Goal: Use online tool/utility: Use online tool/utility

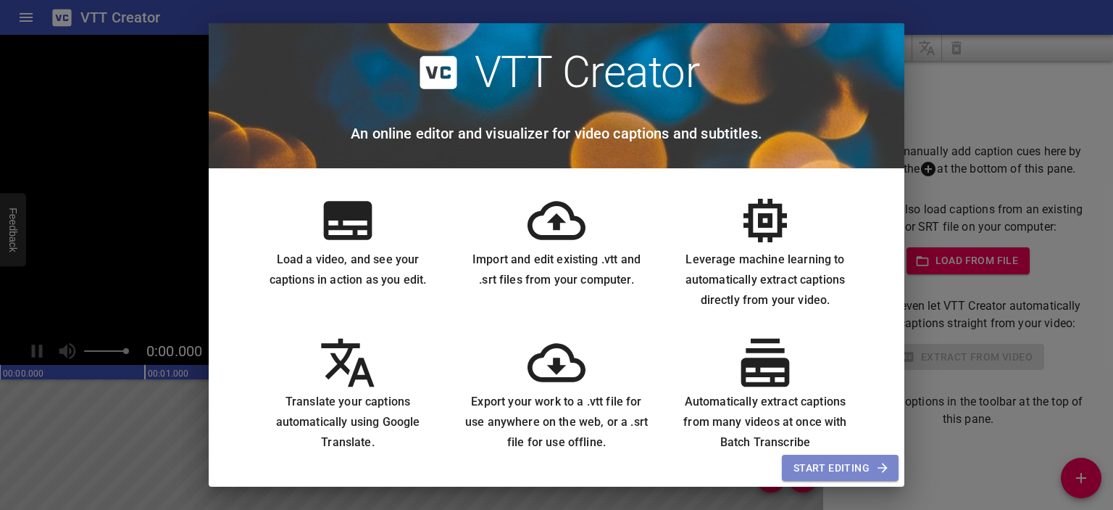
click at [861, 466] on span "Start Editing" at bounding box center [840, 468] width 93 height 18
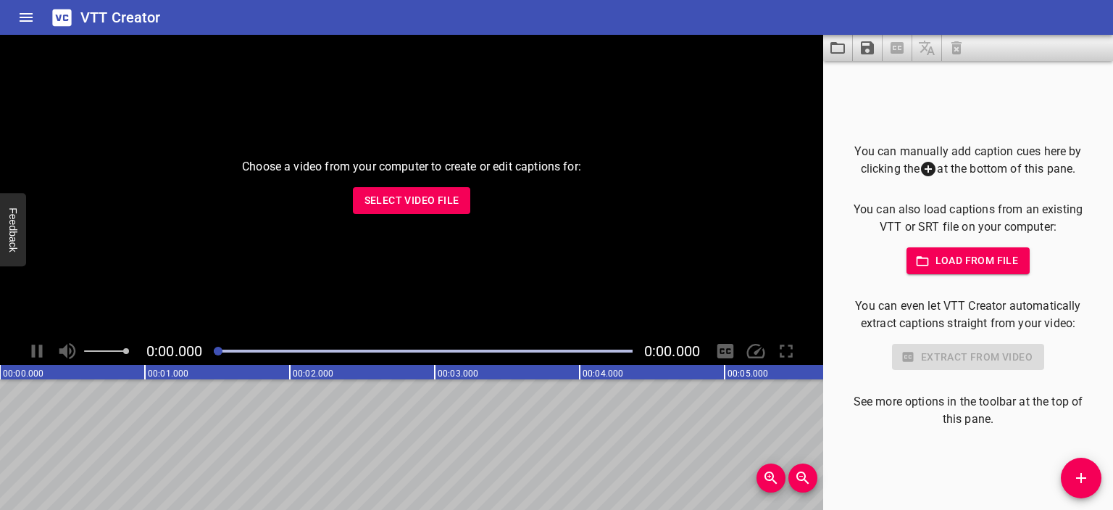
click at [431, 199] on span "Select Video File" at bounding box center [412, 200] width 95 height 18
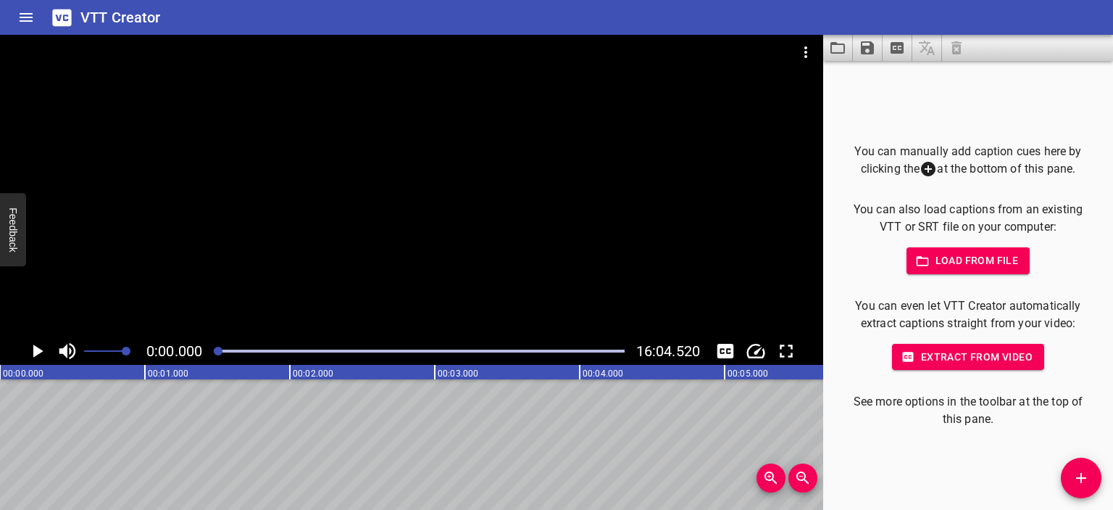
click at [408, 235] on div at bounding box center [411, 186] width 823 height 302
click at [417, 215] on div at bounding box center [411, 186] width 823 height 302
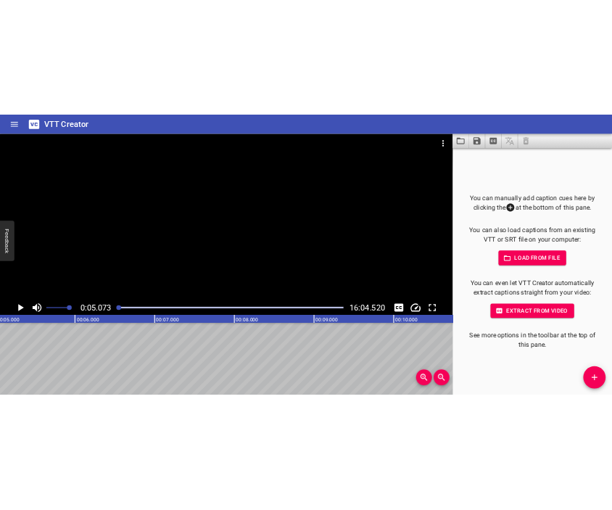
scroll to position [0, 735]
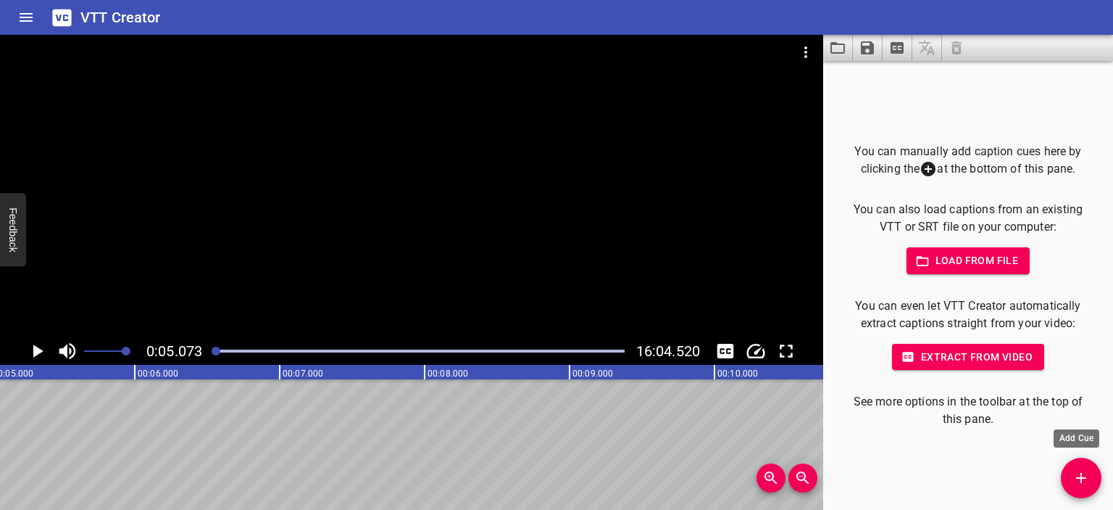
click at [1086, 473] on icon "Add Cue" at bounding box center [1081, 477] width 17 height 17
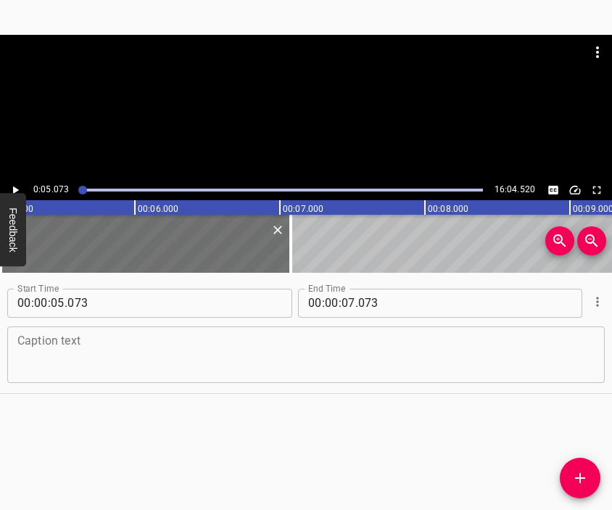
click at [338, 345] on textarea at bounding box center [305, 353] width 577 height 41
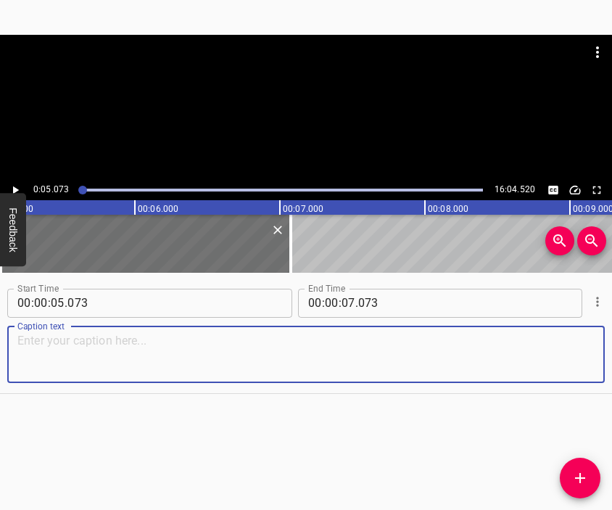
paste textarea "I have been working here, in the museum, for 44 years, as head of the “Slobozha…"
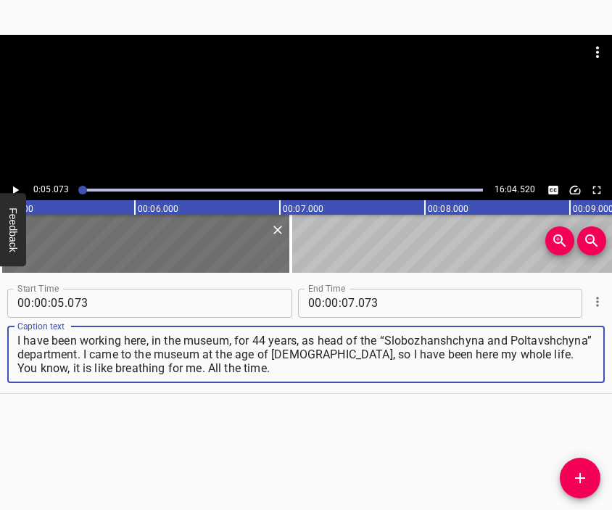
type textarea "I have been working here, in the museum, for 44 years, as head of the “Slobozha…"
click at [276, 95] on div at bounding box center [306, 71] width 612 height 72
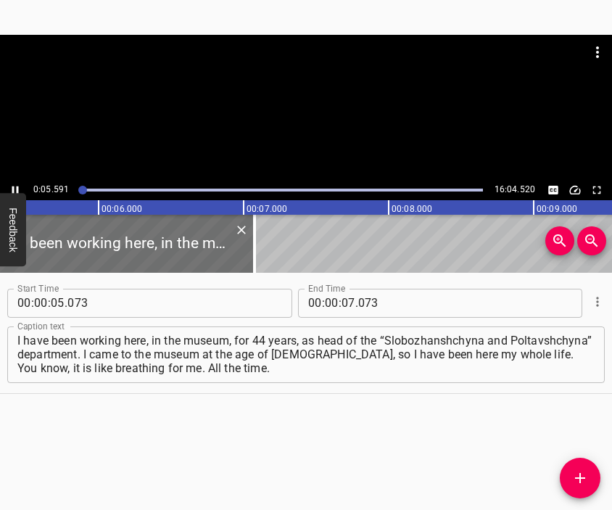
scroll to position [0, 810]
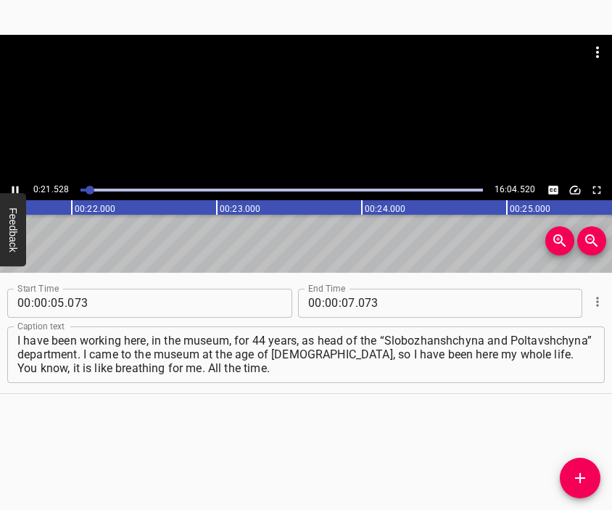
click at [301, 130] on div at bounding box center [306, 107] width 612 height 145
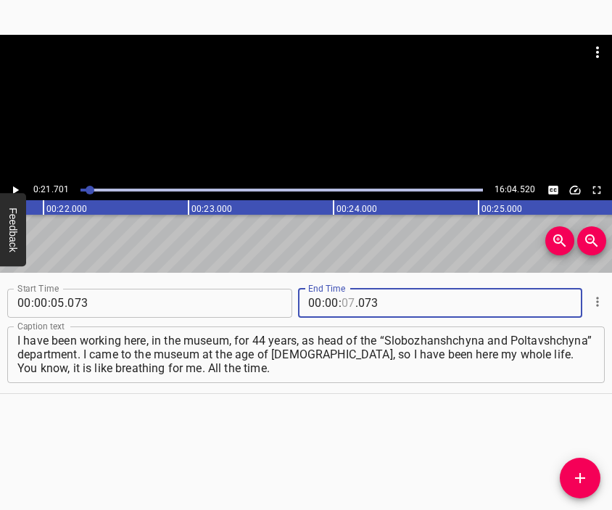
click at [345, 305] on input "number" at bounding box center [348, 302] width 14 height 29
type input "21"
type input "701"
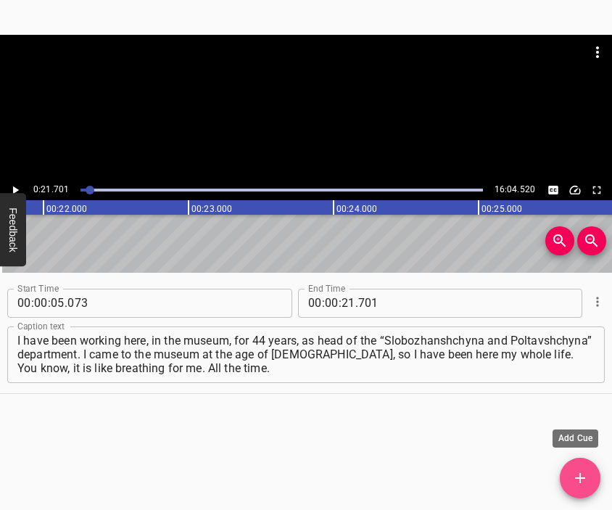
click at [580, 475] on icon "Add Cue" at bounding box center [580, 478] width 10 height 10
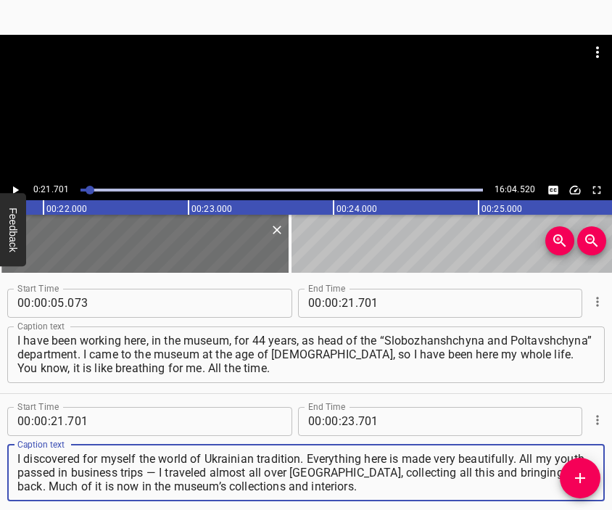
type textarea "I discovered for myself the world of Ukrainian tradition. Everything here is ma…"
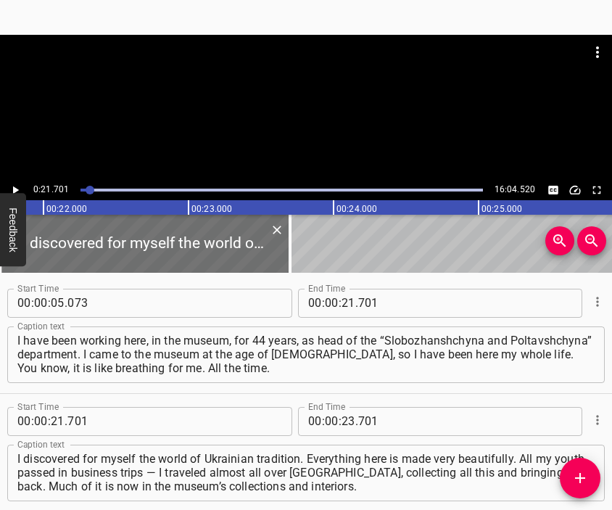
click at [259, 86] on div at bounding box center [306, 71] width 612 height 72
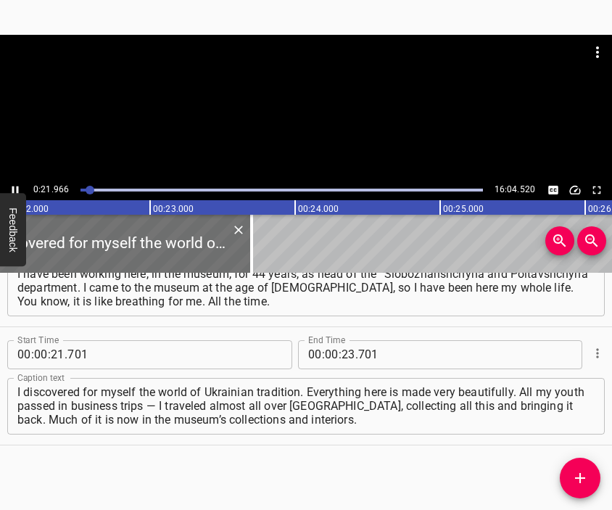
scroll to position [0, 3222]
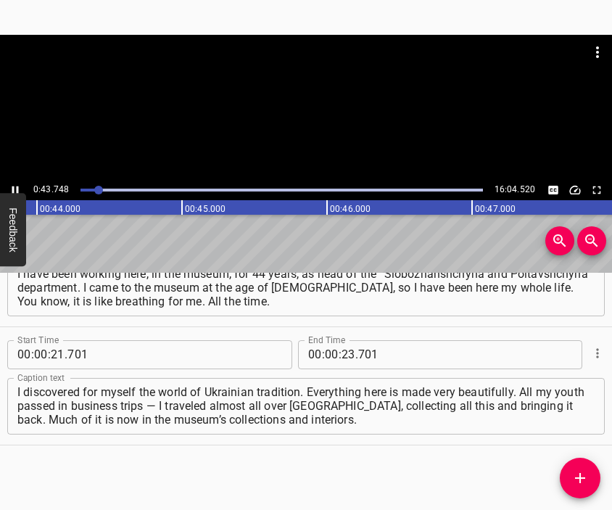
click at [300, 129] on div at bounding box center [306, 107] width 612 height 145
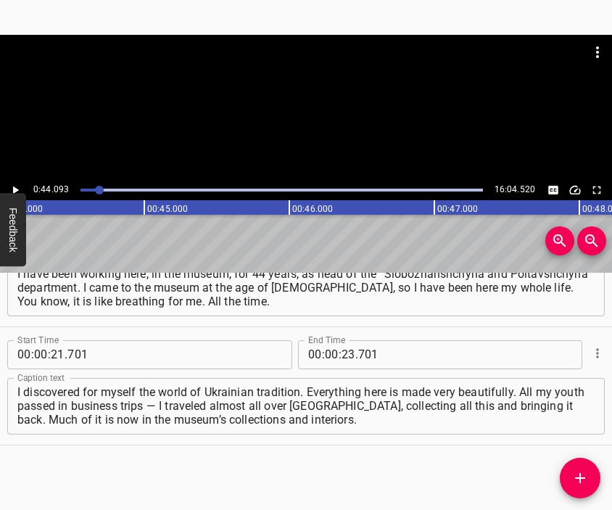
scroll to position [0, 6391]
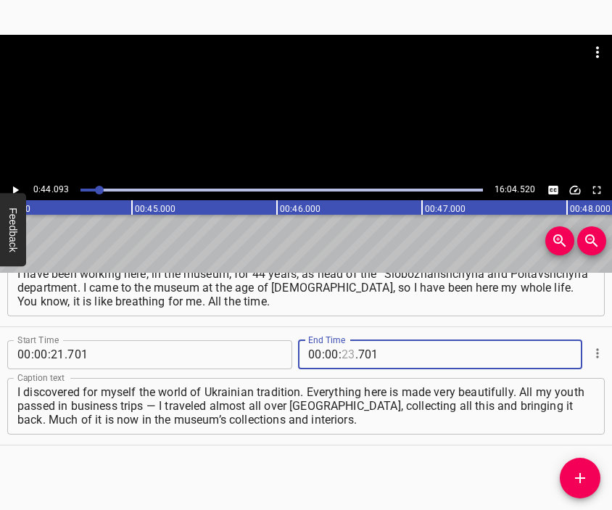
click at [341, 357] on input "number" at bounding box center [348, 354] width 14 height 29
type input "44"
type input "093"
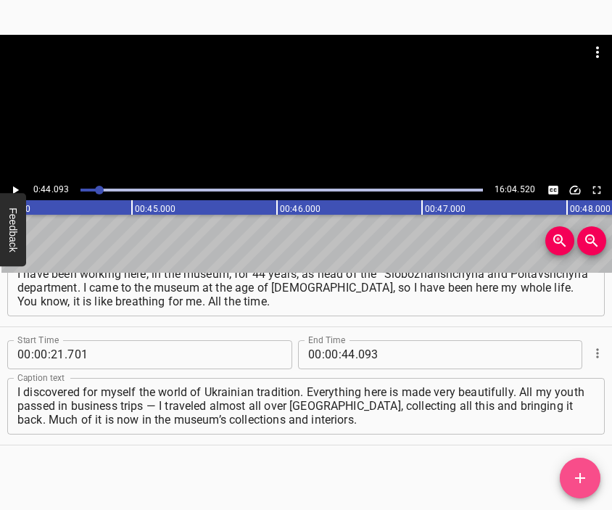
click at [569, 473] on span "Add Cue" at bounding box center [580, 477] width 41 height 17
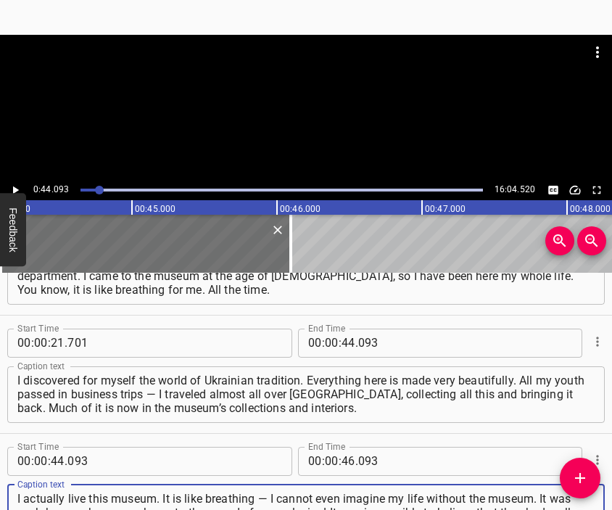
type textarea "I actually live this museum. It is like breathing — I cannot even imagine my li…"
click at [287, 118] on div at bounding box center [306, 107] width 612 height 145
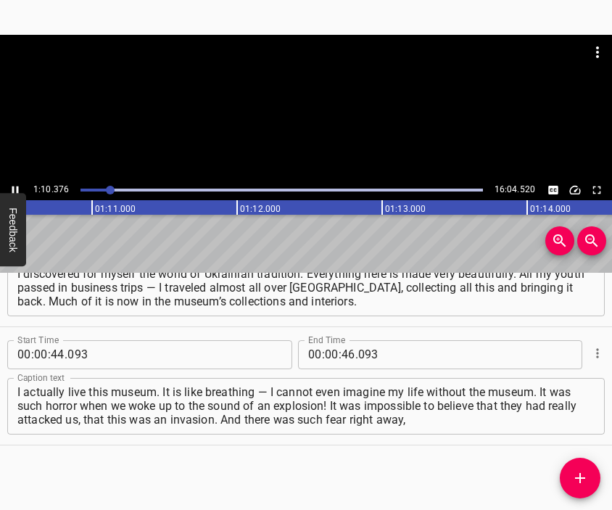
scroll to position [0, 10228]
click at [309, 141] on div at bounding box center [306, 107] width 612 height 145
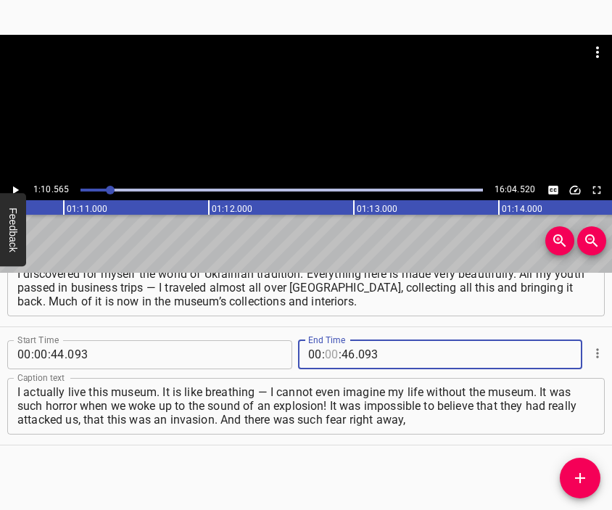
drag, startPoint x: 320, startPoint y: 355, endPoint x: 323, endPoint y: 340, distance: 15.4
click at [325, 352] on input "number" at bounding box center [332, 354] width 14 height 29
type input "01"
type input "10"
type input "565"
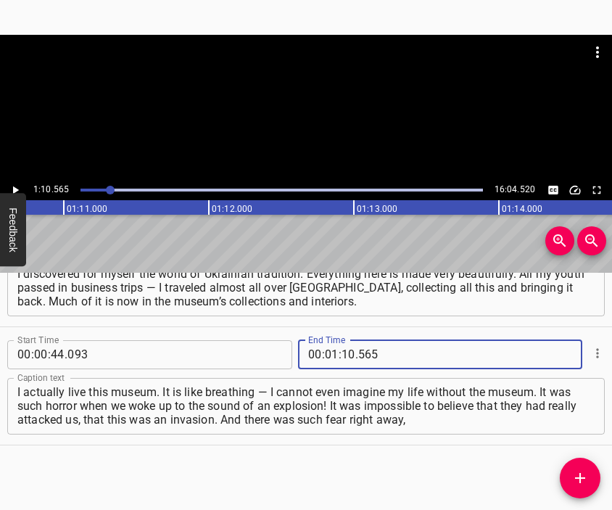
click at [575, 469] on icon "Add Cue" at bounding box center [579, 477] width 17 height 17
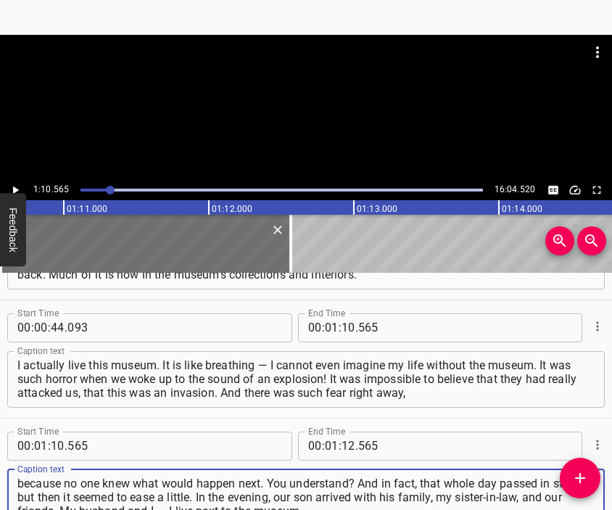
type textarea "because no one knew what would happen next. You understand? And in fact, that w…"
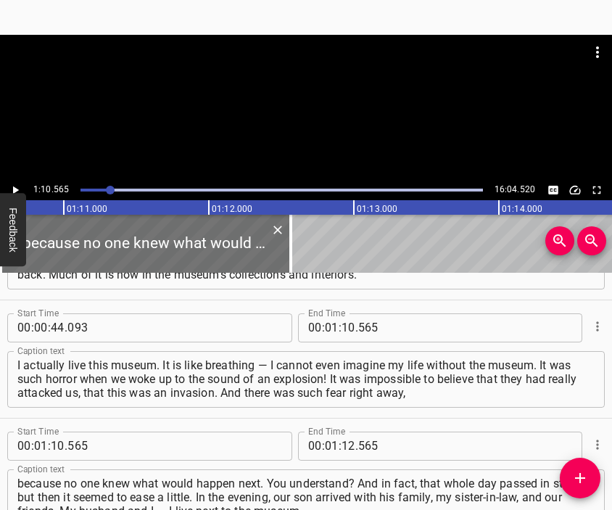
drag, startPoint x: 255, startPoint y: 68, endPoint x: 263, endPoint y: 88, distance: 21.1
click at [255, 69] on div at bounding box center [306, 52] width 612 height 35
click at [284, 107] on div at bounding box center [306, 107] width 612 height 145
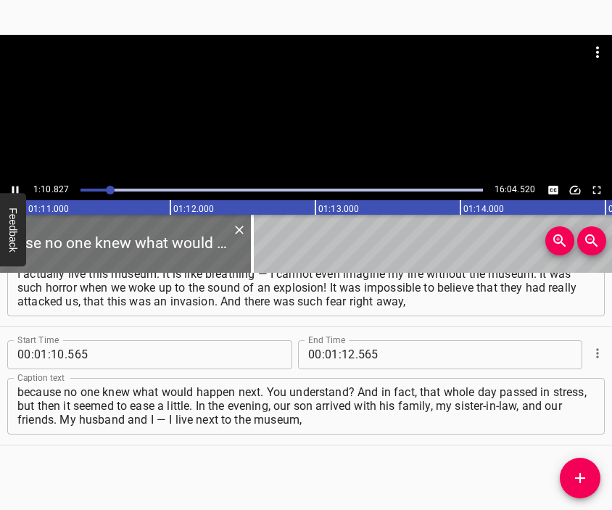
scroll to position [0, 10305]
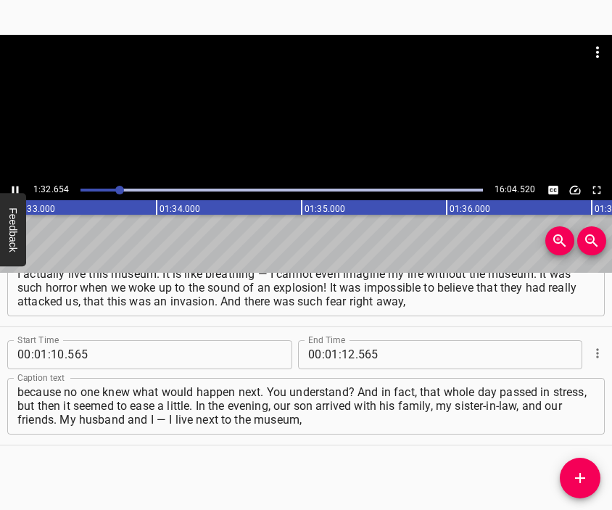
click at [315, 115] on div at bounding box center [306, 107] width 612 height 145
click at [344, 357] on input "number" at bounding box center [348, 354] width 14 height 29
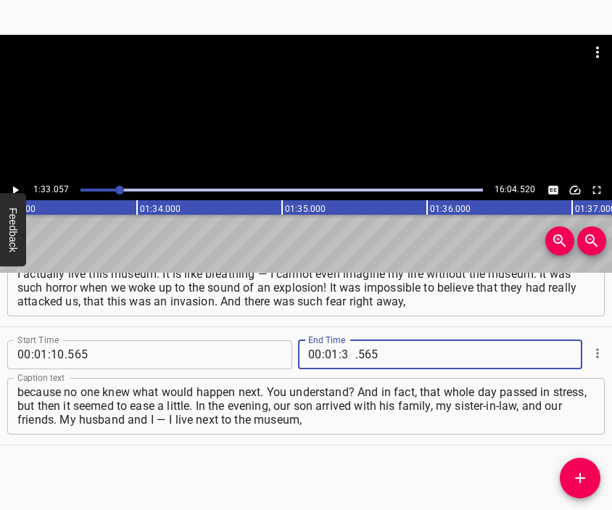
type input "33"
type input "057"
click at [584, 478] on icon "Add Cue" at bounding box center [579, 477] width 17 height 17
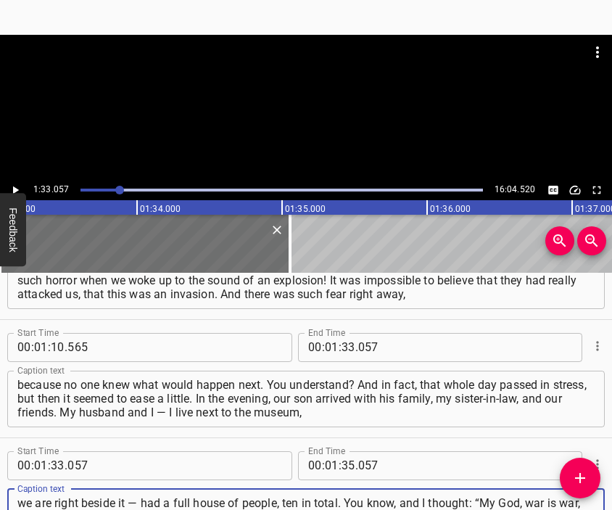
type textarea "we are right beside it — had a full house of people, ten in total. You know, an…"
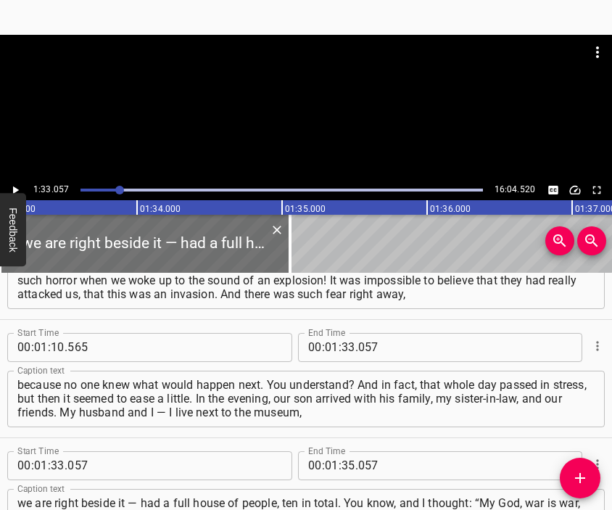
click at [293, 115] on div at bounding box center [306, 107] width 612 height 145
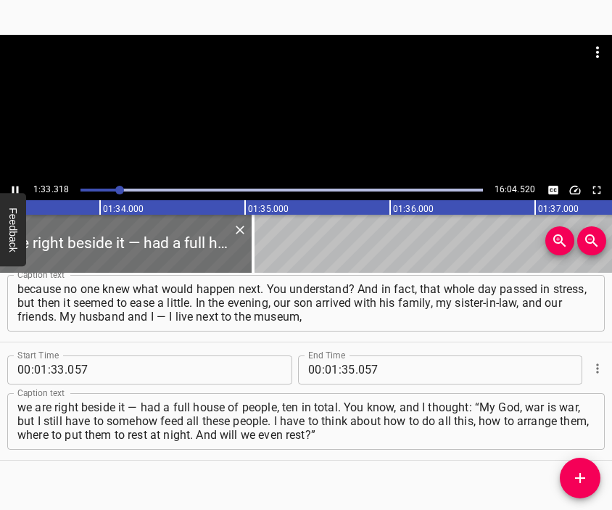
scroll to position [0, 13526]
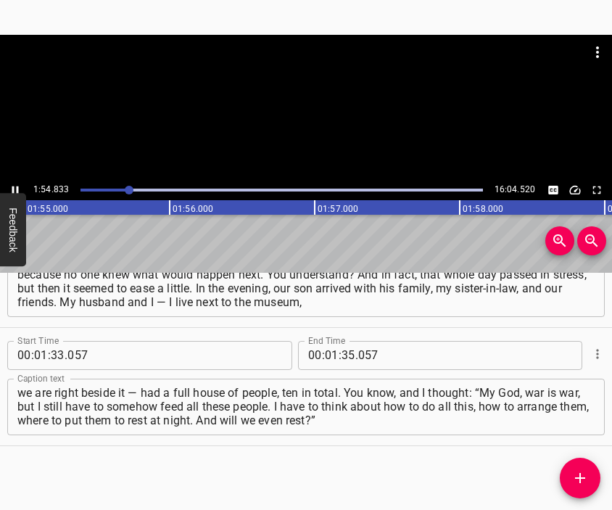
click at [304, 120] on div at bounding box center [306, 107] width 612 height 145
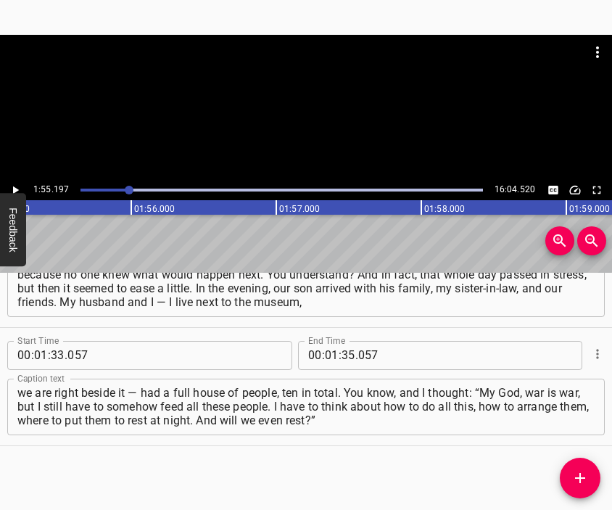
scroll to position [0, 16698]
click at [341, 354] on input "number" at bounding box center [348, 355] width 14 height 29
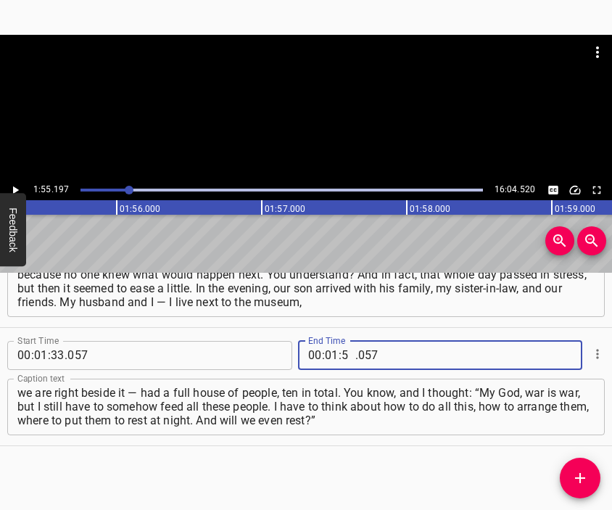
type input "55"
type input "197"
click at [576, 477] on icon "Add Cue" at bounding box center [580, 478] width 10 height 10
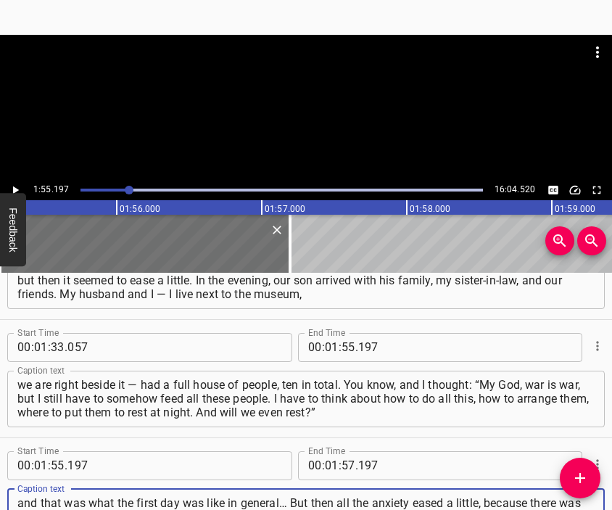
type textarea "and that was what the first day was like in general… But then all the anxiety e…"
click at [317, 123] on div at bounding box center [306, 107] width 612 height 145
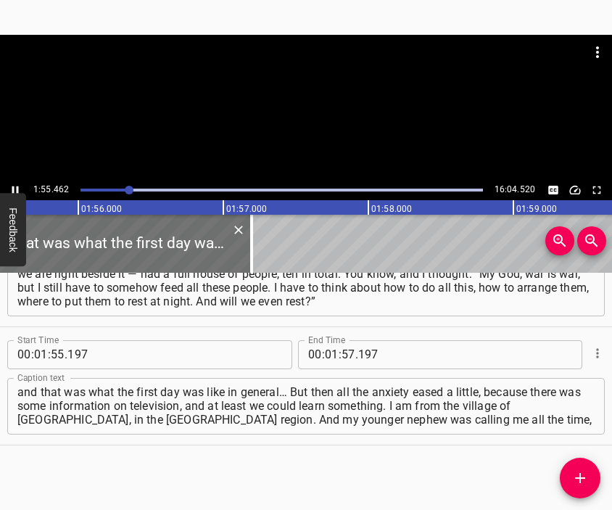
scroll to position [0, 16774]
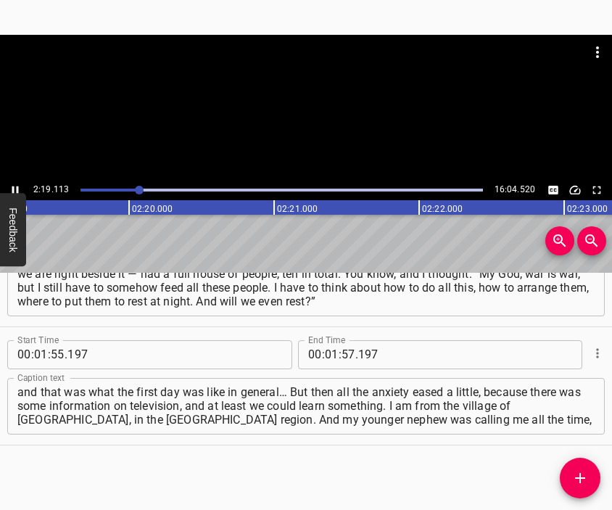
click at [320, 122] on div at bounding box center [306, 107] width 612 height 145
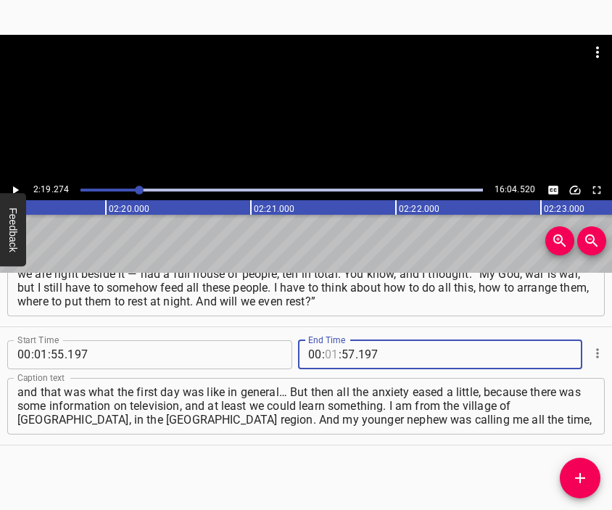
drag, startPoint x: 325, startPoint y: 349, endPoint x: 341, endPoint y: 347, distance: 16.0
click at [325, 349] on input "number" at bounding box center [332, 354] width 14 height 29
type input "02"
type input "19"
type input "274"
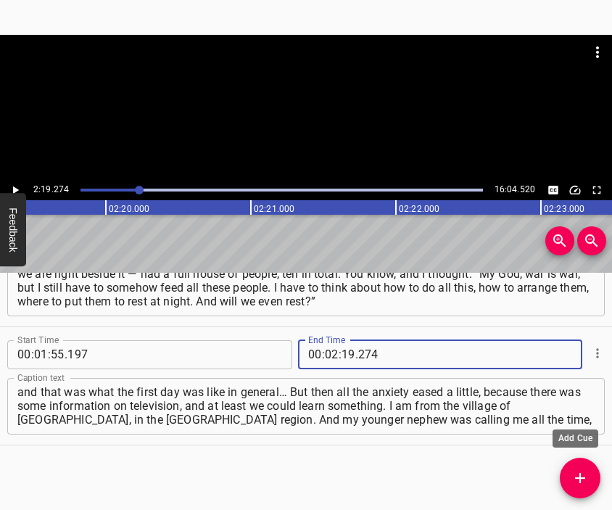
click at [577, 473] on icon "Add Cue" at bounding box center [579, 477] width 17 height 17
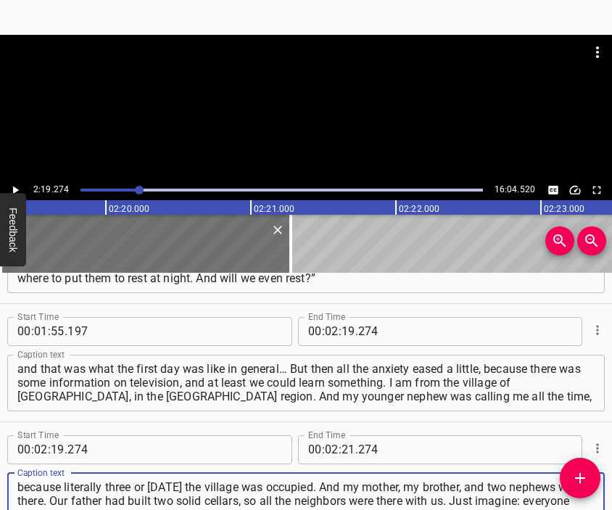
type textarea "because literally three or [DATE] the village was occupied. And my mother, my b…"
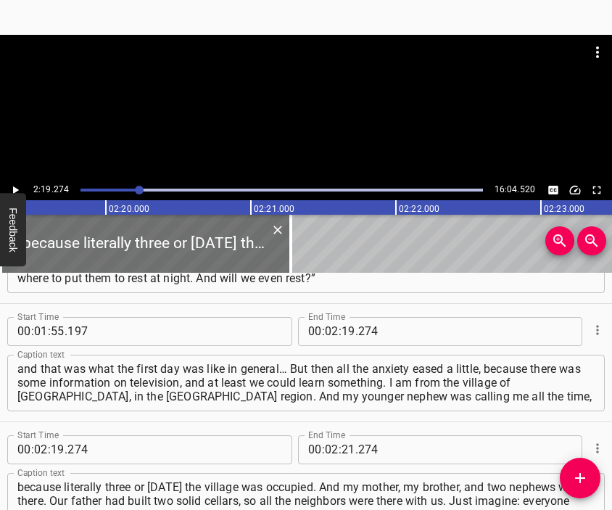
click at [272, 109] on div at bounding box center [306, 107] width 612 height 145
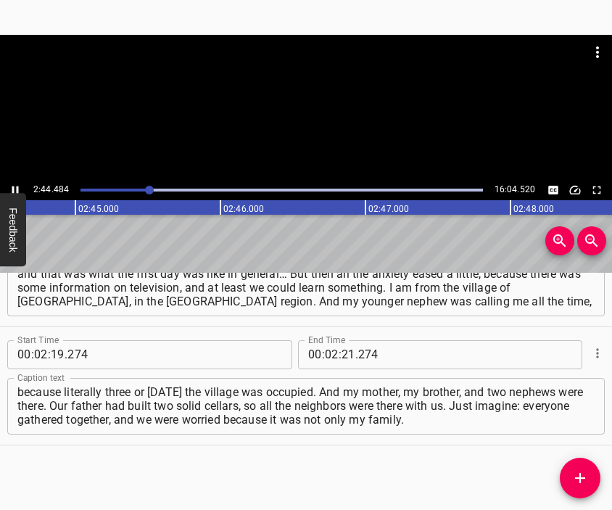
scroll to position [0, 23879]
click at [310, 103] on div at bounding box center [306, 71] width 612 height 72
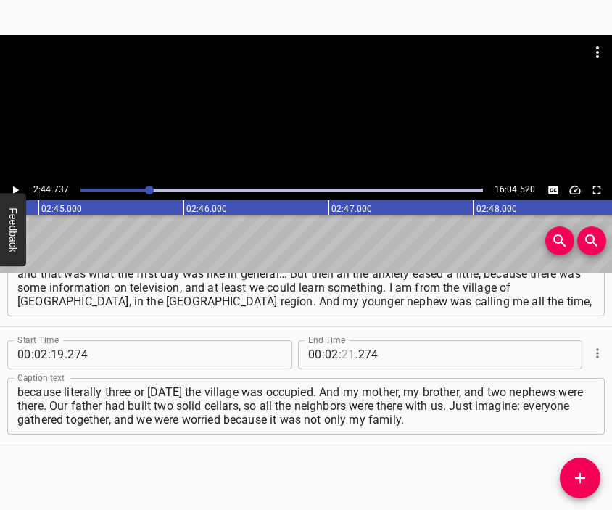
click at [341, 354] on input "number" at bounding box center [348, 354] width 14 height 29
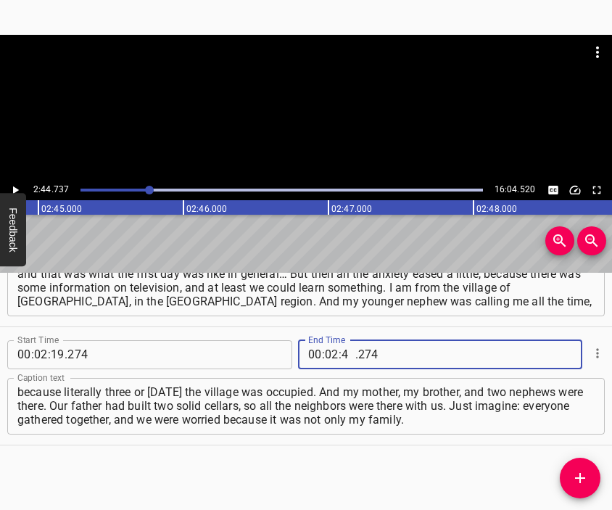
type input "44"
type input "737"
click at [573, 471] on icon "Add Cue" at bounding box center [579, 477] width 17 height 17
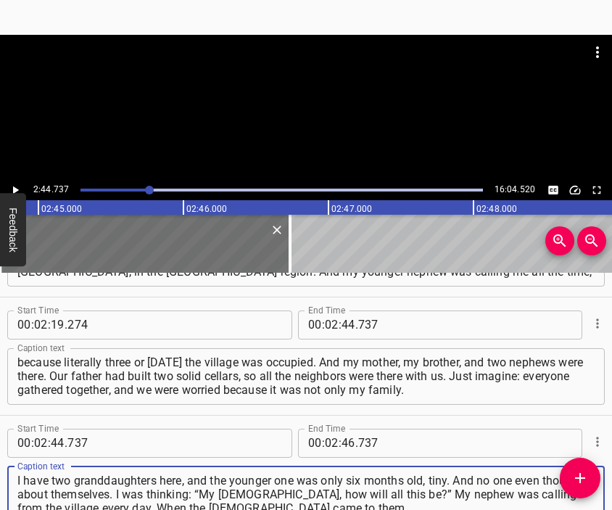
type textarea "I have two granddaughters here, and the younger one was only six months old, ti…"
click at [306, 121] on div at bounding box center [306, 107] width 612 height 145
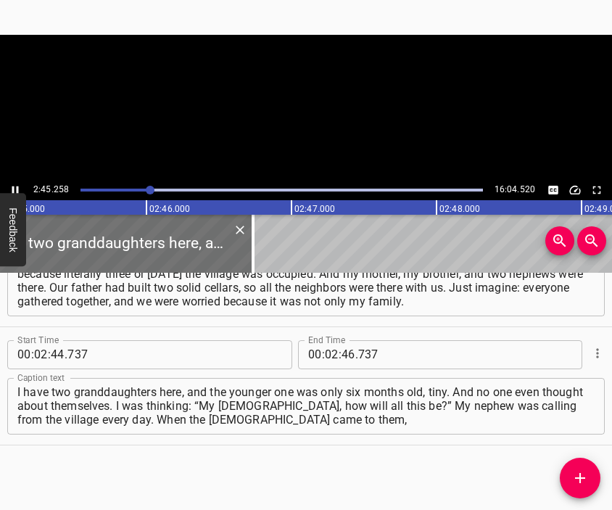
scroll to position [0, 23954]
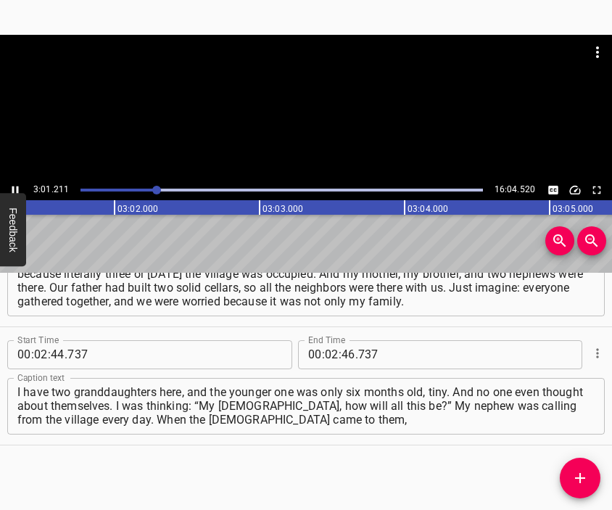
click at [310, 113] on div at bounding box center [306, 107] width 612 height 145
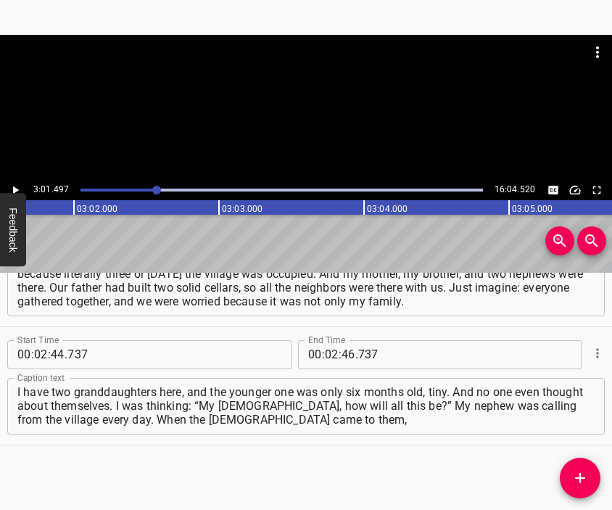
scroll to position [0, 26308]
click at [341, 353] on input "number" at bounding box center [348, 354] width 14 height 29
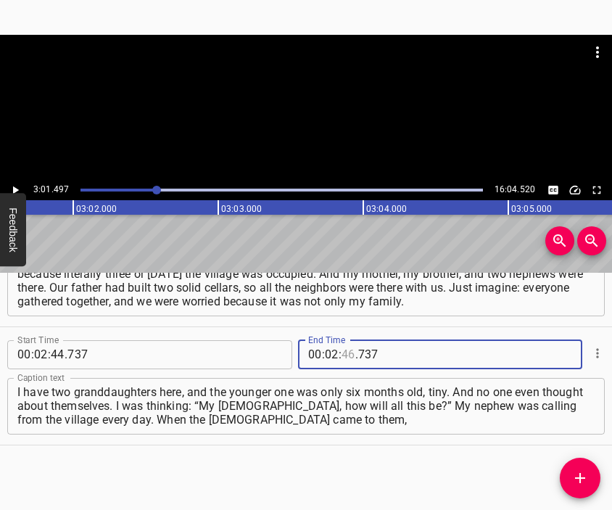
type input "46"
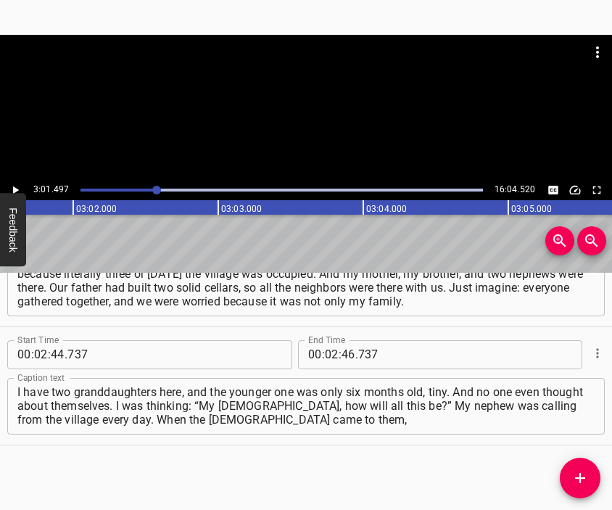
click at [322, 355] on span ":" at bounding box center [323, 354] width 3 height 29
click at [325, 355] on input "number" at bounding box center [332, 354] width 14 height 29
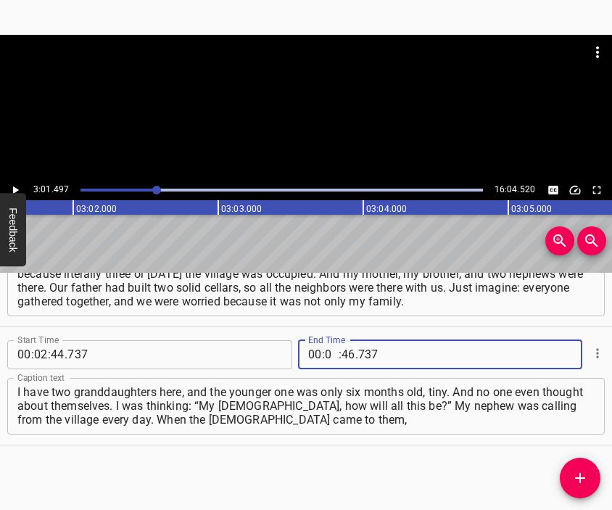
type input "03"
type input "01"
type input "497"
click at [565, 471] on span "Add Cue" at bounding box center [580, 477] width 41 height 17
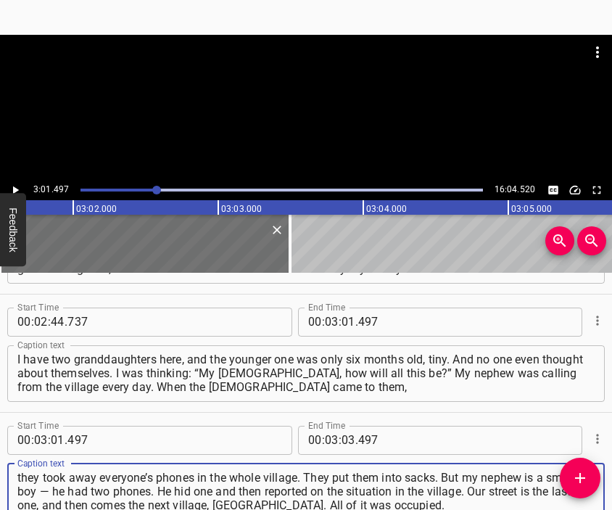
type textarea "they took away everyone’s phones in the whole village. They put them into sacks…"
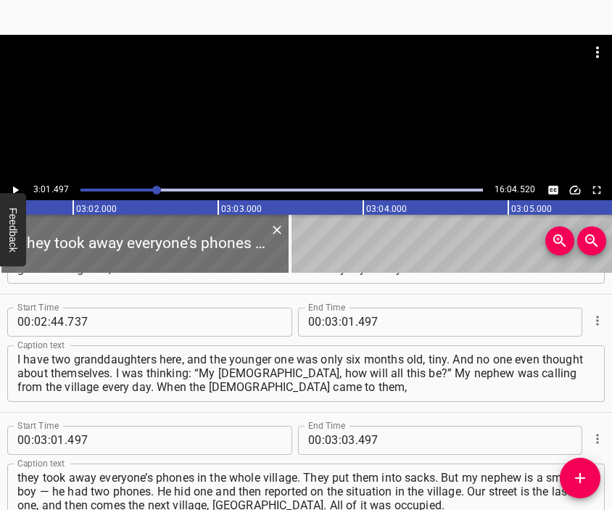
click at [324, 97] on div at bounding box center [306, 71] width 612 height 72
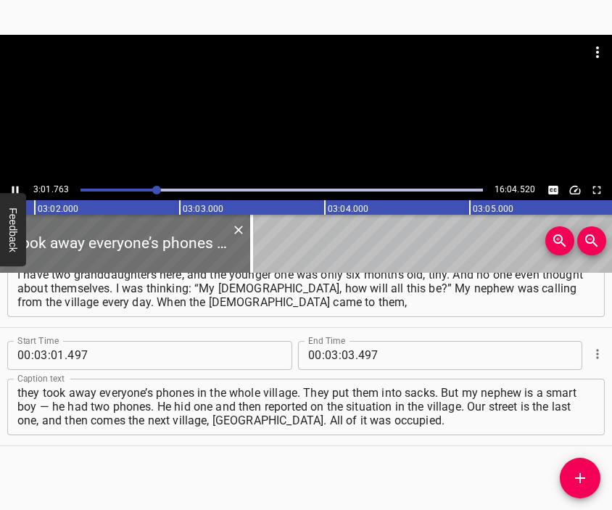
scroll to position [0, 26385]
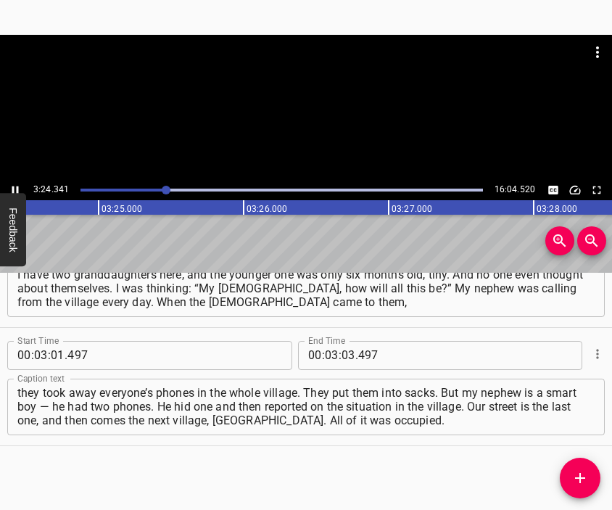
click at [309, 135] on div at bounding box center [306, 107] width 612 height 145
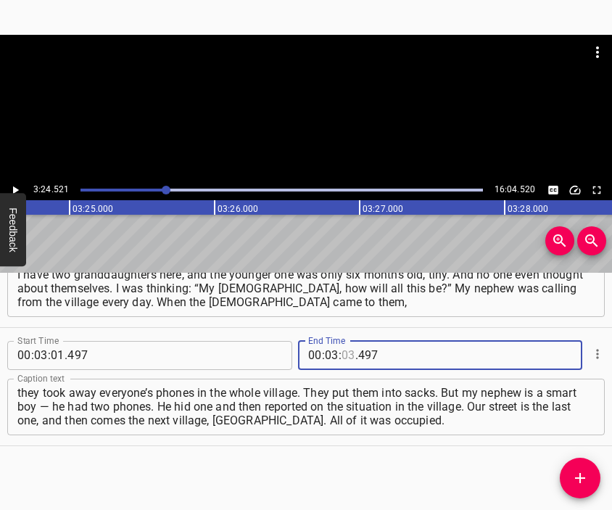
click at [341, 353] on input "number" at bounding box center [348, 355] width 14 height 29
type input "24"
type input "521"
drag, startPoint x: 570, startPoint y: 474, endPoint x: 553, endPoint y: 425, distance: 51.3
click at [571, 474] on span "Add Cue" at bounding box center [580, 477] width 41 height 17
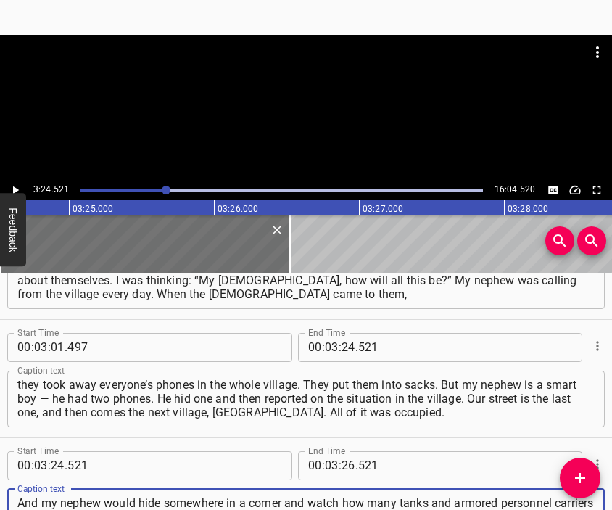
type textarea "And my nephew would hide somewhere in a corner and watch how many tanks and arm…"
click at [304, 115] on div at bounding box center [306, 107] width 612 height 145
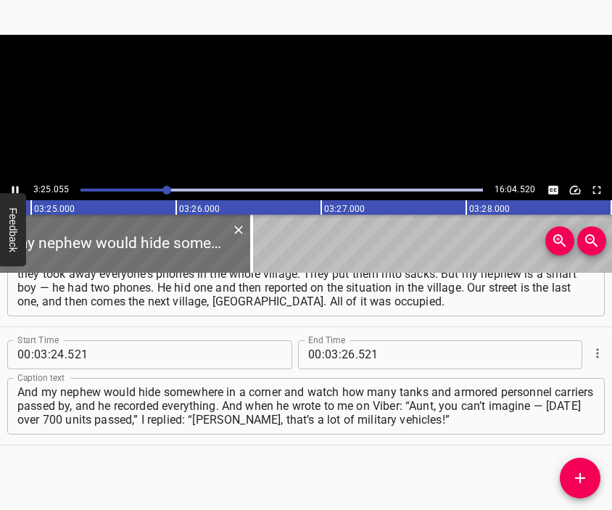
scroll to position [0, 29722]
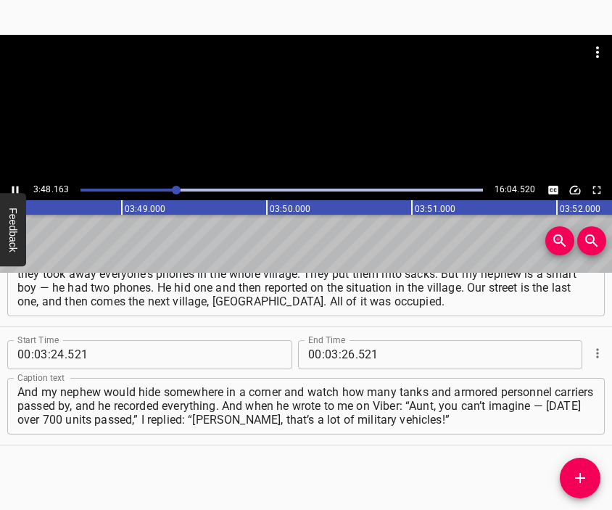
click at [323, 131] on div at bounding box center [306, 107] width 612 height 145
click at [358, 351] on input "number" at bounding box center [424, 354] width 133 height 29
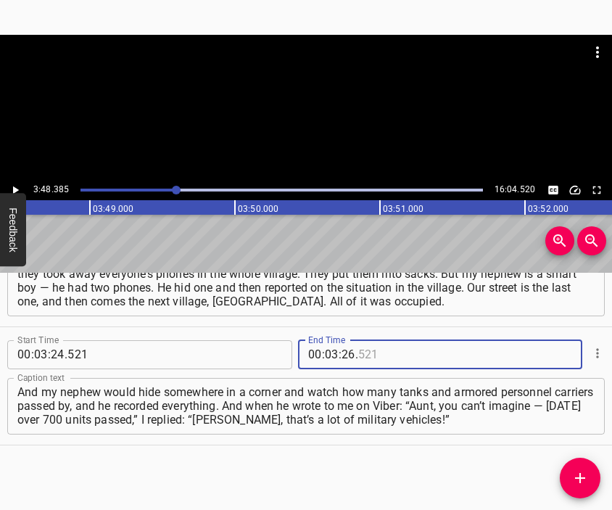
type input "521"
click at [342, 351] on input "number" at bounding box center [348, 354] width 14 height 29
type input "48"
type input "385"
click at [581, 475] on icon "Add Cue" at bounding box center [579, 477] width 17 height 17
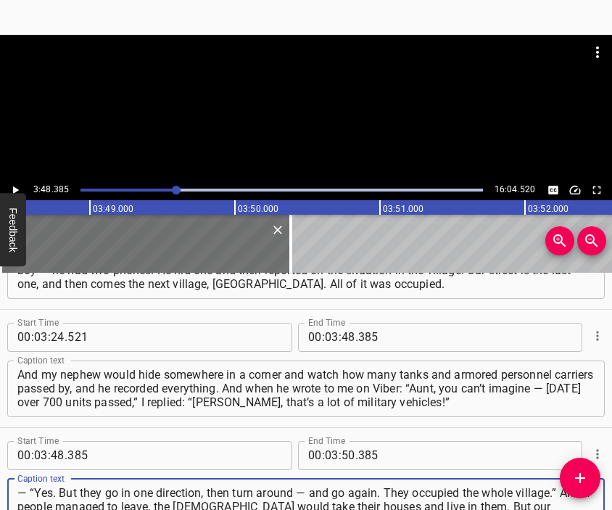
type textarea "— “Yes. But they go in one direction, then turn around — and go again. They occ…"
click at [361, 149] on div at bounding box center [306, 107] width 612 height 145
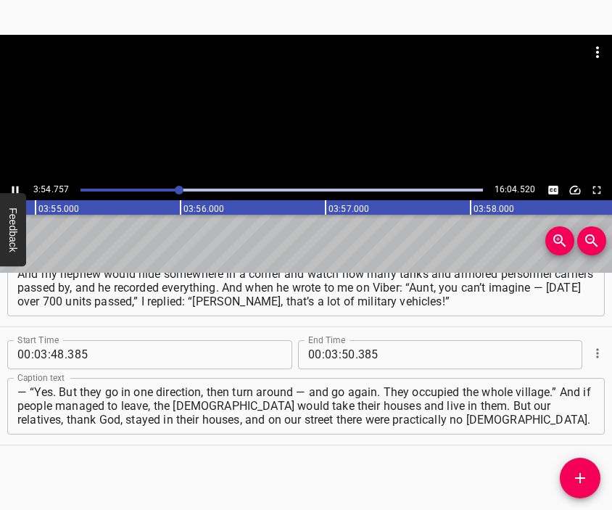
scroll to position [0, 34067]
click at [314, 133] on div at bounding box center [306, 107] width 612 height 145
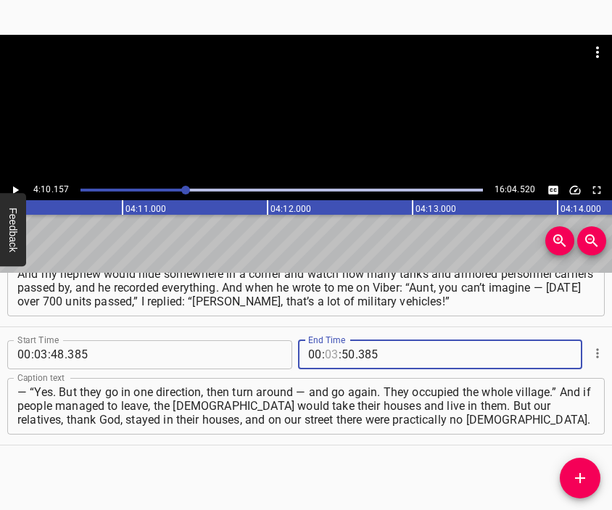
click at [327, 359] on input "number" at bounding box center [332, 354] width 14 height 29
type input "04"
type input "10"
type input "157"
click at [575, 475] on icon "Add Cue" at bounding box center [579, 477] width 17 height 17
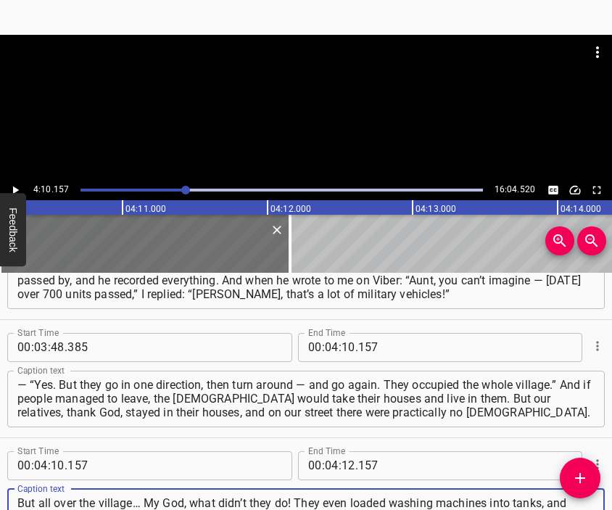
type textarea "But all over the village… My God, what didn’t they do! They even loaded washing…"
click at [332, 141] on div at bounding box center [306, 107] width 612 height 145
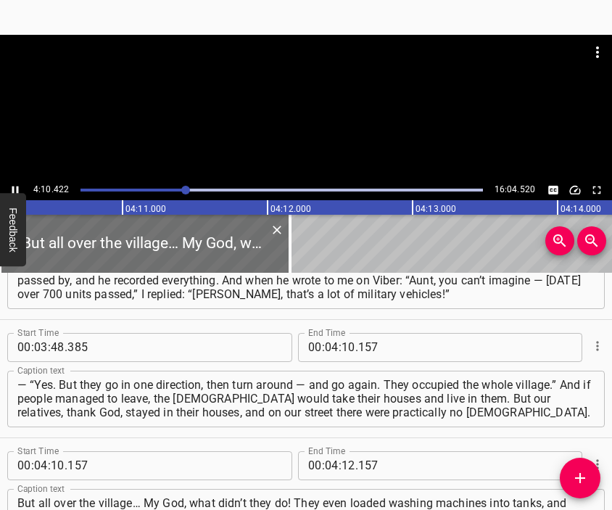
scroll to position [0, 36299]
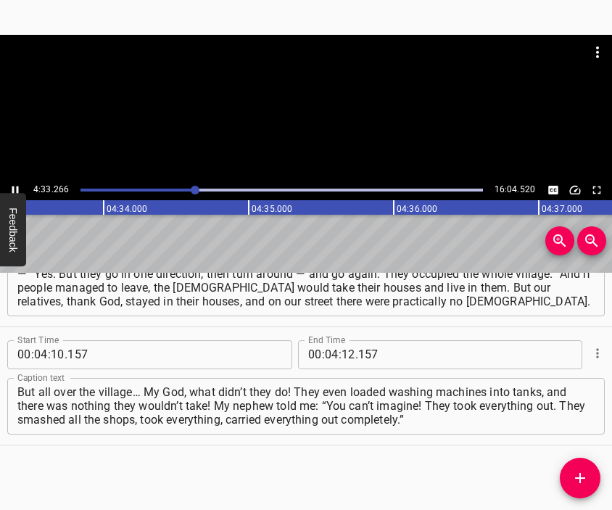
click at [304, 105] on div at bounding box center [306, 71] width 612 height 72
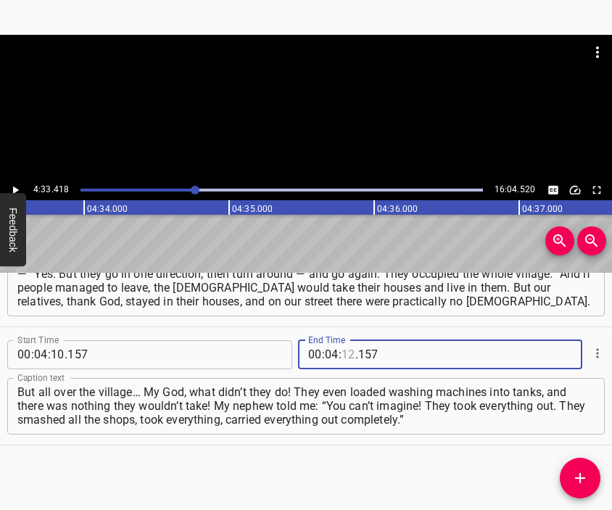
click at [343, 351] on input "number" at bounding box center [348, 354] width 14 height 29
type input "33"
type input "418"
click at [588, 475] on icon "Add Cue" at bounding box center [579, 477] width 17 height 17
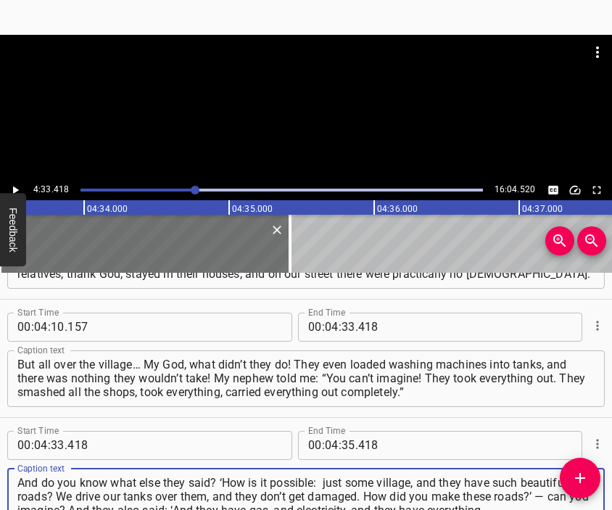
type textarea "And do you know what else they said? ‘How is it possible: just some village, an…"
click at [280, 120] on div at bounding box center [306, 107] width 612 height 145
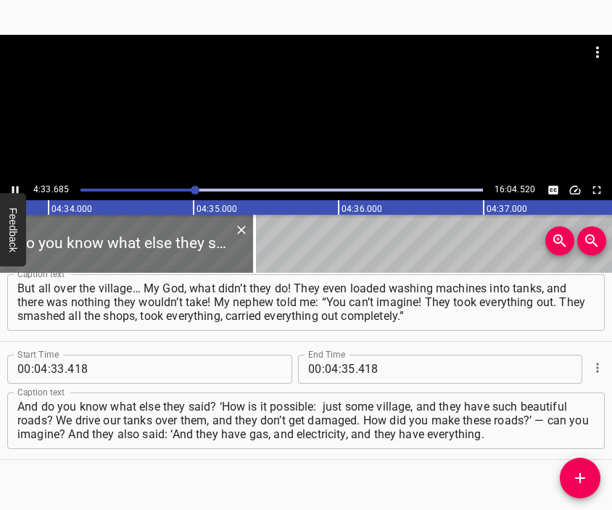
scroll to position [0, 39670]
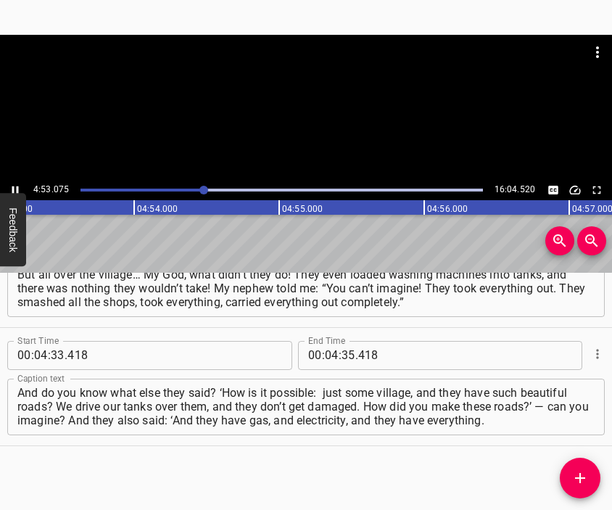
click at [326, 104] on div at bounding box center [306, 71] width 612 height 72
click at [344, 354] on input "number" at bounding box center [348, 355] width 14 height 29
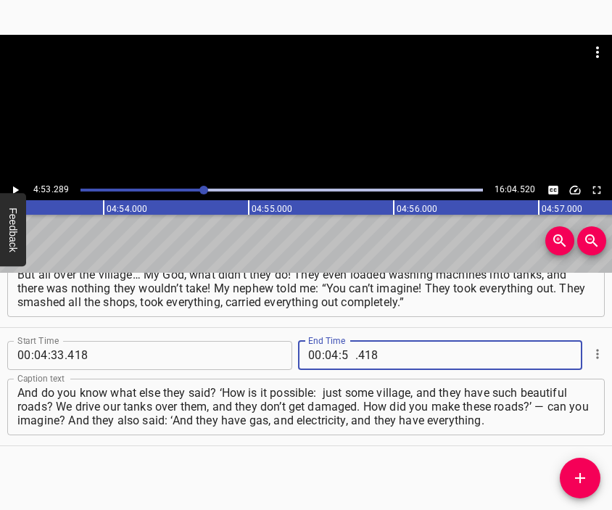
type input "53"
type input "289"
click at [578, 474] on icon "Add Cue" at bounding box center [579, 477] width 17 height 17
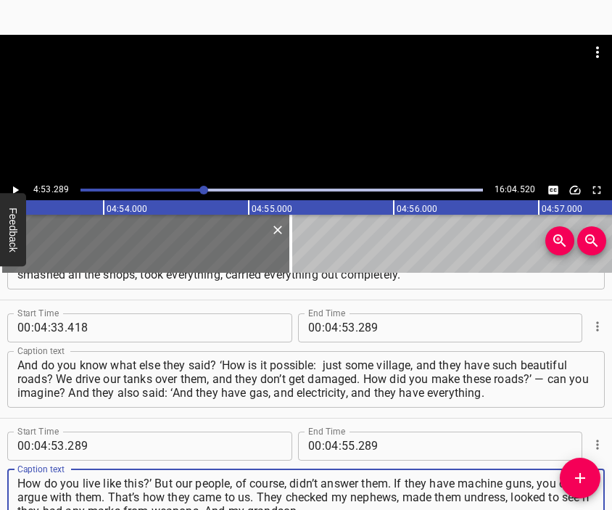
type textarea "How do you live like this?’ But our people, of course, didn’t answer them. If t…"
click at [283, 101] on div at bounding box center [306, 71] width 612 height 72
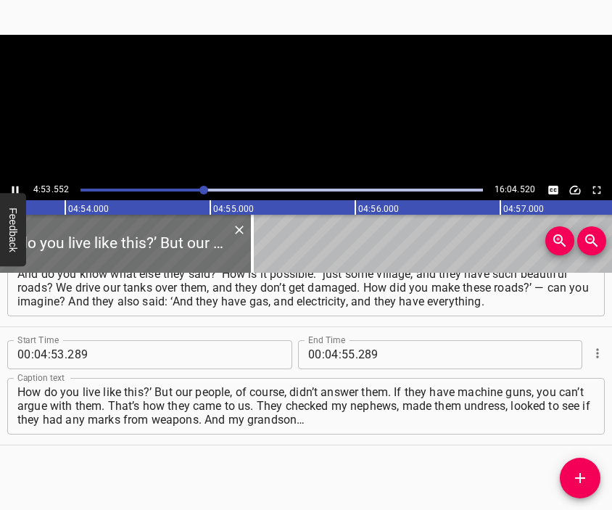
scroll to position [0, 42589]
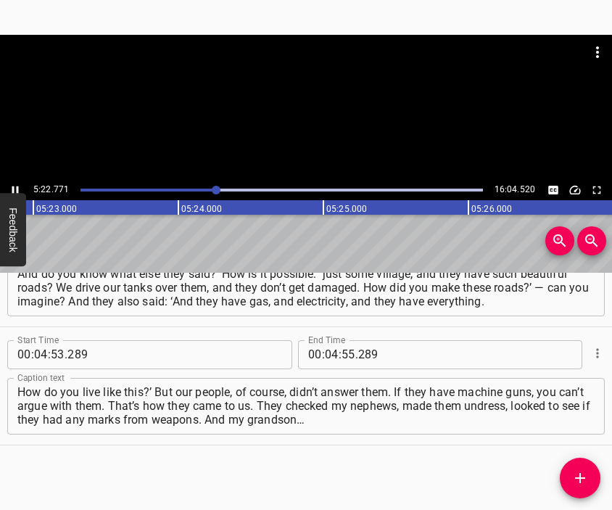
click at [317, 124] on div at bounding box center [306, 107] width 612 height 145
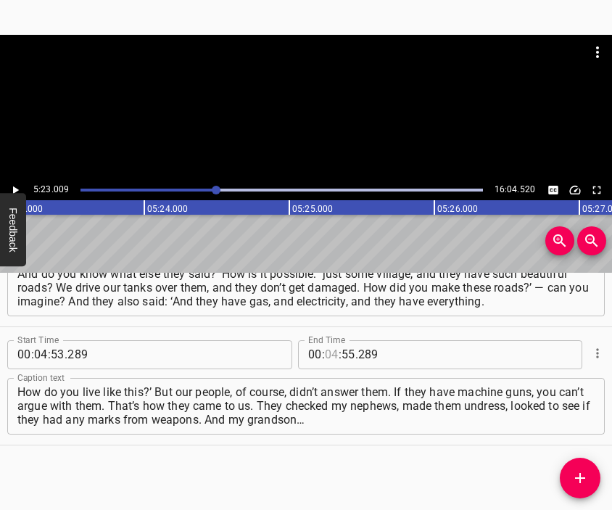
click at [328, 356] on input "number" at bounding box center [332, 354] width 14 height 29
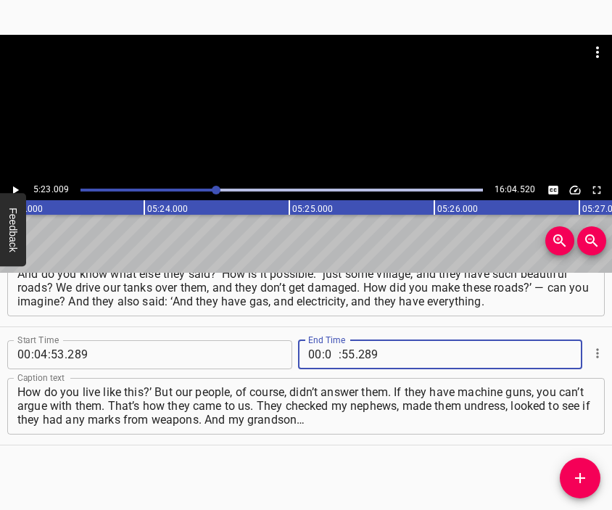
type input "05"
type input "22"
type input "289"
click at [345, 352] on input "number" at bounding box center [348, 354] width 14 height 29
type input "23"
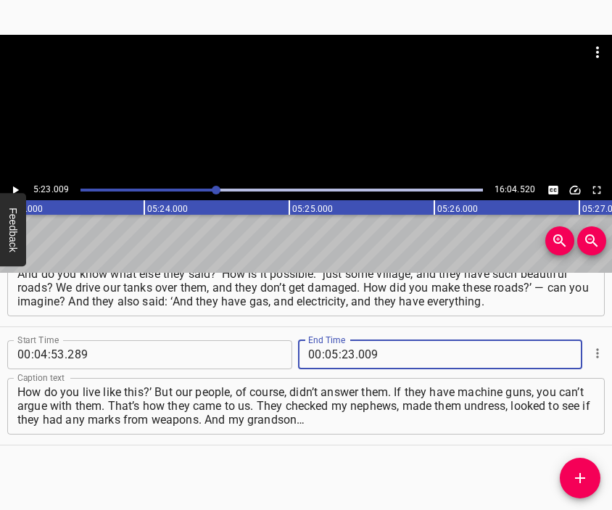
type input "009"
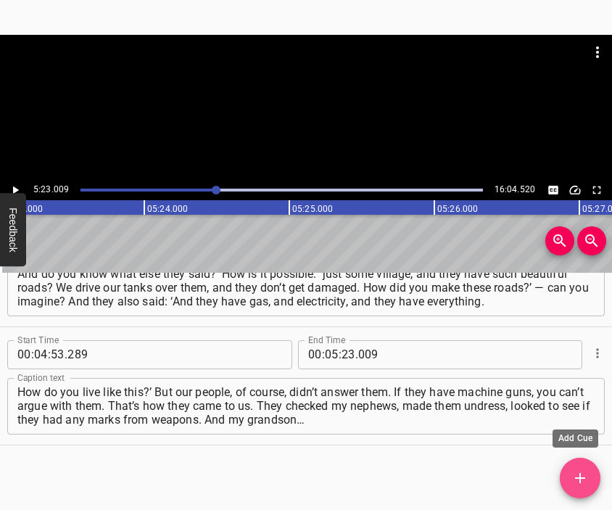
click at [577, 470] on icon "Add Cue" at bounding box center [579, 477] width 17 height 17
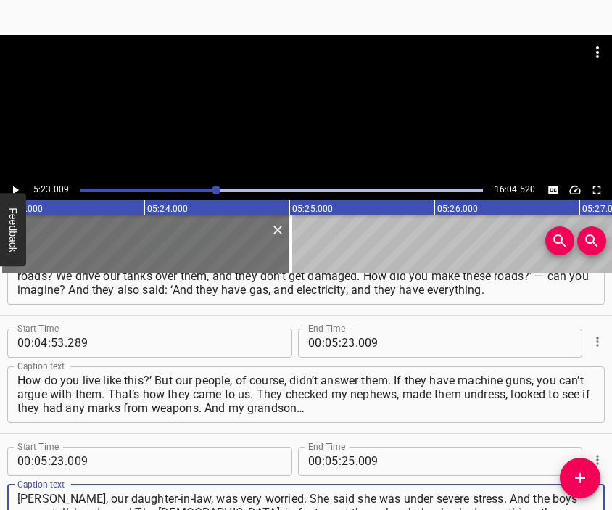
type textarea "[PERSON_NAME], our daughter-in-law, was very worried. She said she was under se…"
click at [283, 110] on div at bounding box center [306, 107] width 612 height 145
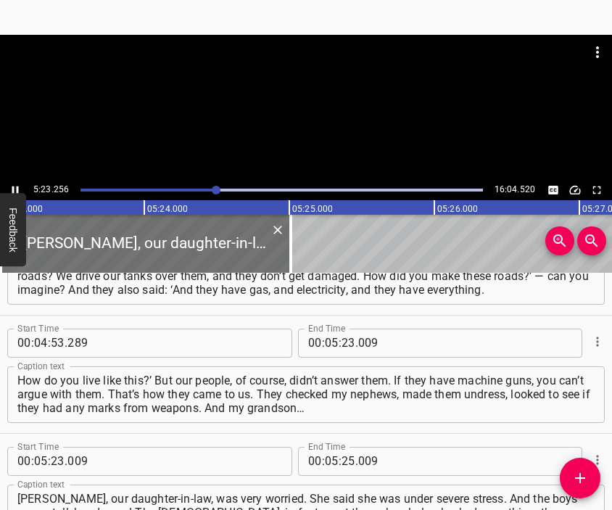
scroll to position [0, 46856]
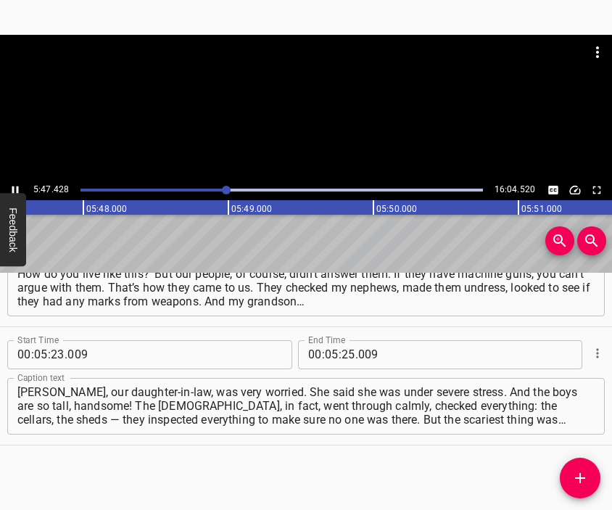
click at [319, 117] on div at bounding box center [306, 107] width 612 height 145
click at [341, 366] on input "number" at bounding box center [348, 354] width 14 height 29
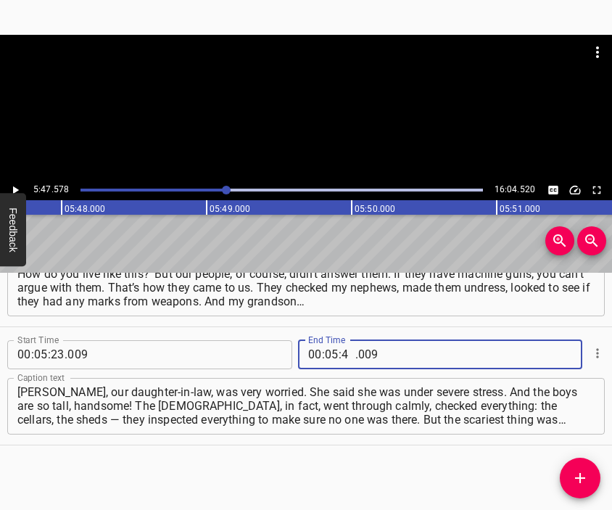
type input "47"
type input "578"
click at [578, 465] on button "Add Cue" at bounding box center [580, 477] width 41 height 41
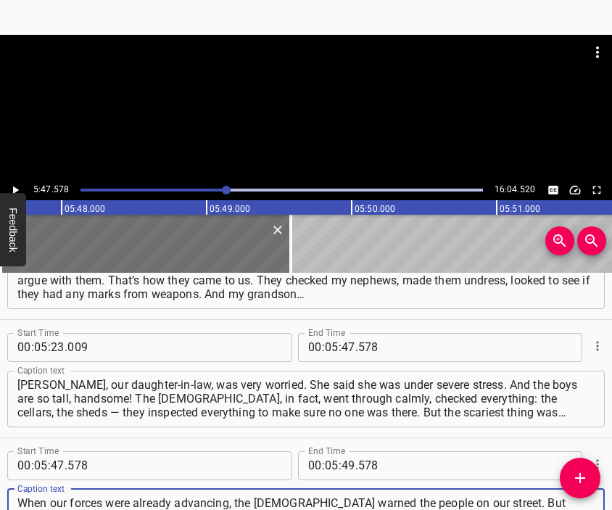
scroll to position [13, 0]
type textarea "When our forces were already advancing, the [DEMOGRAPHIC_DATA] warned the peopl…"
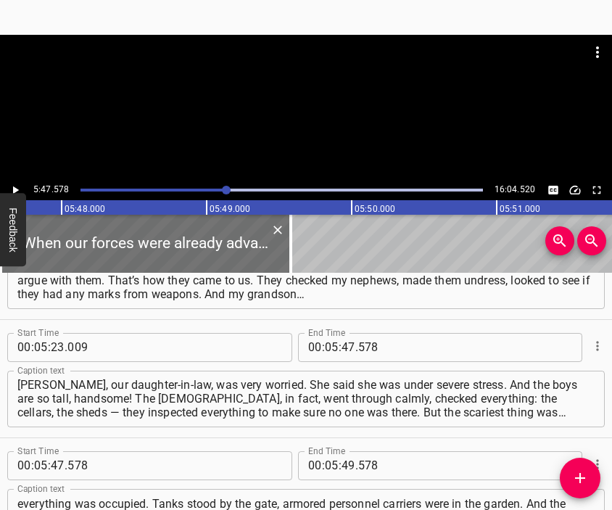
click at [296, 104] on div at bounding box center [306, 71] width 612 height 72
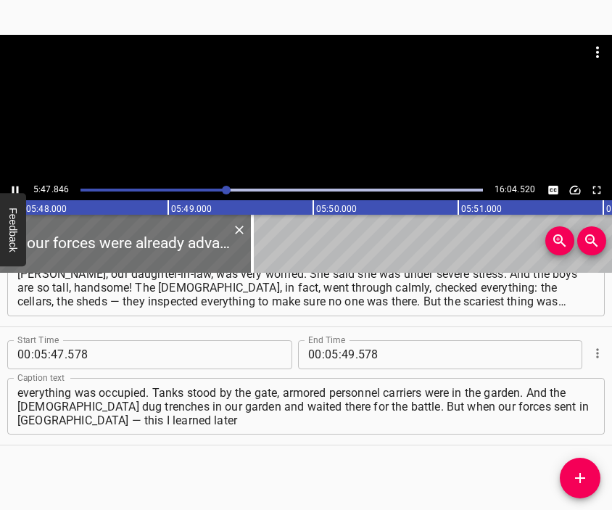
scroll to position [0, 50458]
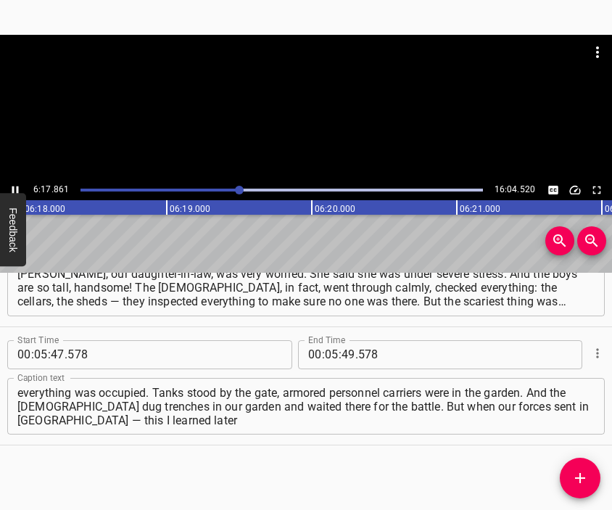
click at [306, 115] on div at bounding box center [306, 107] width 612 height 145
click at [329, 355] on input "number" at bounding box center [332, 354] width 14 height 29
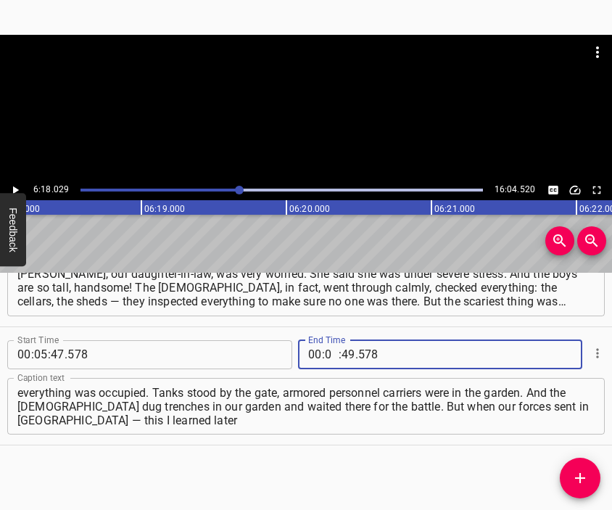
type input "06"
type input "18"
type input "029"
click at [586, 472] on icon "Add Cue" at bounding box center [579, 477] width 17 height 17
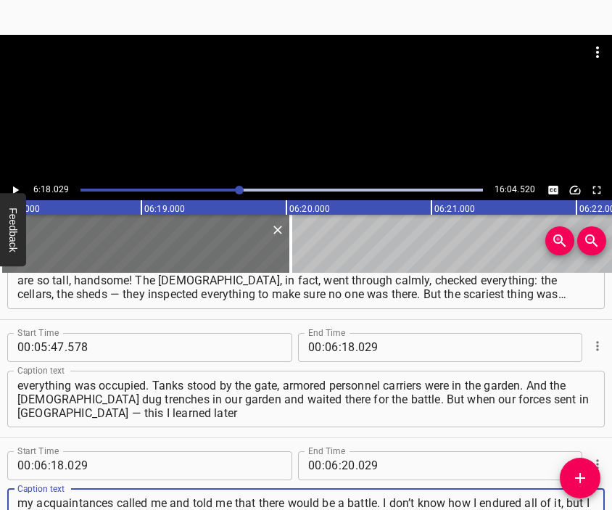
type textarea "my acquaintances called me and told me that there would be a battle. I don’t kn…"
click at [311, 109] on div at bounding box center [306, 107] width 612 height 145
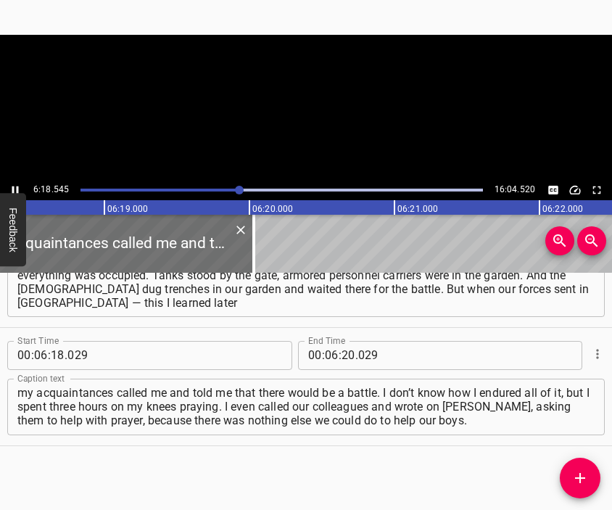
scroll to position [0, 54870]
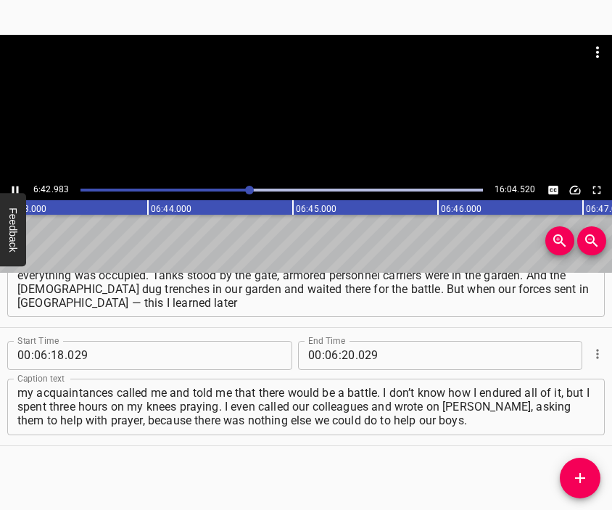
click at [320, 118] on div at bounding box center [306, 107] width 612 height 145
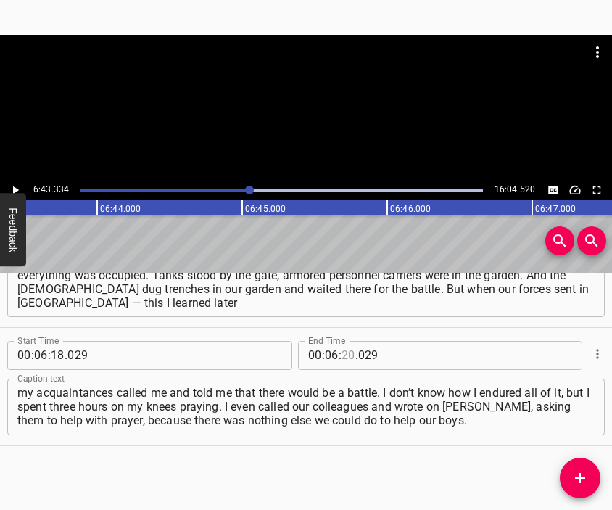
click at [341, 356] on input "number" at bounding box center [348, 355] width 14 height 29
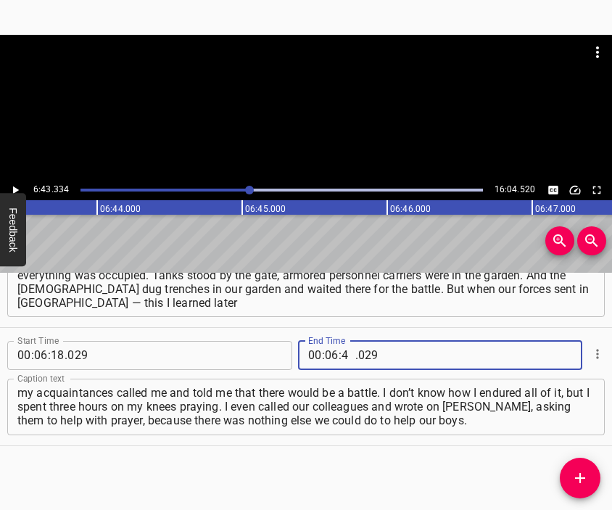
type input "43"
type input "334"
click at [576, 478] on icon "Add Cue" at bounding box center [580, 478] width 10 height 10
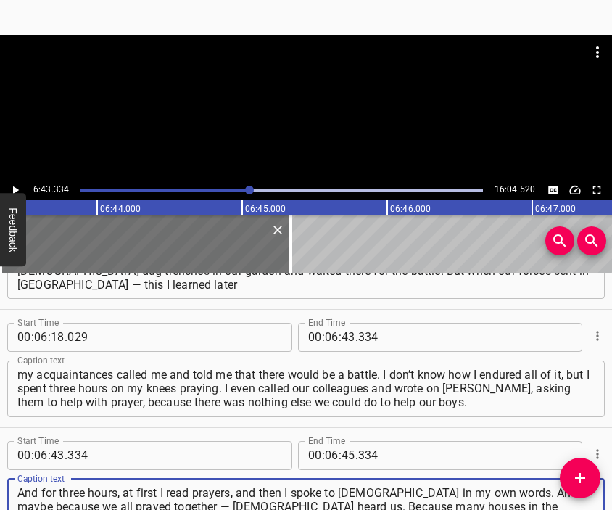
type textarea "And for three hours, at first I read prayers, and then I spoke to [DEMOGRAPHIC_…"
click at [337, 96] on div at bounding box center [306, 71] width 612 height 72
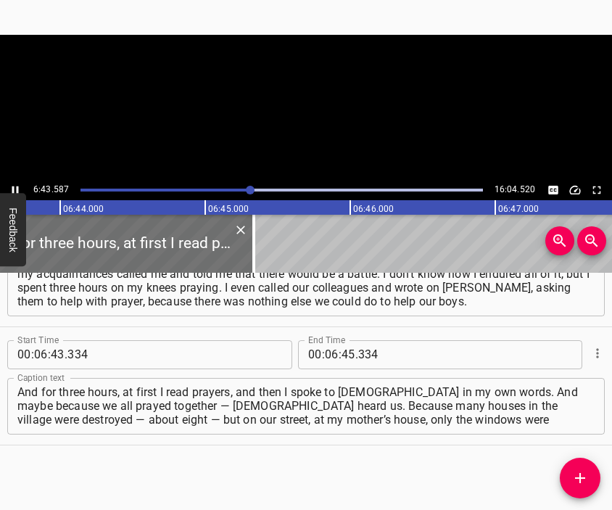
scroll to position [0, 58539]
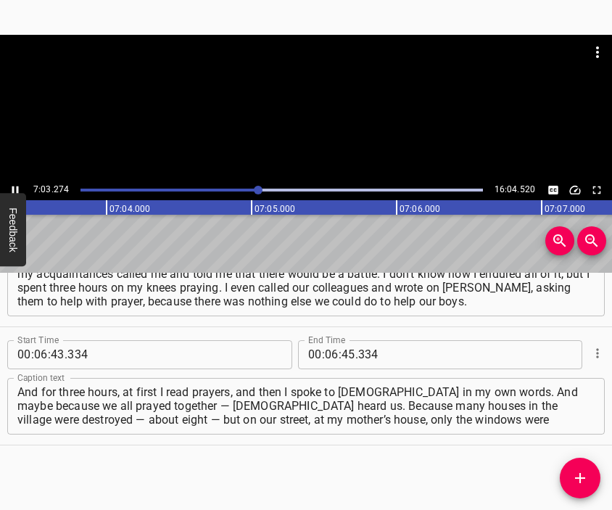
click at [310, 128] on div at bounding box center [306, 107] width 612 height 145
click at [325, 359] on input "number" at bounding box center [332, 354] width 14 height 29
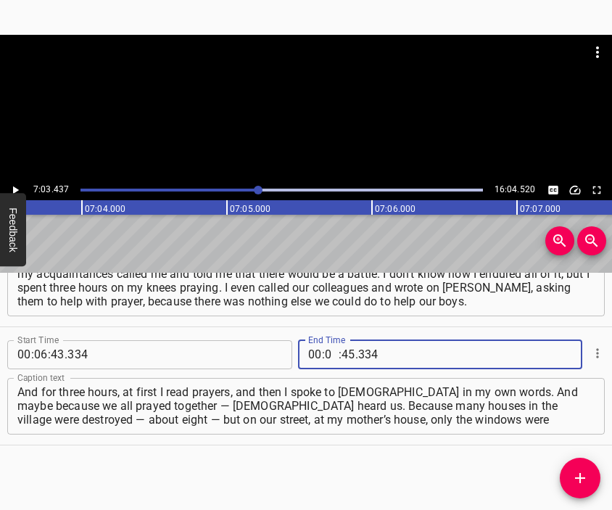
type input "07"
type input "03"
type input "437"
click at [577, 481] on icon "Add Cue" at bounding box center [579, 477] width 17 height 17
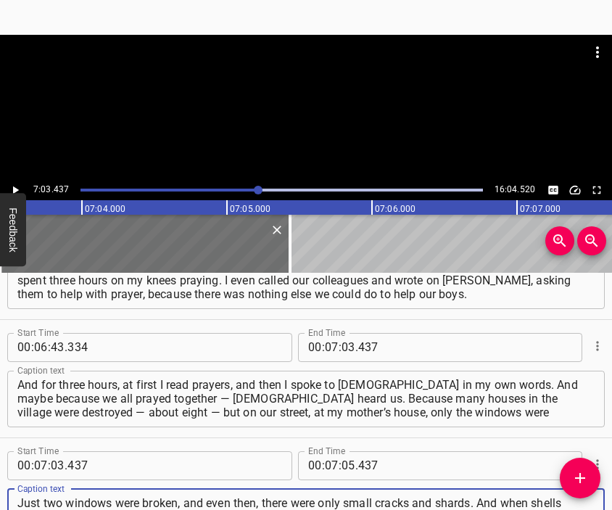
type textarea "Just two windows were broken, and even then, there were only small cracks and s…"
click at [319, 127] on div at bounding box center [306, 107] width 612 height 145
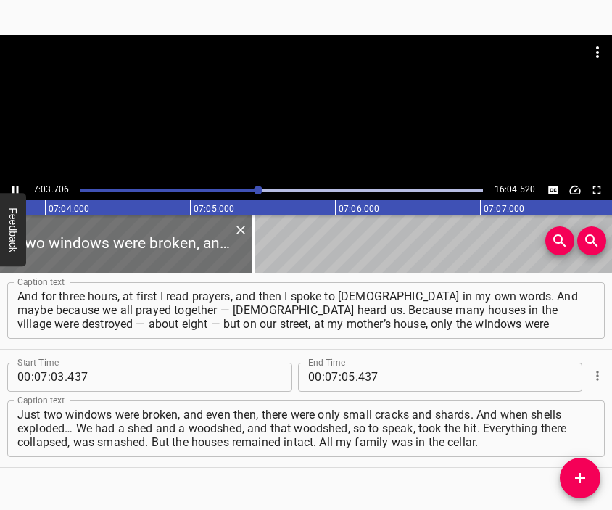
scroll to position [0, 61416]
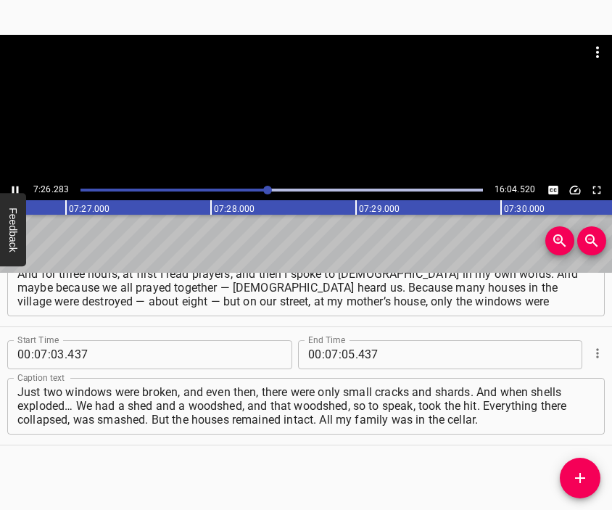
click at [326, 136] on div at bounding box center [306, 107] width 612 height 145
click at [310, 128] on div at bounding box center [306, 107] width 612 height 145
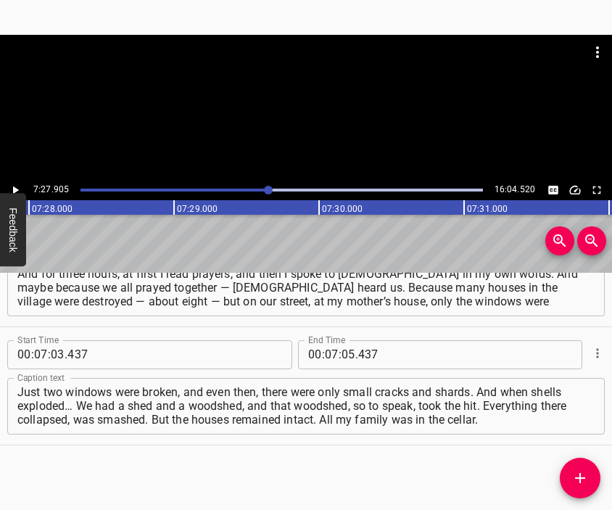
scroll to position [0, 64924]
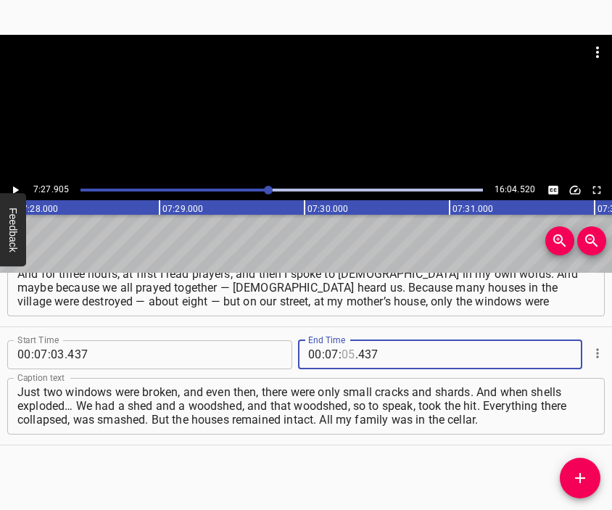
click at [341, 353] on input "number" at bounding box center [348, 354] width 14 height 29
type input "27"
type input "905"
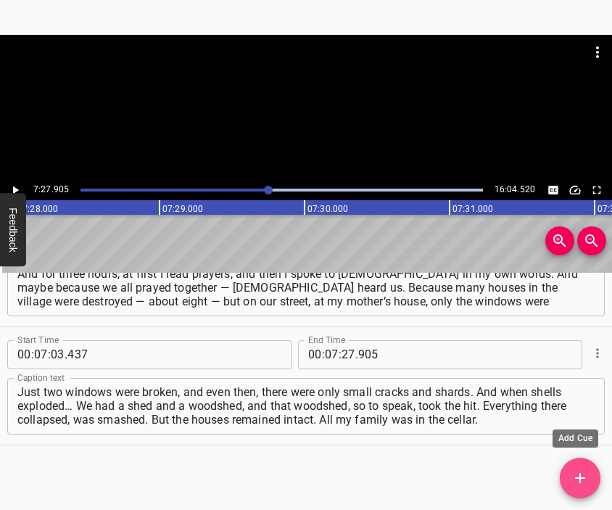
click at [572, 462] on button "Add Cue" at bounding box center [580, 477] width 41 height 41
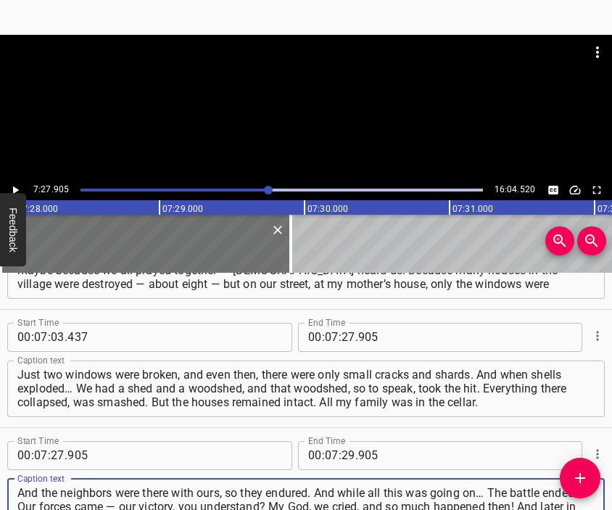
type textarea "And the neighbors were there with ours, so they endured. And while all this was…"
click at [312, 121] on div at bounding box center [306, 107] width 612 height 145
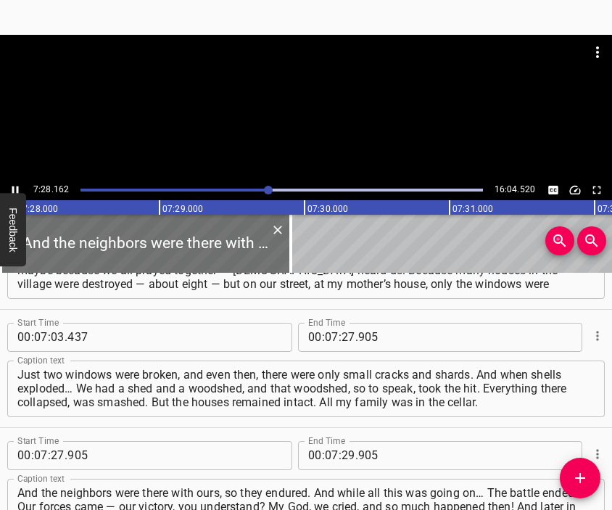
scroll to position [0, 64962]
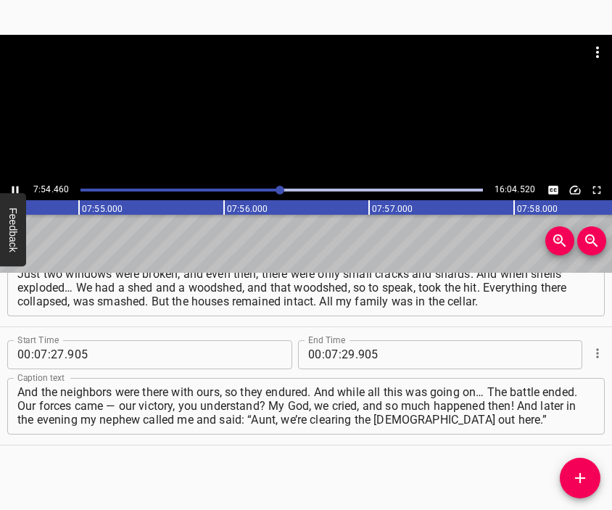
click at [320, 123] on div at bounding box center [306, 107] width 612 height 145
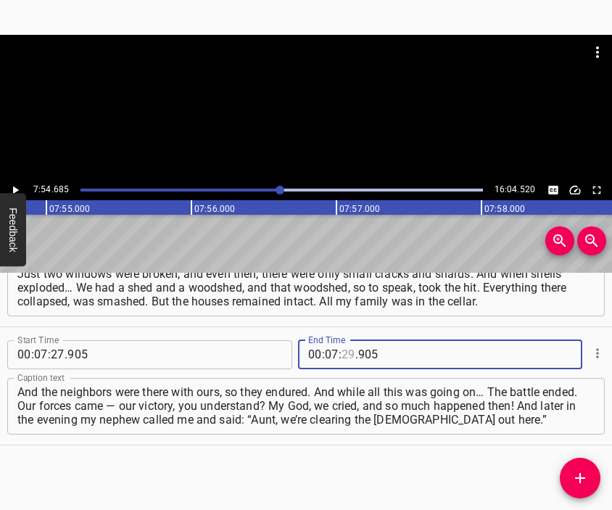
click at [341, 349] on input "number" at bounding box center [348, 354] width 14 height 29
type input "54"
type input "685"
click at [583, 467] on button "Add Cue" at bounding box center [580, 477] width 41 height 41
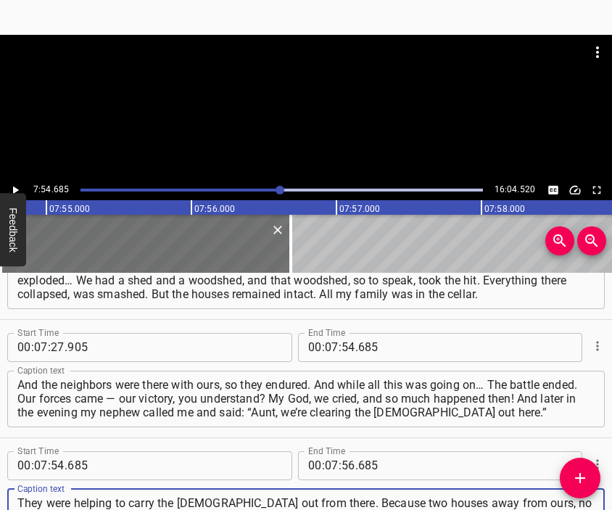
type textarea "They were helping to carry the [DEMOGRAPHIC_DATA] out from there. Because two h…"
click at [288, 101] on div at bounding box center [306, 71] width 612 height 72
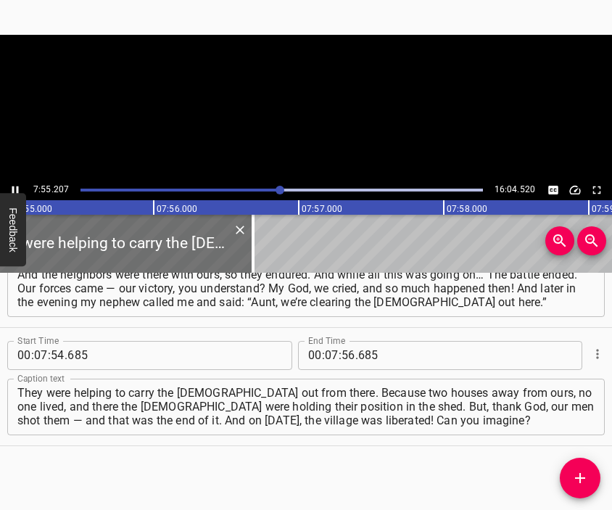
scroll to position [0, 68880]
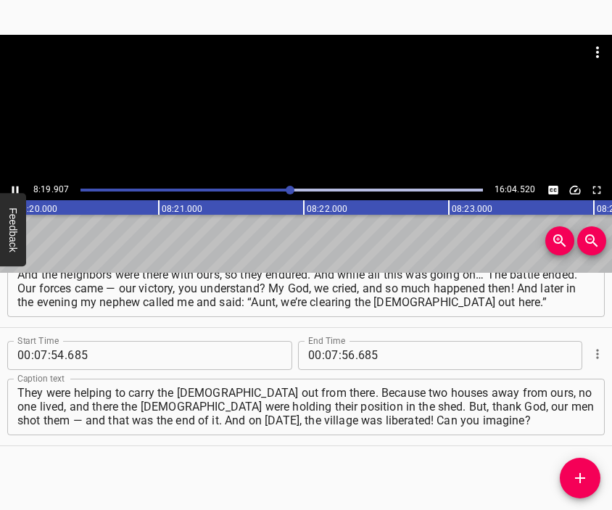
click at [315, 133] on div at bounding box center [306, 107] width 612 height 145
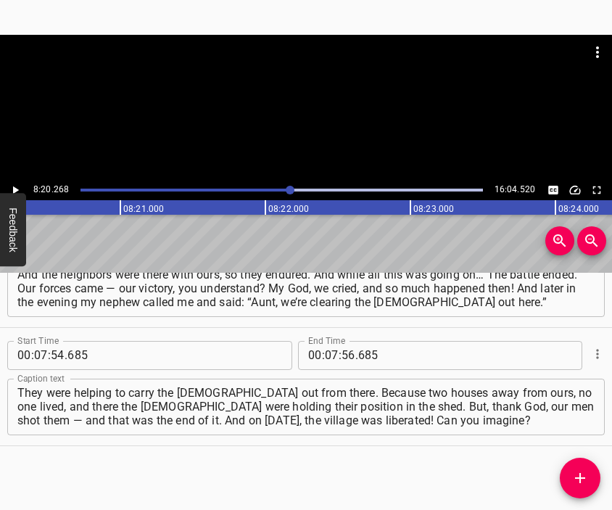
scroll to position [0, 72514]
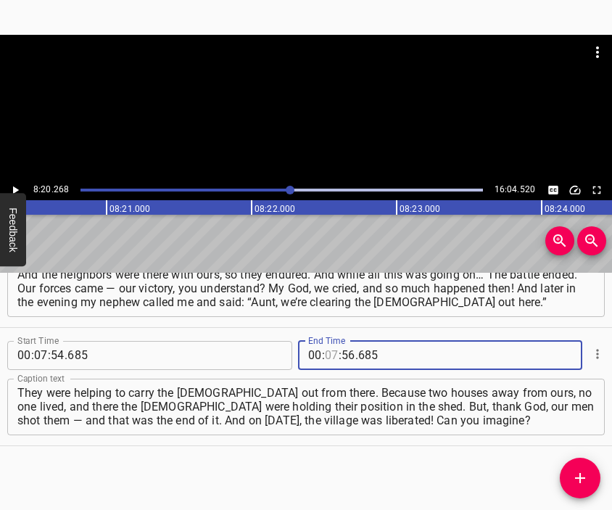
click at [330, 352] on input "number" at bounding box center [332, 355] width 14 height 29
type input "07"
type input "82"
type input "0268"
type input "268"
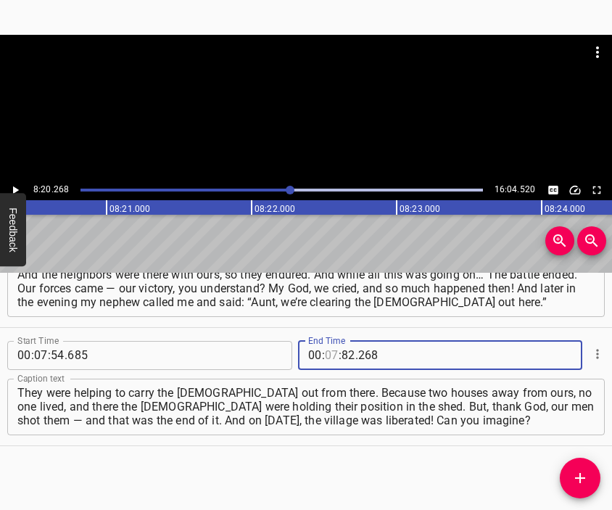
click at [325, 352] on input "number" at bounding box center [332, 355] width 14 height 29
type input "08"
type input "20"
type input "268"
click at [577, 475] on icon "Add Cue" at bounding box center [579, 477] width 17 height 17
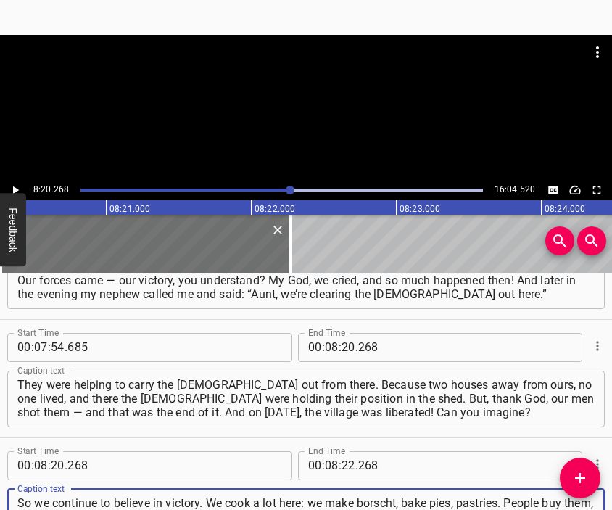
type textarea "So we continue to believe in victory. We cook a lot here: we make borscht, bake…"
click at [236, 112] on div at bounding box center [306, 107] width 612 height 145
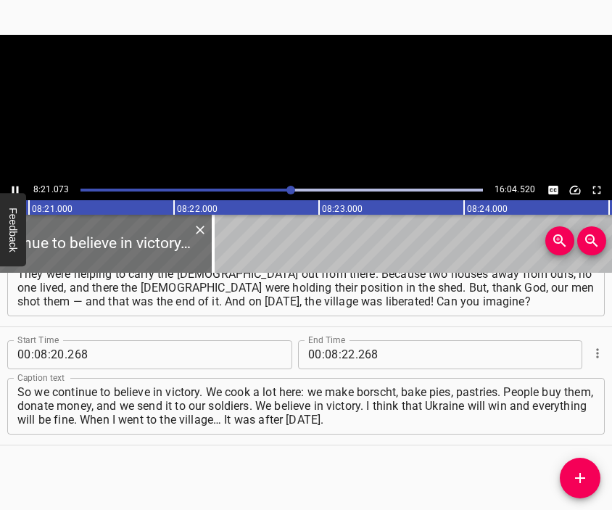
scroll to position [0, 72631]
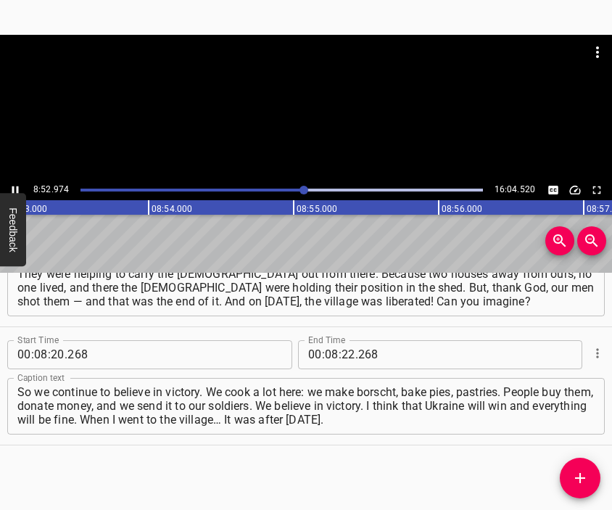
click at [310, 115] on div at bounding box center [306, 107] width 612 height 145
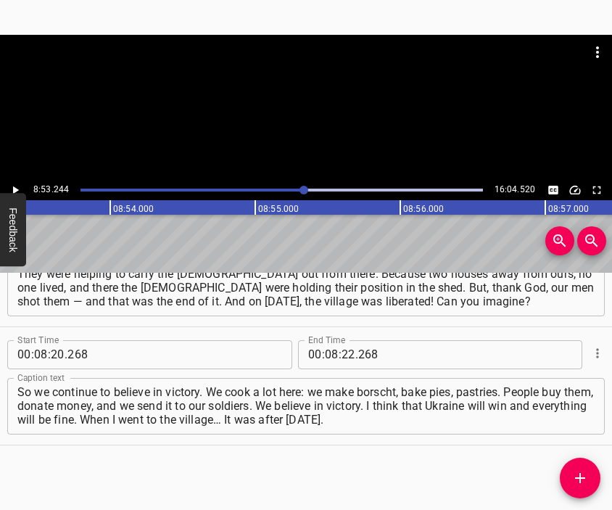
scroll to position [0, 77294]
click at [341, 358] on input "number" at bounding box center [348, 354] width 14 height 29
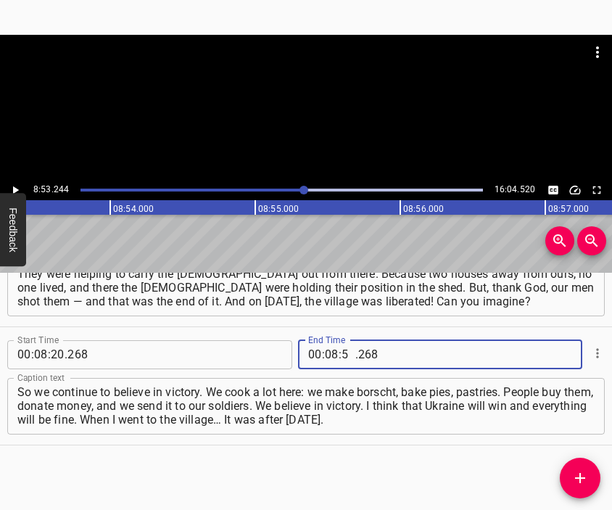
type input "53"
type input "244"
click at [580, 479] on icon "Add Cue" at bounding box center [579, 477] width 17 height 17
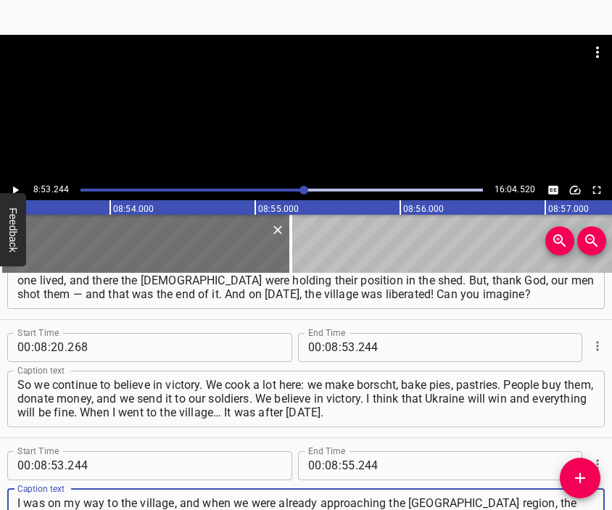
type textarea "I was on my way to the village, and when we were already approaching the [GEOGR…"
click at [295, 104] on div at bounding box center [306, 71] width 612 height 72
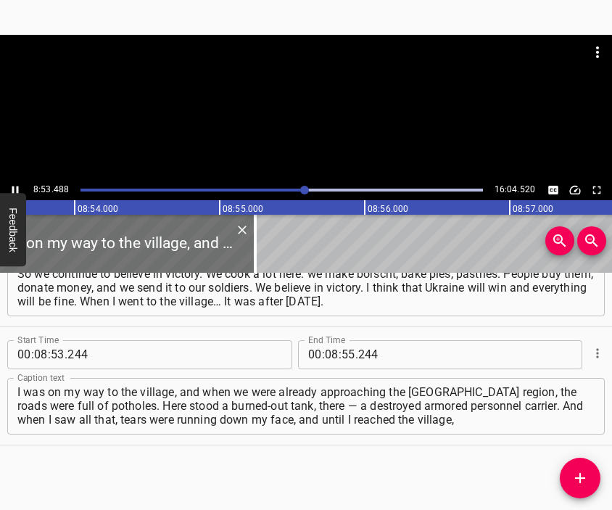
scroll to position [0, 77368]
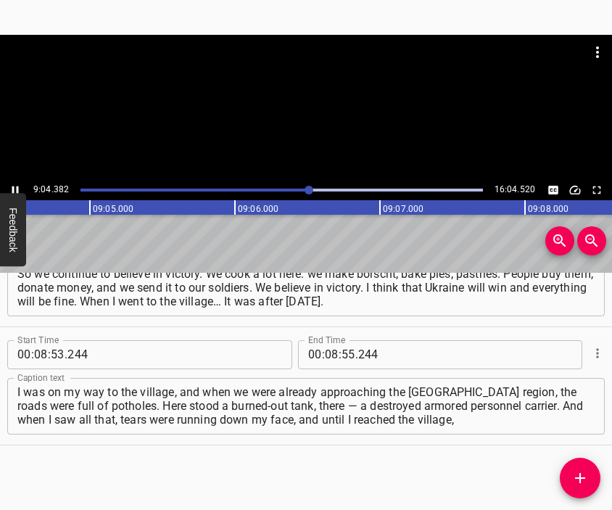
click at [325, 110] on div at bounding box center [306, 107] width 612 height 145
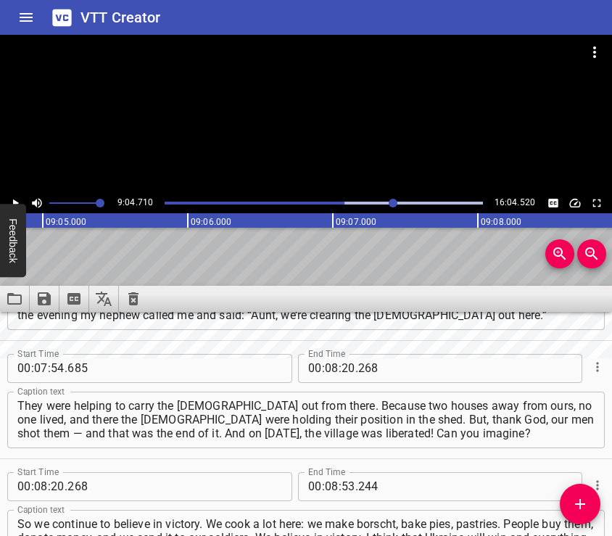
scroll to position [2534, 0]
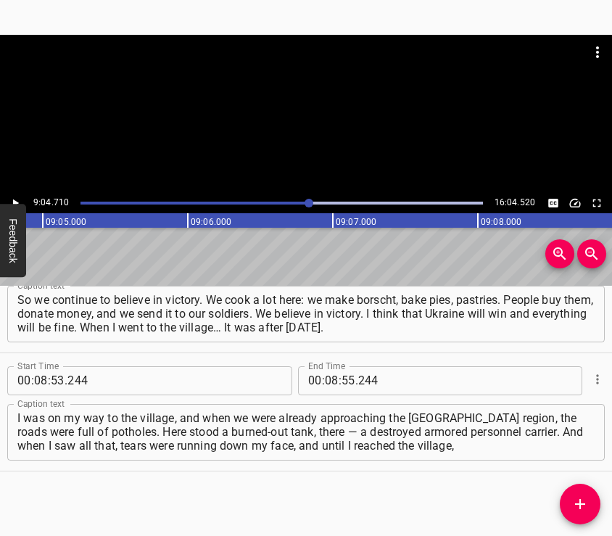
click at [318, 85] on div at bounding box center [306, 71] width 612 height 72
click at [333, 141] on div at bounding box center [306, 114] width 612 height 158
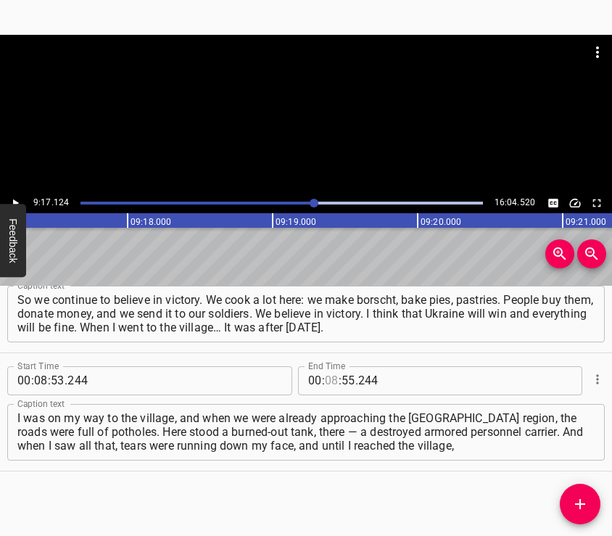
click at [328, 381] on input "number" at bounding box center [332, 380] width 14 height 29
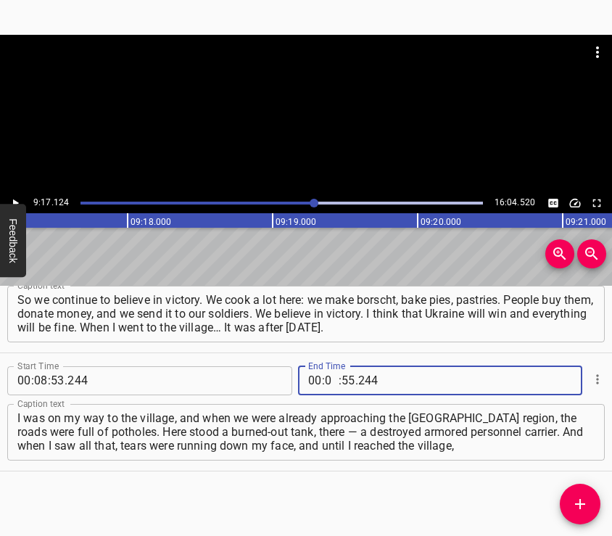
type input "09"
type input "17"
type input "124"
click at [573, 492] on button "Add Cue" at bounding box center [580, 503] width 41 height 41
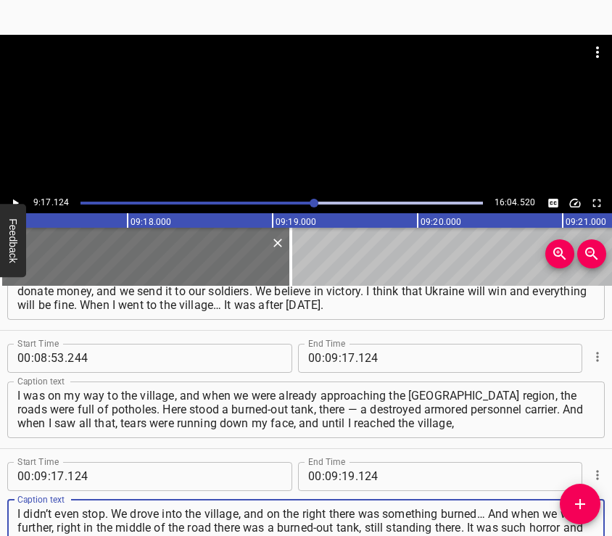
type textarea "I didn’t even stop. We drove into the village, and on the right there was somet…"
click at [277, 105] on div at bounding box center [306, 71] width 612 height 72
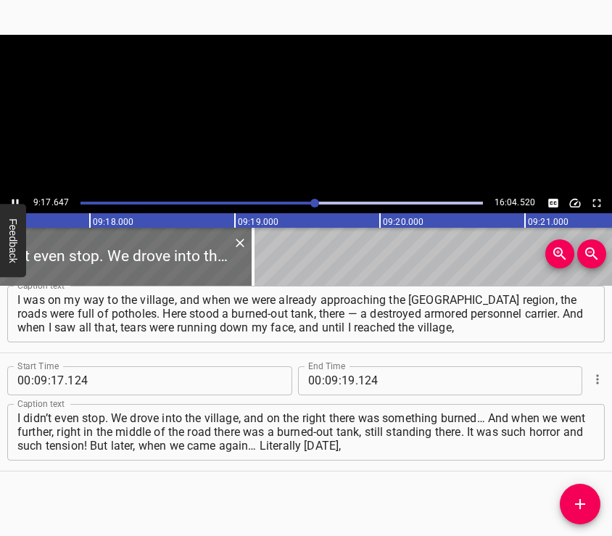
scroll to position [0, 80831]
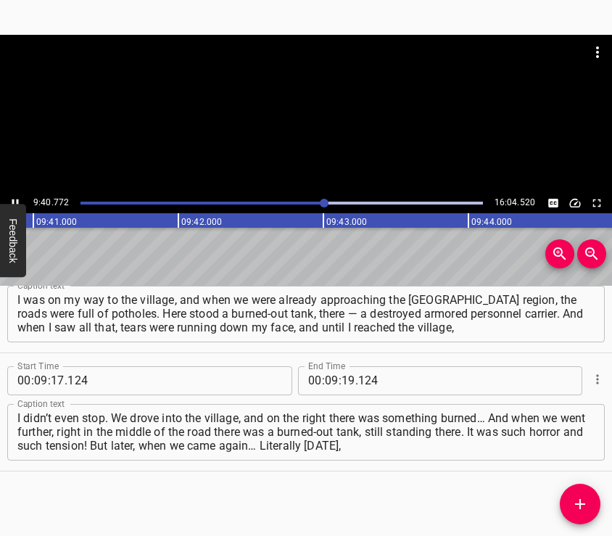
click at [349, 124] on div at bounding box center [306, 114] width 612 height 158
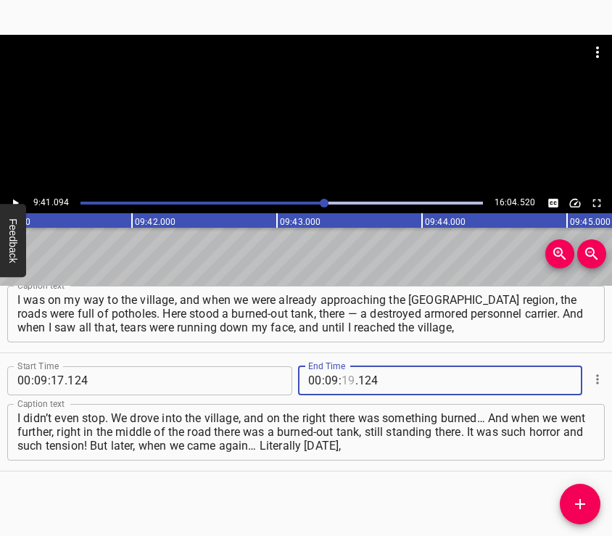
click at [345, 382] on input "number" at bounding box center [348, 380] width 14 height 29
type input "41"
type input "094"
click at [570, 498] on span "Add Cue" at bounding box center [580, 503] width 41 height 17
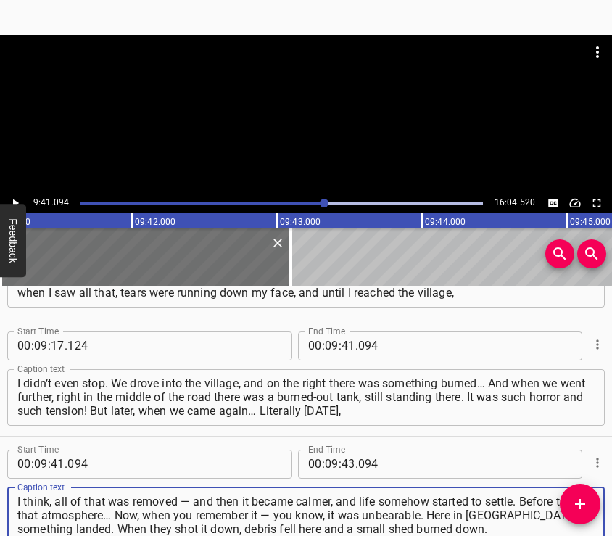
type textarea "I think, all of that was removed — and then it became calmer, and life somehow …"
click at [296, 124] on div at bounding box center [306, 114] width 612 height 158
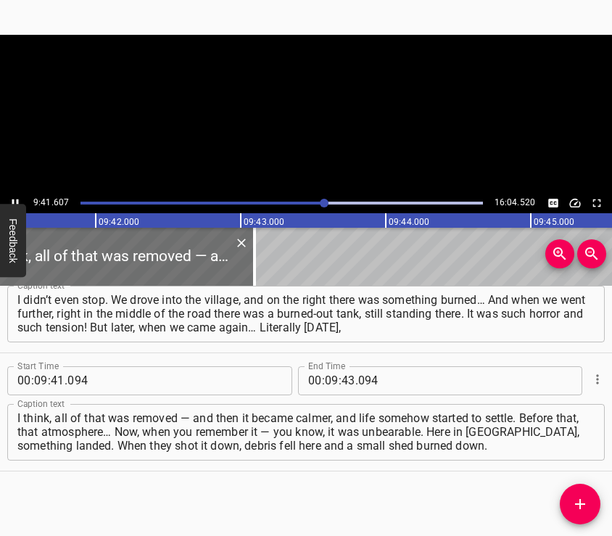
scroll to position [0, 84302]
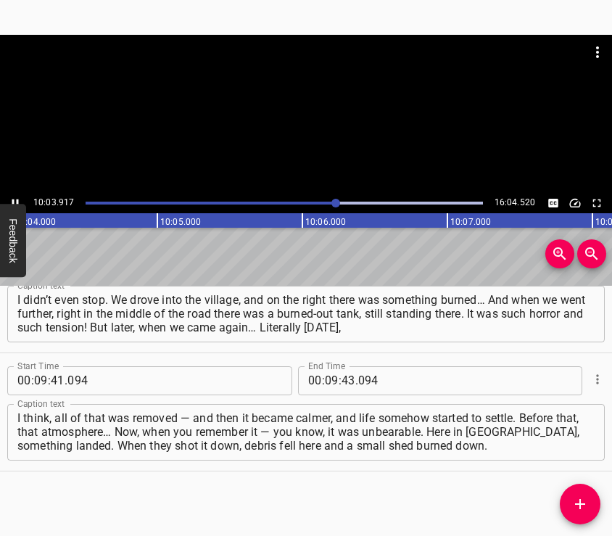
click at [315, 139] on div at bounding box center [306, 114] width 612 height 158
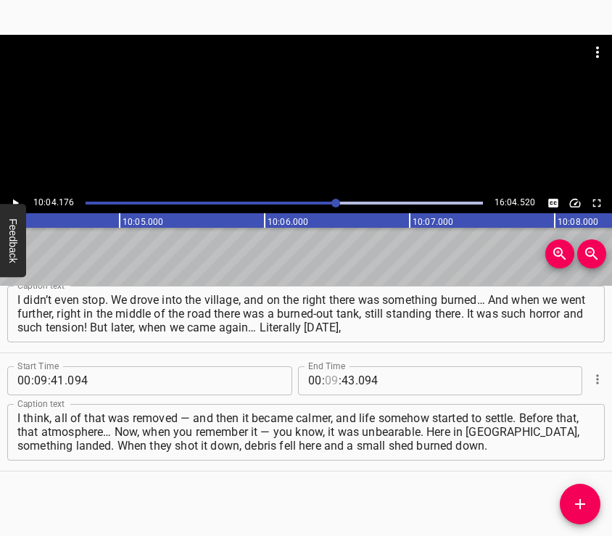
drag, startPoint x: 323, startPoint y: 381, endPoint x: 334, endPoint y: 381, distance: 10.9
click at [325, 381] on input "number" at bounding box center [332, 380] width 14 height 29
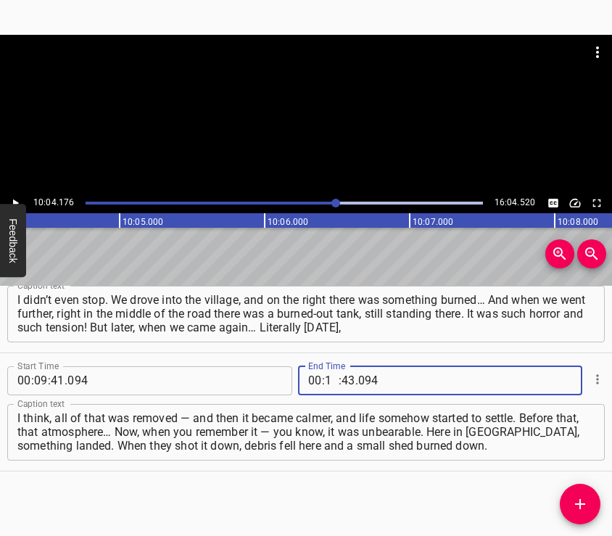
type input "10"
type input "04"
type input "176"
click at [581, 493] on button "Add Cue" at bounding box center [580, 503] width 41 height 41
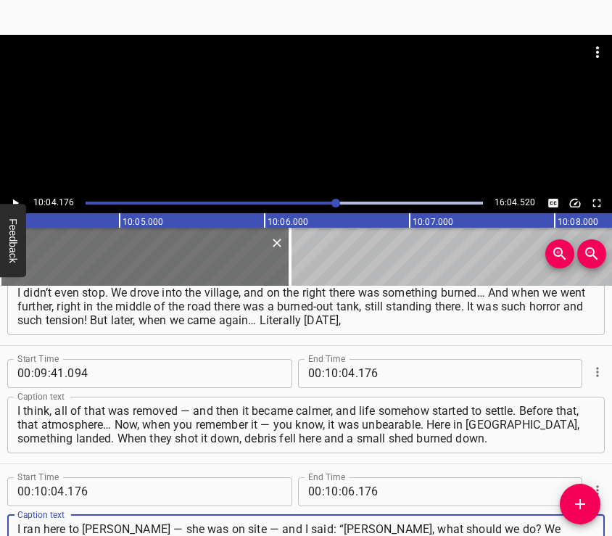
type textarea "I ran here to [PERSON_NAME] — she was on site — and I said: “[PERSON_NAME], wha…"
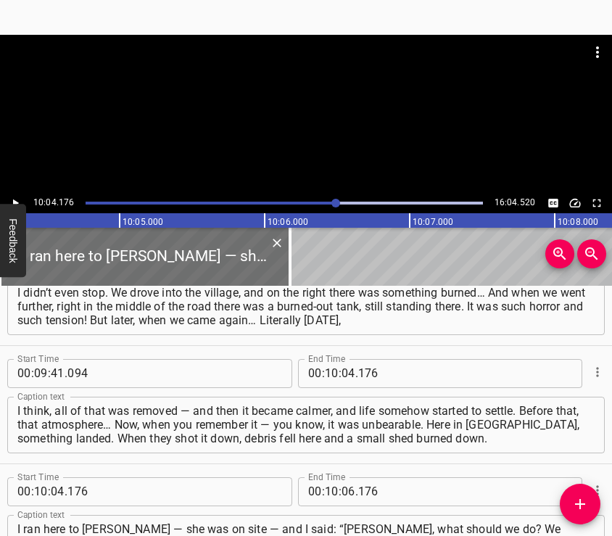
click at [262, 127] on div at bounding box center [306, 114] width 612 height 158
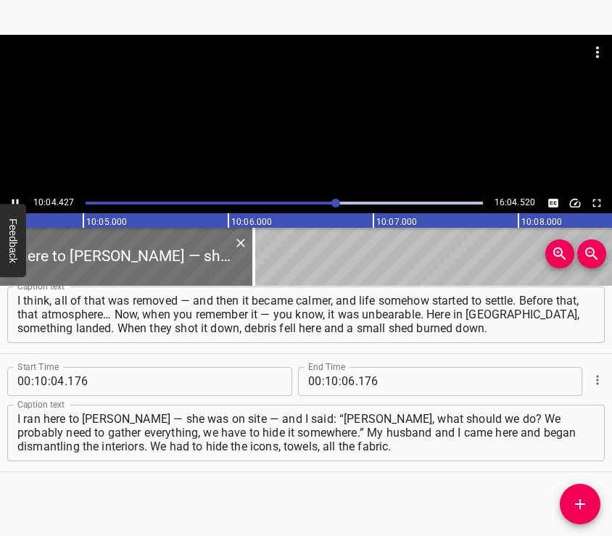
scroll to position [2889, 0]
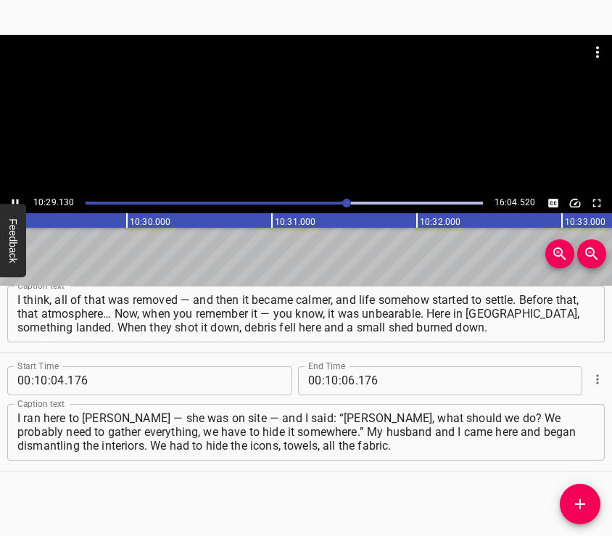
click at [320, 136] on div at bounding box center [306, 114] width 612 height 158
click at [336, 381] on div "00 : 10 : 06 . 176" at bounding box center [399, 380] width 203 height 29
click at [341, 381] on input "number" at bounding box center [348, 380] width 14 height 29
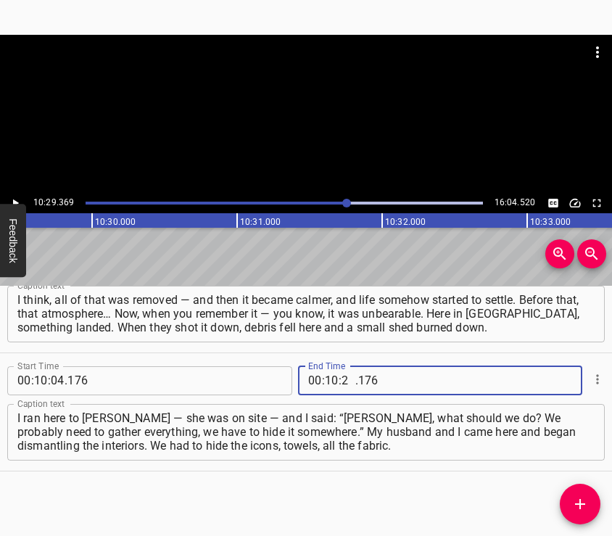
type input "29"
type input "369"
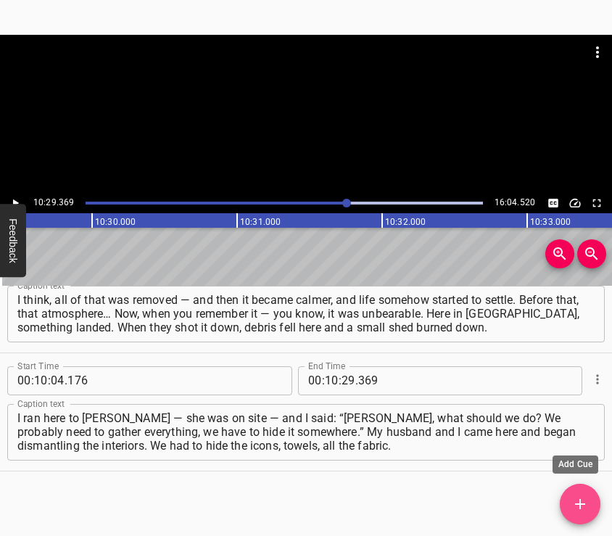
click at [578, 497] on icon "Add Cue" at bounding box center [579, 503] width 17 height 17
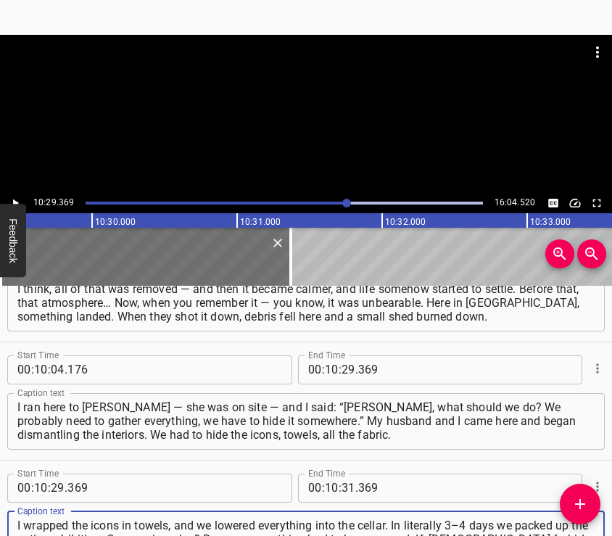
type textarea "I wrapped the icons in towels, and we lowered everything into the cellar. In li…"
click at [308, 127] on div at bounding box center [306, 114] width 612 height 158
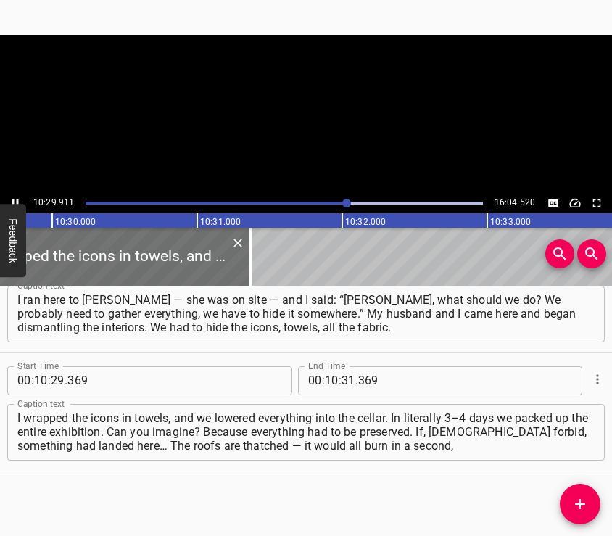
scroll to position [0, 91304]
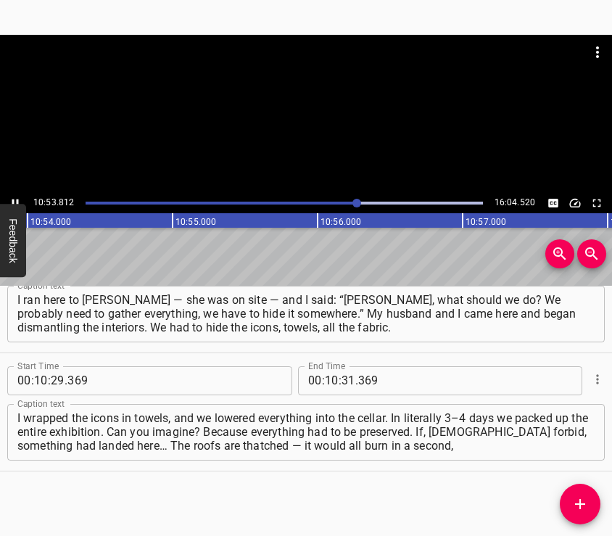
click at [320, 143] on div at bounding box center [306, 114] width 612 height 158
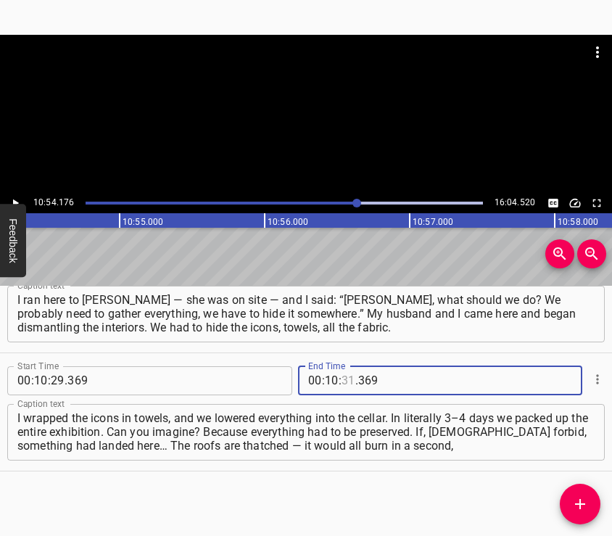
click at [341, 378] on input "number" at bounding box center [348, 380] width 14 height 29
type input "54"
type input "176"
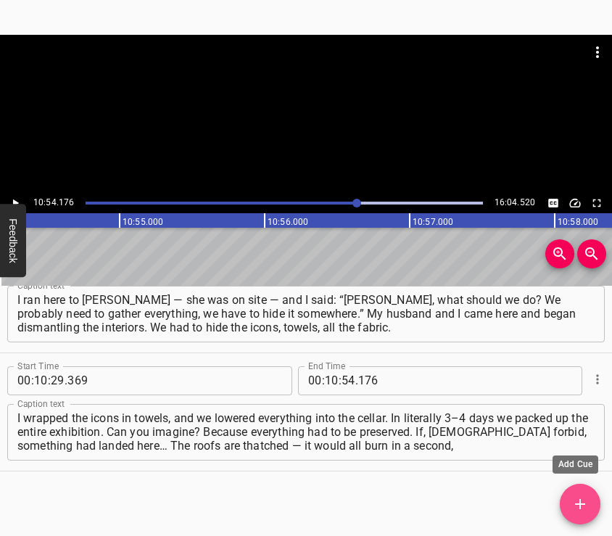
click at [573, 492] on button "Add Cue" at bounding box center [580, 503] width 41 height 41
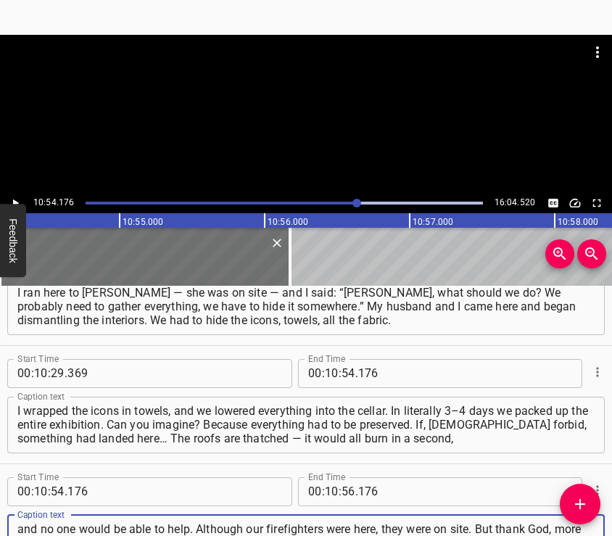
type textarea "and no one would be able to help. Although our firefighters were here, they wer…"
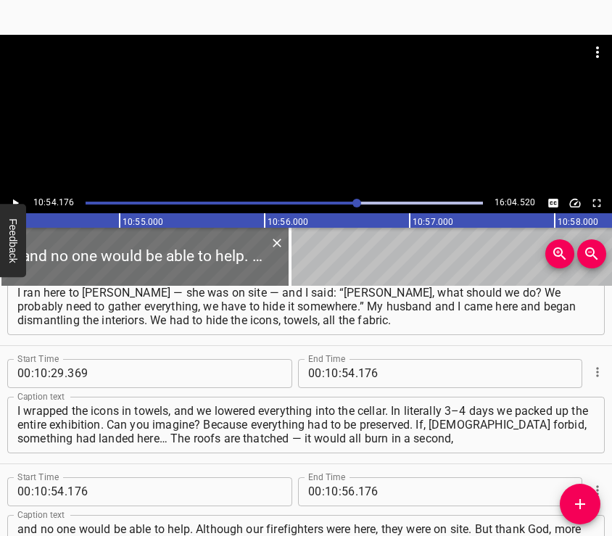
click at [320, 121] on div at bounding box center [306, 114] width 612 height 158
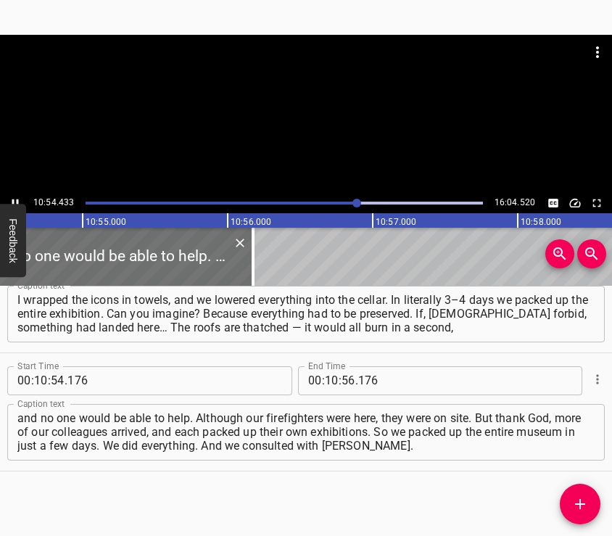
scroll to position [0, 94899]
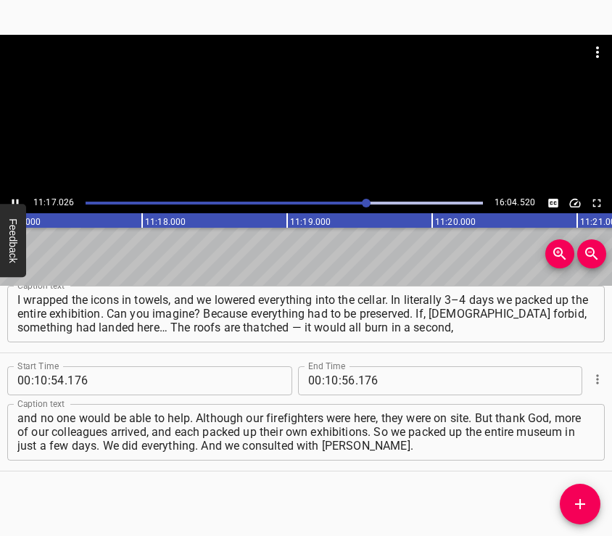
drag, startPoint x: 322, startPoint y: 147, endPoint x: 316, endPoint y: 137, distance: 11.7
click at [317, 138] on div at bounding box center [306, 114] width 612 height 158
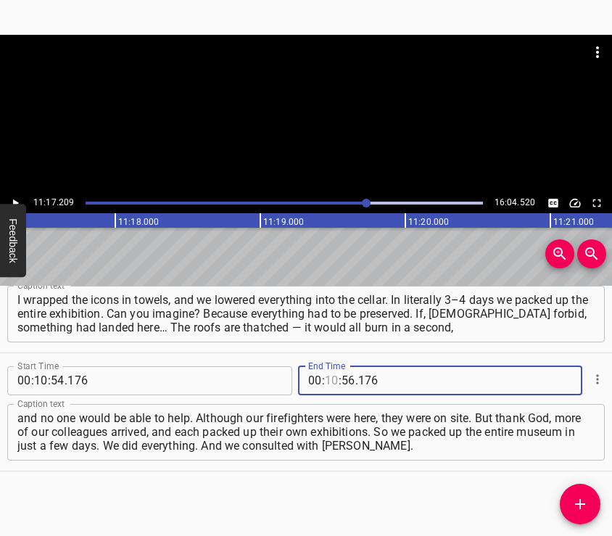
click at [326, 375] on input "number" at bounding box center [332, 380] width 14 height 29
type input "11"
type input "17"
type input "209"
click at [577, 494] on button "Add Cue" at bounding box center [580, 503] width 41 height 41
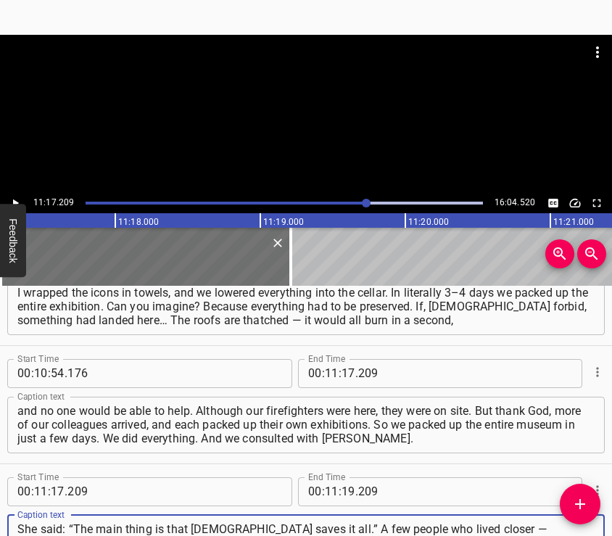
type textarea "She said: “The main thing is that [DEMOGRAPHIC_DATA] saves it all.” A few peopl…"
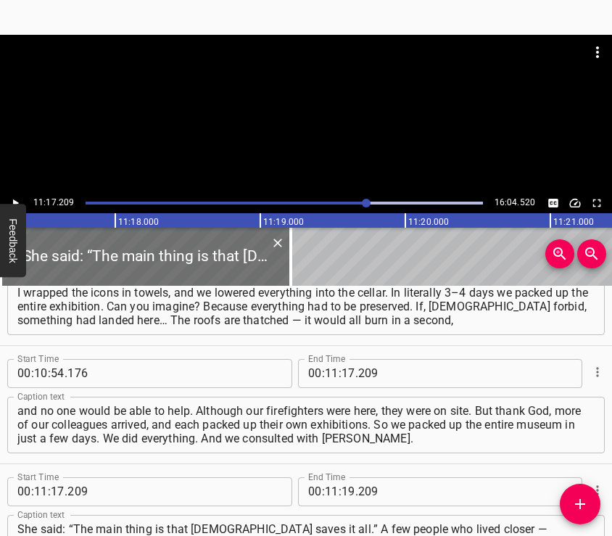
click at [274, 144] on div at bounding box center [306, 114] width 612 height 158
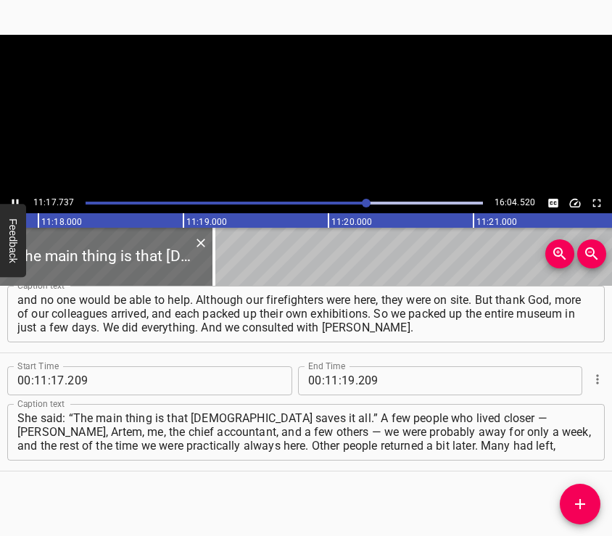
scroll to position [0, 98277]
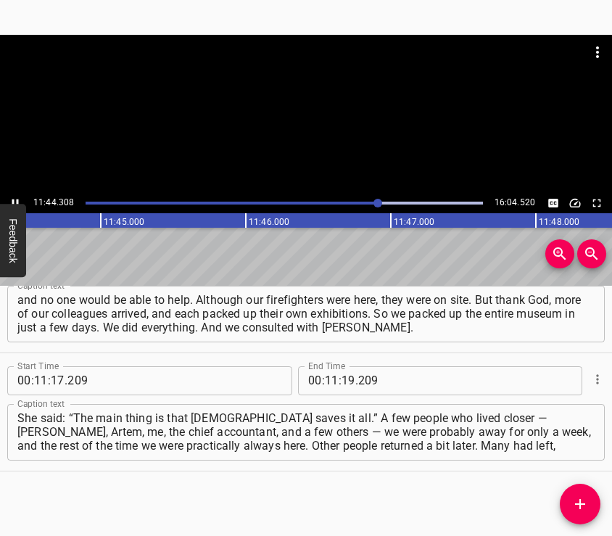
click at [301, 147] on div at bounding box center [306, 114] width 612 height 158
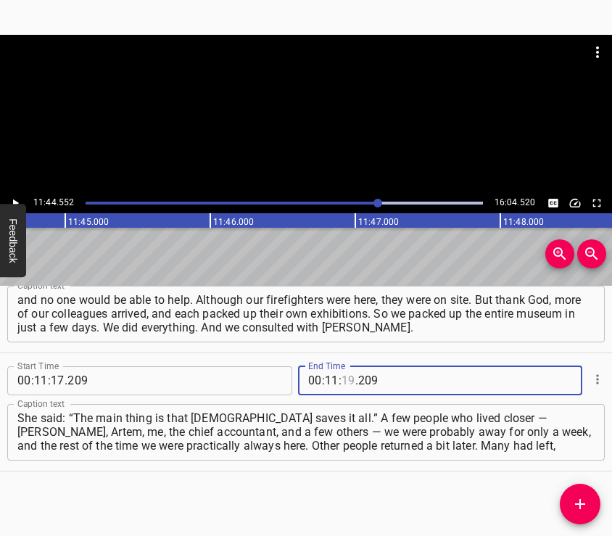
click at [341, 382] on input "number" at bounding box center [348, 380] width 14 height 29
type input "44"
type input "552"
click at [577, 497] on icon "Add Cue" at bounding box center [579, 503] width 17 height 17
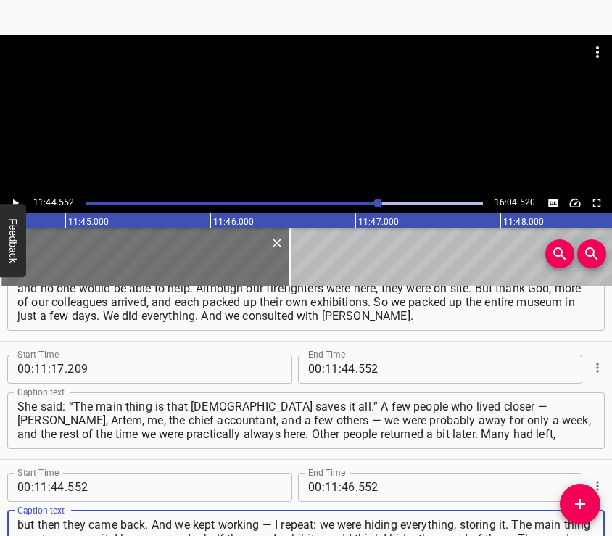
type textarea "but then they came back. And we kept working — I repeat: we were hiding everyth…"
click at [292, 112] on div at bounding box center [306, 114] width 612 height 158
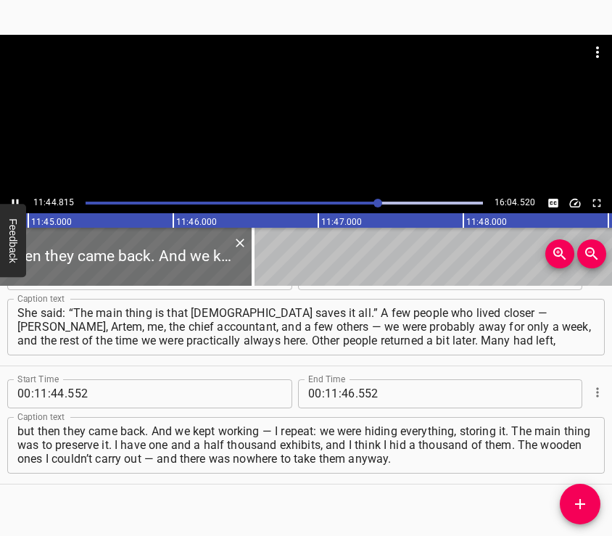
scroll to position [0, 102164]
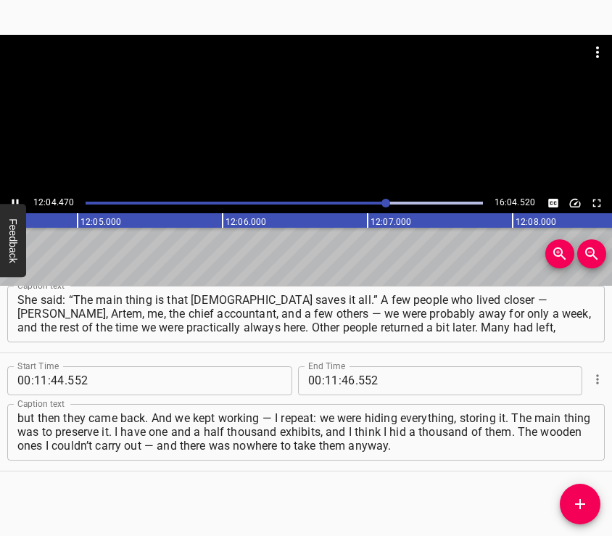
click at [306, 141] on div at bounding box center [306, 114] width 612 height 158
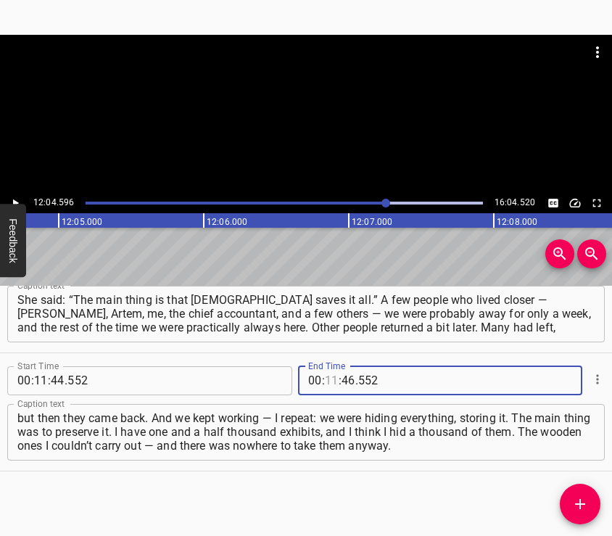
click at [325, 382] on input "number" at bounding box center [332, 380] width 14 height 29
type input "12"
type input "04"
type input "596"
click at [578, 498] on icon "Add Cue" at bounding box center [579, 503] width 17 height 17
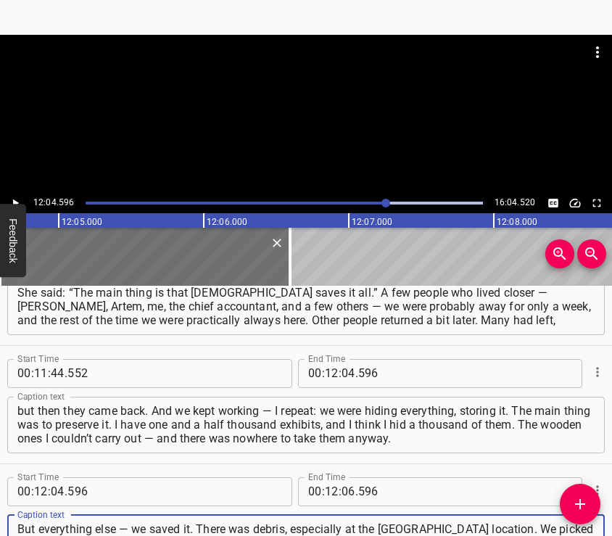
type textarea "But everything else — we saved it. There was debris, especially at the [GEOGRAP…"
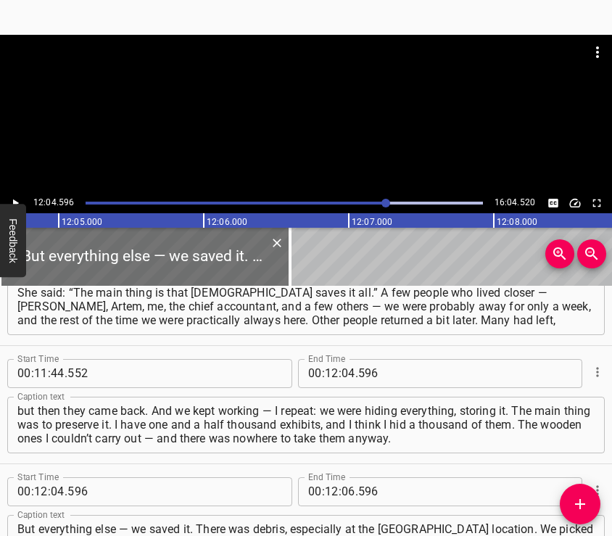
click at [304, 83] on div at bounding box center [306, 71] width 612 height 72
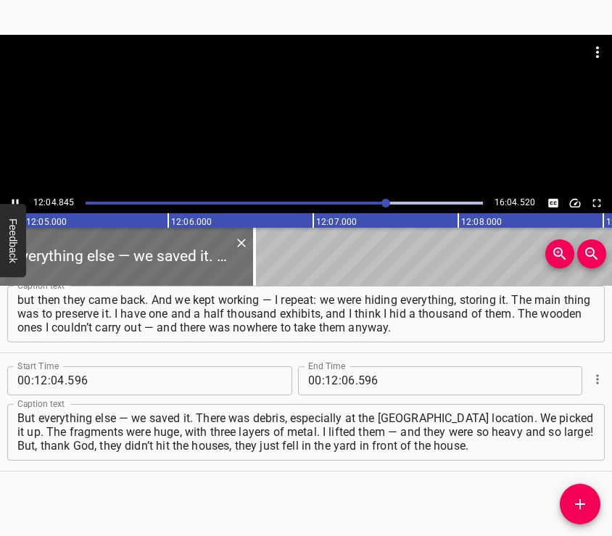
scroll to position [0, 105106]
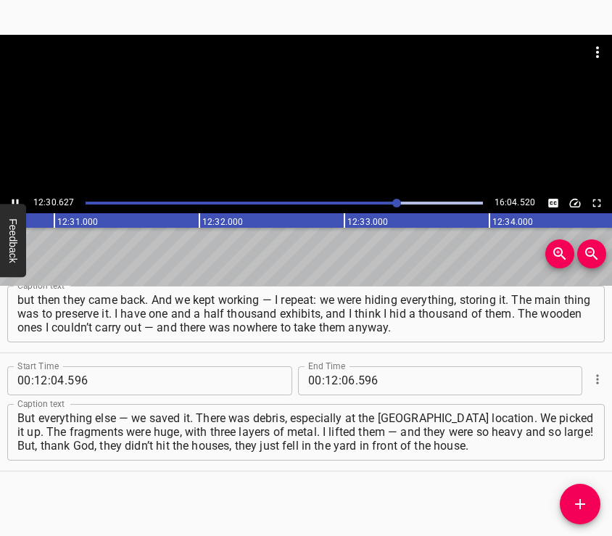
click at [323, 127] on div at bounding box center [306, 114] width 612 height 158
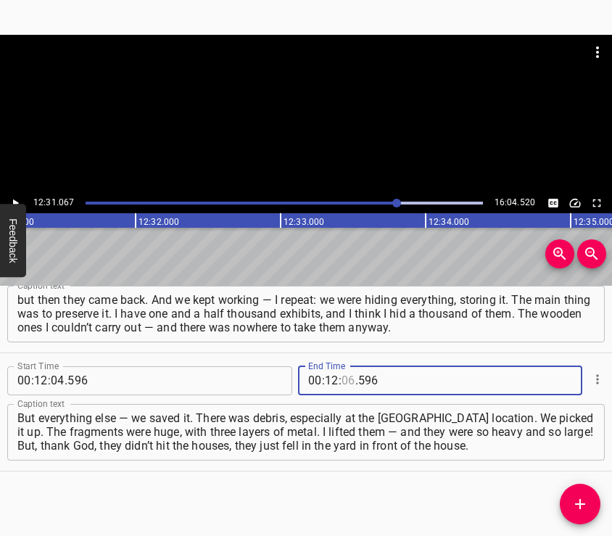
click at [341, 376] on input "number" at bounding box center [348, 380] width 14 height 29
type input "31"
type input "067"
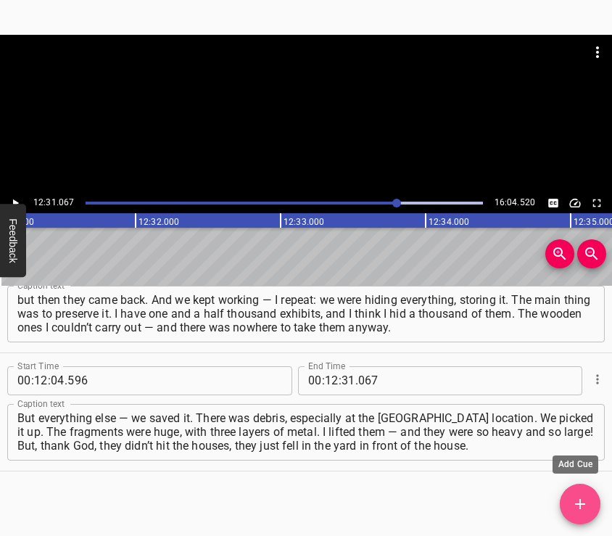
drag, startPoint x: 568, startPoint y: 498, endPoint x: 480, endPoint y: 278, distance: 236.7
click at [571, 496] on span "Add Cue" at bounding box center [580, 503] width 41 height 17
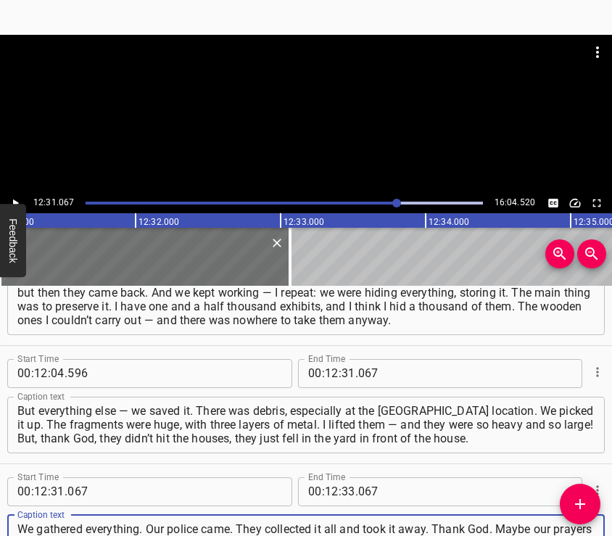
type textarea "We gathered everything. Our police came. They collected it all and took it away…"
drag, startPoint x: 283, startPoint y: 82, endPoint x: 281, endPoint y: 100, distance: 18.2
click at [281, 95] on div at bounding box center [306, 71] width 612 height 72
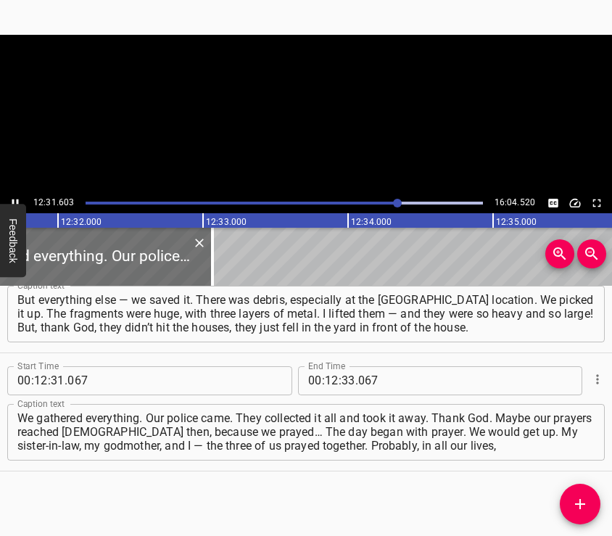
scroll to position [0, 108984]
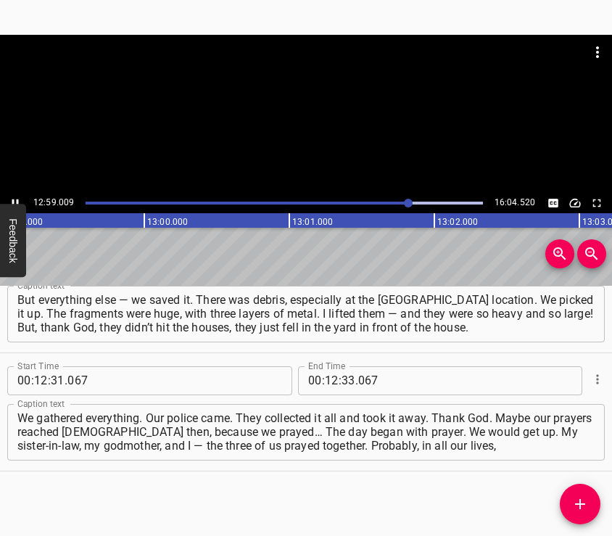
click at [262, 124] on div at bounding box center [306, 114] width 612 height 158
click at [348, 383] on input "number" at bounding box center [348, 380] width 14 height 29
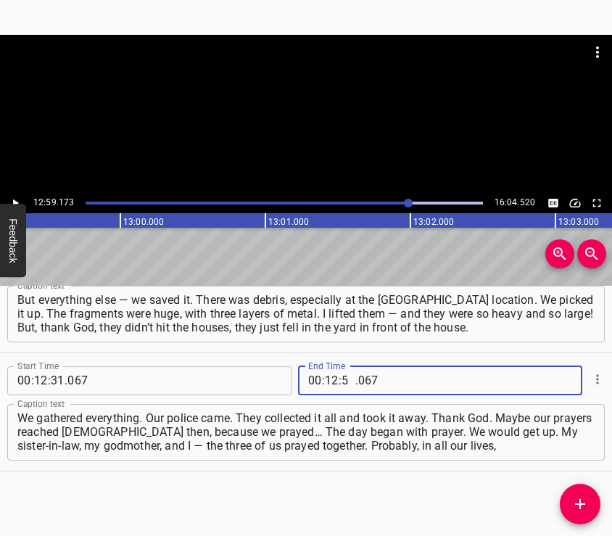
type input "59"
type input "173"
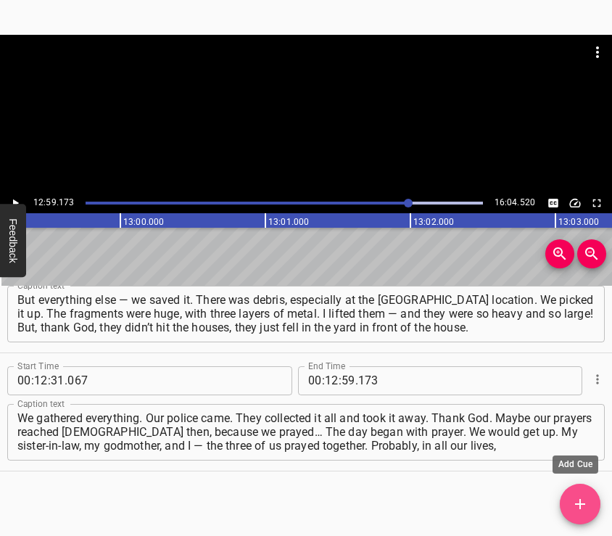
click at [584, 494] on button "Add Cue" at bounding box center [580, 503] width 41 height 41
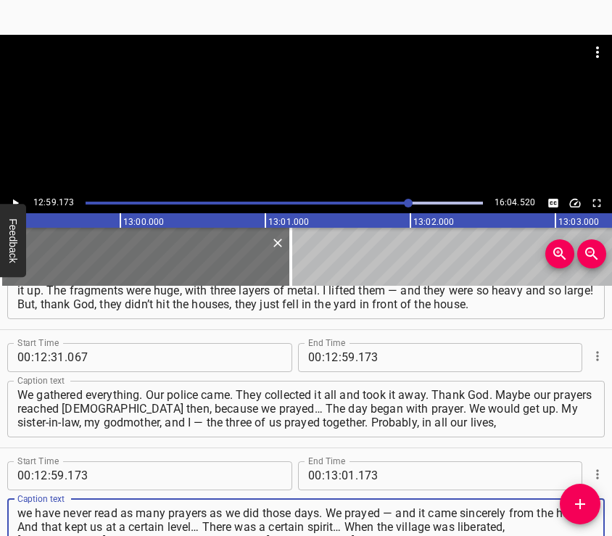
type textarea "we have never read as many prayers as we did those days. We prayed — and it cam…"
click at [301, 114] on div at bounding box center [306, 114] width 612 height 158
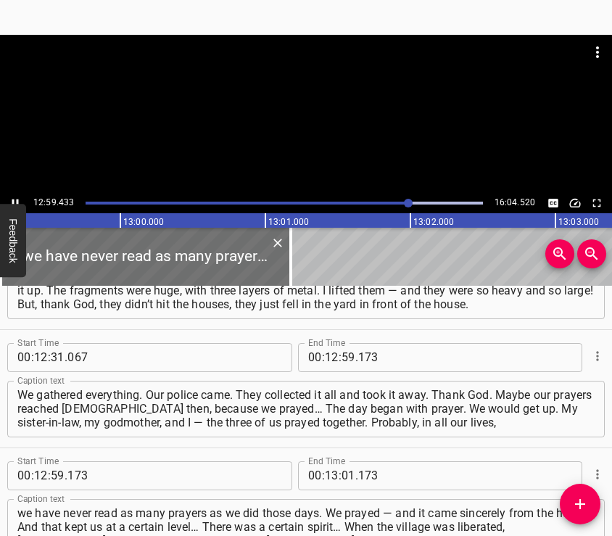
scroll to position [0, 112980]
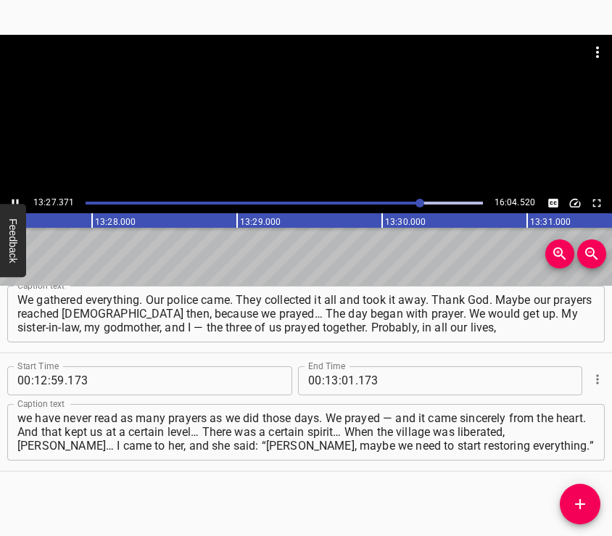
click at [307, 105] on div at bounding box center [306, 71] width 612 height 72
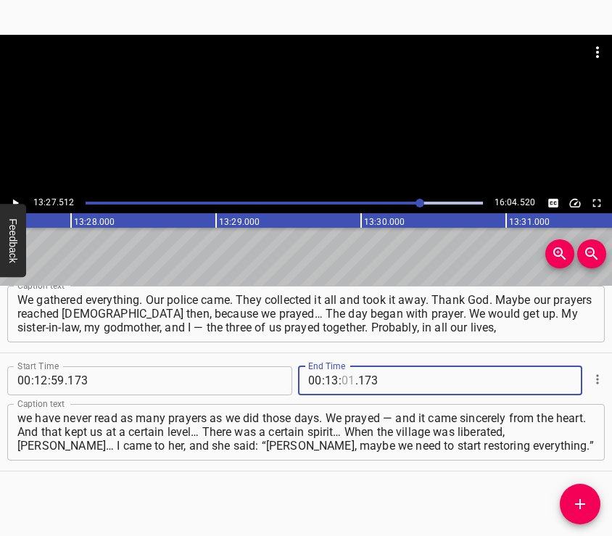
click at [341, 373] on input "number" at bounding box center [348, 380] width 14 height 29
type input "27"
type input "4"
type input "004"
click at [341, 373] on input "number" at bounding box center [348, 380] width 14 height 29
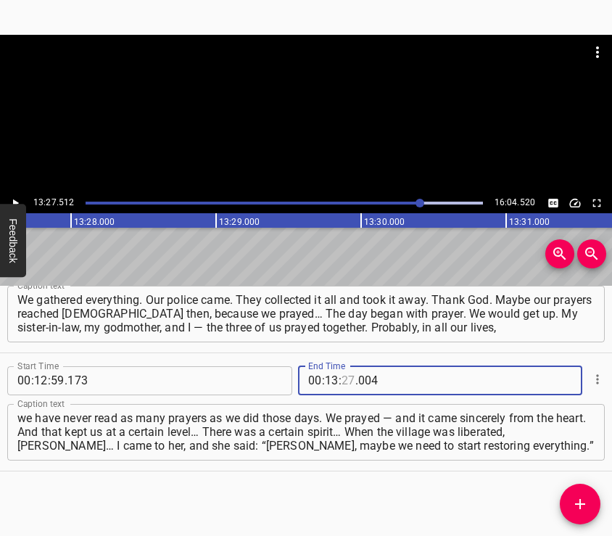
type input "27"
click at [360, 370] on input "number" at bounding box center [424, 380] width 133 height 29
type input "512"
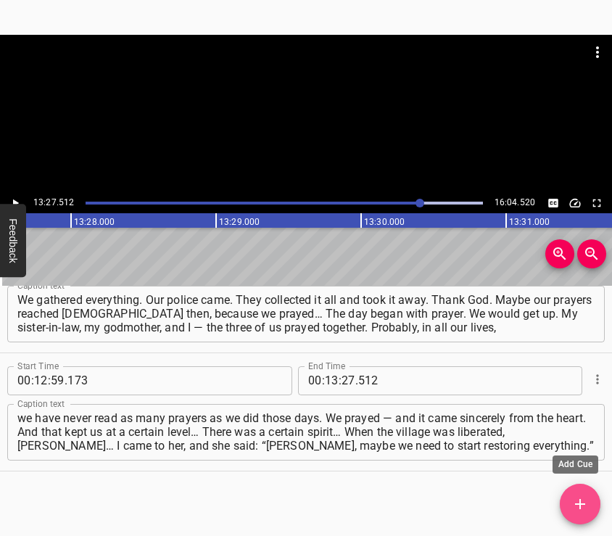
click at [577, 495] on icon "Add Cue" at bounding box center [579, 503] width 17 height 17
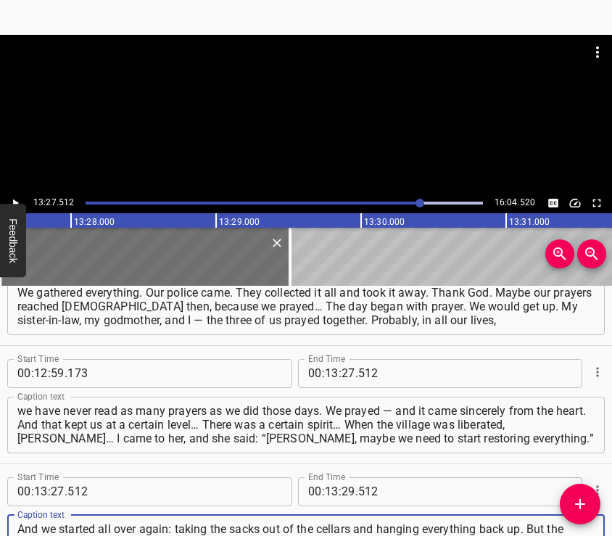
type textarea "And we started all over again: taking the sacks out of the cellars and hanging …"
click at [284, 128] on div at bounding box center [306, 114] width 612 height 158
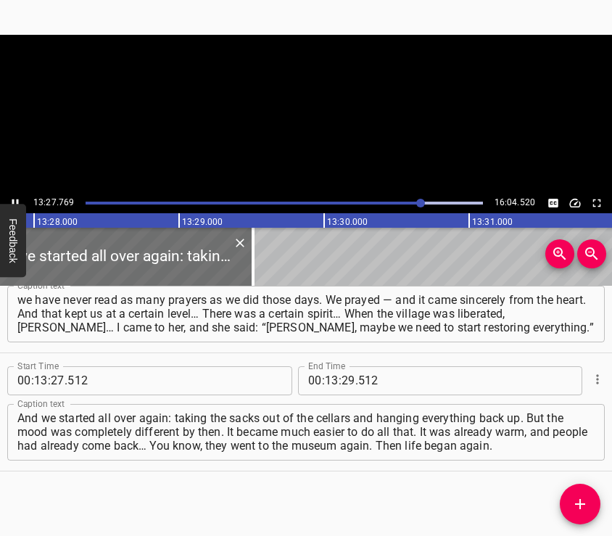
scroll to position [0, 117125]
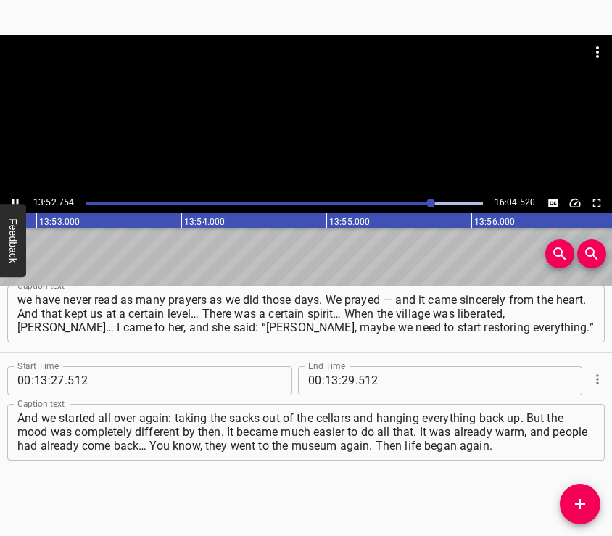
click at [312, 141] on div at bounding box center [306, 114] width 612 height 158
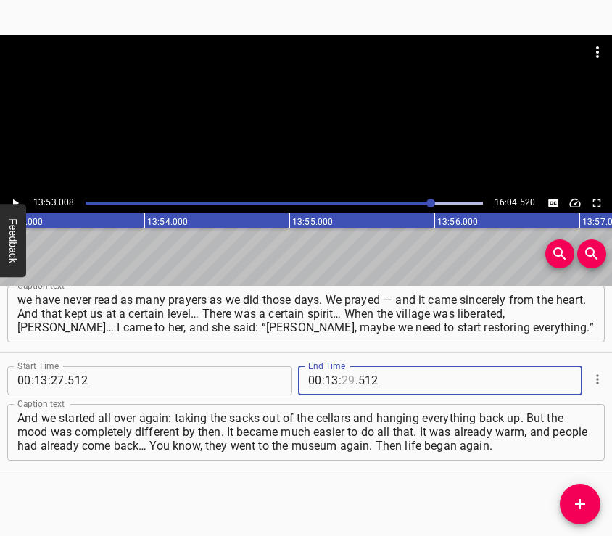
click at [341, 380] on input "number" at bounding box center [348, 380] width 14 height 29
type input "53"
type input "008"
click at [582, 494] on button "Add Cue" at bounding box center [580, 503] width 41 height 41
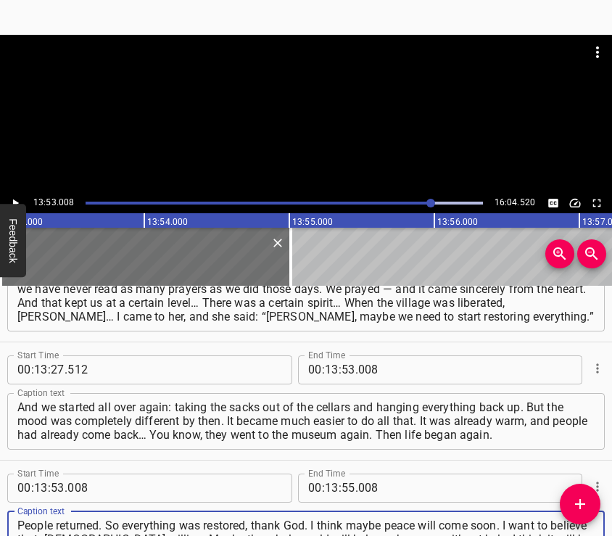
type textarea "People returned. So everything was restored, thank God. I think maybe peace wil…"
click at [277, 109] on div at bounding box center [306, 114] width 612 height 158
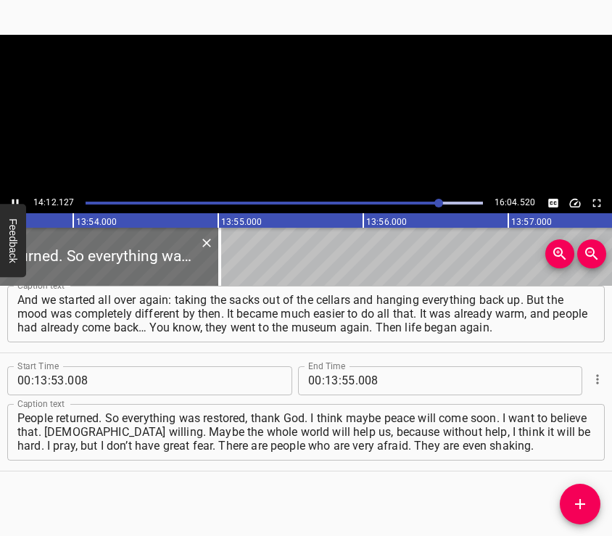
scroll to position [0, 121180]
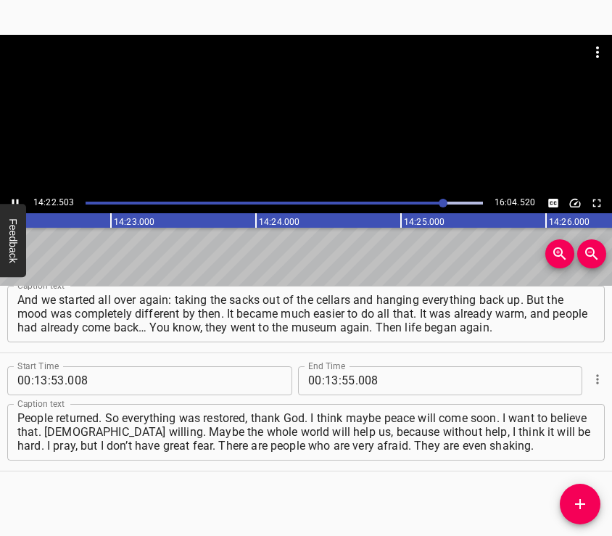
click at [338, 122] on div at bounding box center [306, 114] width 612 height 158
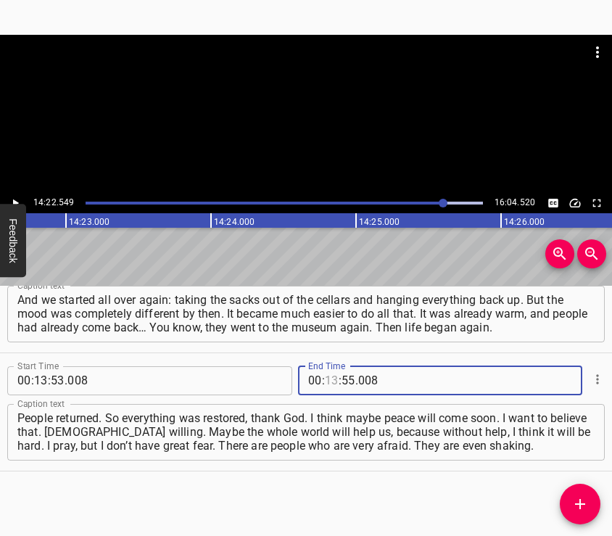
click at [327, 380] on input "number" at bounding box center [332, 380] width 14 height 29
type input "14"
type input "22"
type input "549"
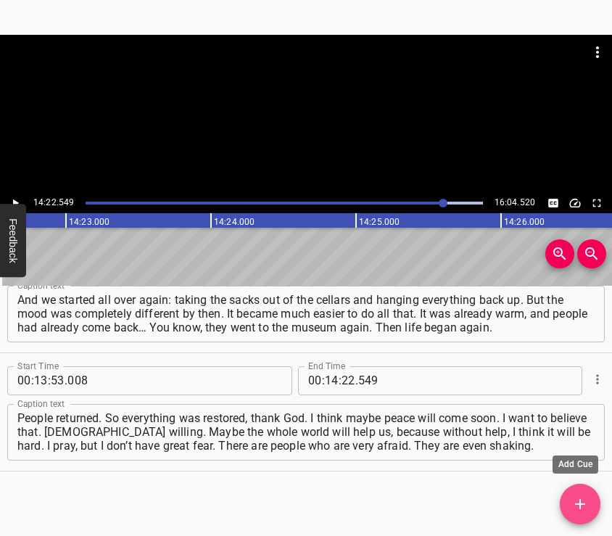
click at [586, 502] on icon "Add Cue" at bounding box center [579, 503] width 17 height 17
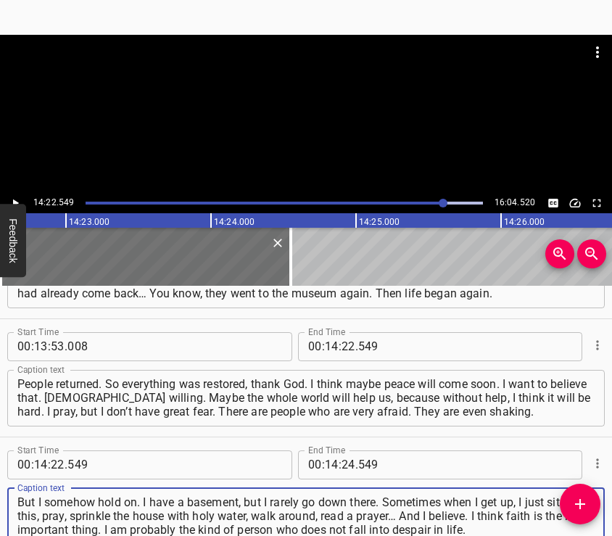
type textarea "But I somehow hold on. I have a basement, but I rarely go down there. Sometimes…"
click at [258, 98] on div at bounding box center [306, 71] width 612 height 72
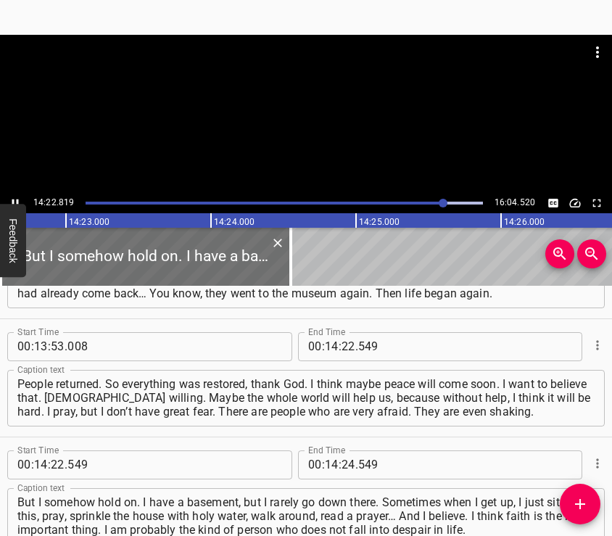
scroll to position [0, 125067]
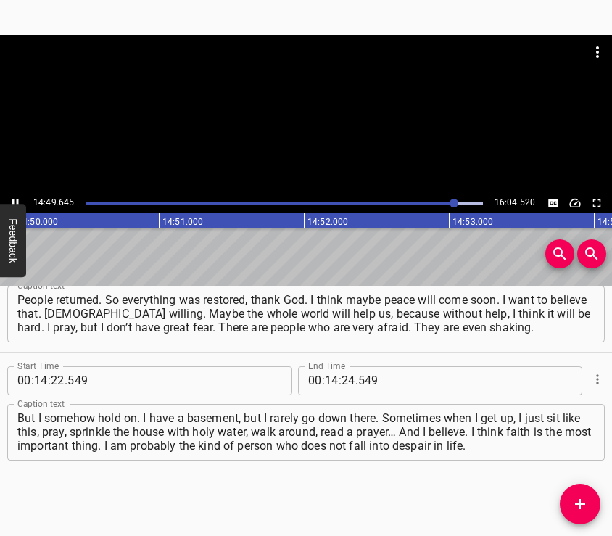
click at [297, 117] on div at bounding box center [306, 114] width 612 height 158
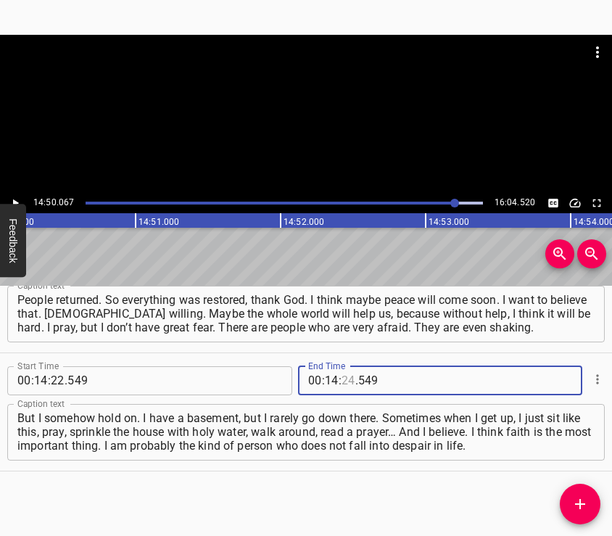
click at [341, 376] on input "number" at bounding box center [348, 380] width 14 height 29
type input "50"
type input "067"
click at [572, 494] on button "Add Cue" at bounding box center [580, 503] width 41 height 41
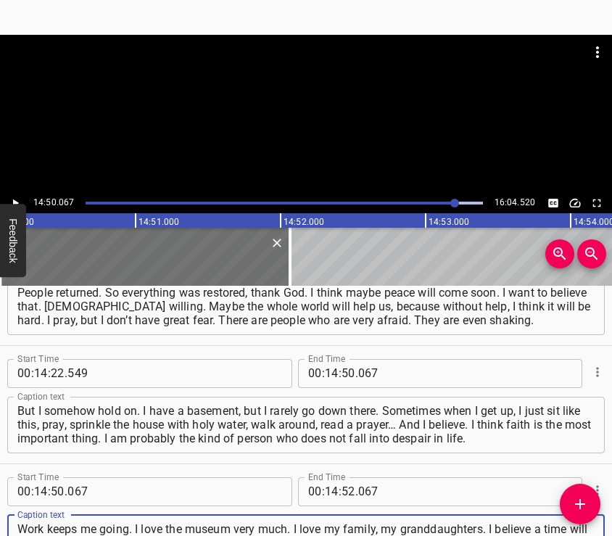
type textarea "Work keeps me going. I love the museum very much. I love my family, my granddau…"
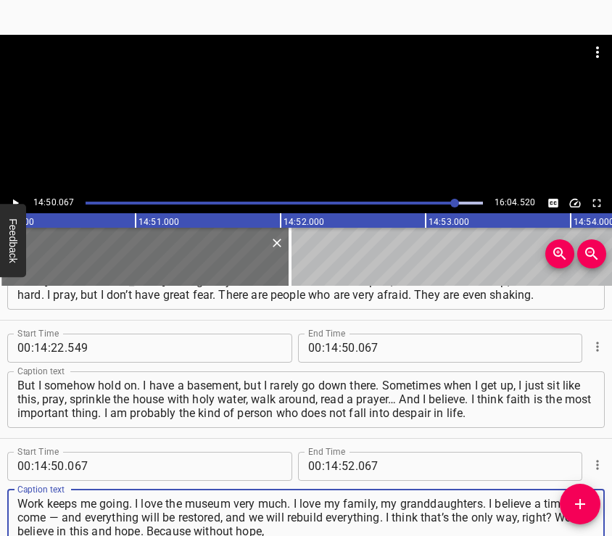
click at [297, 109] on div at bounding box center [306, 114] width 612 height 158
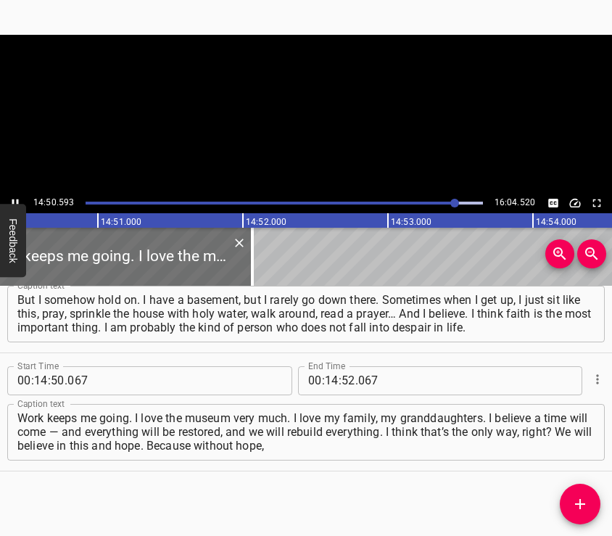
scroll to position [0, 129093]
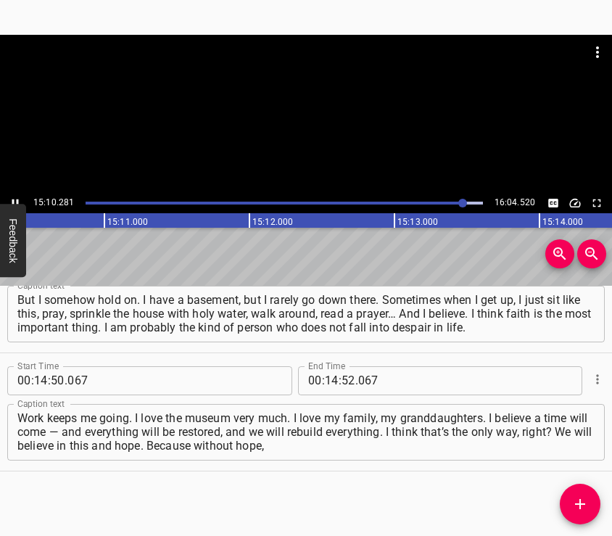
click at [333, 144] on div at bounding box center [306, 114] width 612 height 158
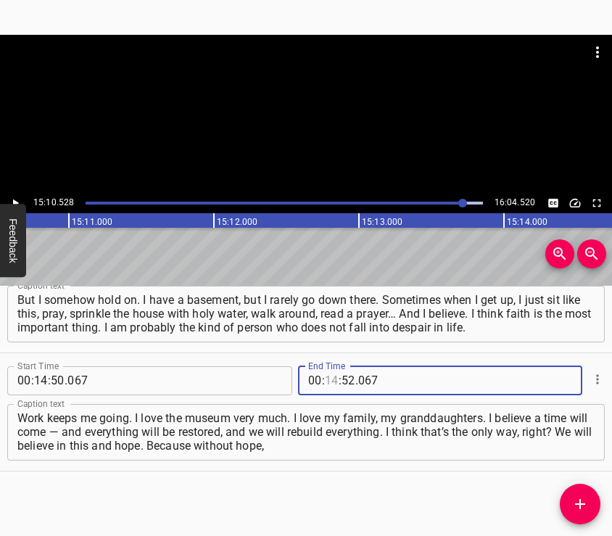
click at [325, 382] on input "number" at bounding box center [332, 380] width 14 height 29
type input "15"
type input "10"
type input "528"
click at [586, 493] on button "Add Cue" at bounding box center [580, 503] width 41 height 41
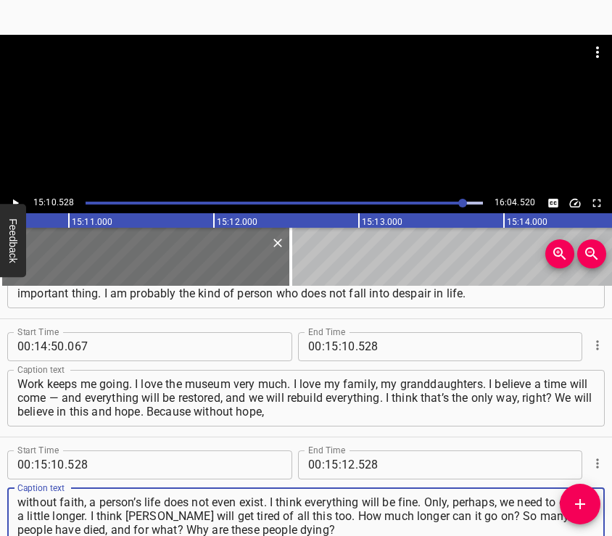
type textarea "without faith, a person’s life does not even exist. I think everything will be …"
click at [322, 101] on div at bounding box center [306, 71] width 612 height 72
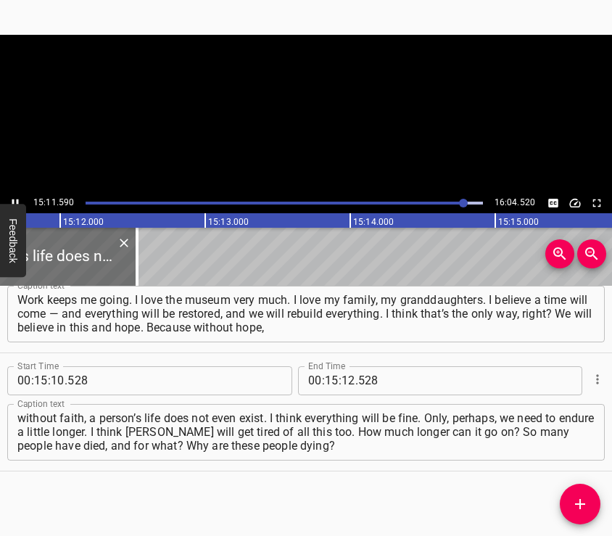
scroll to position [0, 132174]
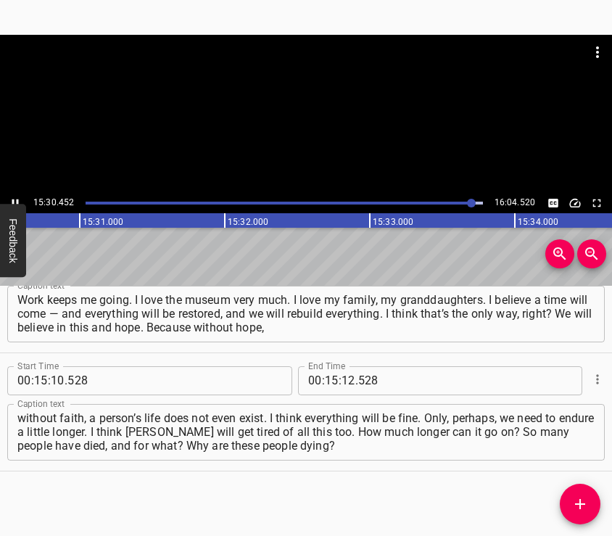
click at [309, 116] on div at bounding box center [306, 114] width 612 height 158
click at [341, 378] on input "number" at bounding box center [348, 380] width 14 height 29
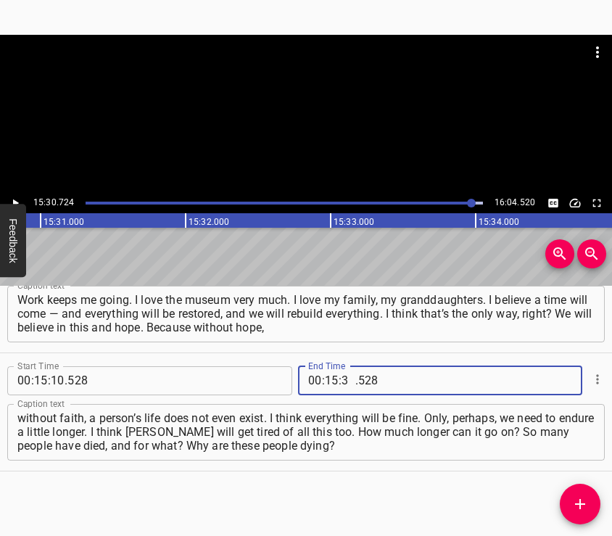
type input "30"
type input "724"
click at [571, 491] on button "Add Cue" at bounding box center [580, 503] width 41 height 41
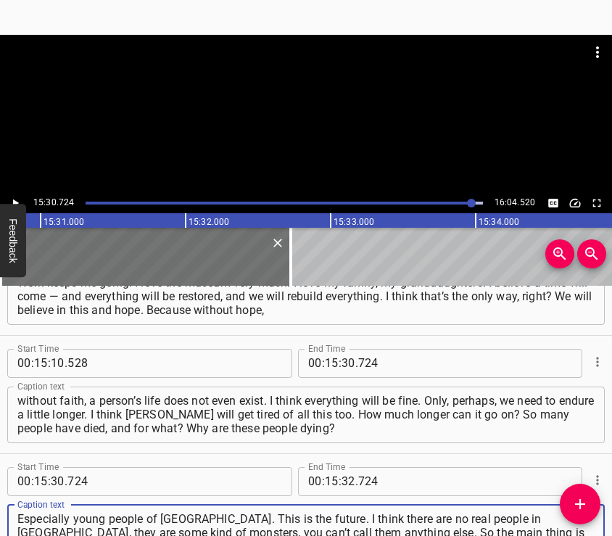
type textarea "Especially young people of [GEOGRAPHIC_DATA]. This is the future. I think there…"
click at [319, 127] on div at bounding box center [306, 114] width 612 height 158
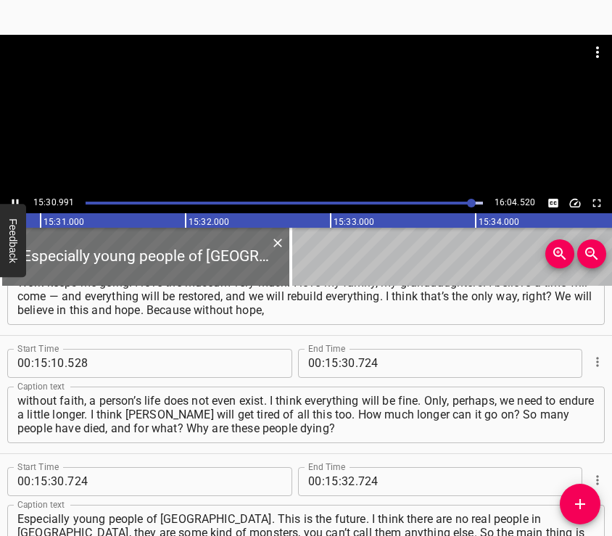
scroll to position [4425, 0]
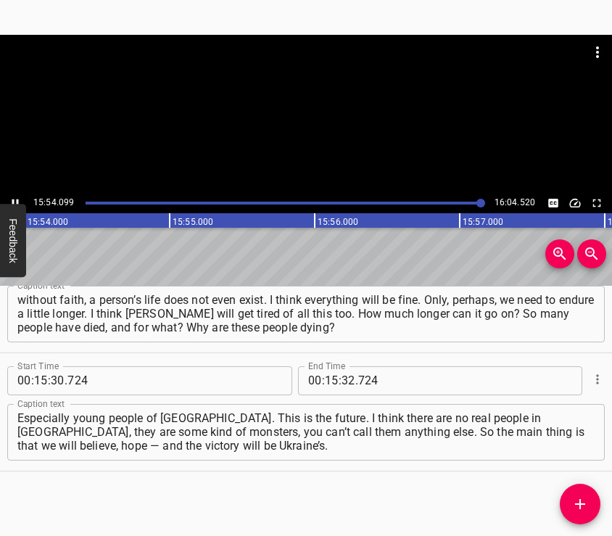
click at [319, 135] on div at bounding box center [306, 114] width 612 height 158
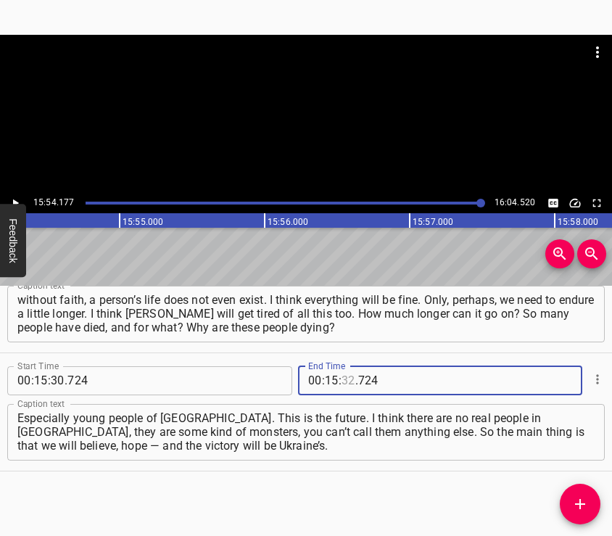
click at [341, 373] on input "number" at bounding box center [348, 380] width 14 height 29
type input "54"
type input "500"
click at [364, 452] on div "Especially young people of [GEOGRAPHIC_DATA]. This is the future. I think there…" at bounding box center [305, 432] width 597 height 57
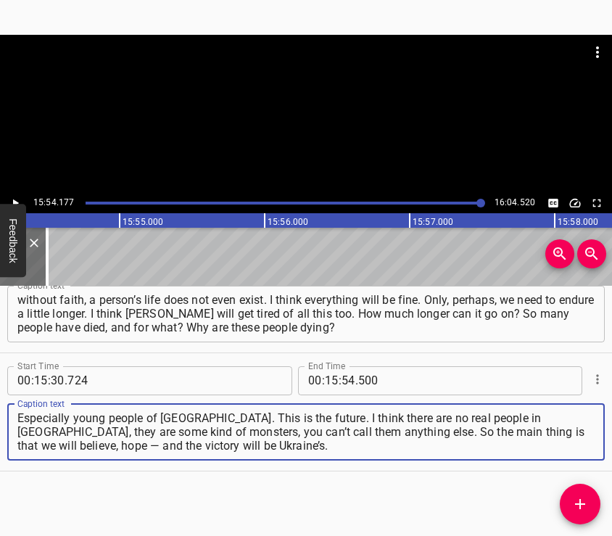
click at [359, 104] on div at bounding box center [306, 71] width 612 height 72
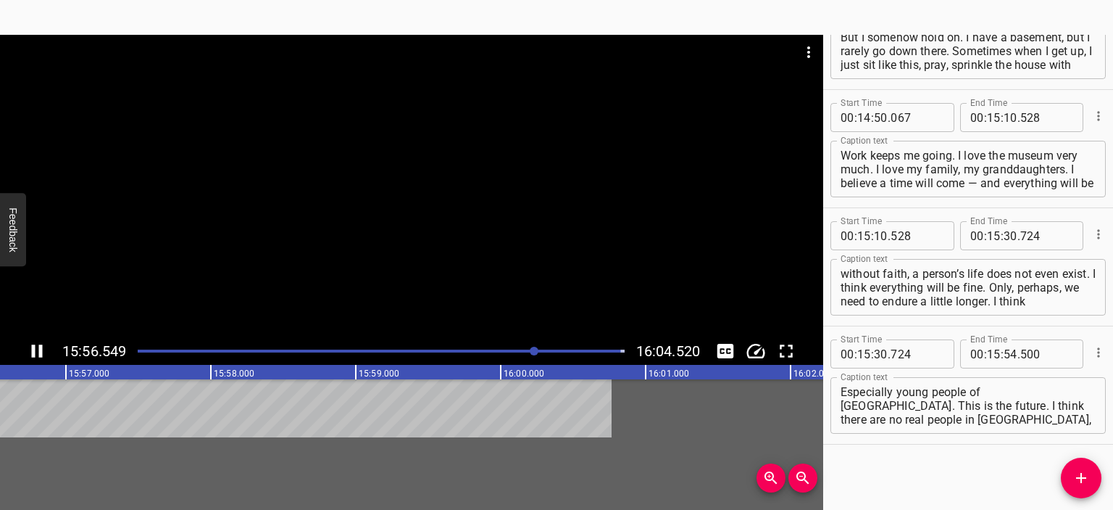
scroll to position [4201, 0]
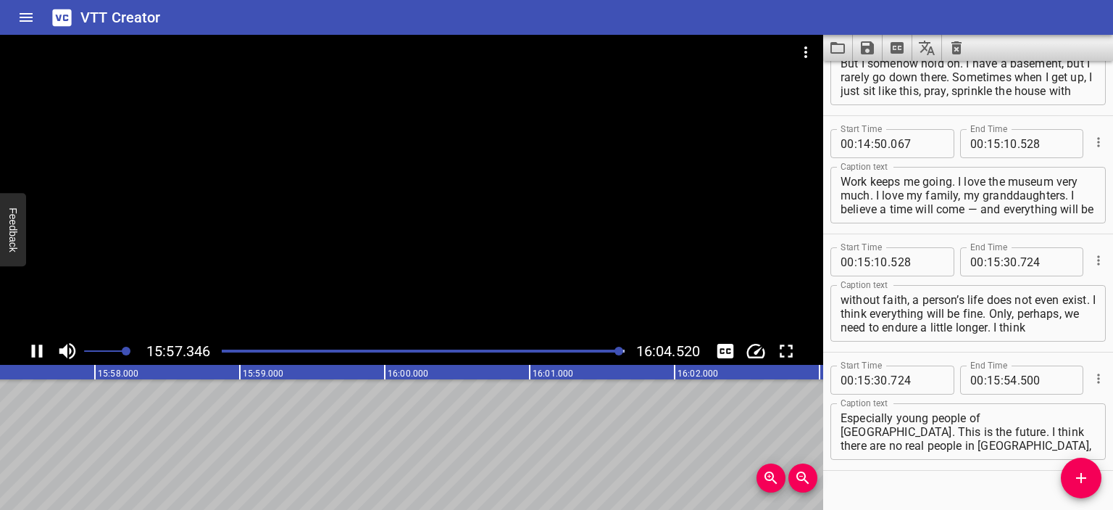
click at [865, 46] on icon "Save captions to file" at bounding box center [867, 47] width 13 height 13
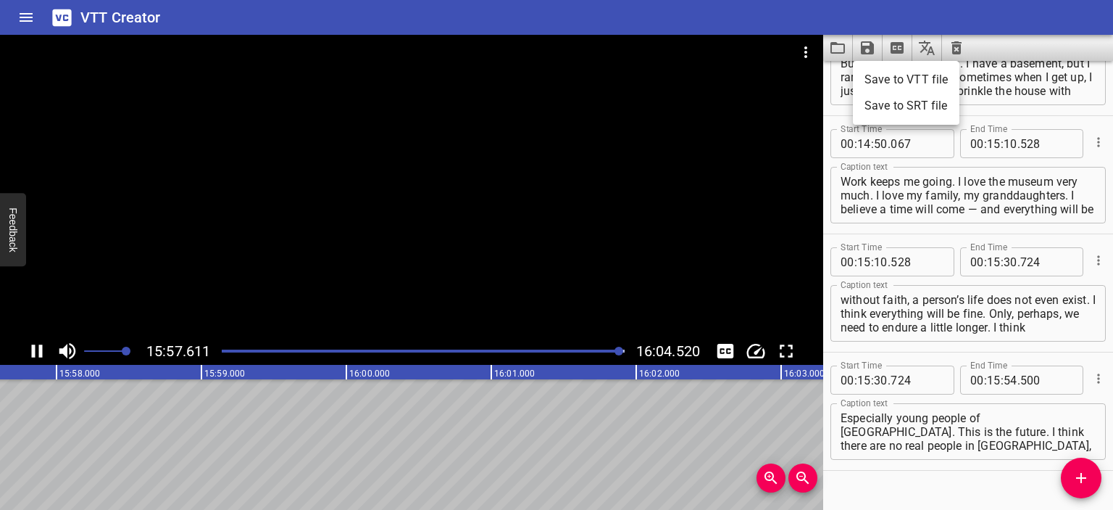
click at [865, 46] on div at bounding box center [556, 255] width 1113 height 510
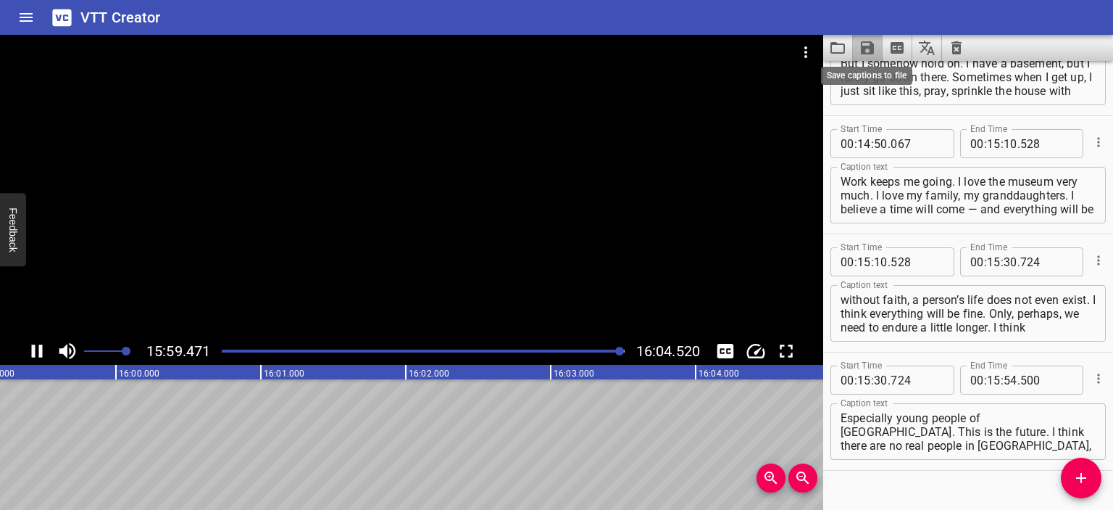
click at [865, 41] on icon "Save captions to file" at bounding box center [867, 47] width 13 height 13
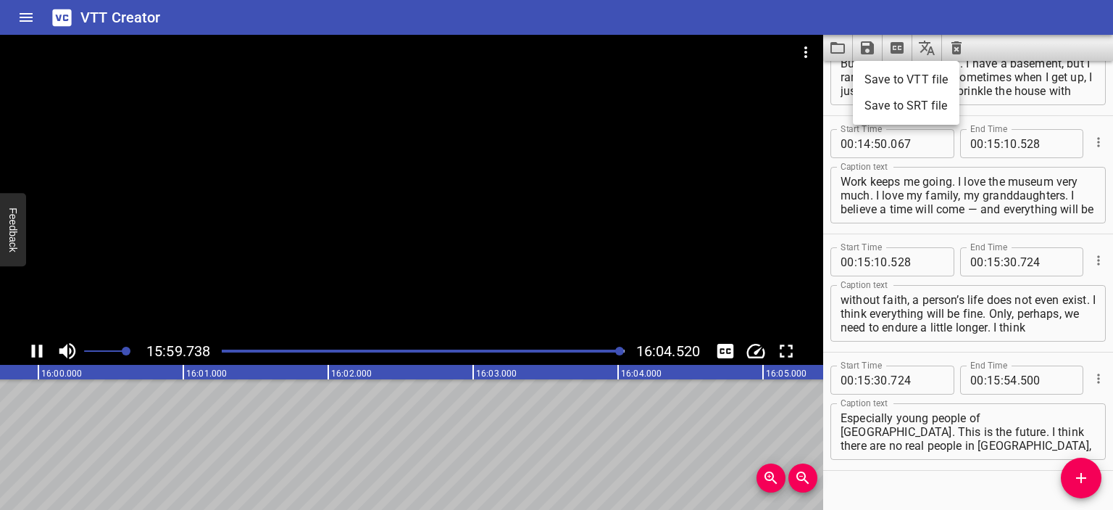
click at [865, 41] on div at bounding box center [556, 255] width 1113 height 510
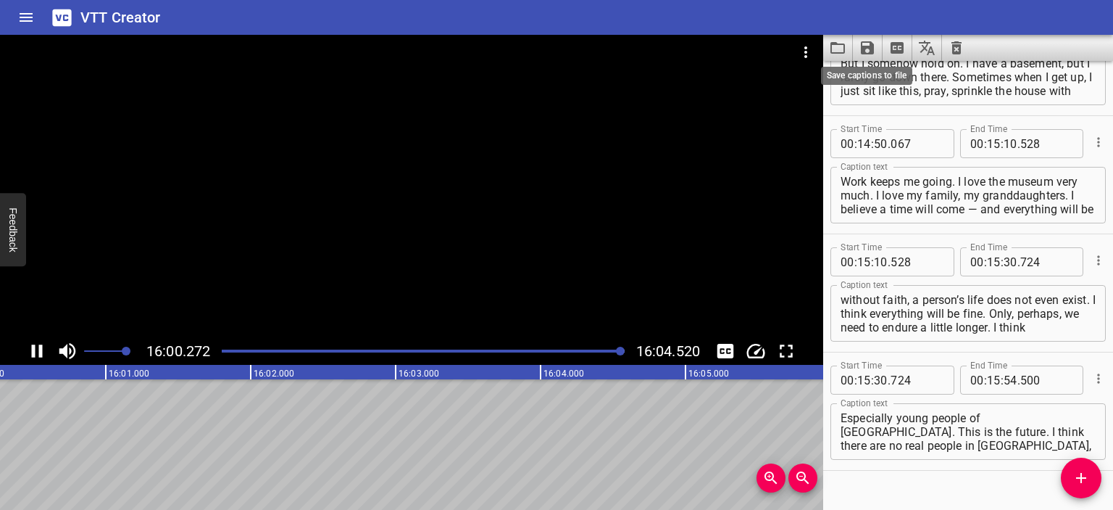
click at [867, 43] on icon "Save captions to file" at bounding box center [867, 47] width 17 height 17
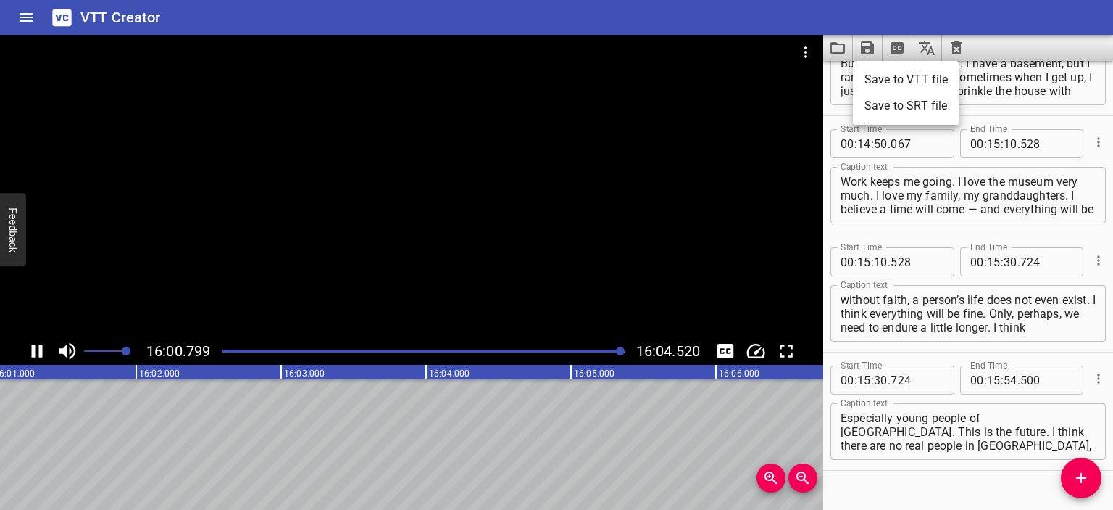
click at [894, 77] on li "Save to VTT file" at bounding box center [906, 80] width 107 height 26
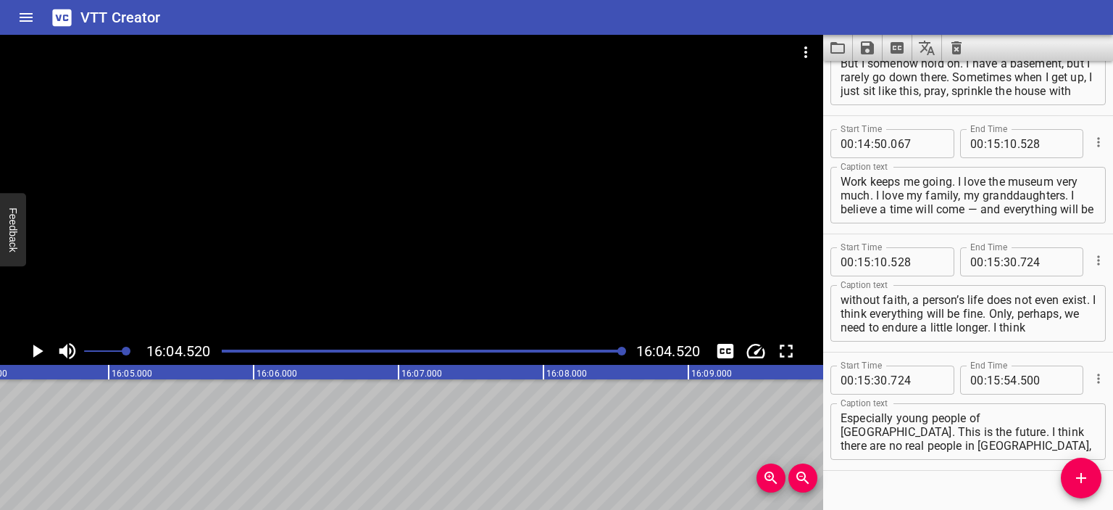
scroll to position [0, 139809]
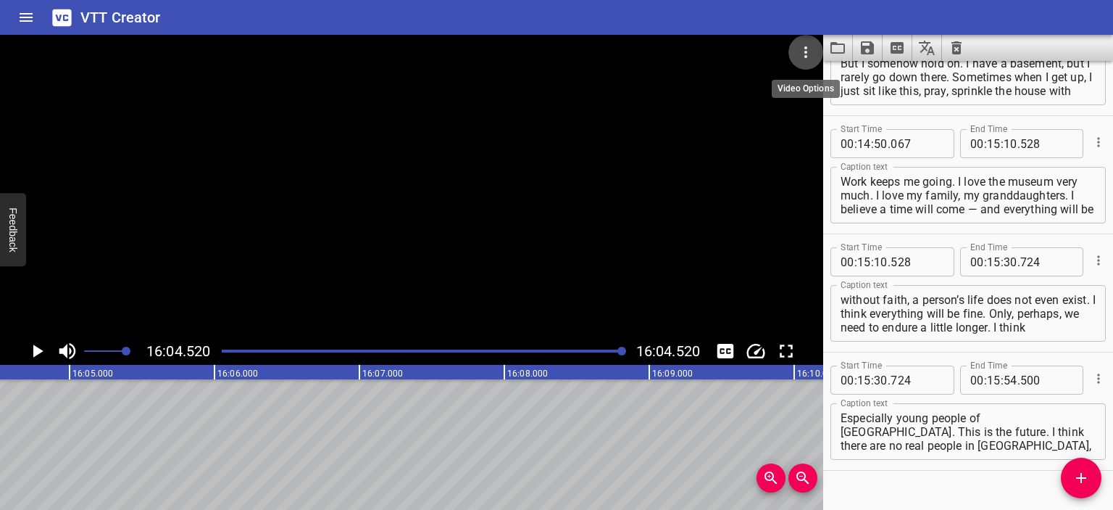
click at [802, 41] on button "Video Options" at bounding box center [806, 52] width 35 height 35
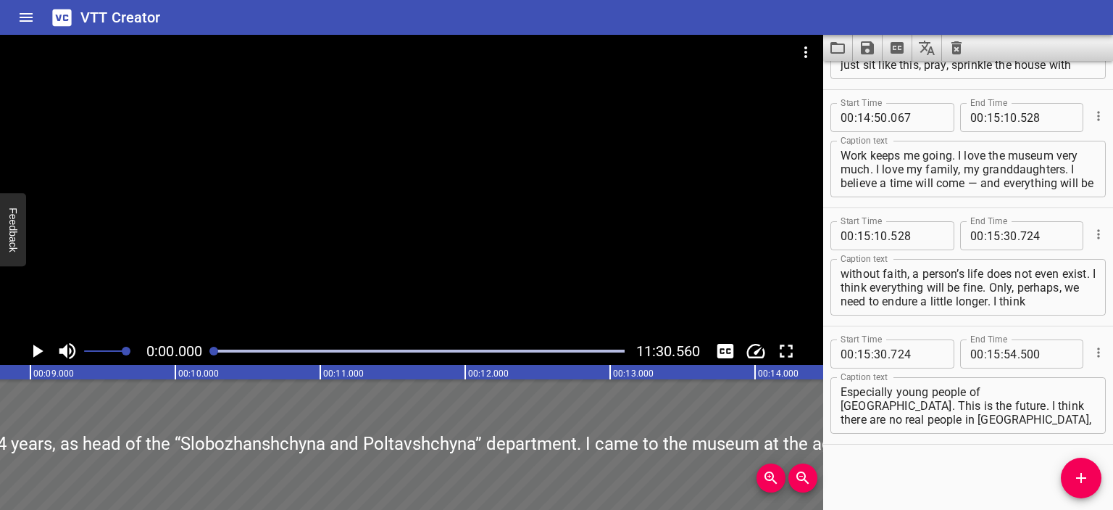
scroll to position [0, 0]
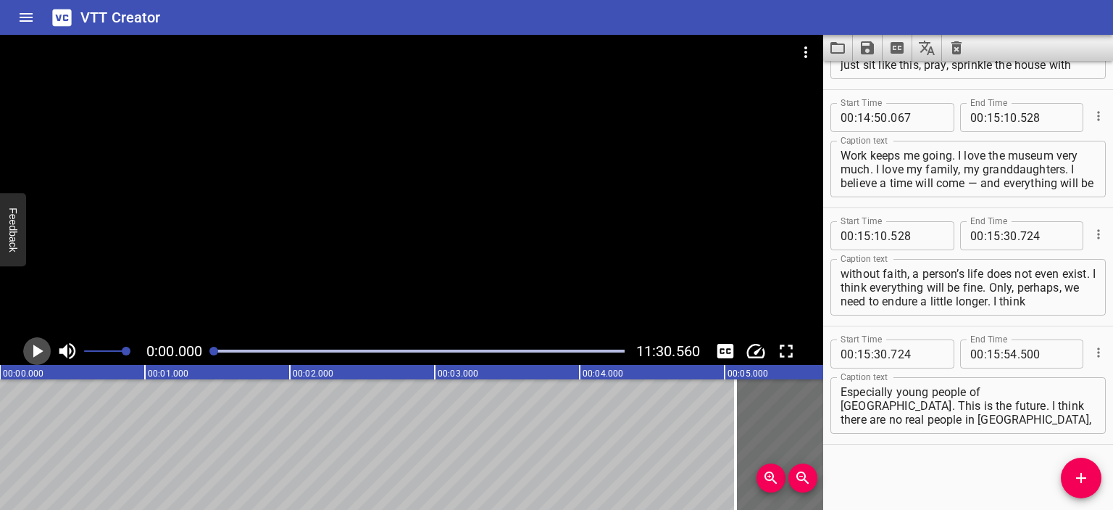
click at [35, 347] on icon "Play/Pause" at bounding box center [38, 350] width 10 height 13
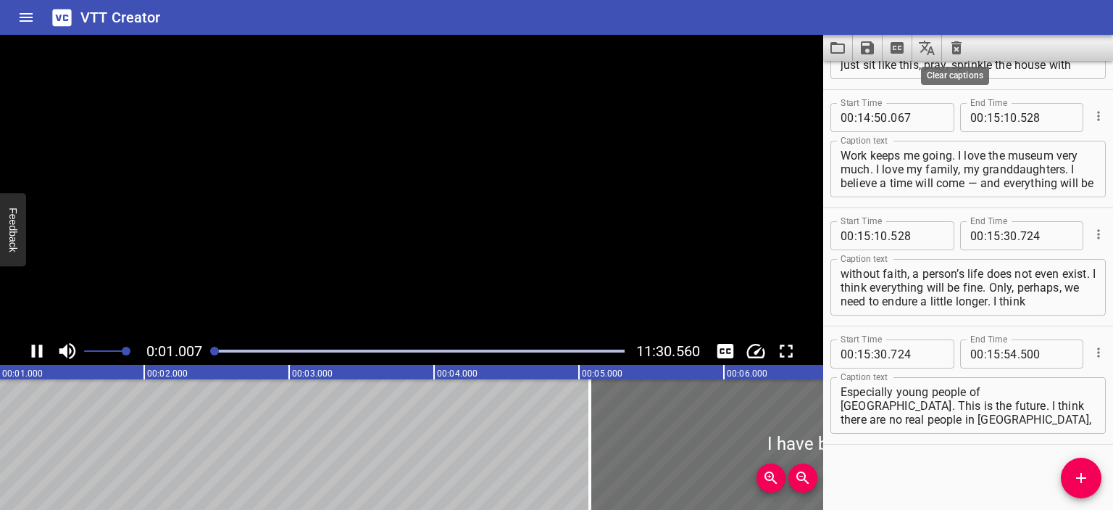
click at [950, 43] on icon "Clear captions" at bounding box center [956, 47] width 17 height 17
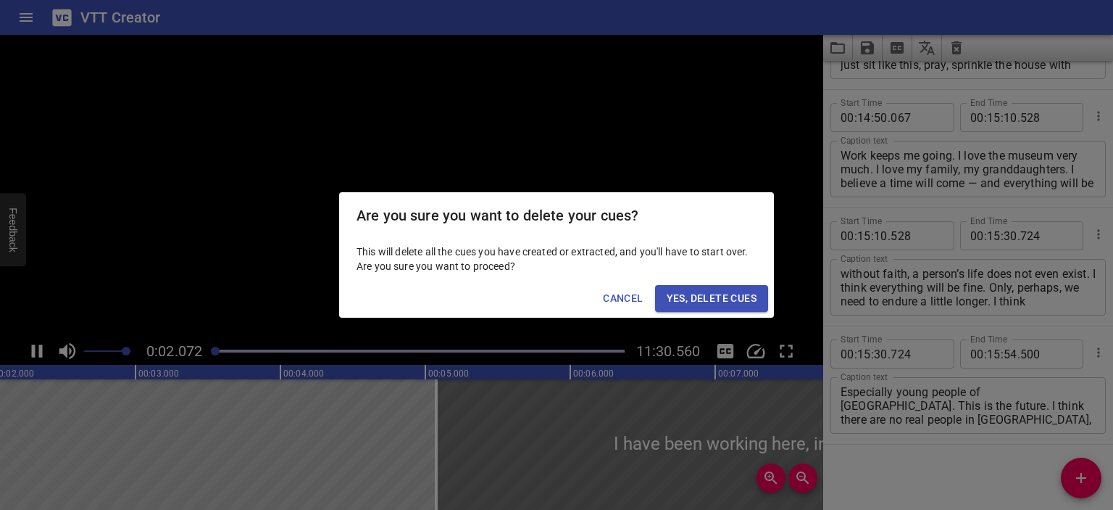
click at [722, 295] on span "Yes, Delete Cues" at bounding box center [712, 298] width 90 height 18
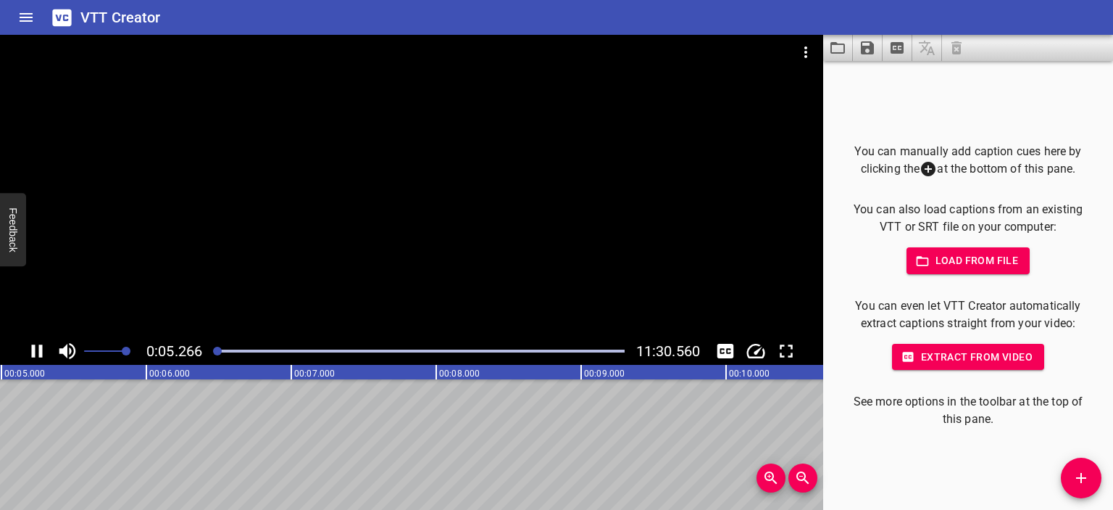
click at [447, 172] on div at bounding box center [411, 186] width 823 height 302
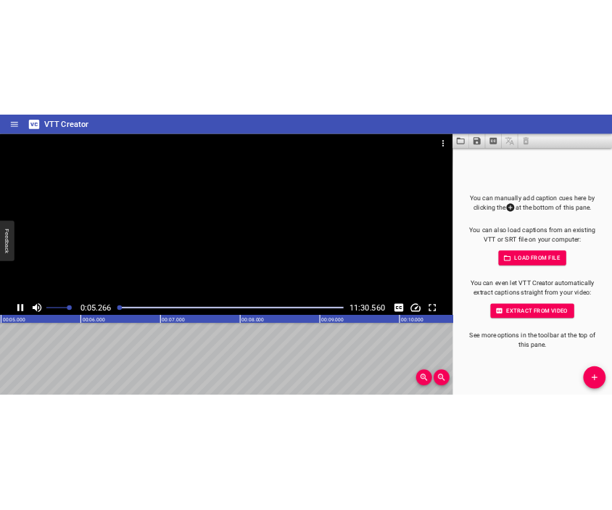
scroll to position [0, 776]
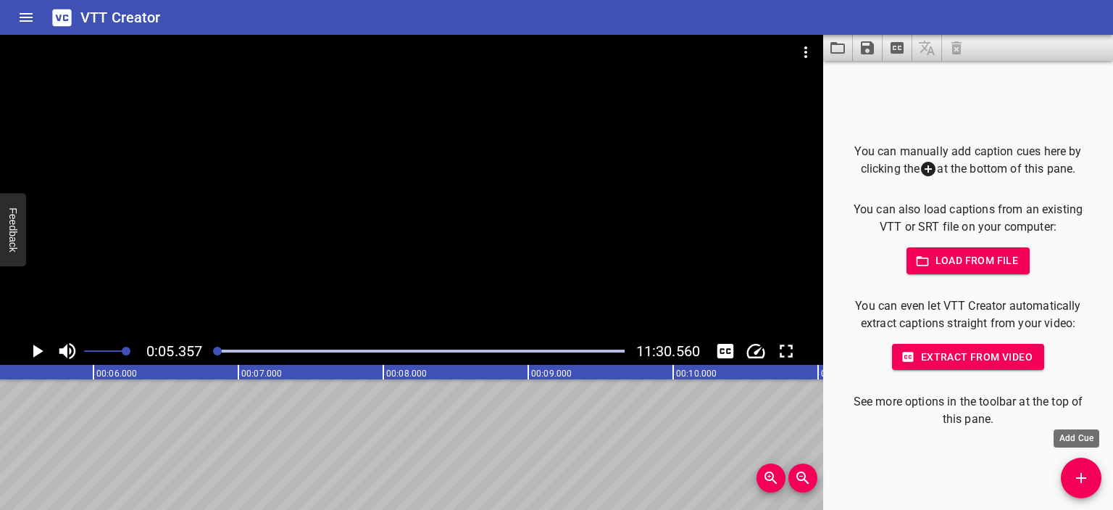
click at [1092, 481] on span "Add Cue" at bounding box center [1081, 477] width 41 height 17
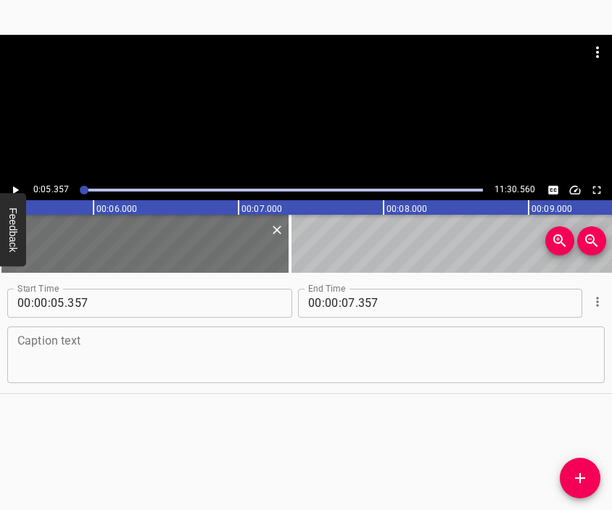
click at [299, 362] on textarea at bounding box center [305, 353] width 577 height 41
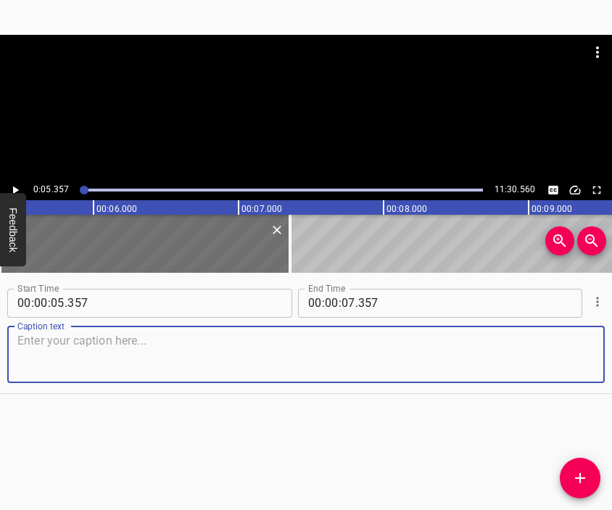
paste textarea "We woke up to our son calling us around 5 a.m. [It was] unexpected, but it is c…"
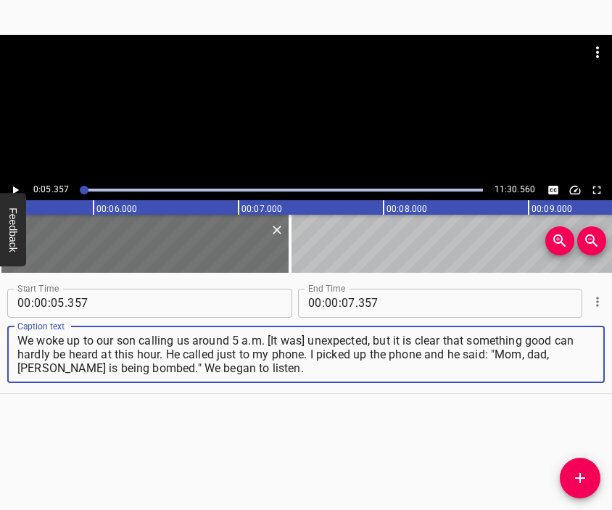
type textarea "We woke up to our son calling us around 5 a.m. [It was] unexpected, but it is c…"
click at [316, 100] on div at bounding box center [306, 71] width 612 height 72
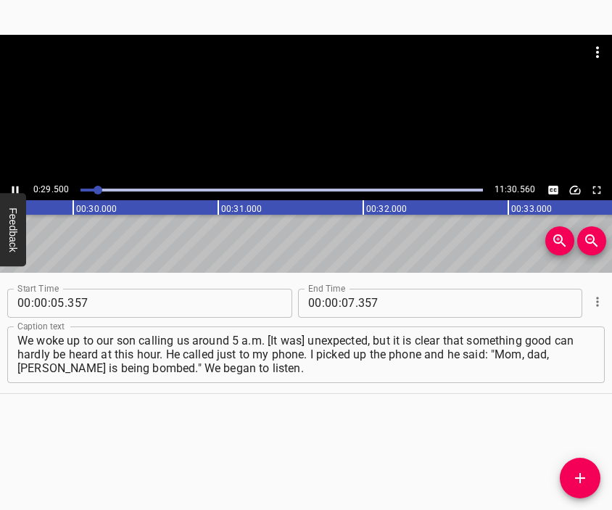
scroll to position [0, 4313]
click at [297, 115] on div at bounding box center [306, 107] width 612 height 145
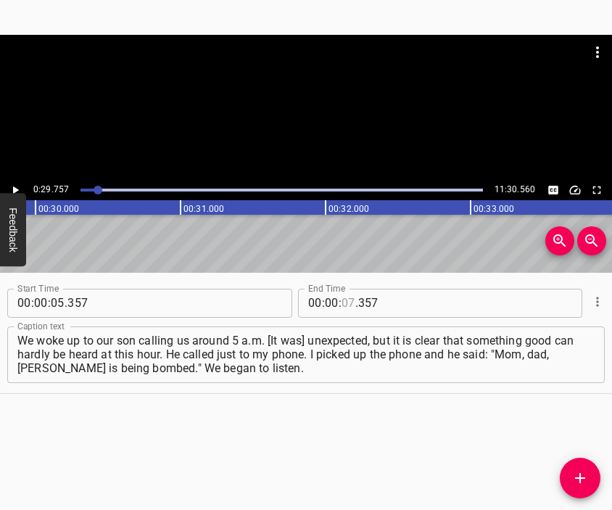
click at [342, 301] on input "number" at bounding box center [348, 302] width 14 height 29
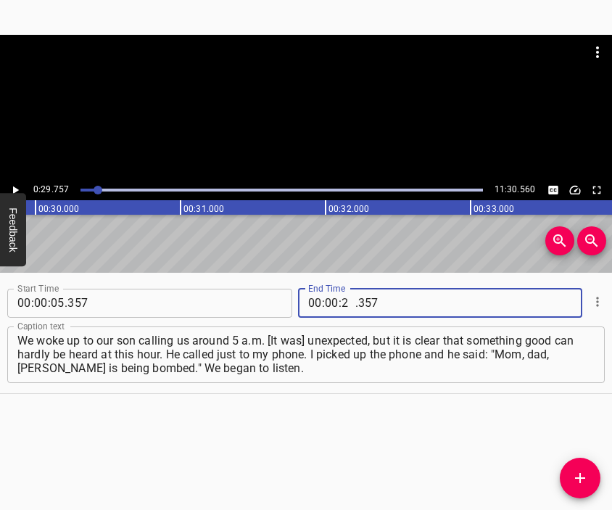
type input "29"
type input "757"
click at [581, 473] on icon "Add Cue" at bounding box center [579, 477] width 17 height 17
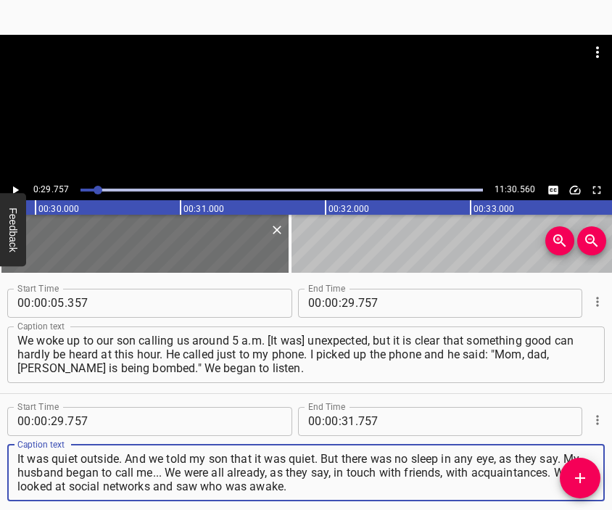
type textarea "It was quiet outside. And we told my son that it was quiet. But there was no sl…"
click at [301, 104] on div at bounding box center [306, 71] width 612 height 72
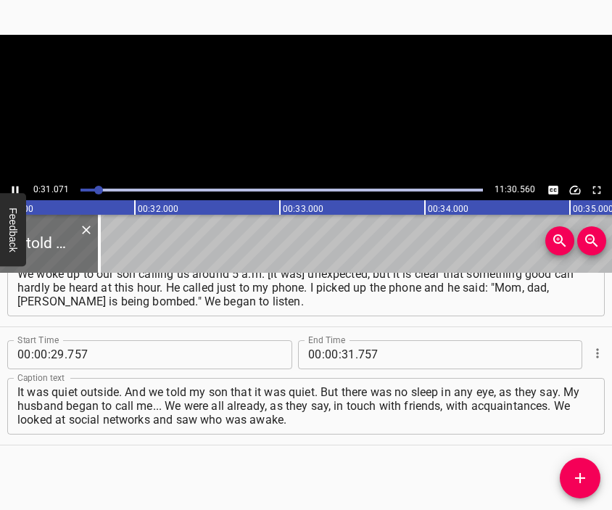
scroll to position [0, 4542]
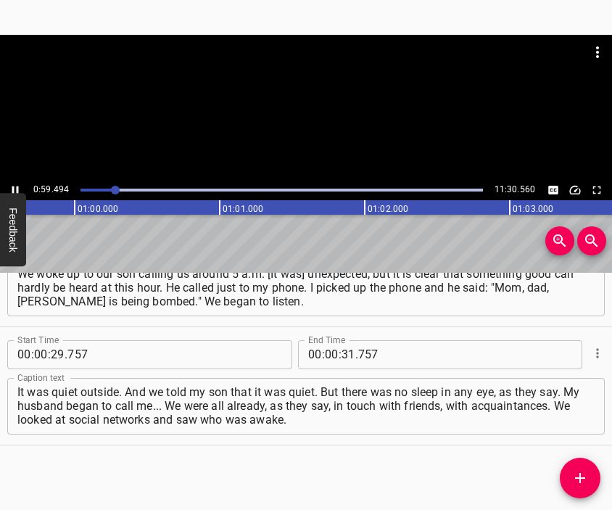
click at [287, 117] on div at bounding box center [306, 107] width 612 height 145
click at [341, 359] on input "number" at bounding box center [348, 354] width 14 height 29
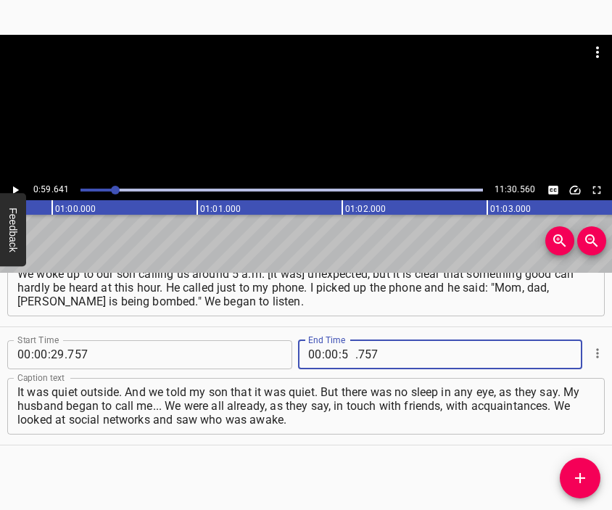
type input "59"
type input "641"
click at [568, 472] on span "Add Cue" at bounding box center [580, 477] width 41 height 17
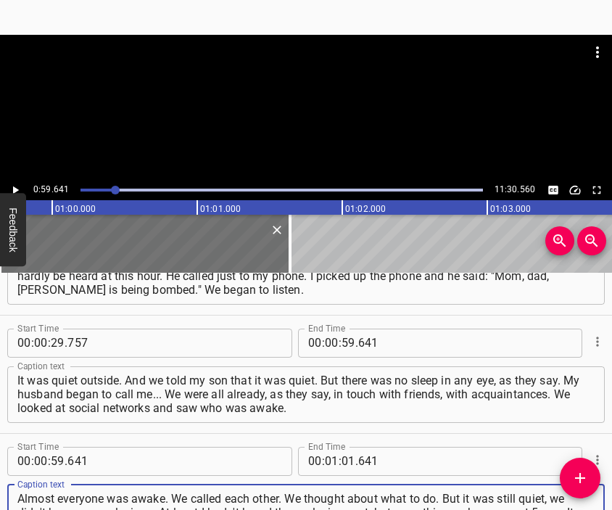
type textarea "Almost everyone was awake. We called each other. We thought about what to do. B…"
click at [281, 105] on div at bounding box center [306, 71] width 612 height 72
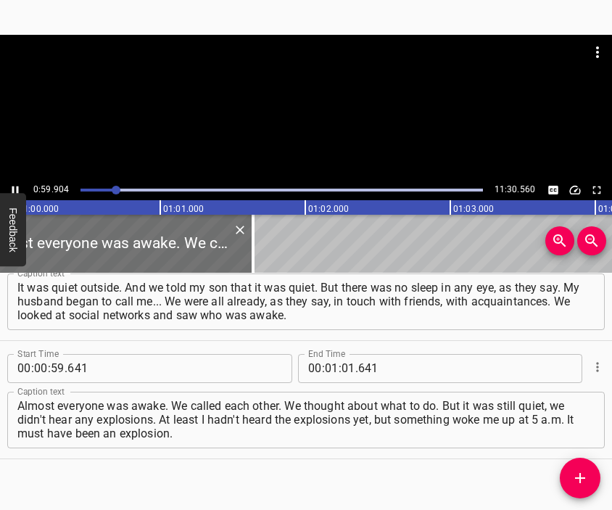
scroll to position [0, 8683]
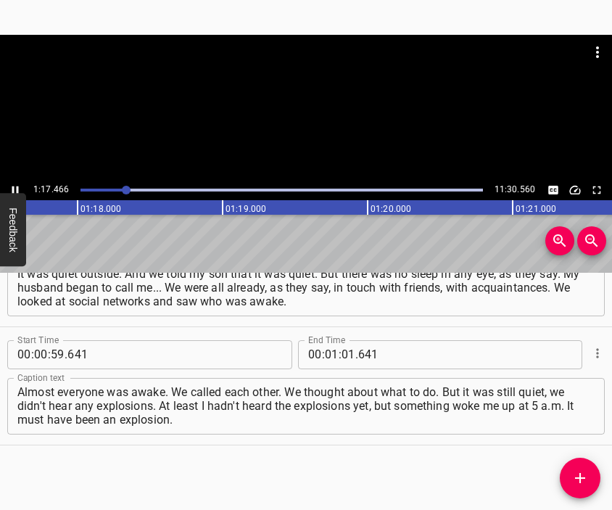
click at [317, 122] on div at bounding box center [306, 107] width 612 height 145
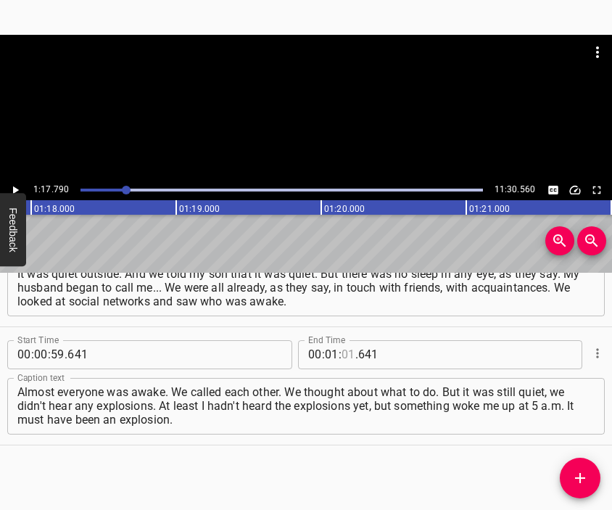
click at [342, 356] on input "number" at bounding box center [348, 354] width 14 height 29
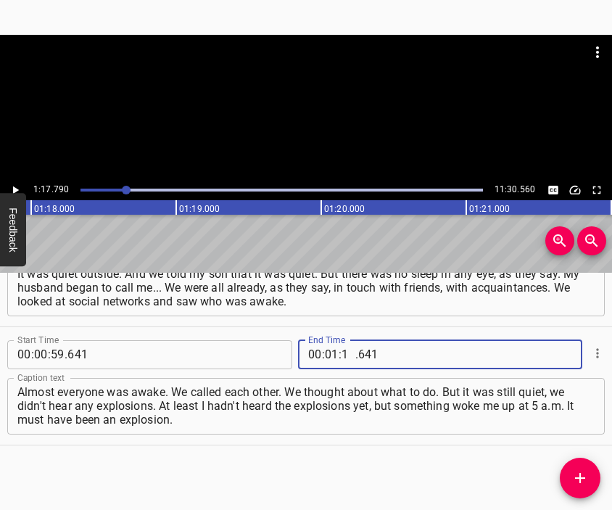
type input "17"
type input "790"
click at [583, 466] on button "Add Cue" at bounding box center [580, 477] width 41 height 41
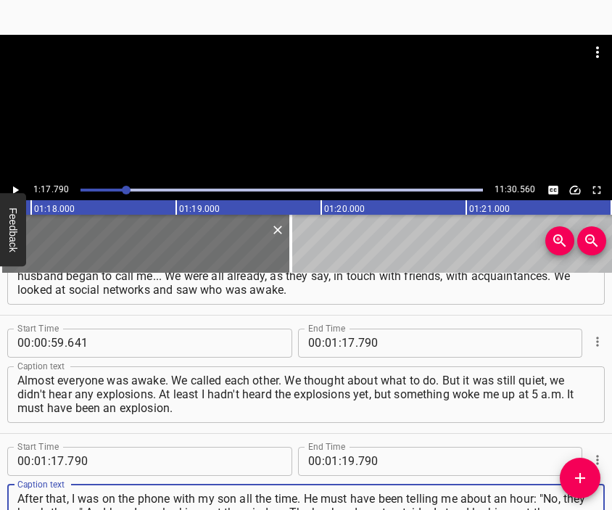
type textarea "After that, I was on the phone with my son all the time. He must have been tell…"
drag, startPoint x: 288, startPoint y: 63, endPoint x: 290, endPoint y: 75, distance: 11.7
click at [288, 70] on div at bounding box center [306, 107] width 612 height 145
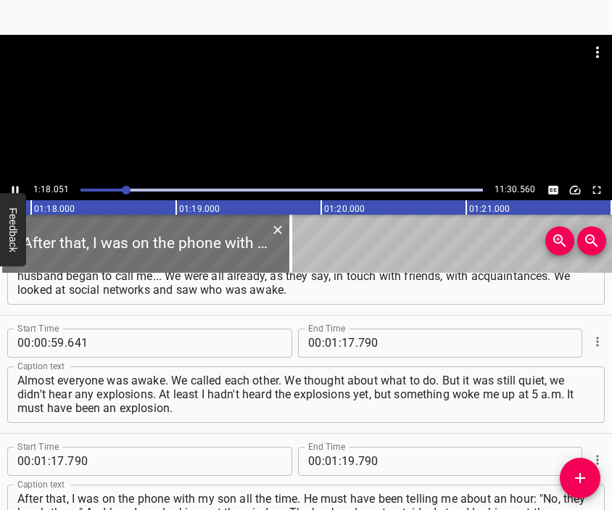
click at [287, 144] on div at bounding box center [306, 107] width 612 height 145
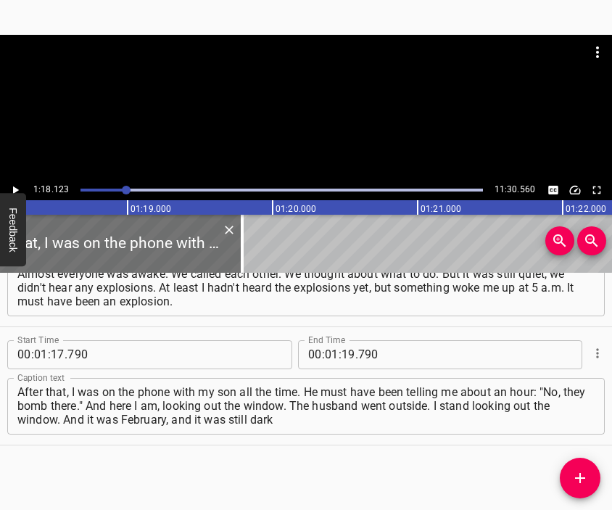
click at [291, 113] on div at bounding box center [306, 107] width 612 height 145
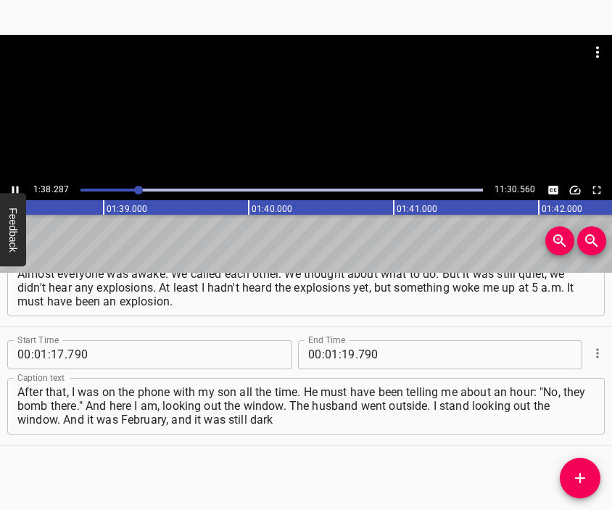
click at [316, 124] on div at bounding box center [306, 107] width 612 height 145
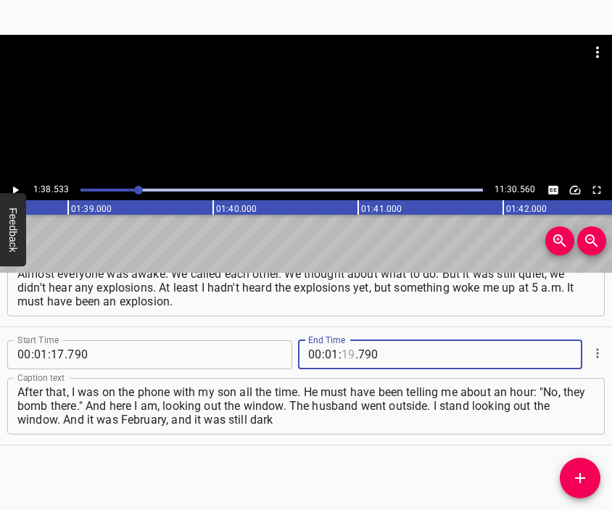
click at [341, 355] on input "number" at bounding box center [348, 354] width 14 height 29
type input "38"
type input "533"
click at [580, 467] on button "Add Cue" at bounding box center [580, 477] width 41 height 41
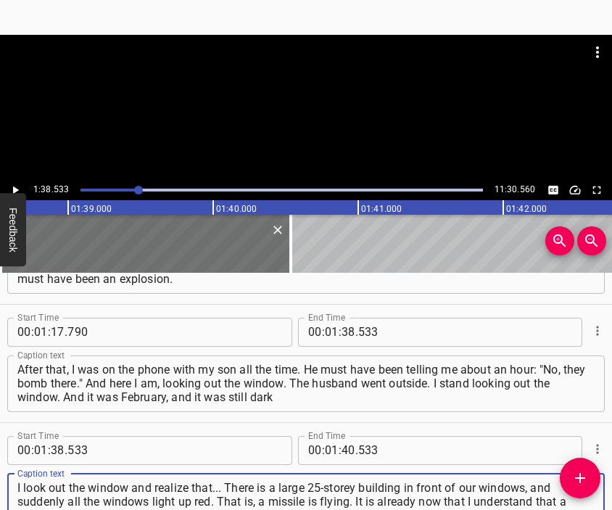
type textarea "I look out the window and realize that... There is a large 25-storey building i…"
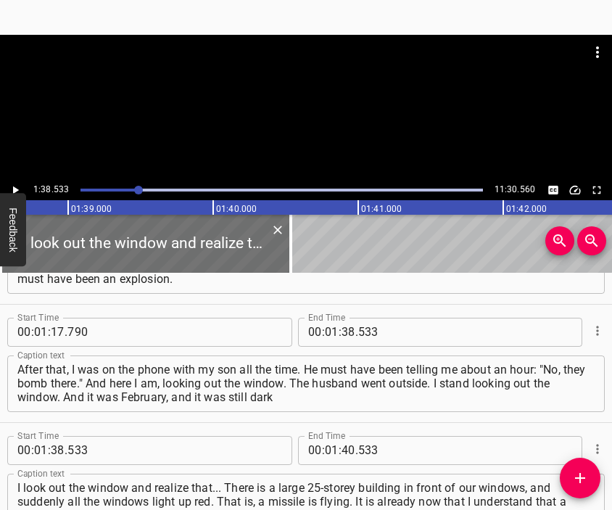
click at [310, 101] on div at bounding box center [306, 71] width 612 height 72
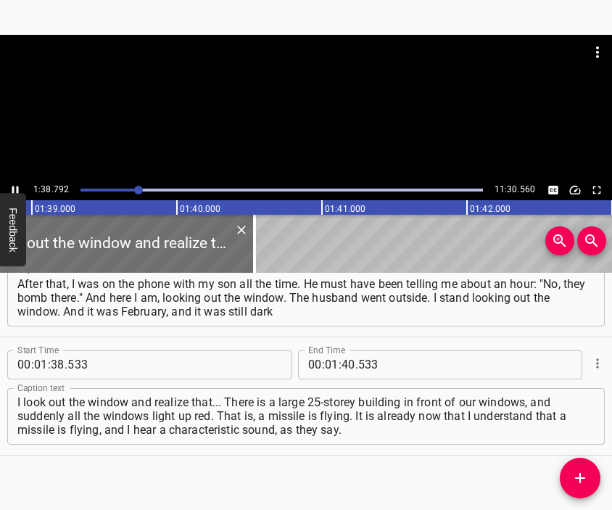
scroll to position [0, 14320]
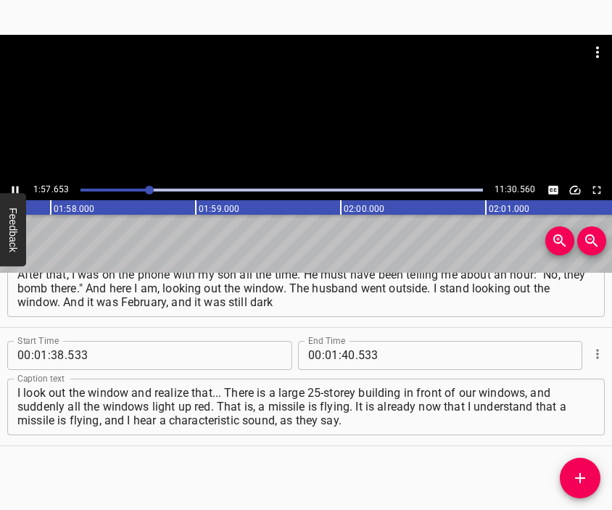
click at [301, 130] on div at bounding box center [306, 107] width 612 height 145
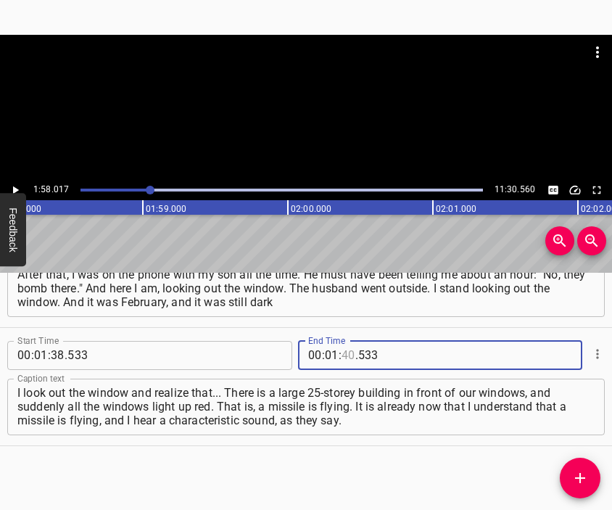
click at [344, 351] on input "number" at bounding box center [348, 355] width 14 height 29
type input "58"
type input "017"
drag, startPoint x: 586, startPoint y: 473, endPoint x: 570, endPoint y: 431, distance: 45.0
click at [586, 473] on icon "Add Cue" at bounding box center [579, 477] width 17 height 17
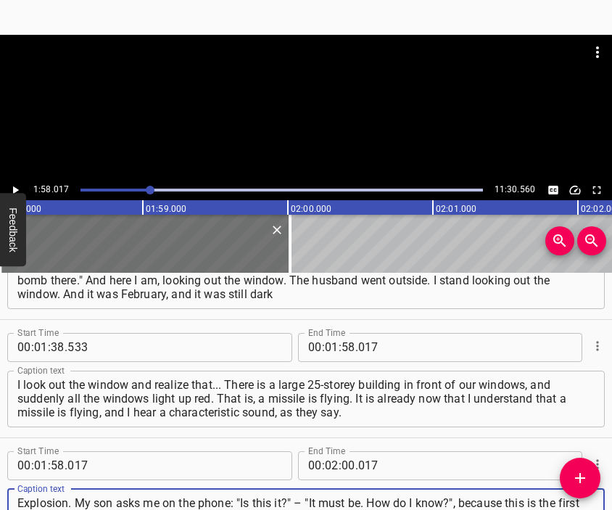
type textarea "Explosion. My son asks me on the phone: "Is this it?" – "It must be. How do I k…"
click at [301, 106] on div at bounding box center [306, 71] width 612 height 72
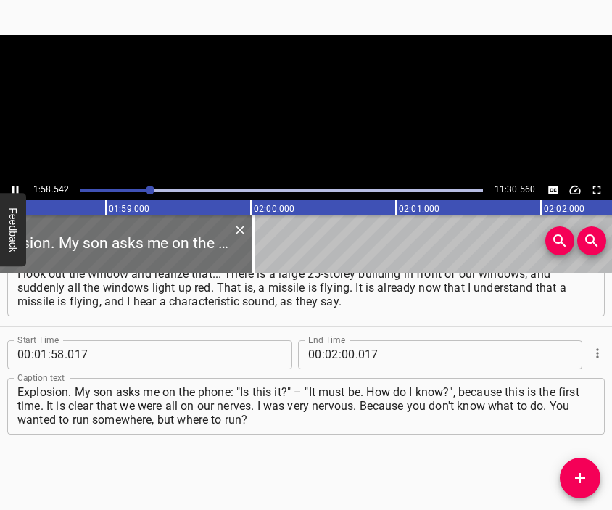
scroll to position [0, 17183]
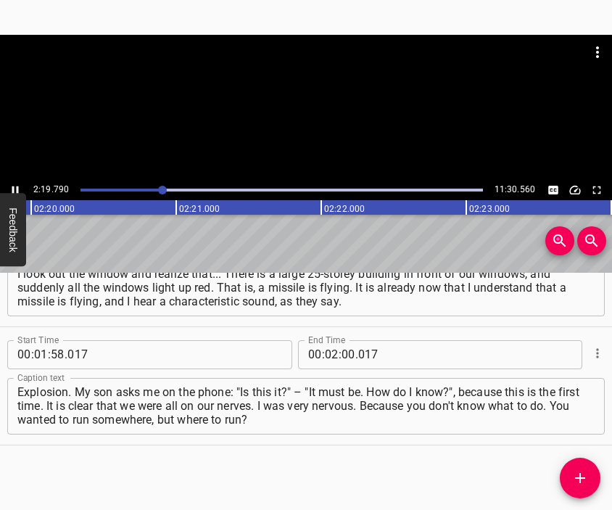
click at [357, 127] on div at bounding box center [306, 107] width 612 height 145
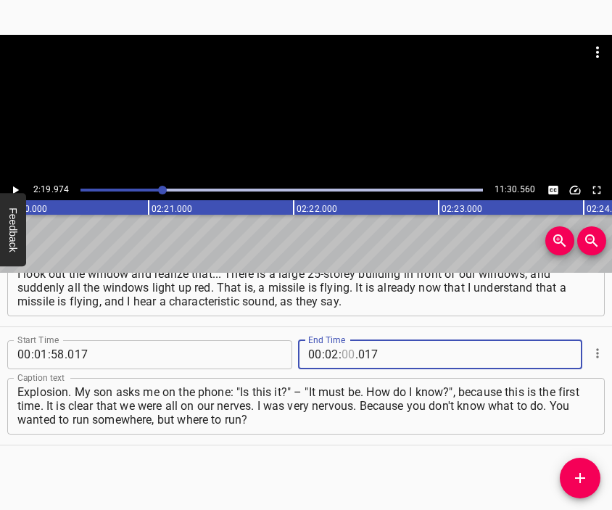
click at [341, 353] on input "number" at bounding box center [348, 354] width 14 height 29
type input "19"
type input "974"
click at [580, 472] on icon "Add Cue" at bounding box center [579, 477] width 17 height 17
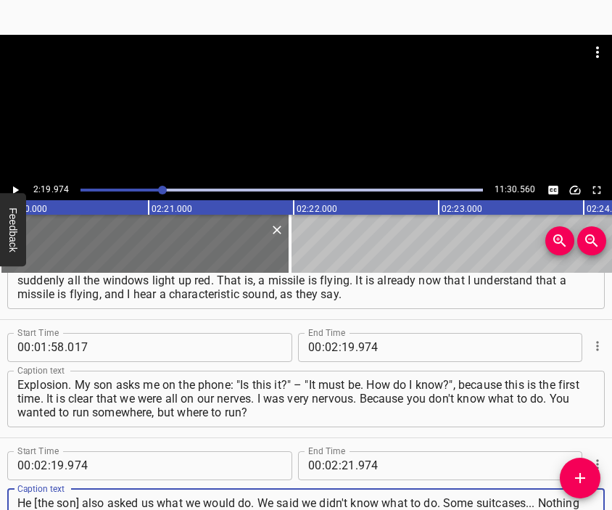
type textarea "He [the son] also asked us what we would do. We said we didn't know what to do.…"
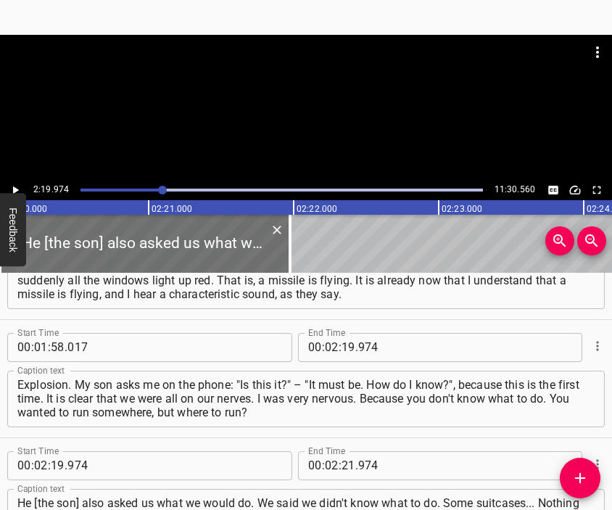
click at [301, 113] on div at bounding box center [306, 107] width 612 height 145
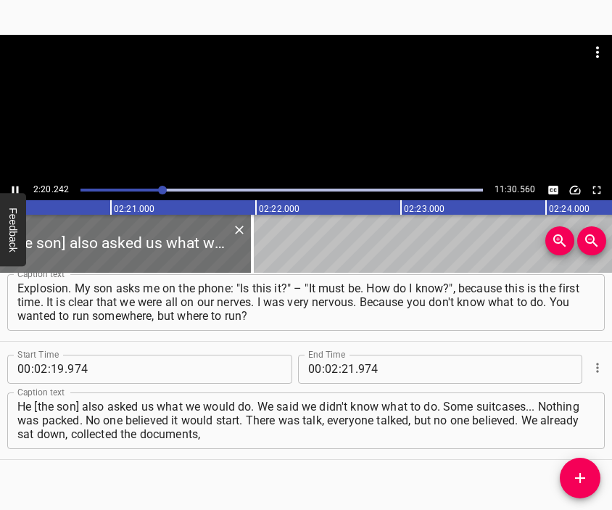
scroll to position [0, 20328]
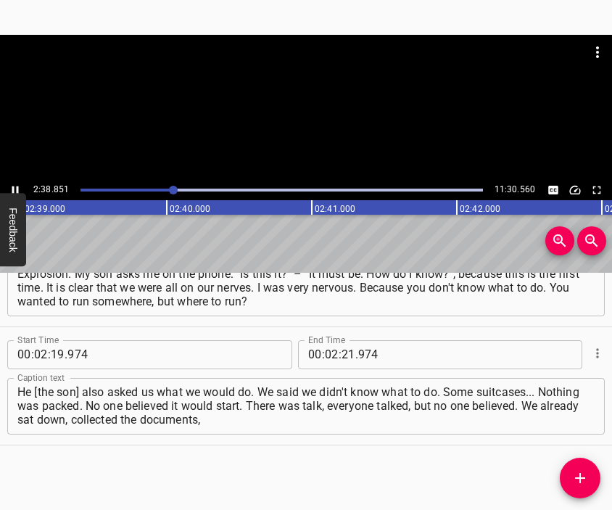
click at [287, 111] on div at bounding box center [306, 107] width 612 height 145
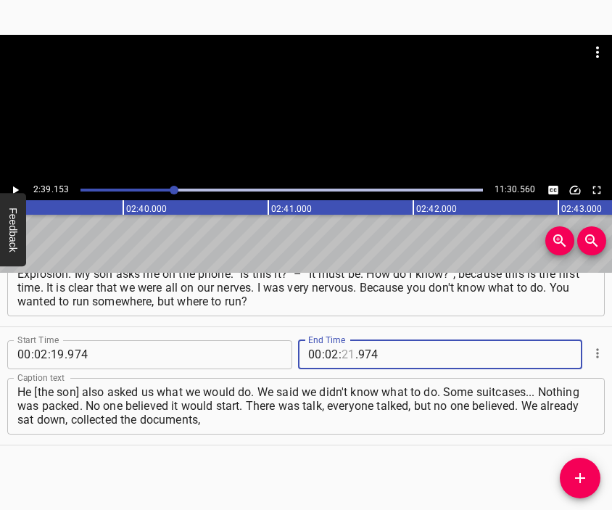
click at [342, 352] on input "number" at bounding box center [348, 354] width 14 height 29
type input "39"
type input "153"
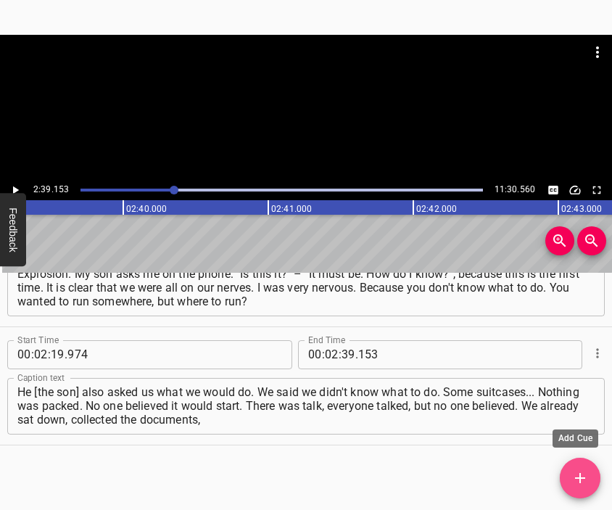
drag, startPoint x: 577, startPoint y: 477, endPoint x: 574, endPoint y: 460, distance: 16.9
click at [578, 477] on icon "Add Cue" at bounding box center [580, 478] width 10 height 10
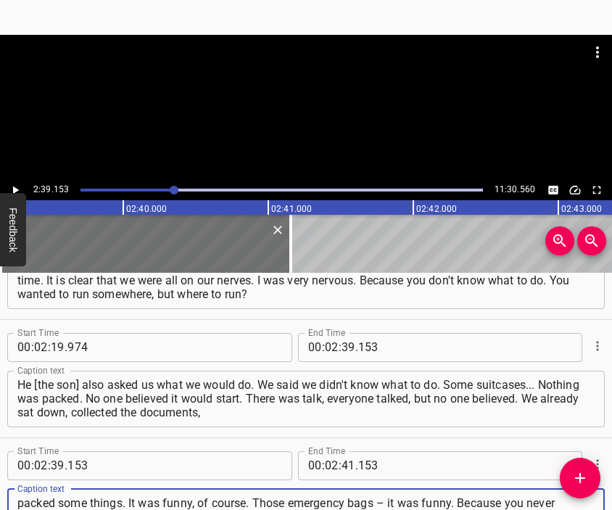
type textarea "packed some things. It was funny, of course. Those emergency bags – it was funn…"
click at [316, 139] on div at bounding box center [306, 107] width 612 height 145
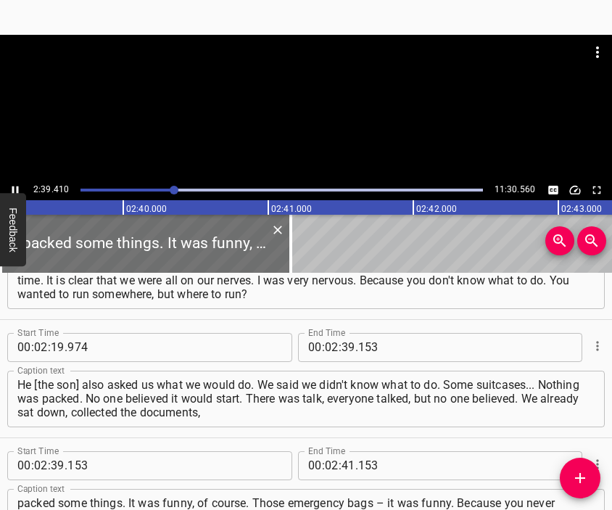
scroll to position [0, 23106]
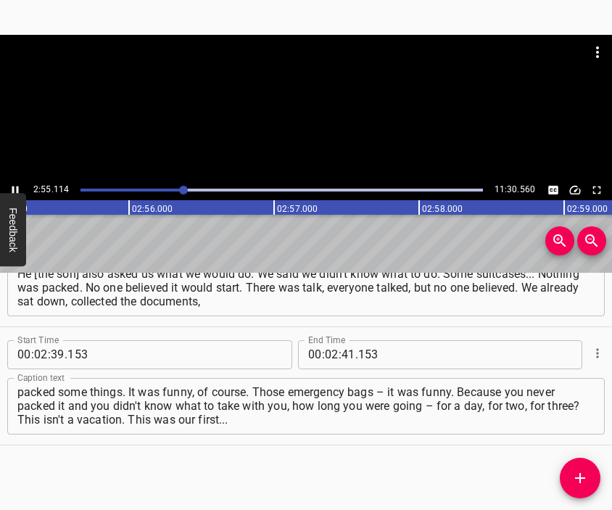
click at [309, 127] on div at bounding box center [306, 107] width 612 height 145
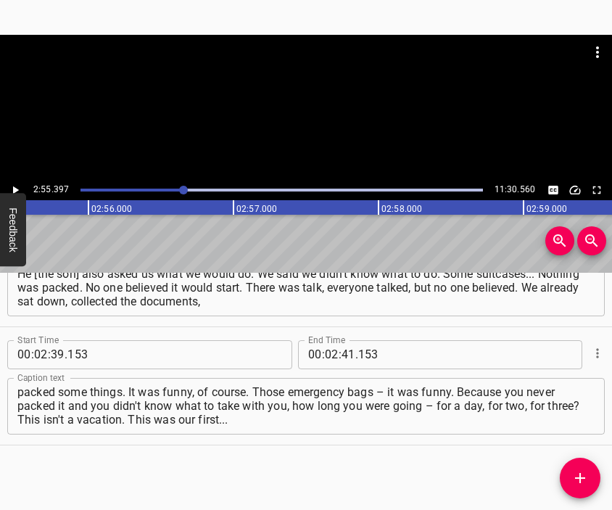
scroll to position [0, 25424]
click at [341, 356] on input "number" at bounding box center [348, 354] width 14 height 29
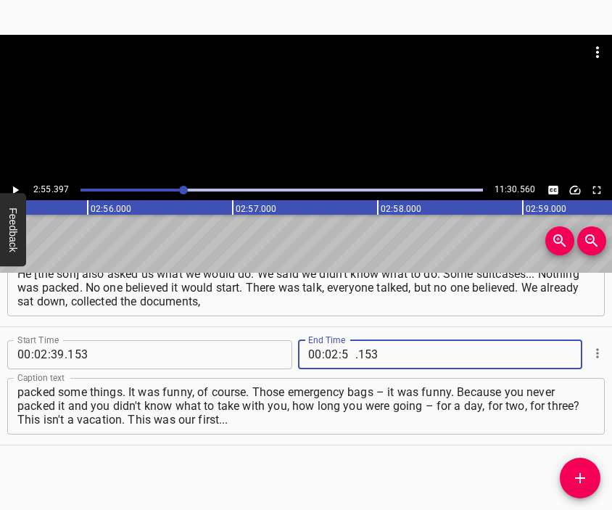
type input "55"
type input "397"
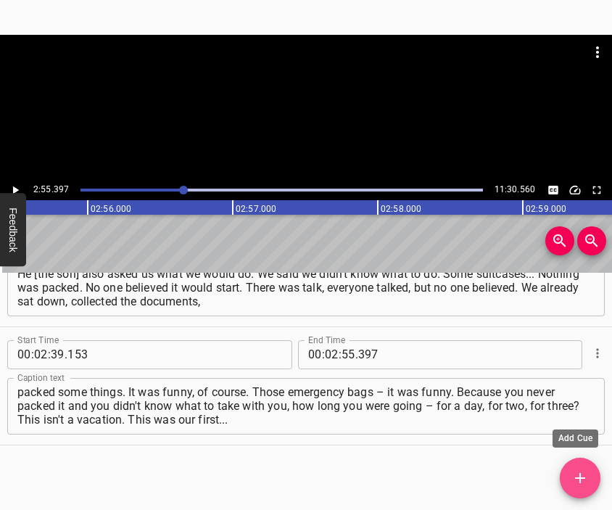
click at [580, 469] on icon "Add Cue" at bounding box center [579, 477] width 17 height 17
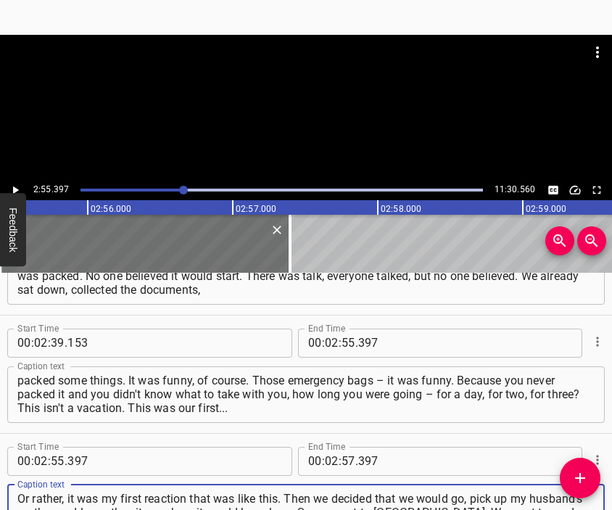
type textarea "Or rather, it was my first reaction that was like this. Then we decided that we…"
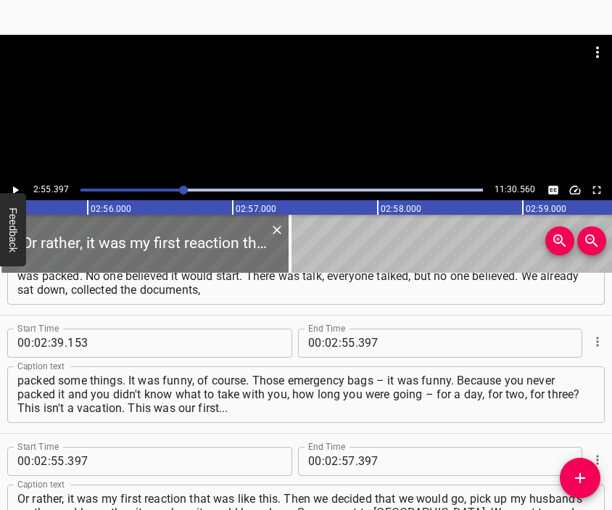
drag, startPoint x: 280, startPoint y: 113, endPoint x: 273, endPoint y: 128, distance: 16.5
click at [281, 114] on div at bounding box center [306, 107] width 612 height 145
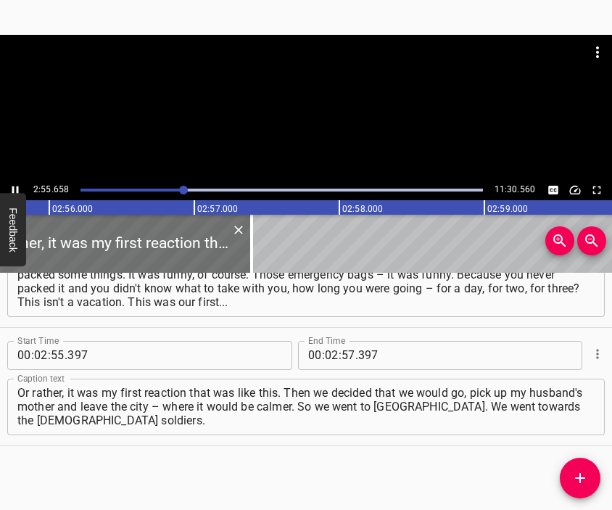
scroll to position [0, 25500]
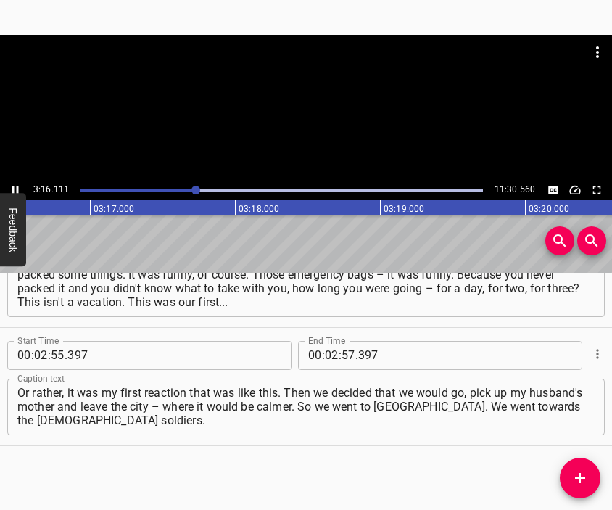
click at [303, 121] on div at bounding box center [306, 107] width 612 height 145
click at [326, 349] on input "number" at bounding box center [332, 355] width 14 height 29
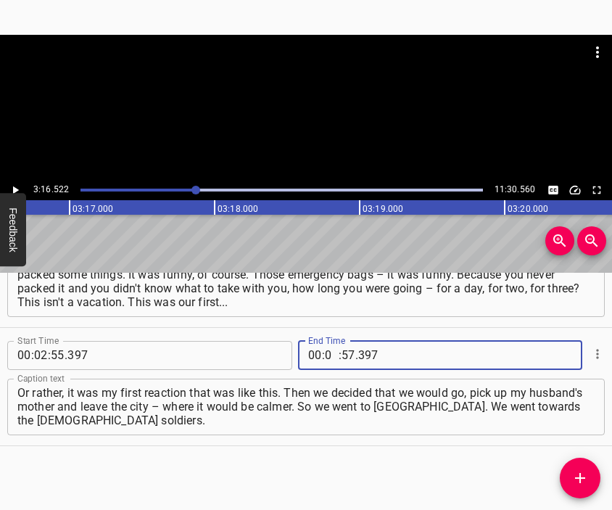
type input "03"
type input "16"
type input "522"
click at [573, 473] on icon "Add Cue" at bounding box center [579, 477] width 17 height 17
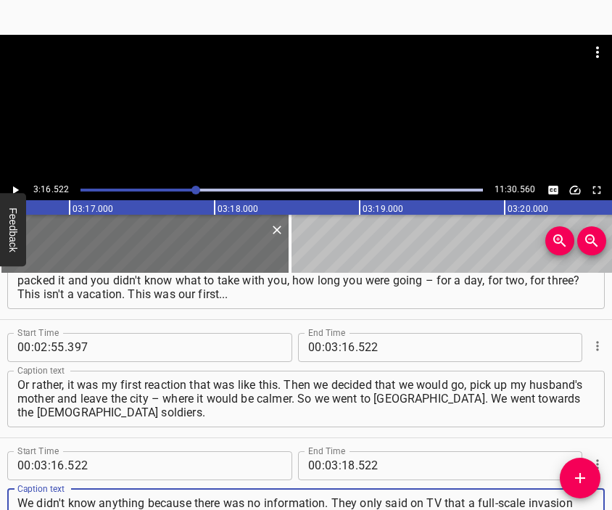
type textarea "We didn't know anything because there was no information. They only said on TV …"
click at [281, 107] on div at bounding box center [306, 71] width 612 height 72
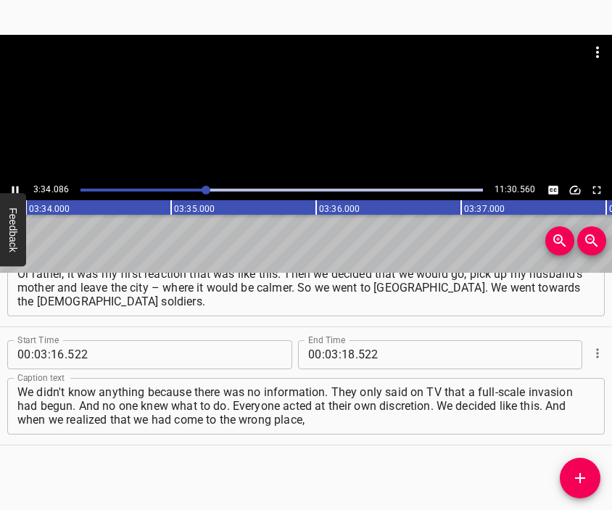
scroll to position [0, 31031]
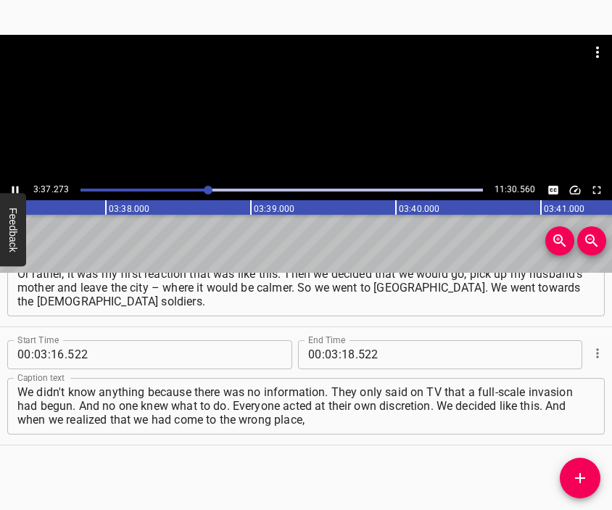
click at [316, 131] on div at bounding box center [306, 107] width 612 height 145
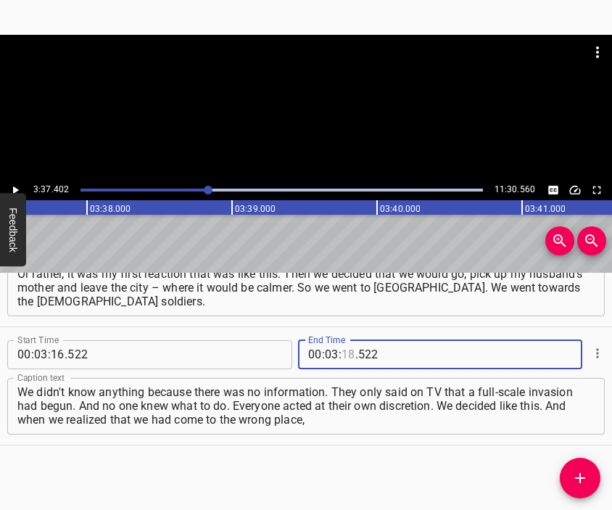
click at [343, 359] on input "number" at bounding box center [348, 354] width 14 height 29
type input "37"
type input "402"
click at [580, 475] on icon "Add Cue" at bounding box center [580, 478] width 10 height 10
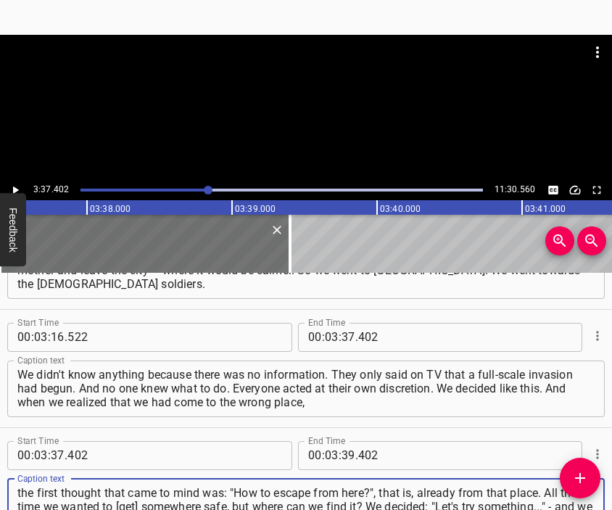
type textarea "the first thought that came to mind was: "How to escape from here?", that is, a…"
click at [229, 99] on div at bounding box center [306, 71] width 612 height 72
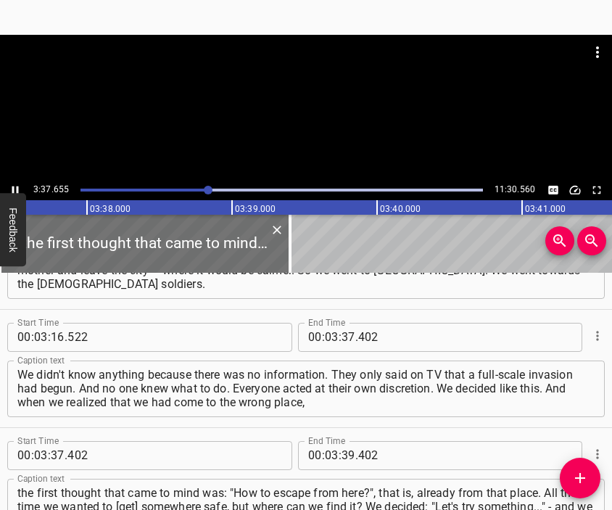
scroll to position [0, 31549]
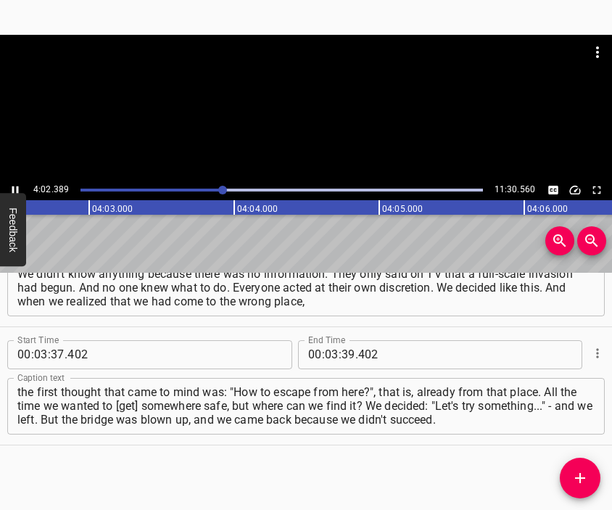
click at [281, 120] on div at bounding box center [306, 107] width 612 height 145
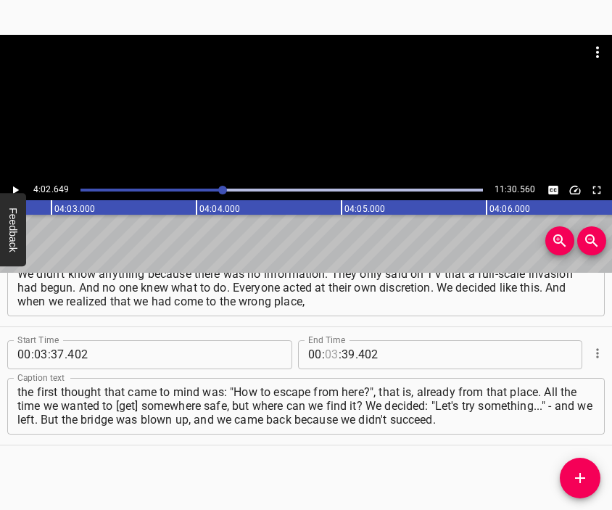
click at [325, 349] on input "number" at bounding box center [332, 354] width 14 height 29
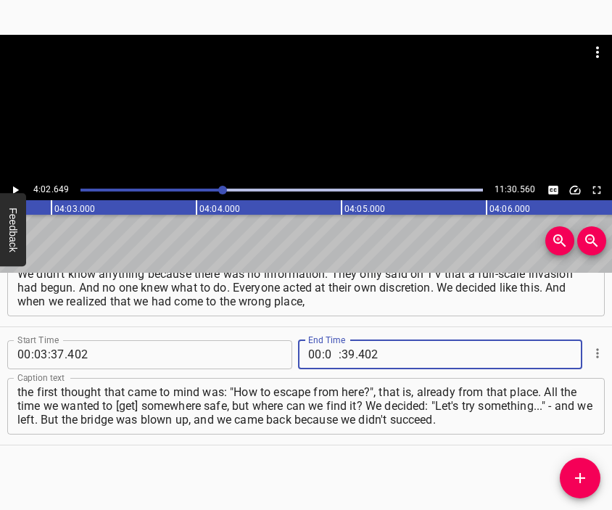
type input "04"
type input "02"
type input "649"
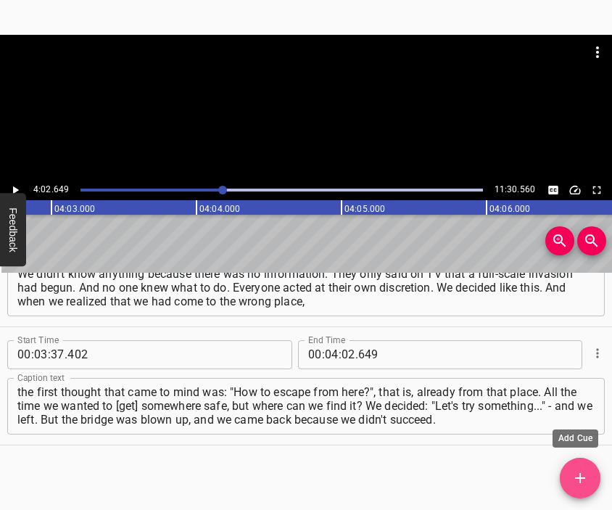
click at [583, 478] on icon "Add Cue" at bounding box center [580, 478] width 10 height 10
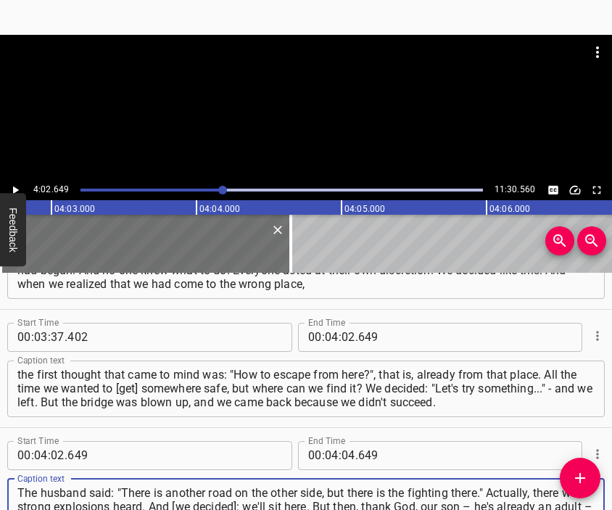
type textarea "The husband said: "There is another road on the other side, but there is the fi…"
click at [315, 89] on div at bounding box center [306, 71] width 612 height 72
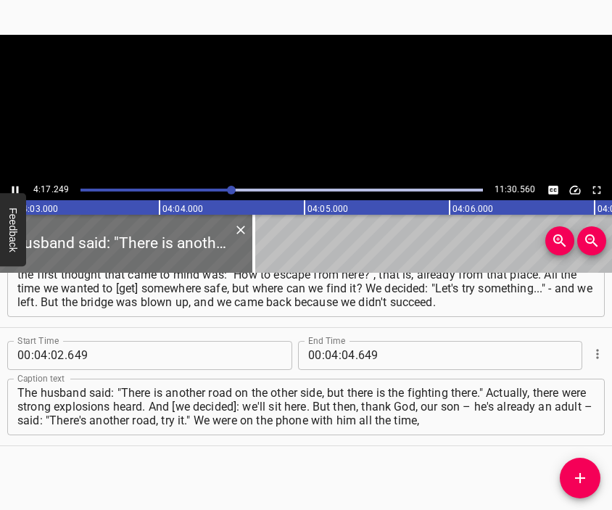
scroll to position [1248, 0]
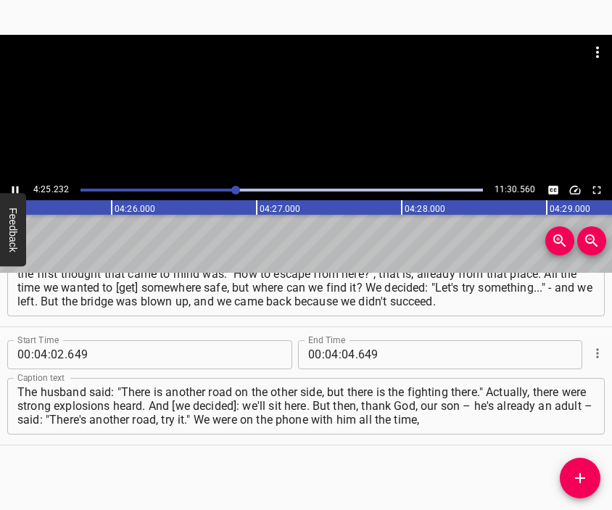
click at [335, 137] on div at bounding box center [306, 107] width 612 height 145
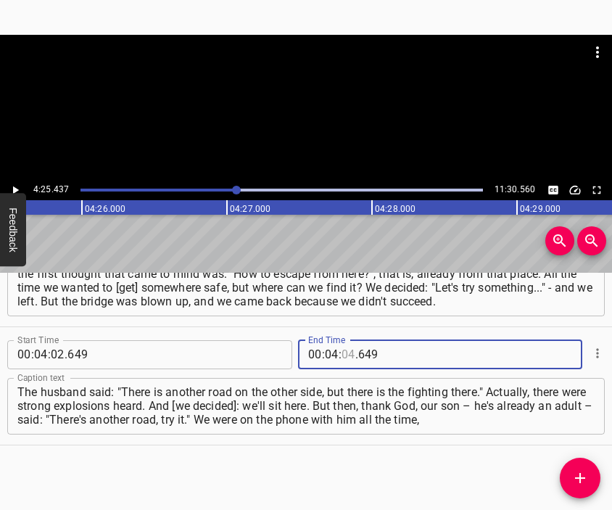
drag, startPoint x: 342, startPoint y: 367, endPoint x: 365, endPoint y: 368, distance: 22.5
click at [347, 367] on input "number" at bounding box center [348, 354] width 14 height 29
type input "25"
type input "437"
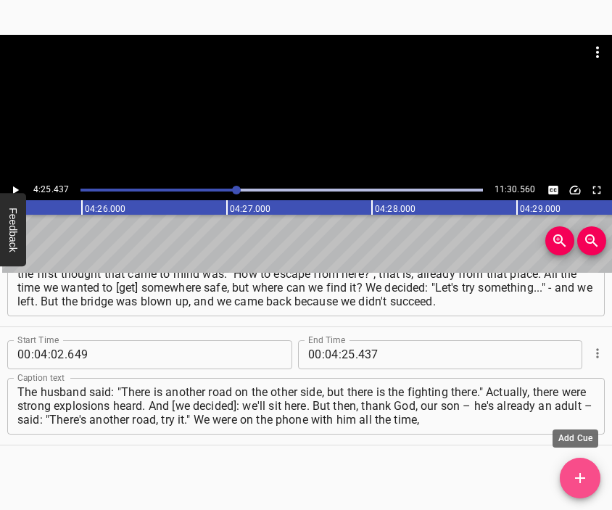
click at [580, 478] on icon "Add Cue" at bounding box center [580, 478] width 10 height 10
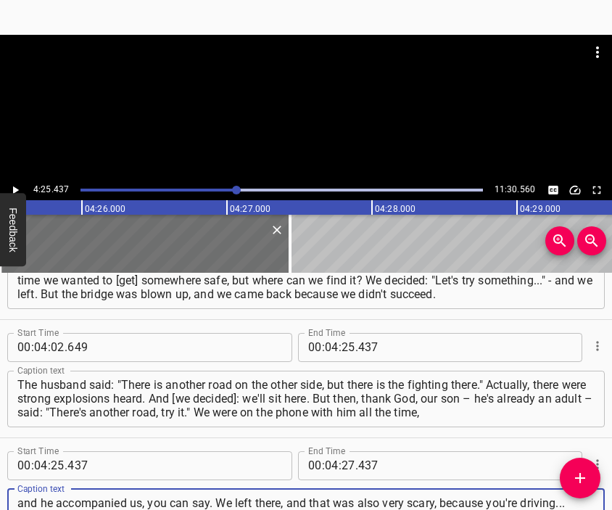
type textarea "and he accompanied us, you can say. We left there, and that was also very scary…"
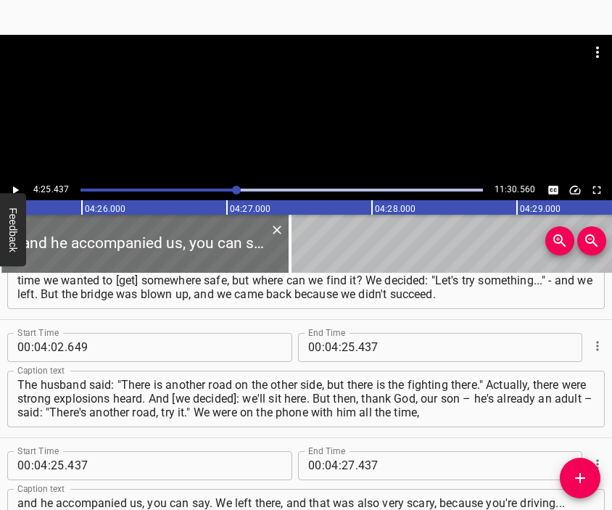
click at [264, 125] on div at bounding box center [306, 107] width 612 height 145
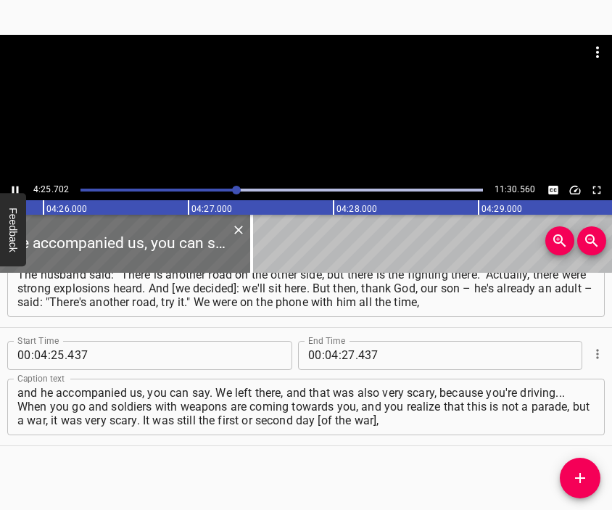
scroll to position [0, 38551]
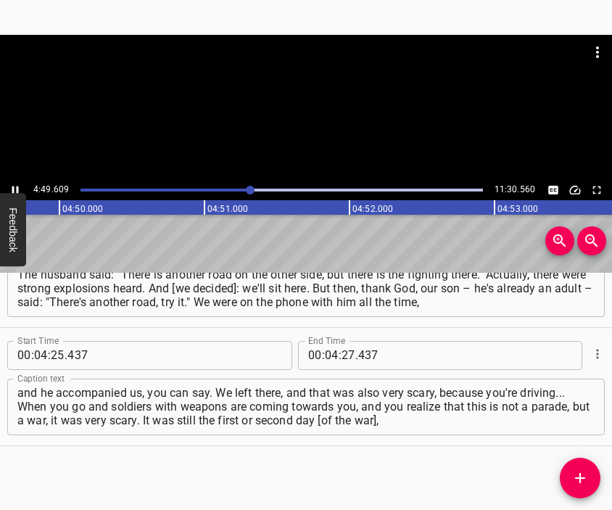
click at [333, 134] on div at bounding box center [306, 107] width 612 height 145
click at [341, 344] on input "number" at bounding box center [348, 355] width 14 height 29
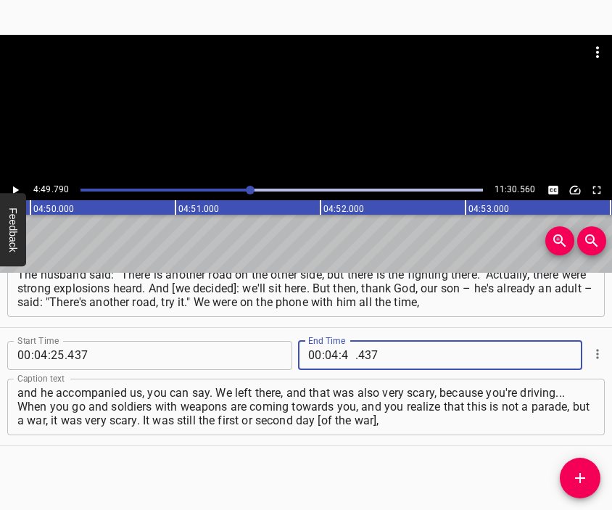
type input "49"
type input "790"
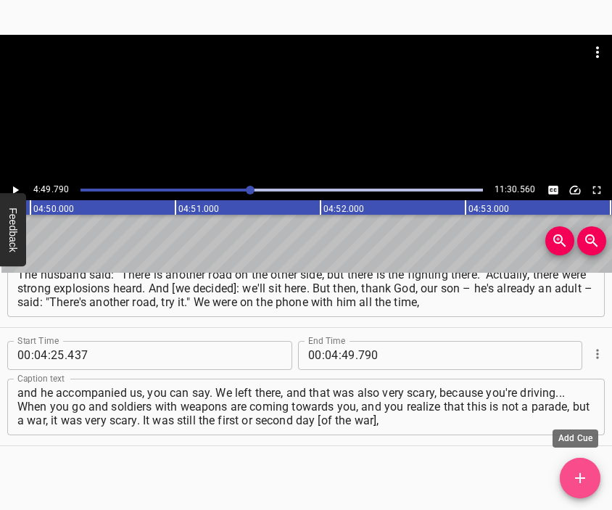
click at [574, 472] on icon "Add Cue" at bounding box center [579, 477] width 17 height 17
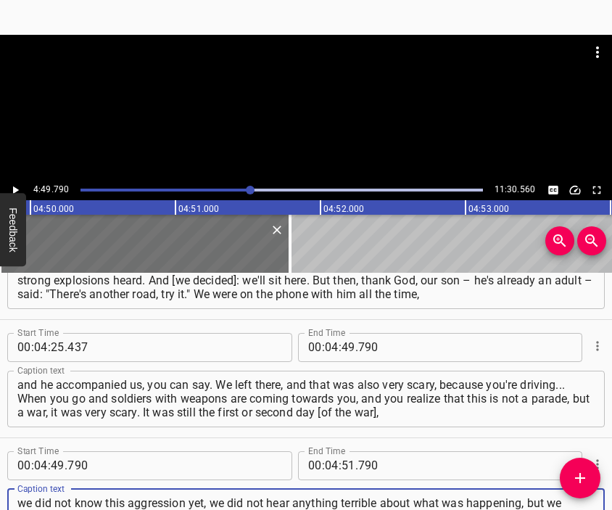
type textarea "we did not know this aggression yet, we did not hear anything terrible about wh…"
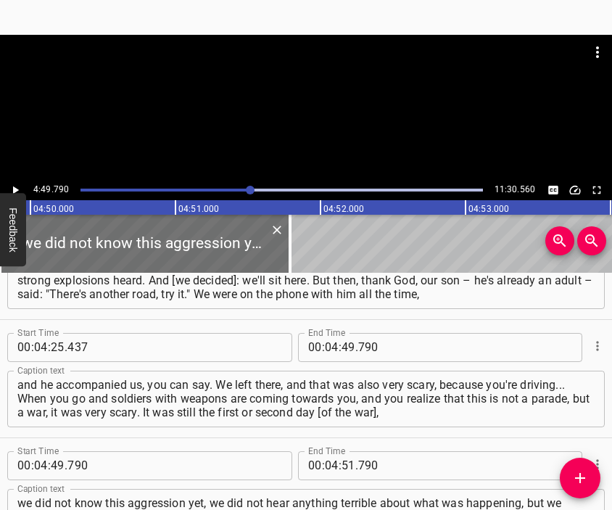
click at [280, 92] on div at bounding box center [306, 71] width 612 height 72
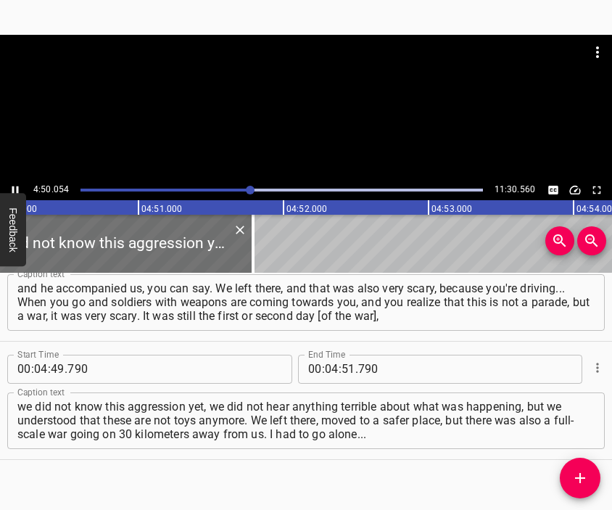
scroll to position [0, 42043]
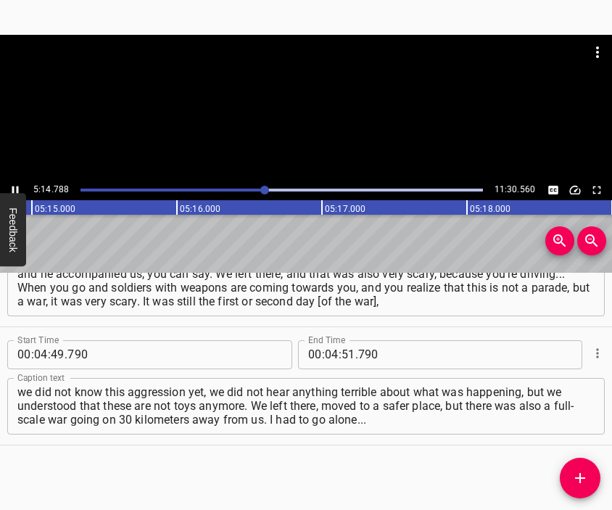
click at [296, 121] on div at bounding box center [306, 107] width 612 height 145
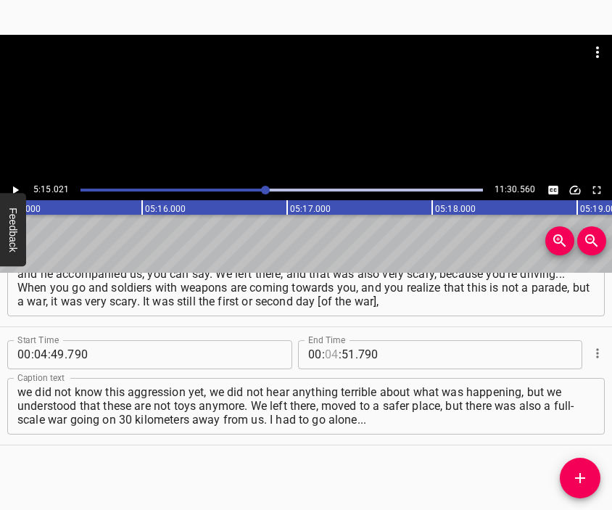
click at [328, 353] on input "number" at bounding box center [332, 354] width 14 height 29
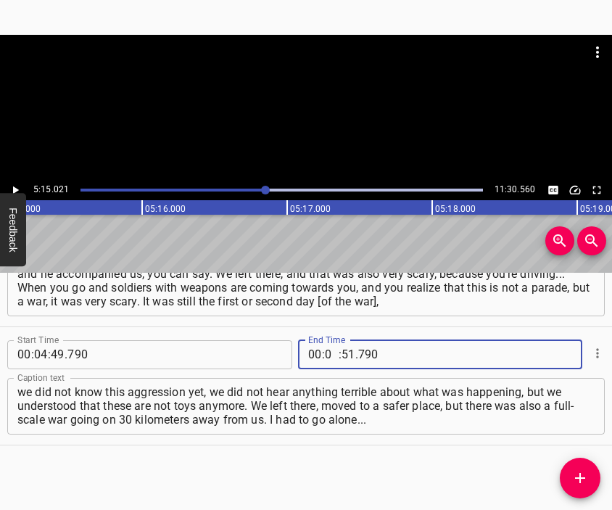
type input "05"
type input "15"
type input "021"
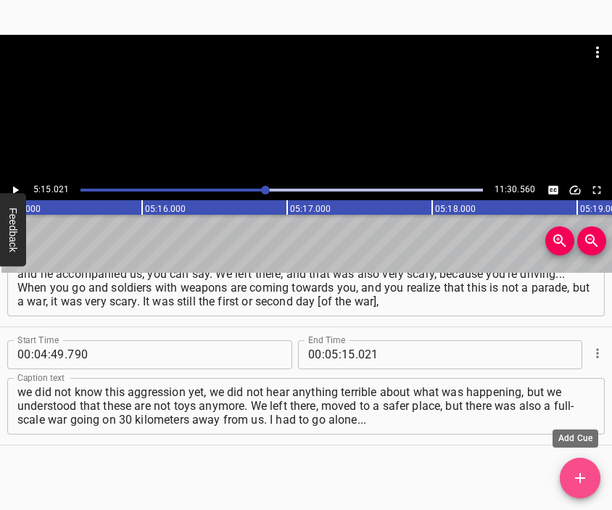
click at [571, 463] on button "Add Cue" at bounding box center [580, 477] width 41 height 41
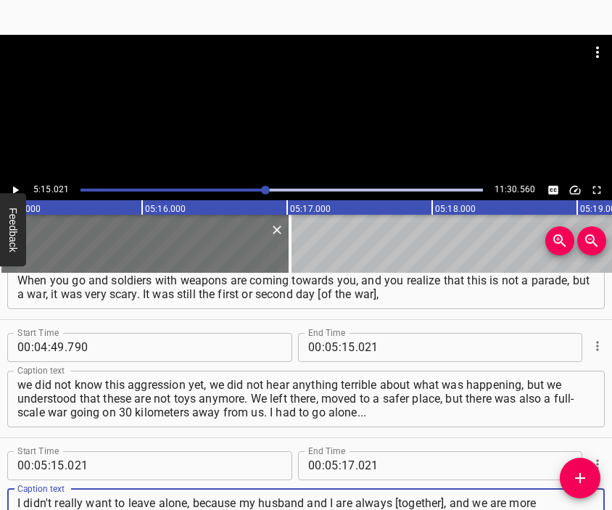
type textarea "I didn't really want to leave alone, because my husband and I are always [toget…"
click at [269, 97] on div at bounding box center [306, 71] width 612 height 72
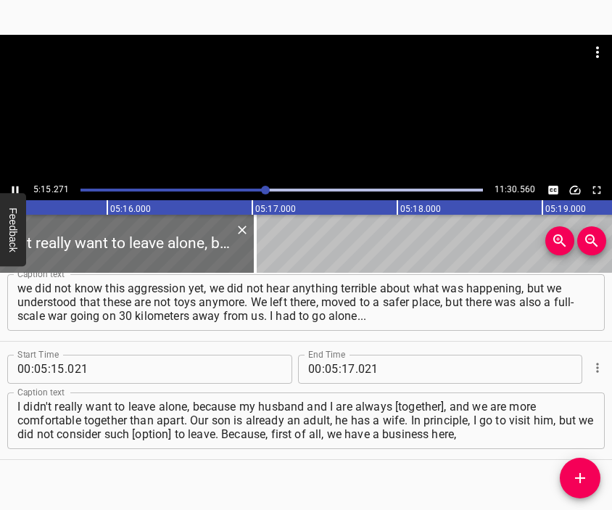
scroll to position [0, 45699]
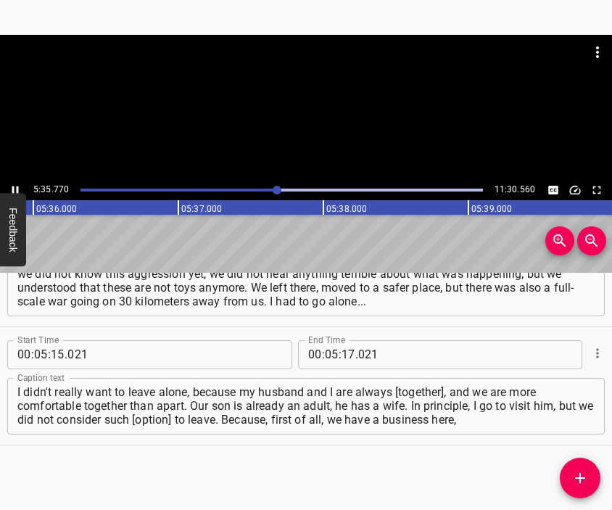
click at [302, 138] on div at bounding box center [306, 107] width 612 height 145
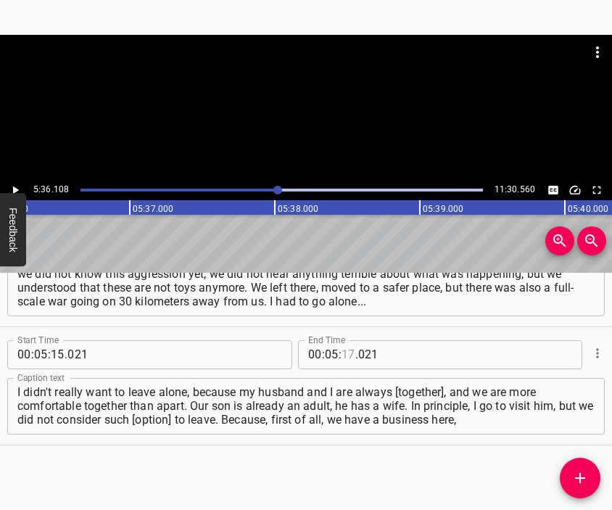
click at [343, 358] on input "number" at bounding box center [348, 354] width 14 height 29
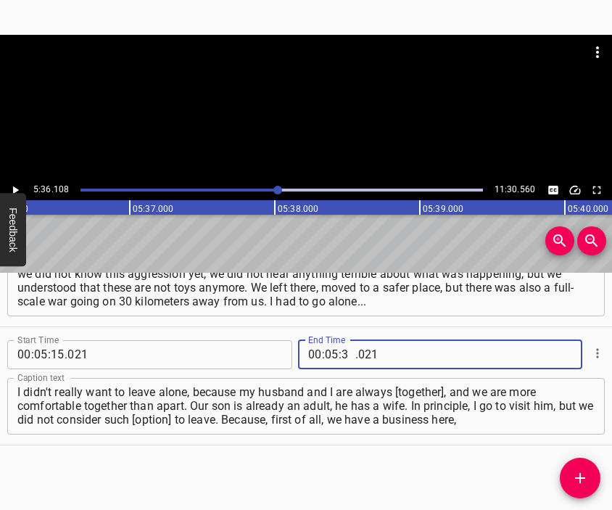
type input "38"
type input "021"
click at [343, 358] on input "number" at bounding box center [348, 354] width 14 height 29
type input "36"
type input "108"
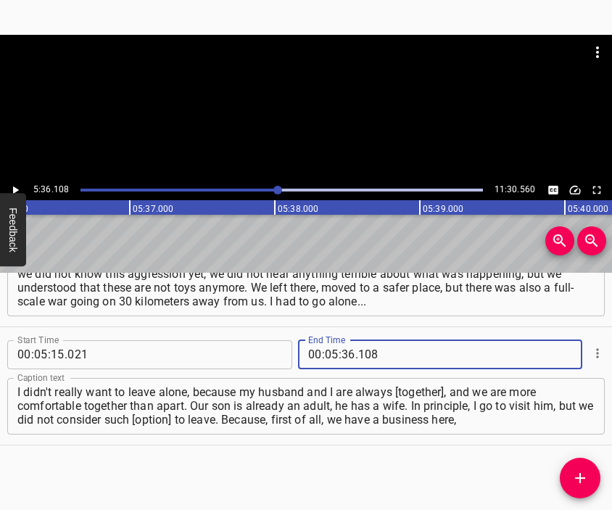
click at [579, 470] on icon "Add Cue" at bounding box center [579, 477] width 17 height 17
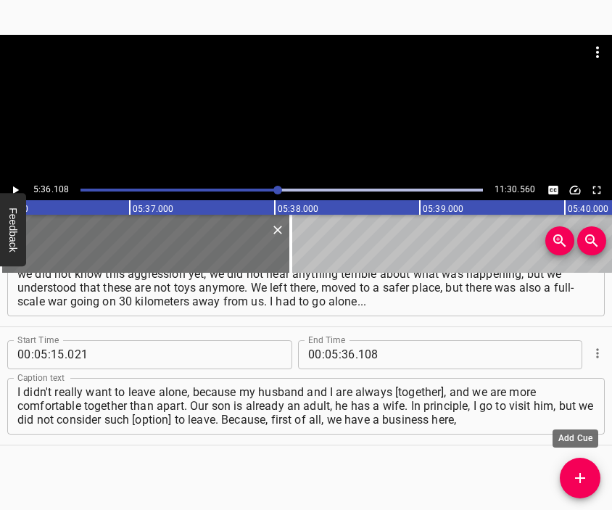
scroll to position [1610, 0]
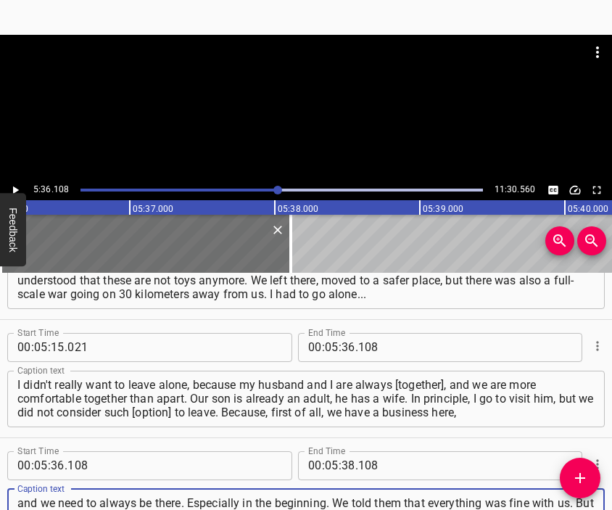
click at [296, 107] on div at bounding box center [306, 107] width 612 height 145
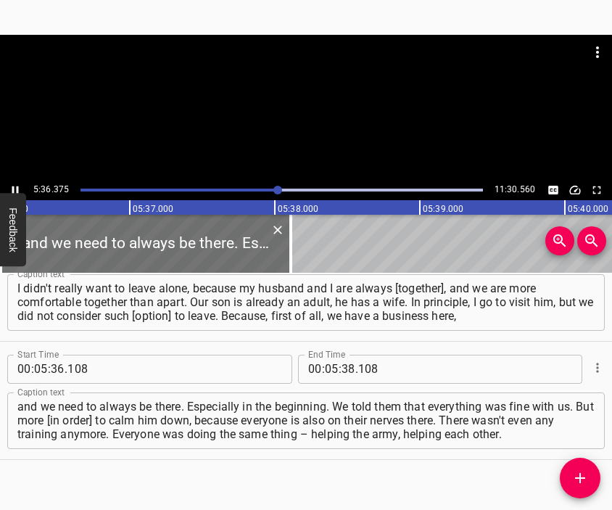
scroll to position [0, 48758]
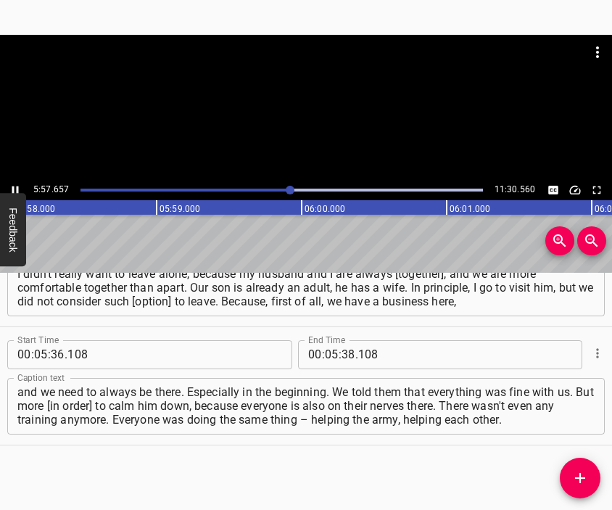
click at [303, 124] on div at bounding box center [306, 107] width 612 height 145
click at [344, 350] on input "number" at bounding box center [348, 354] width 14 height 29
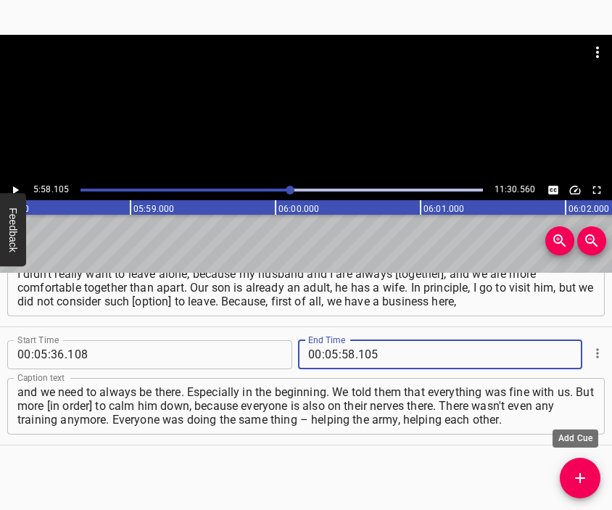
click at [569, 469] on span "Add Cue" at bounding box center [580, 477] width 41 height 17
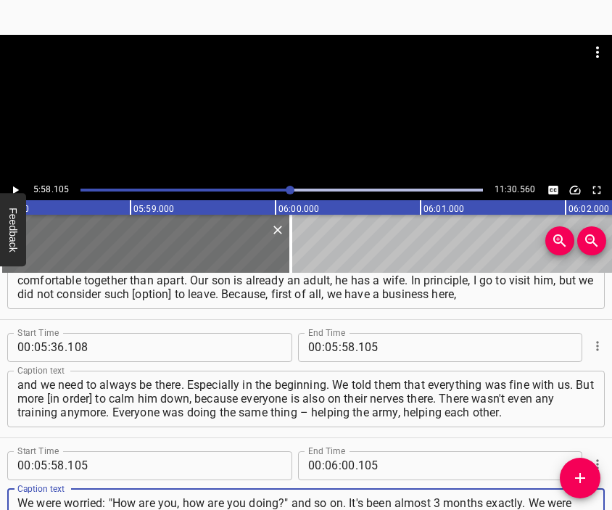
scroll to position [14, 0]
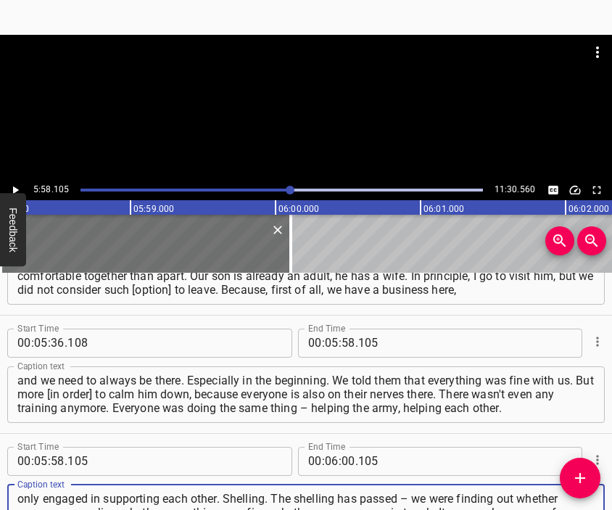
click at [323, 125] on div at bounding box center [306, 107] width 612 height 145
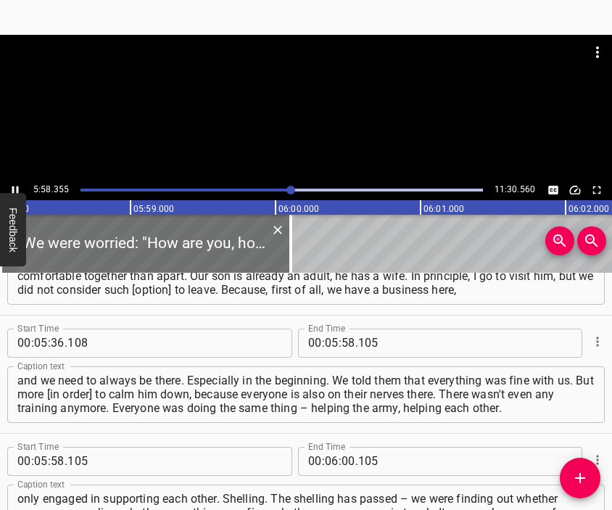
scroll to position [0, 51944]
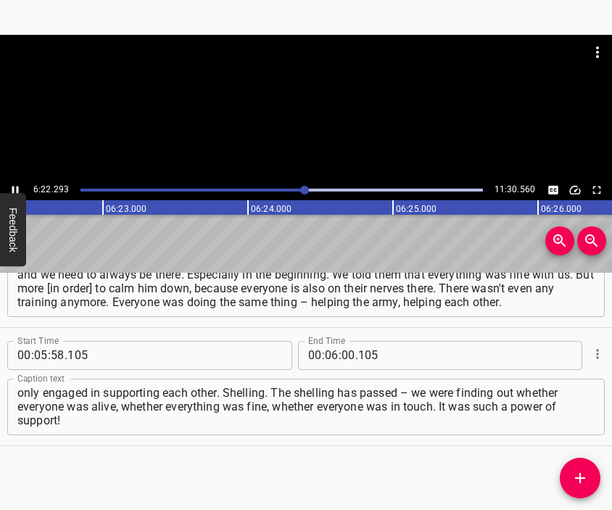
drag, startPoint x: 387, startPoint y: 150, endPoint x: 364, endPoint y: 126, distance: 33.3
click at [380, 141] on div at bounding box center [306, 107] width 612 height 145
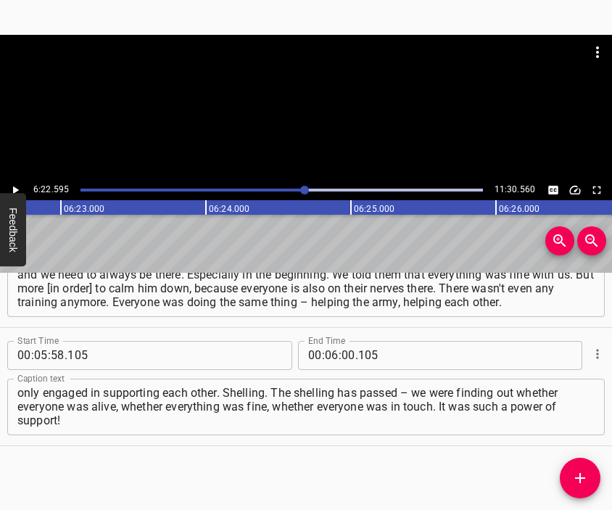
scroll to position [0, 55458]
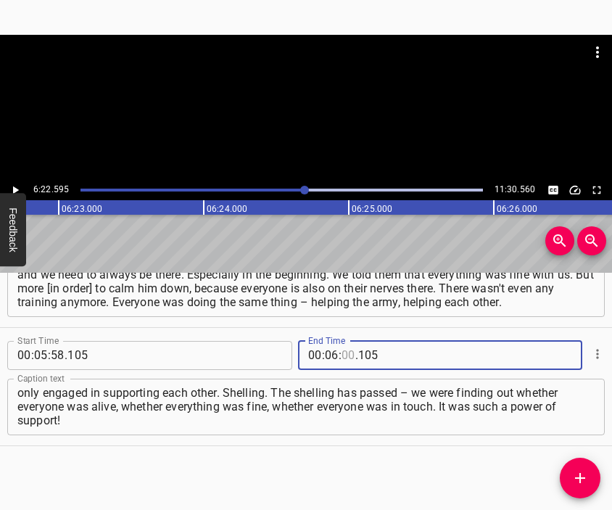
click at [341, 354] on input "number" at bounding box center [348, 355] width 14 height 29
click at [579, 478] on icon "Add Cue" at bounding box center [580, 478] width 10 height 10
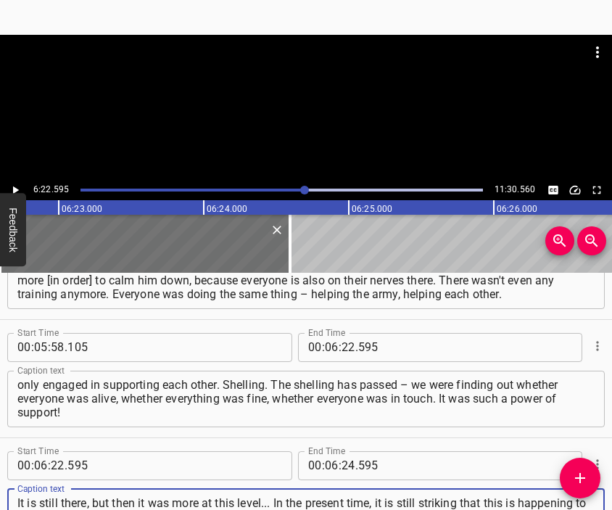
click at [338, 109] on div at bounding box center [306, 107] width 612 height 145
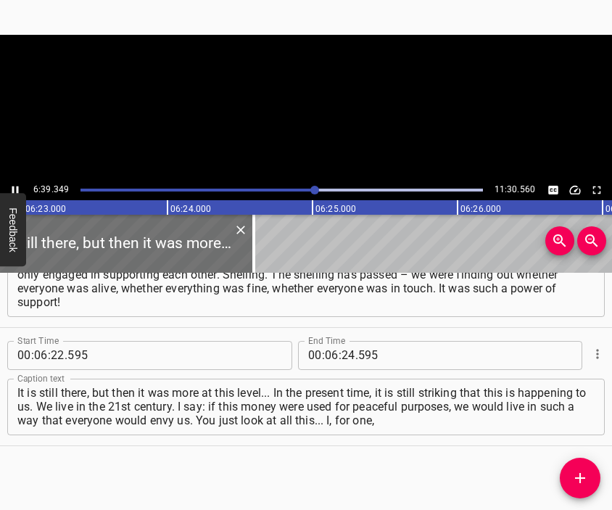
scroll to position [1957, 0]
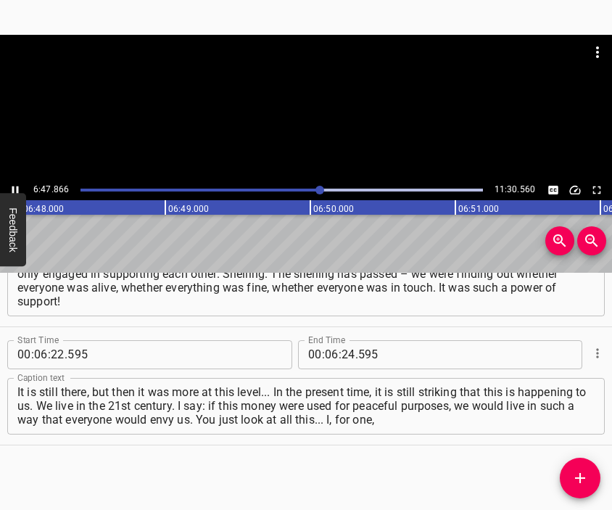
click at [281, 111] on div at bounding box center [306, 107] width 612 height 145
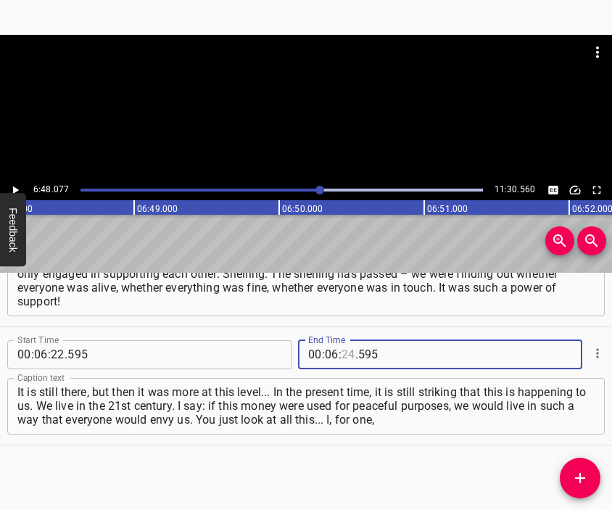
click at [342, 350] on input "number" at bounding box center [348, 354] width 14 height 29
drag, startPoint x: 580, startPoint y: 470, endPoint x: 533, endPoint y: 394, distance: 89.5
click at [580, 468] on button "Add Cue" at bounding box center [580, 477] width 41 height 41
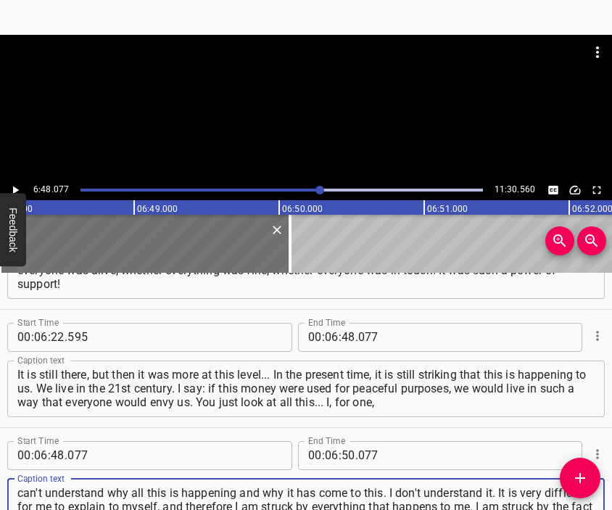
click at [304, 108] on div at bounding box center [306, 107] width 612 height 145
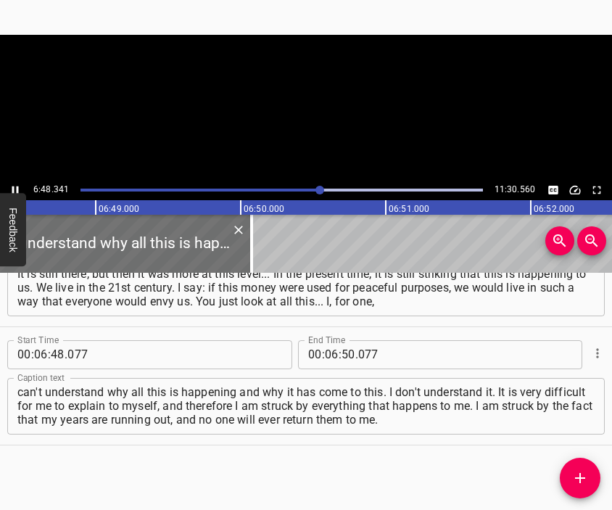
scroll to position [0, 59227]
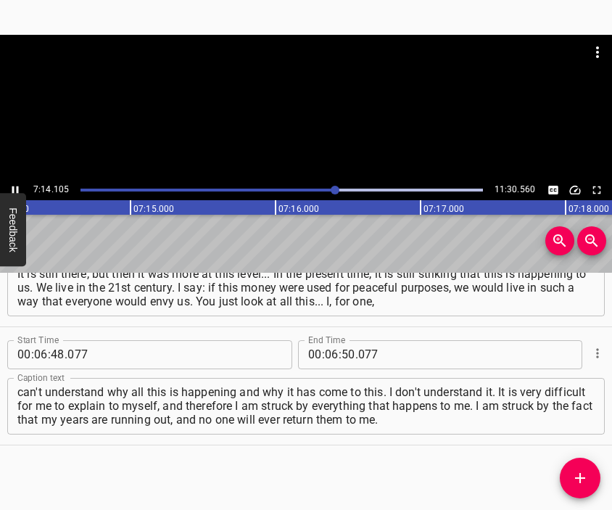
click at [316, 149] on div at bounding box center [306, 107] width 612 height 145
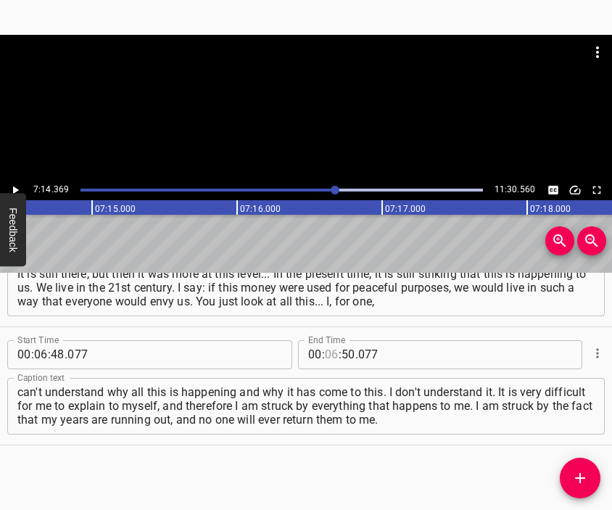
click at [325, 357] on input "number" at bounding box center [332, 354] width 14 height 29
click at [580, 473] on icon "Add Cue" at bounding box center [579, 477] width 17 height 17
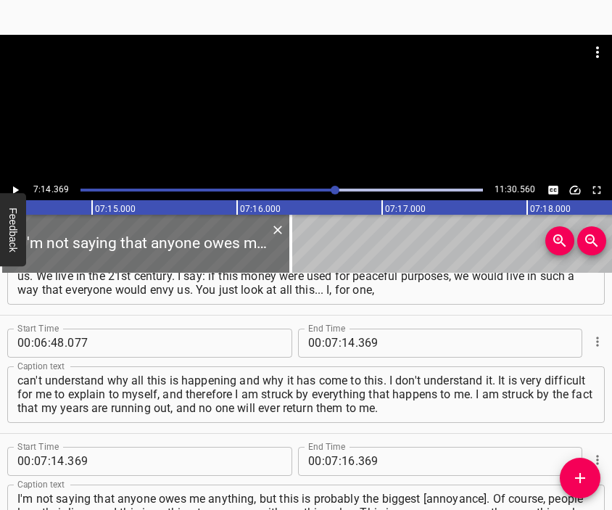
click at [315, 98] on div at bounding box center [306, 71] width 612 height 72
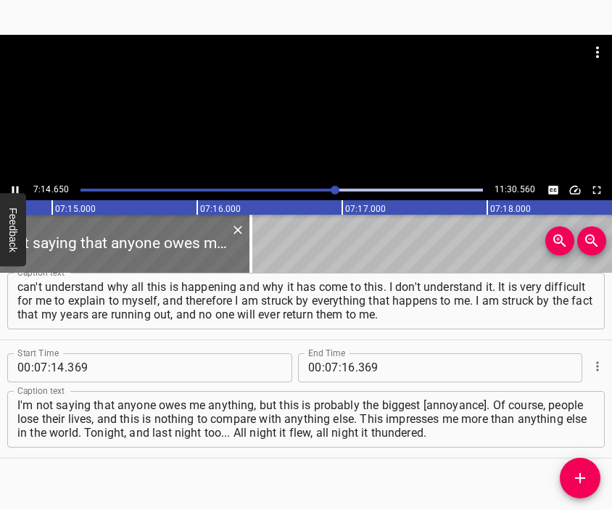
scroll to position [0, 63003]
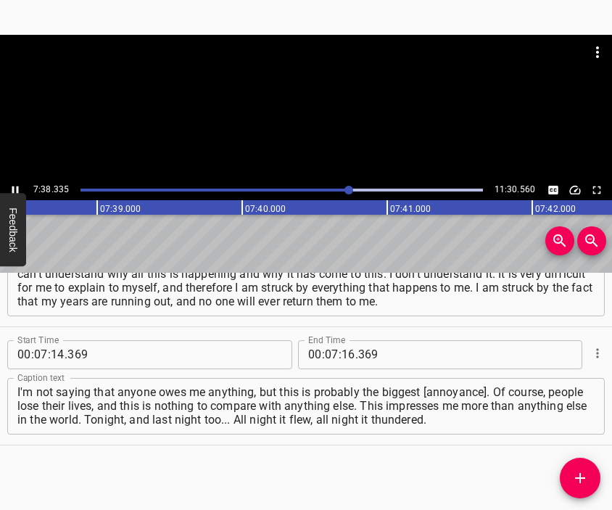
click at [317, 133] on div at bounding box center [306, 107] width 612 height 145
click at [341, 347] on input "number" at bounding box center [348, 354] width 14 height 29
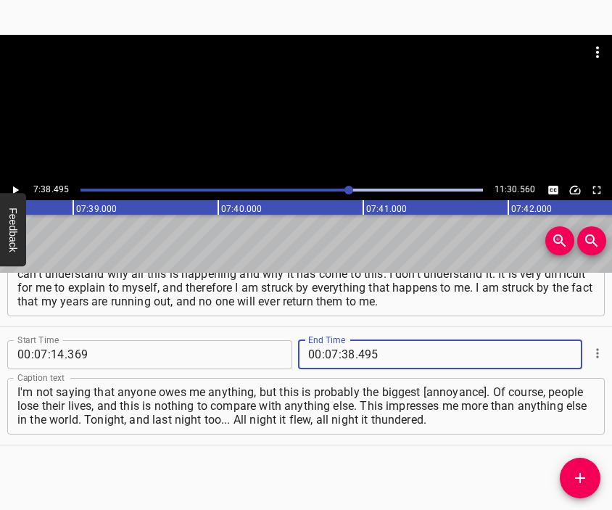
click at [578, 470] on button "Add Cue" at bounding box center [580, 477] width 41 height 41
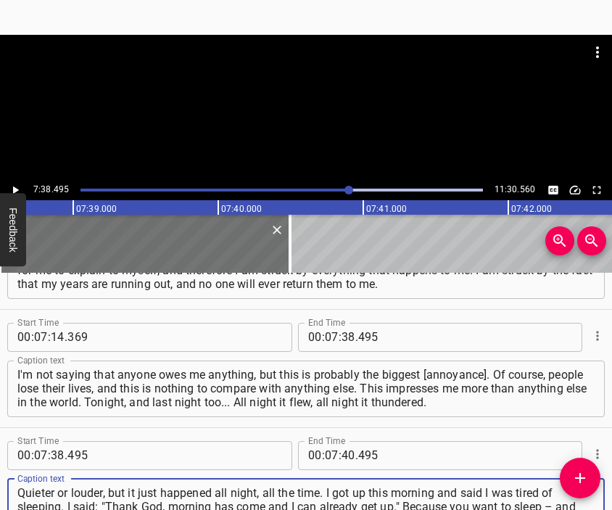
click at [309, 104] on div at bounding box center [306, 71] width 612 height 72
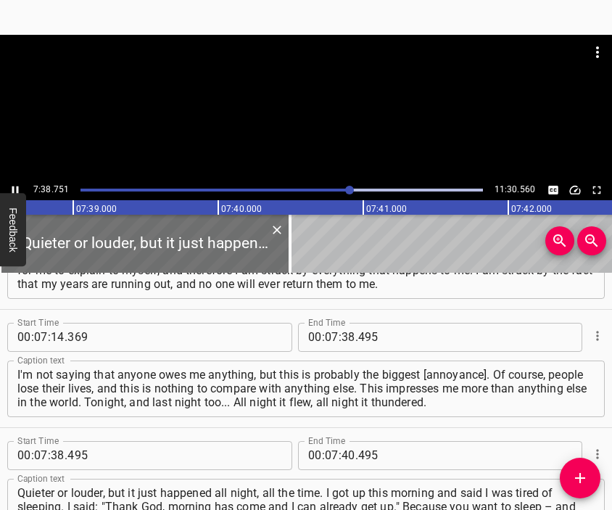
scroll to position [0, 66497]
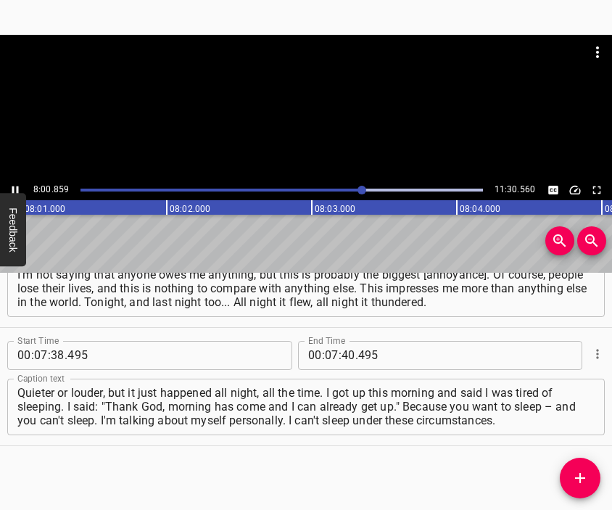
click at [314, 125] on div at bounding box center [306, 107] width 612 height 145
click at [325, 352] on input "number" at bounding box center [332, 355] width 14 height 29
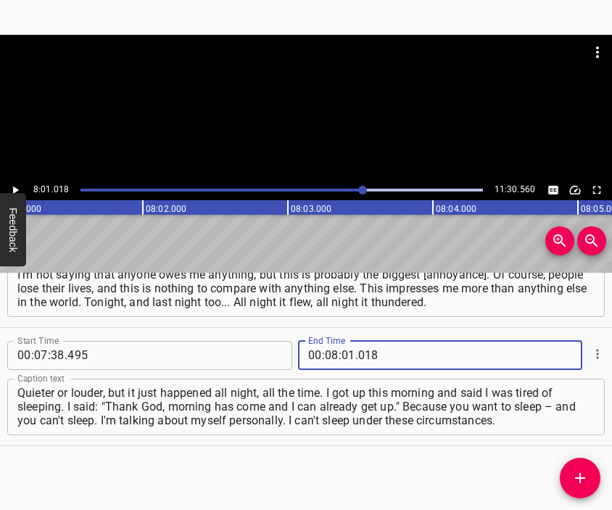
click at [583, 468] on button "Add Cue" at bounding box center [580, 477] width 41 height 41
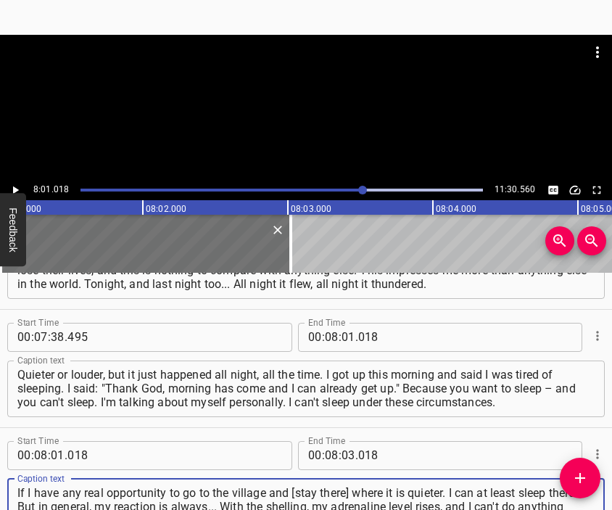
click at [270, 75] on div at bounding box center [306, 71] width 612 height 72
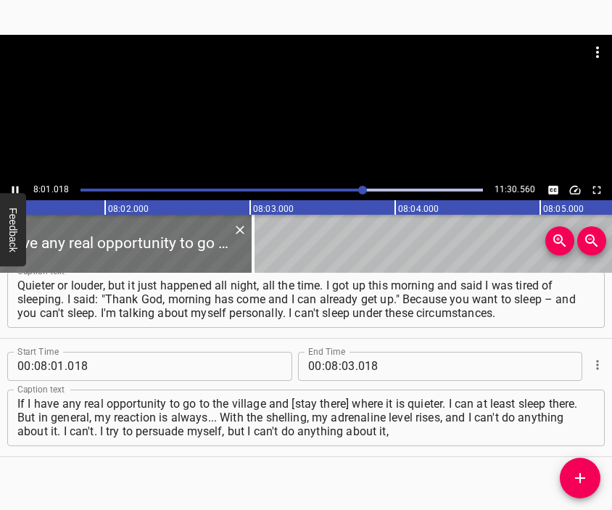
scroll to position [2429, 0]
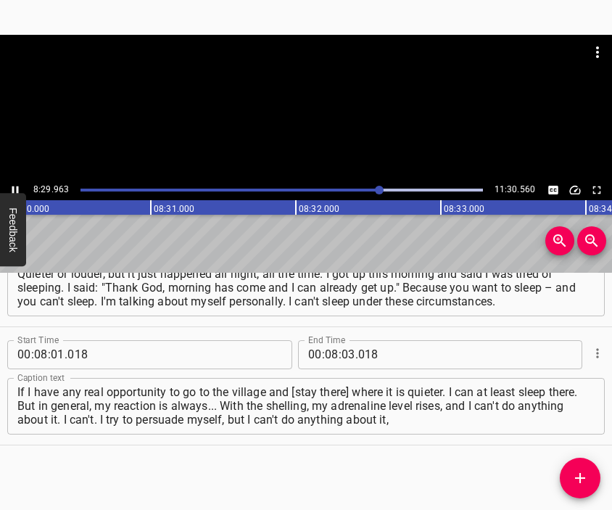
click at [317, 141] on div at bounding box center [306, 107] width 612 height 145
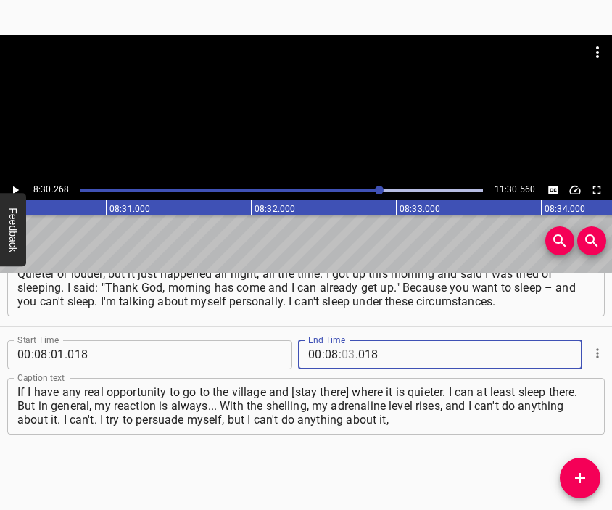
click at [341, 357] on input "number" at bounding box center [348, 354] width 14 height 29
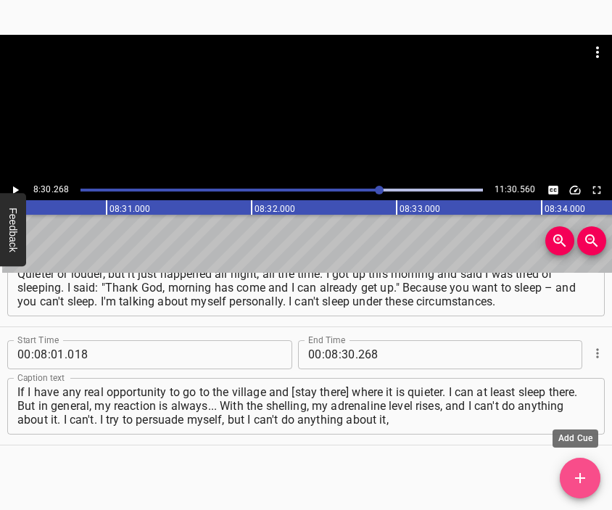
drag, startPoint x: 578, startPoint y: 472, endPoint x: 450, endPoint y: 217, distance: 284.9
click at [579, 472] on icon "Add Cue" at bounding box center [579, 477] width 17 height 17
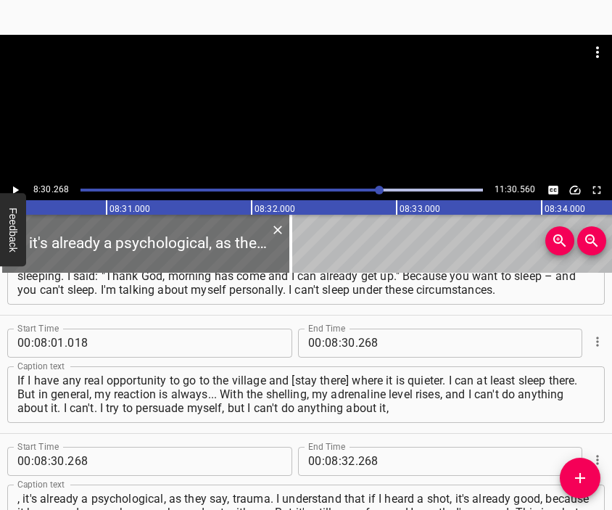
click at [283, 86] on div at bounding box center [306, 71] width 612 height 72
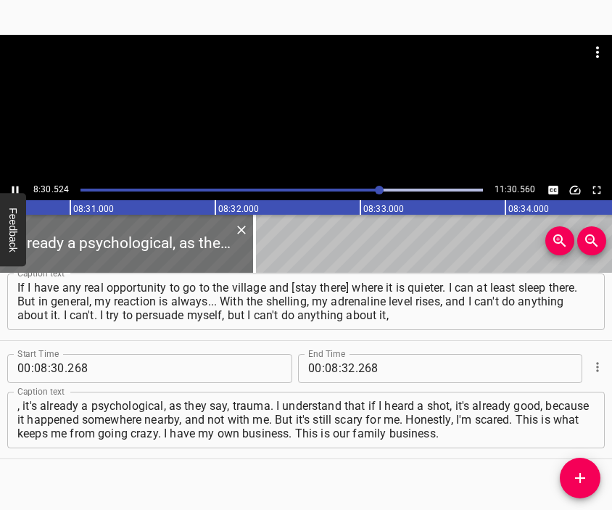
scroll to position [0, 74001]
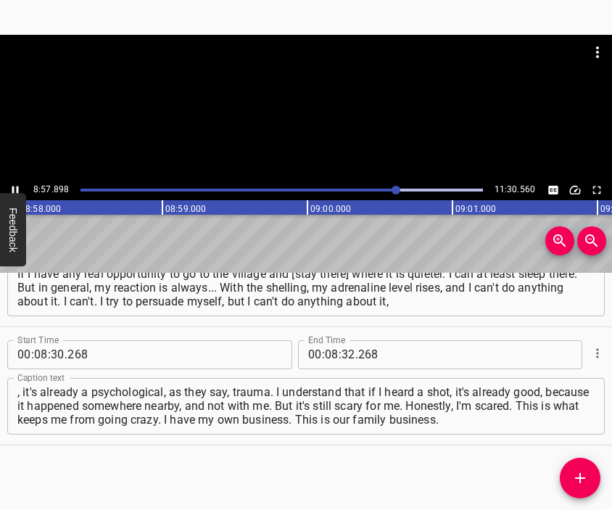
click at [284, 124] on div at bounding box center [306, 107] width 612 height 145
click at [346, 350] on input "number" at bounding box center [348, 354] width 14 height 29
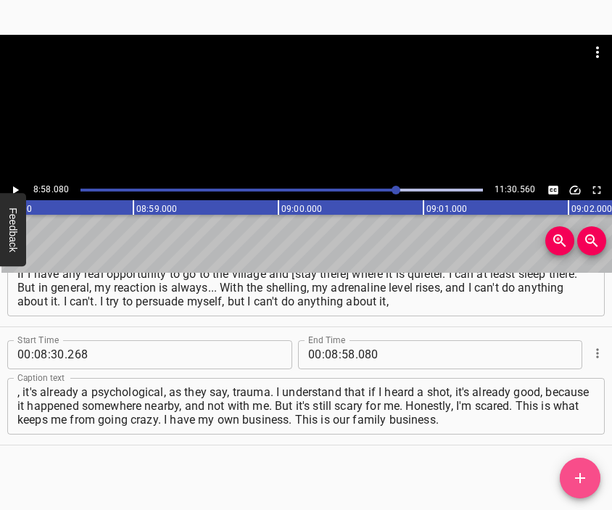
click at [571, 462] on button "Add Cue" at bounding box center [580, 477] width 41 height 41
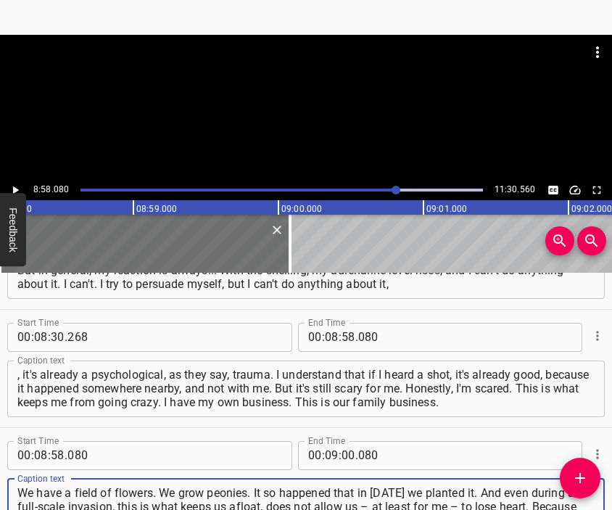
drag, startPoint x: 346, startPoint y: 140, endPoint x: 352, endPoint y: 146, distance: 8.7
click at [344, 138] on div at bounding box center [306, 107] width 612 height 145
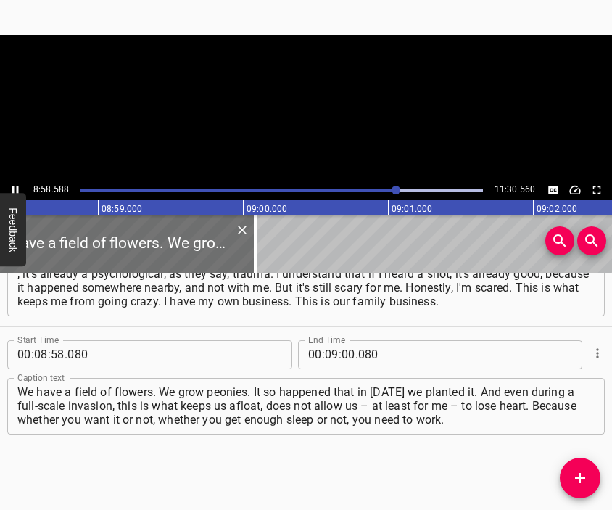
scroll to position [0, 78068]
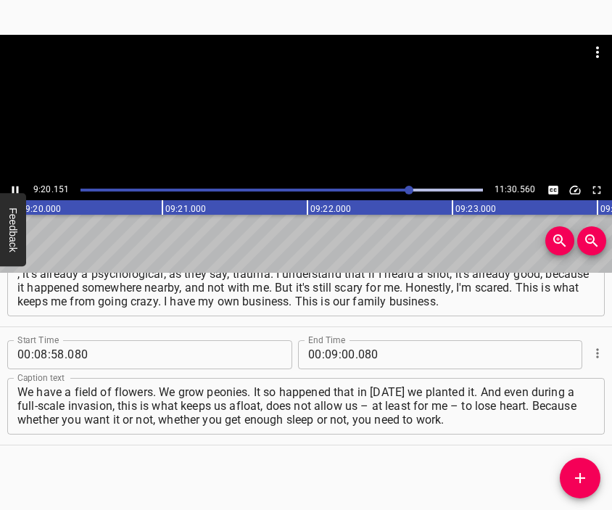
click at [286, 127] on div at bounding box center [306, 107] width 612 height 145
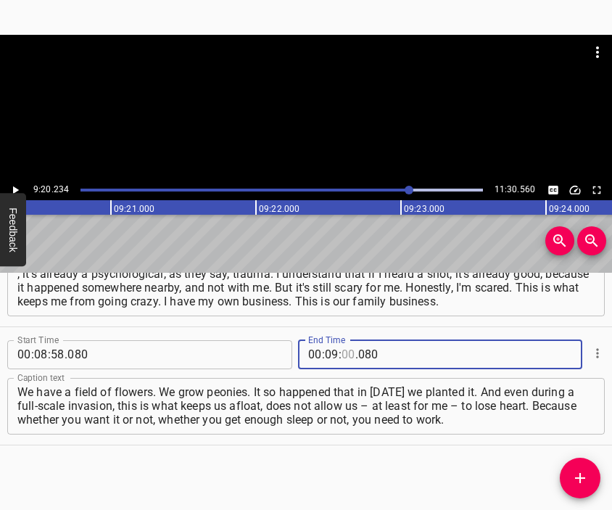
click at [346, 355] on input "number" at bounding box center [348, 354] width 14 height 29
click at [576, 471] on icon "Add Cue" at bounding box center [579, 477] width 17 height 17
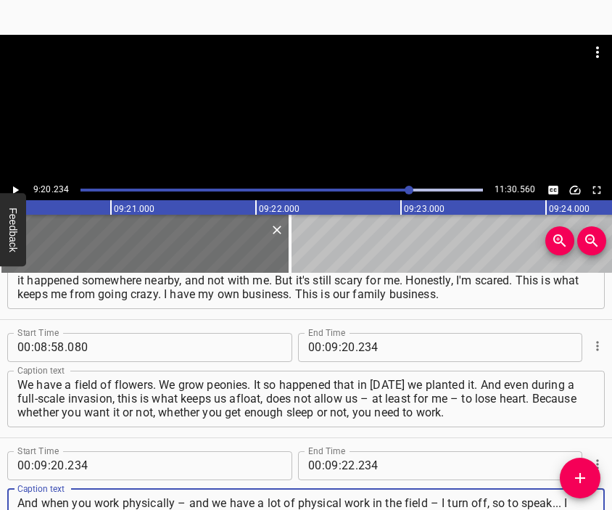
click at [246, 107] on div at bounding box center [306, 71] width 612 height 72
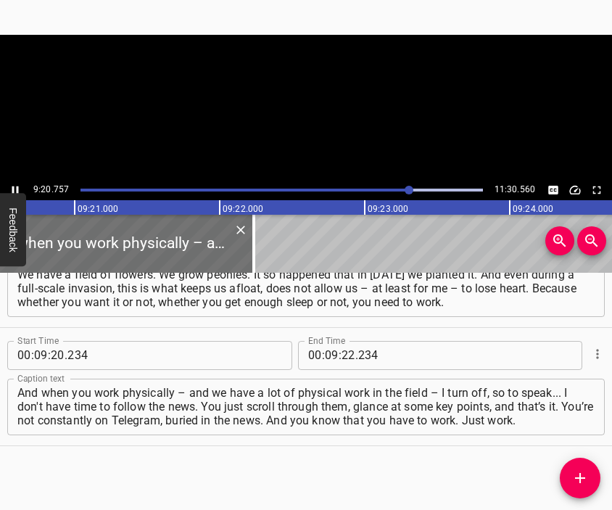
scroll to position [0, 81282]
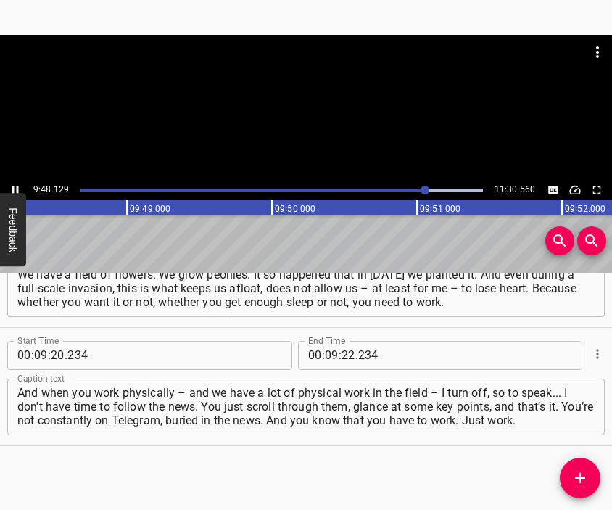
click at [330, 130] on div at bounding box center [306, 107] width 612 height 145
click at [341, 350] on input "number" at bounding box center [348, 355] width 14 height 29
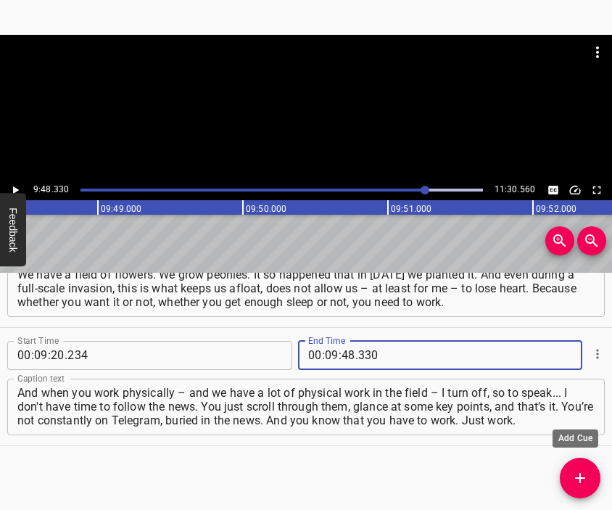
click at [583, 481] on icon "Add Cue" at bounding box center [579, 477] width 17 height 17
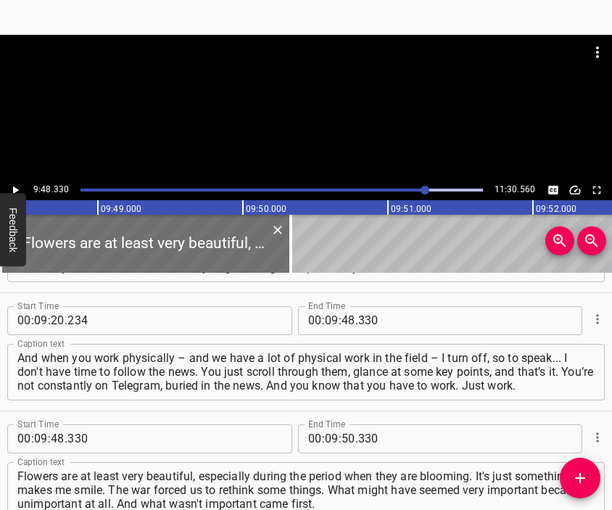
click at [317, 120] on div at bounding box center [306, 107] width 612 height 145
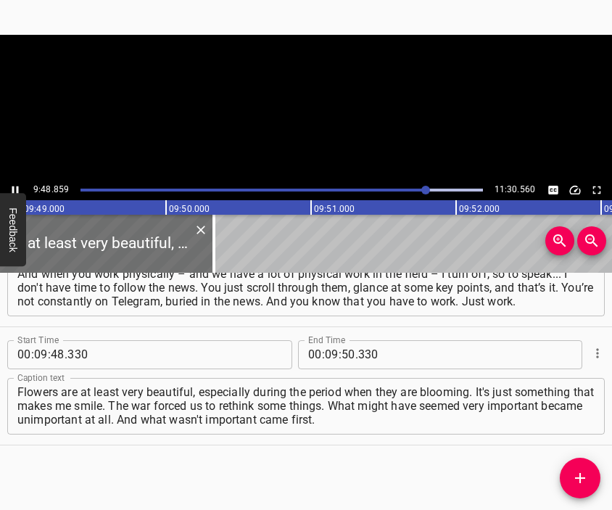
scroll to position [0, 85356]
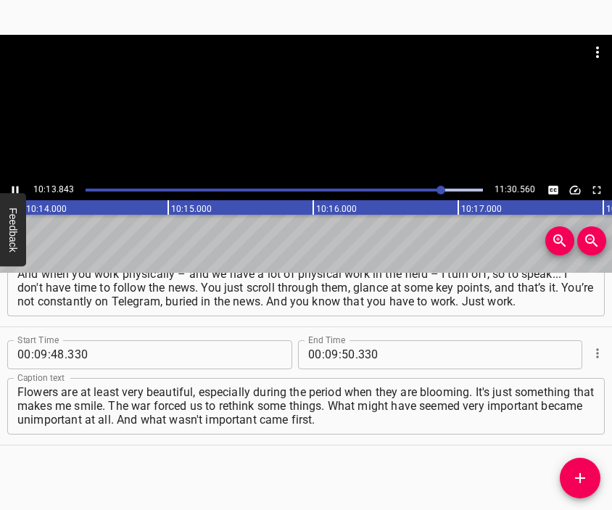
click at [294, 121] on div at bounding box center [306, 107] width 612 height 145
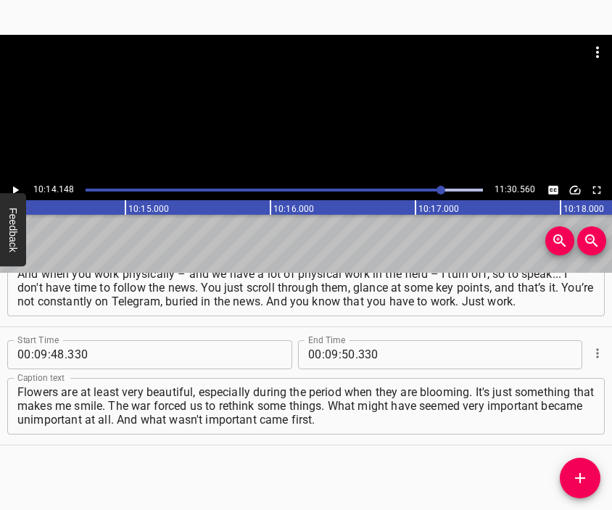
scroll to position [0, 89021]
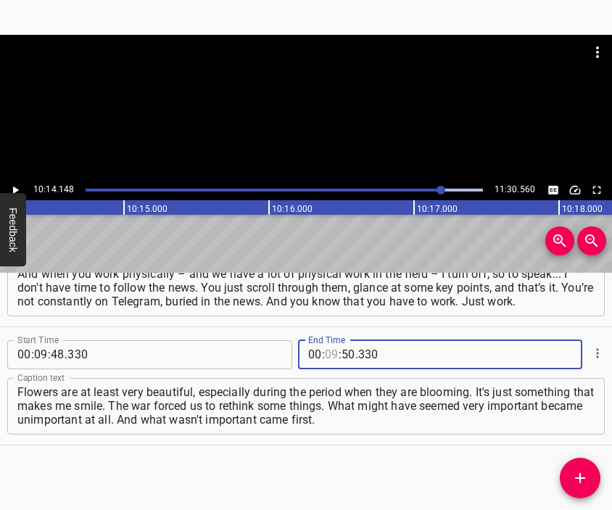
click at [325, 350] on input "number" at bounding box center [332, 354] width 14 height 29
click at [583, 473] on icon "Add Cue" at bounding box center [579, 477] width 17 height 17
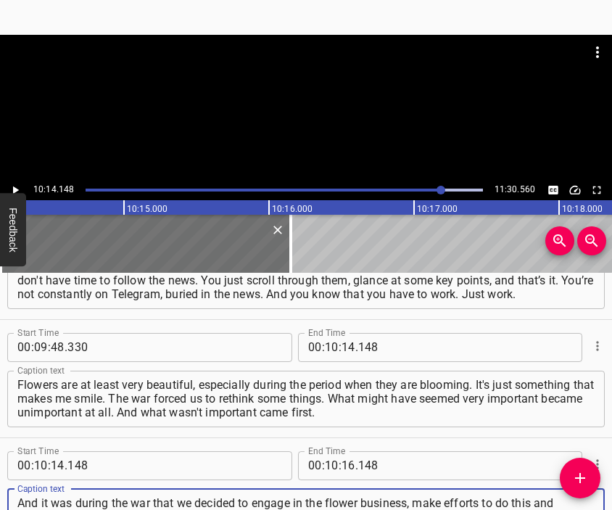
click at [284, 117] on div at bounding box center [306, 107] width 612 height 145
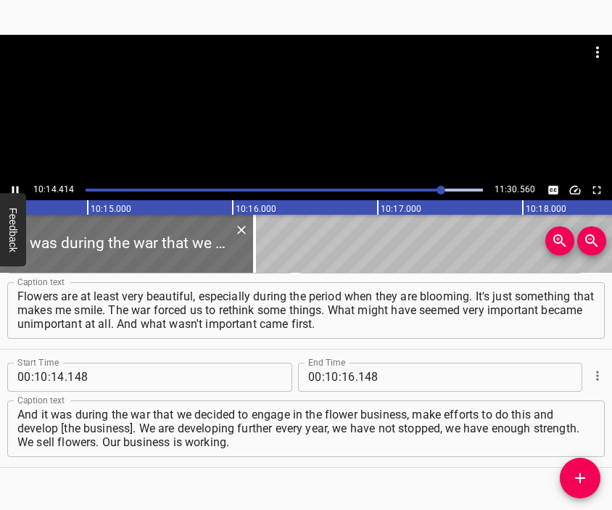
scroll to position [0, 89060]
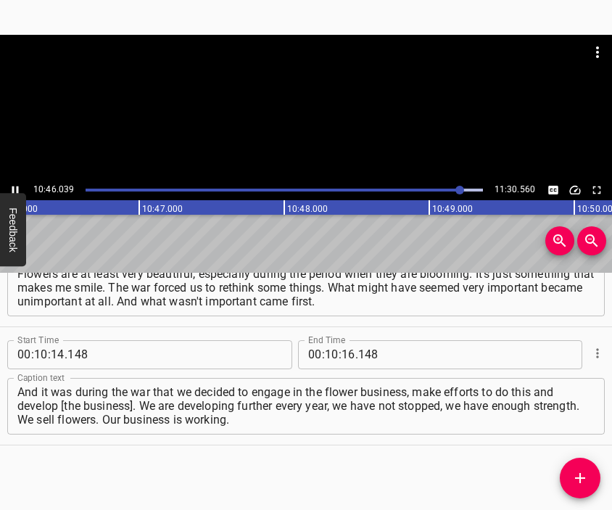
click at [313, 127] on div at bounding box center [306, 107] width 612 height 145
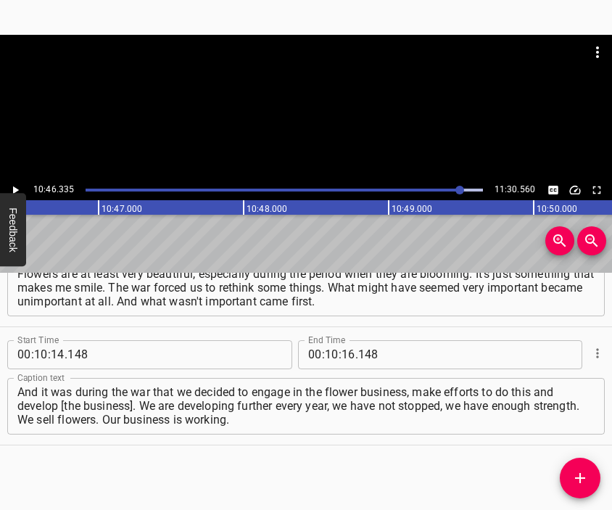
scroll to position [0, 93687]
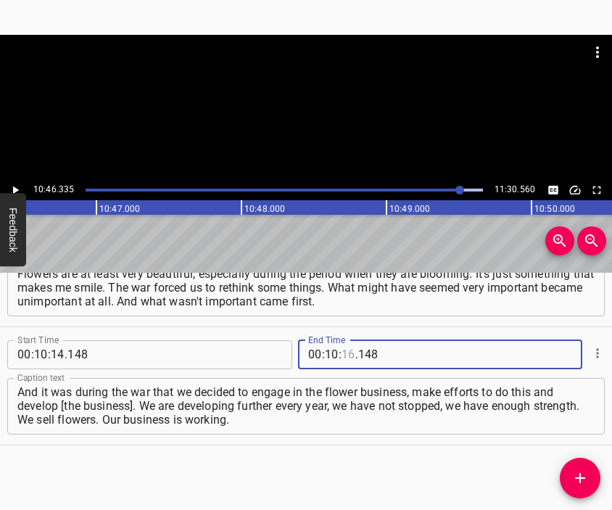
drag, startPoint x: 341, startPoint y: 355, endPoint x: 345, endPoint y: 347, distance: 8.8
click at [342, 355] on input "number" at bounding box center [348, 354] width 14 height 29
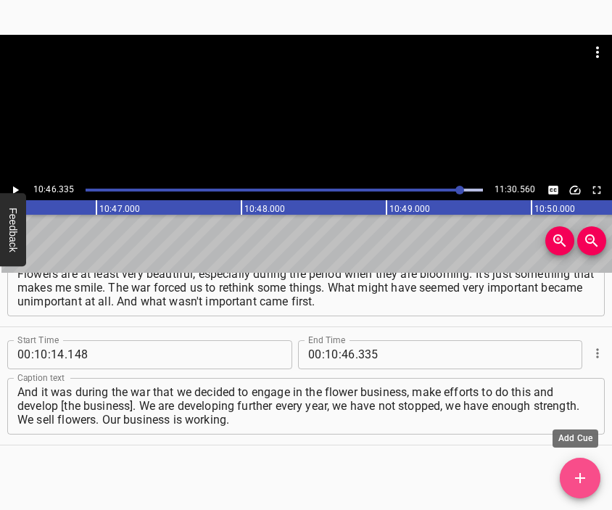
click at [575, 477] on icon "Add Cue" at bounding box center [580, 478] width 10 height 10
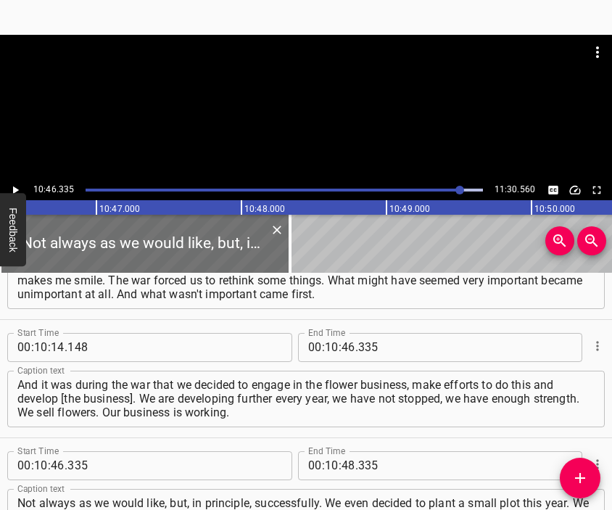
click at [306, 108] on div at bounding box center [306, 107] width 612 height 145
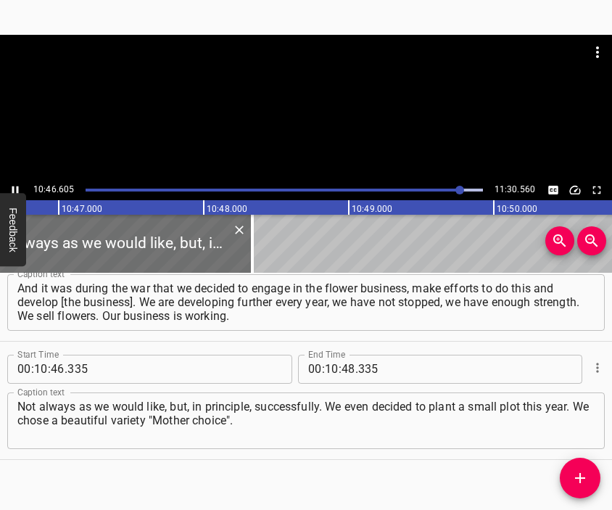
scroll to position [0, 93726]
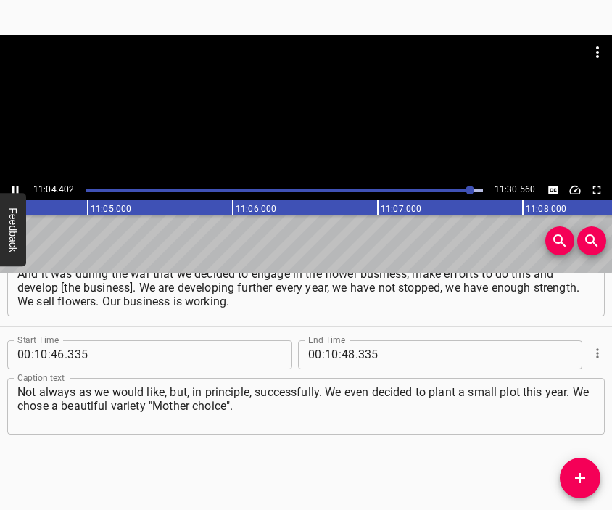
click at [261, 109] on div at bounding box center [306, 107] width 612 height 145
click at [325, 356] on input "number" at bounding box center [332, 354] width 14 height 29
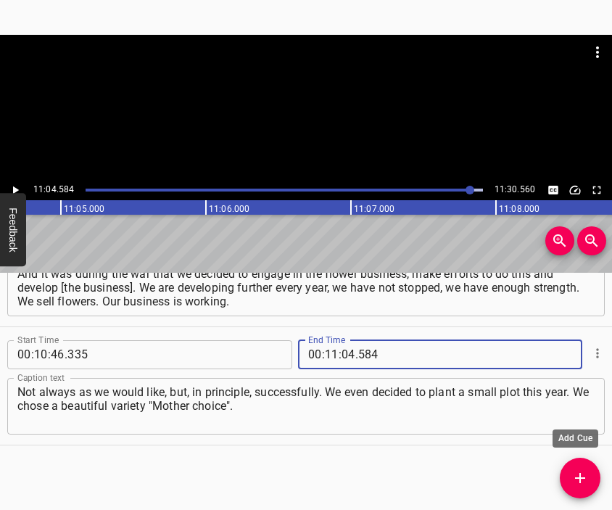
click at [583, 473] on icon "Add Cue" at bounding box center [579, 477] width 17 height 17
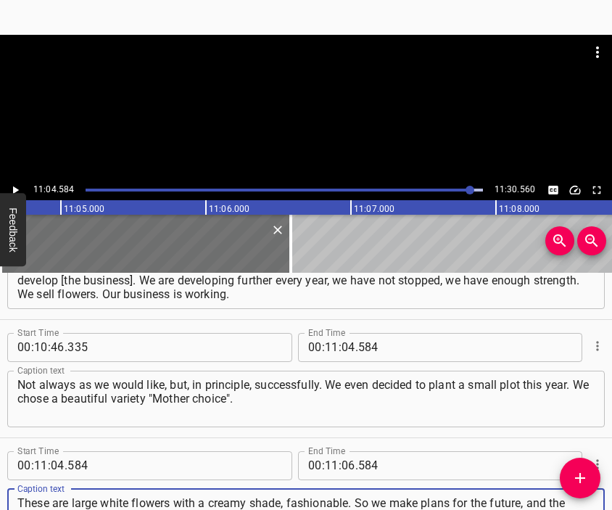
click at [351, 128] on div at bounding box center [306, 107] width 612 height 145
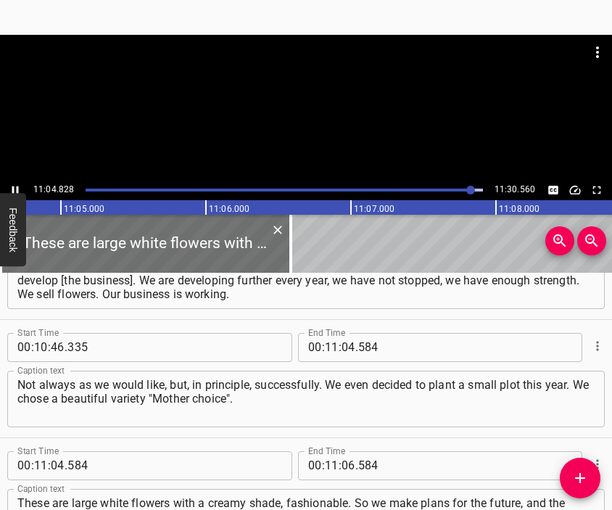
scroll to position [3256, 0]
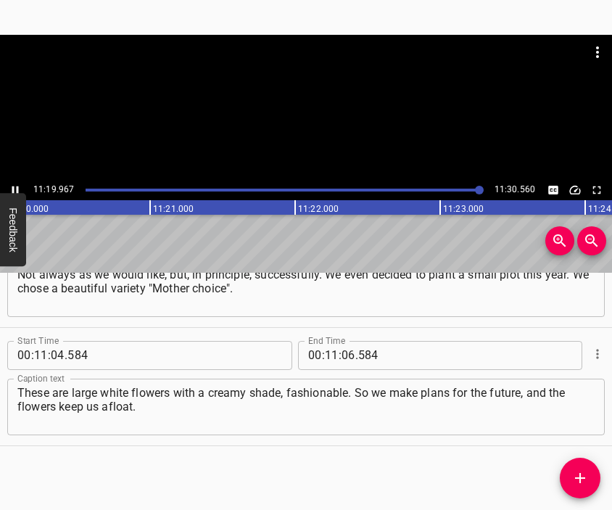
click at [308, 101] on div at bounding box center [306, 71] width 612 height 72
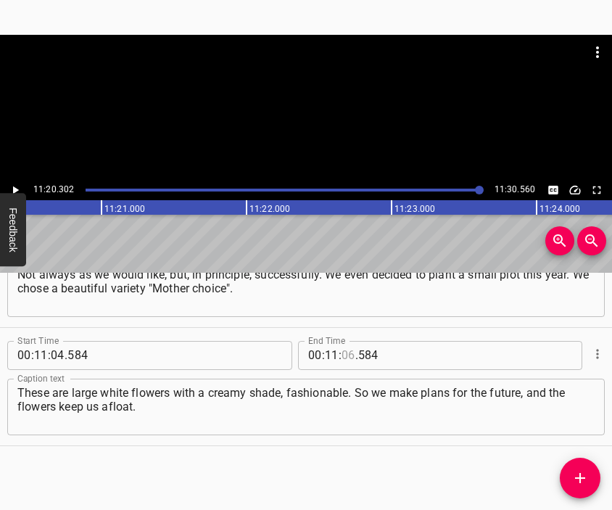
click at [341, 346] on input "number" at bounding box center [348, 355] width 14 height 29
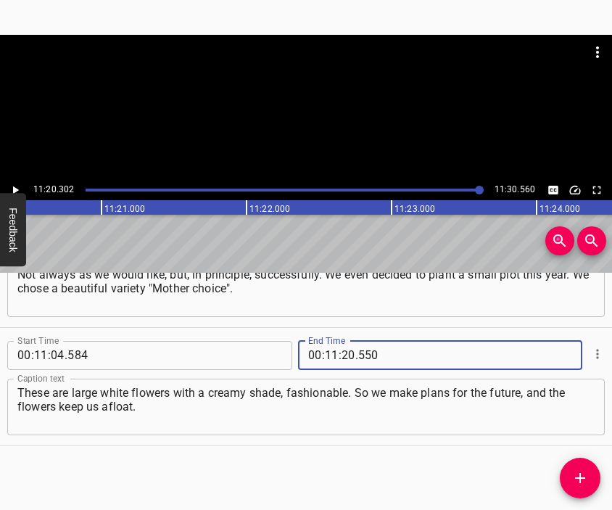
click at [452, 410] on textarea "These are large white flowers with a creamy shade, fashionable. So we make plan…" at bounding box center [305, 406] width 577 height 41
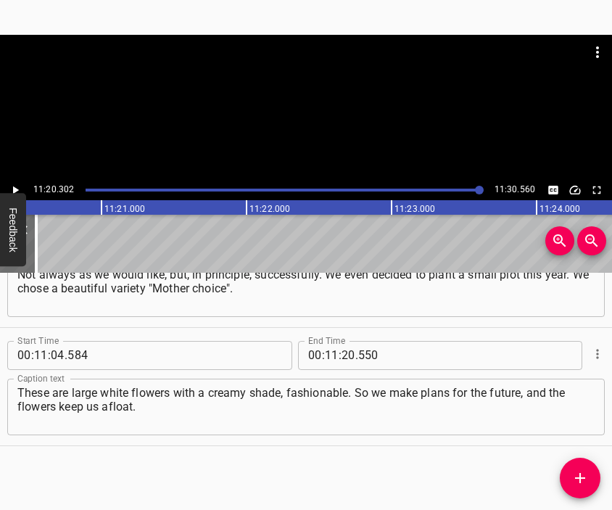
click at [273, 88] on div at bounding box center [306, 71] width 612 height 72
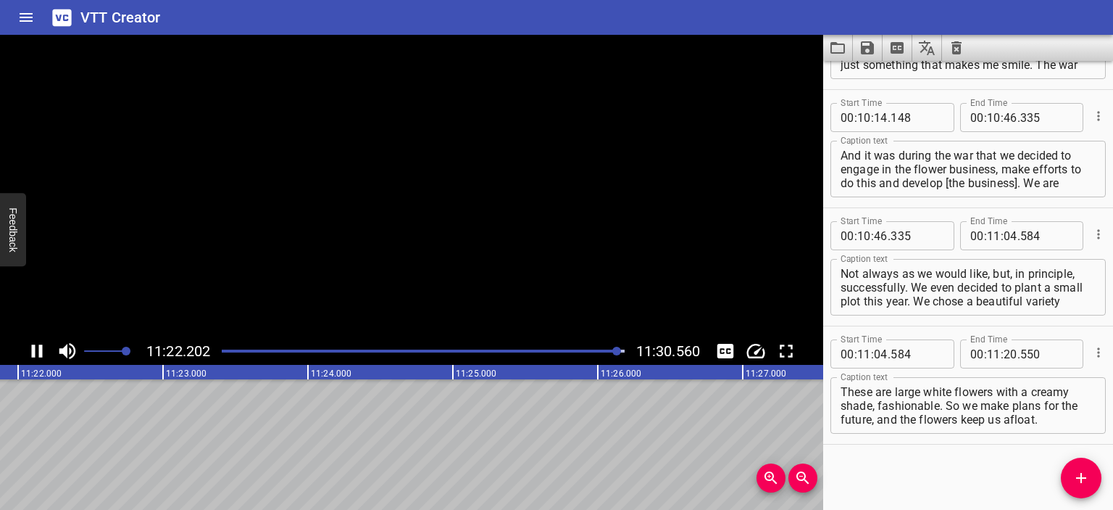
scroll to position [3045, 0]
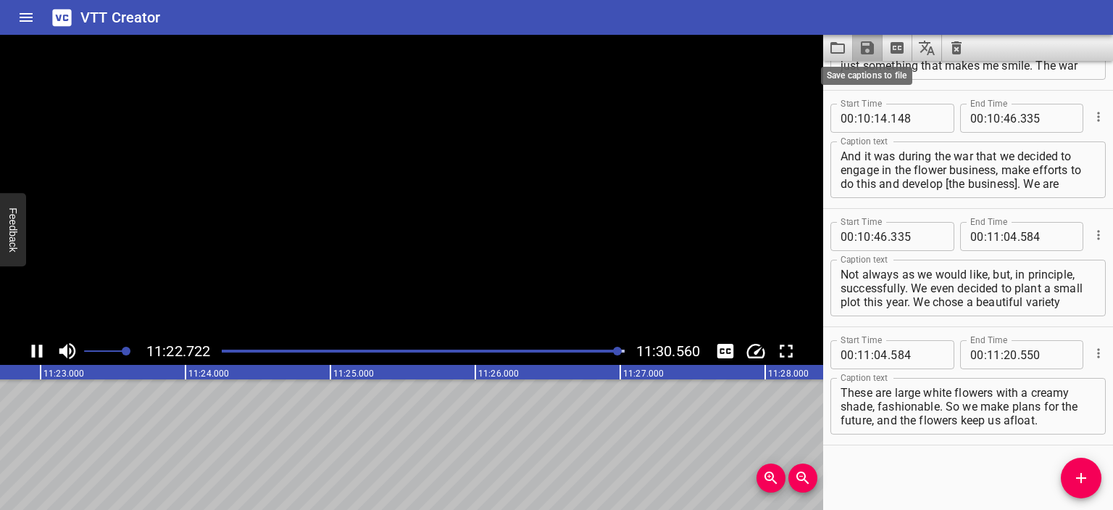
click at [860, 44] on icon "Save captions to file" at bounding box center [867, 47] width 17 height 17
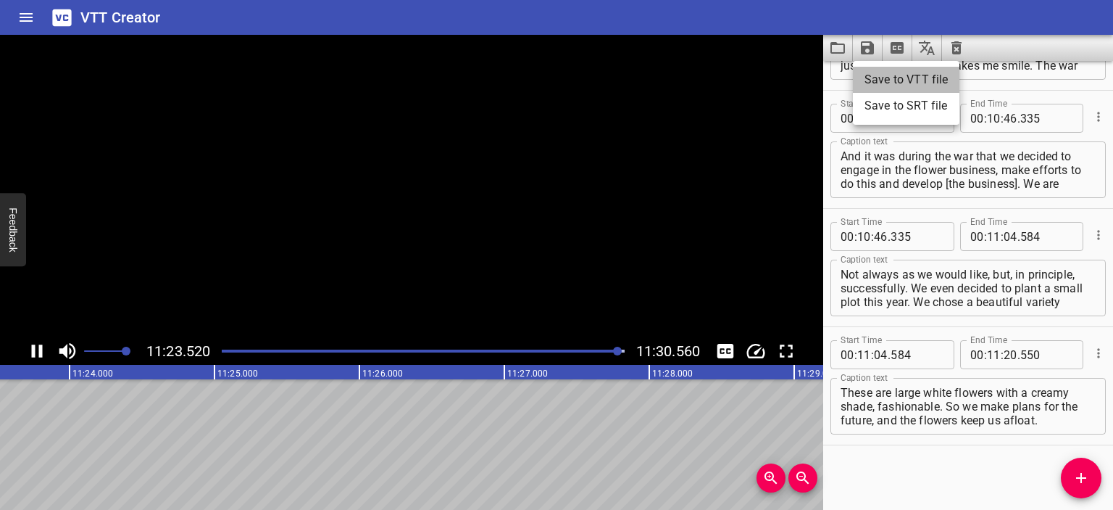
click at [876, 79] on li "Save to VTT file" at bounding box center [906, 80] width 107 height 26
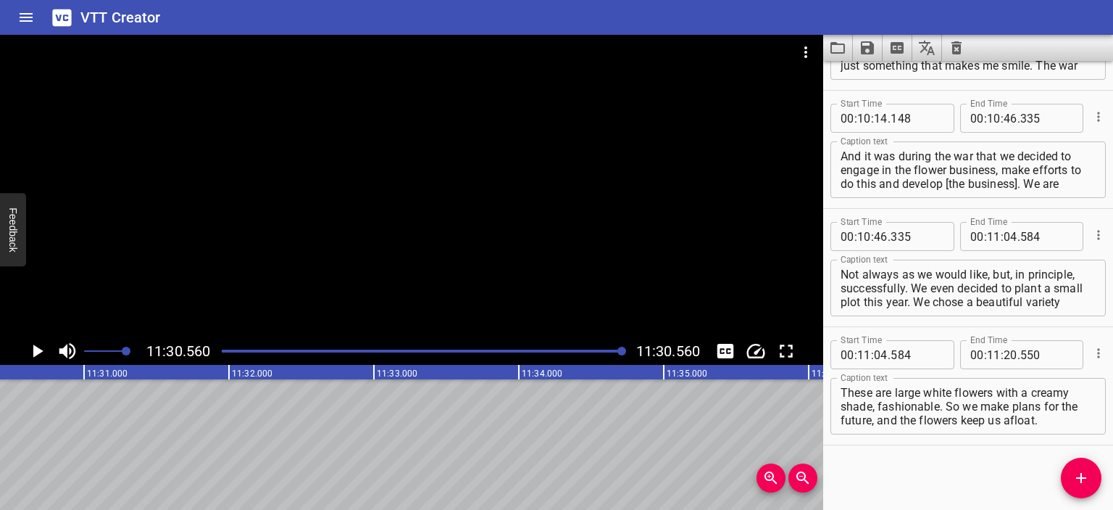
scroll to position [0, 100098]
click at [802, 50] on icon "Video Options" at bounding box center [805, 51] width 17 height 17
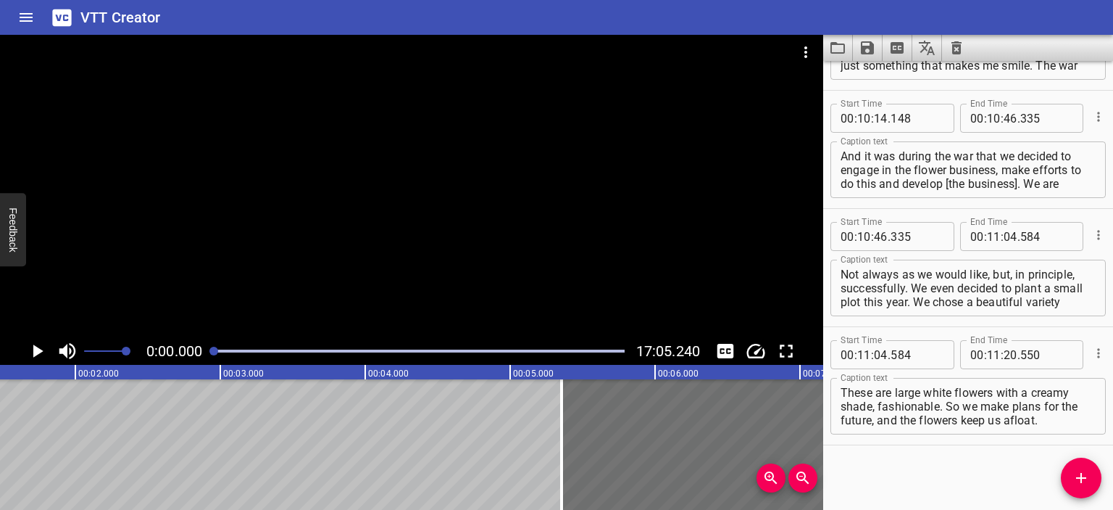
scroll to position [0, 0]
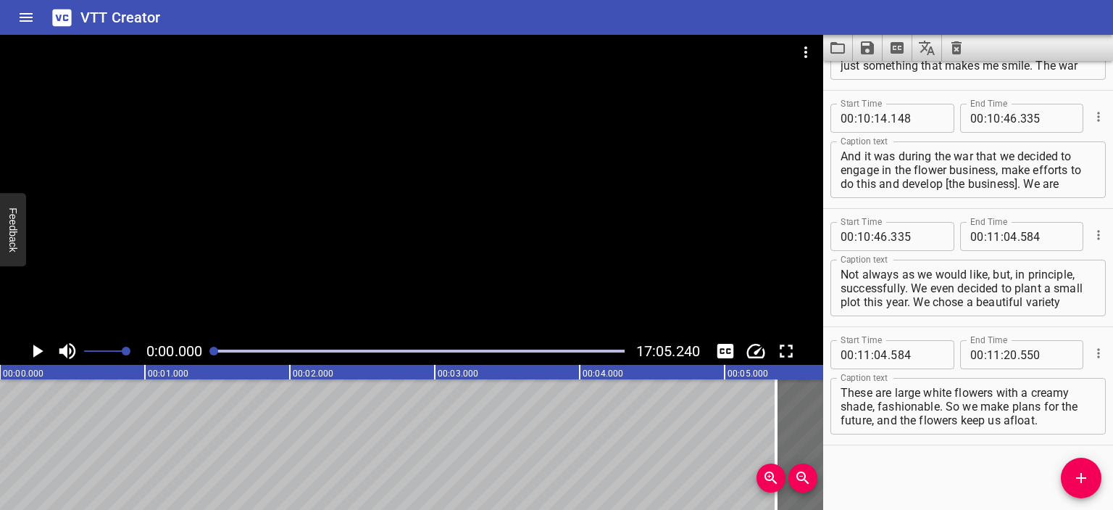
click at [384, 180] on div at bounding box center [411, 186] width 823 height 302
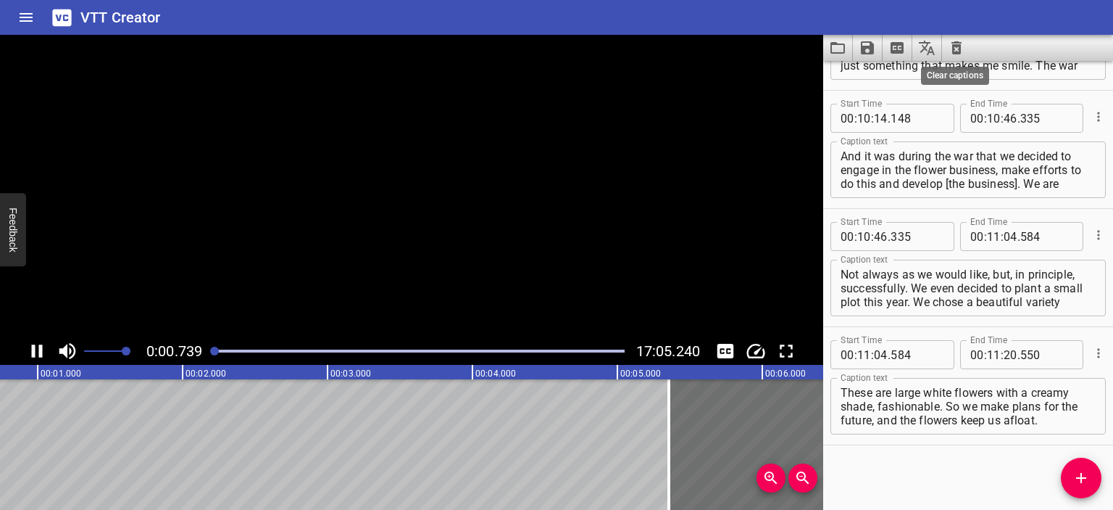
click at [957, 44] on icon "Clear captions" at bounding box center [957, 47] width 10 height 13
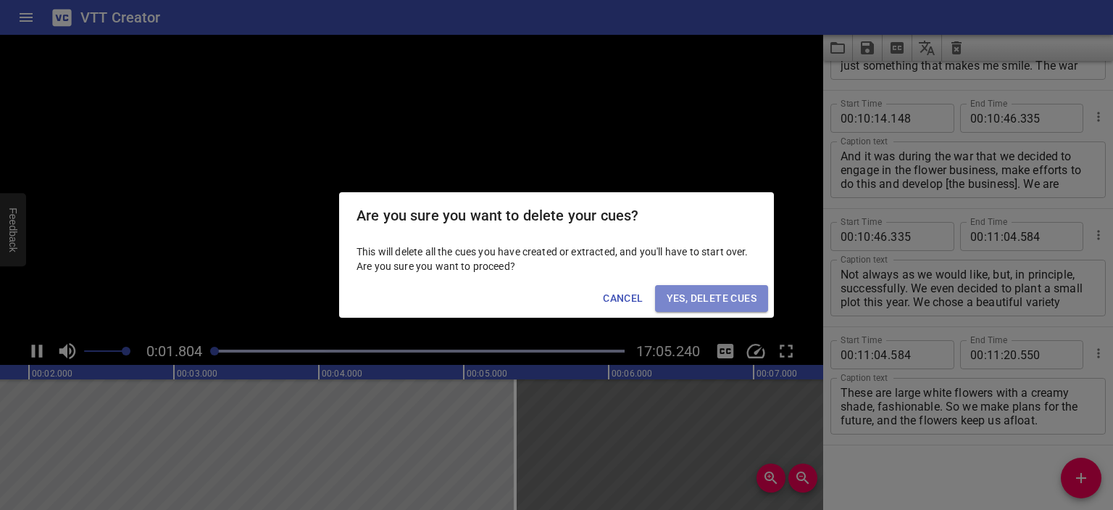
click at [719, 294] on span "Yes, Delete Cues" at bounding box center [712, 298] width 90 height 18
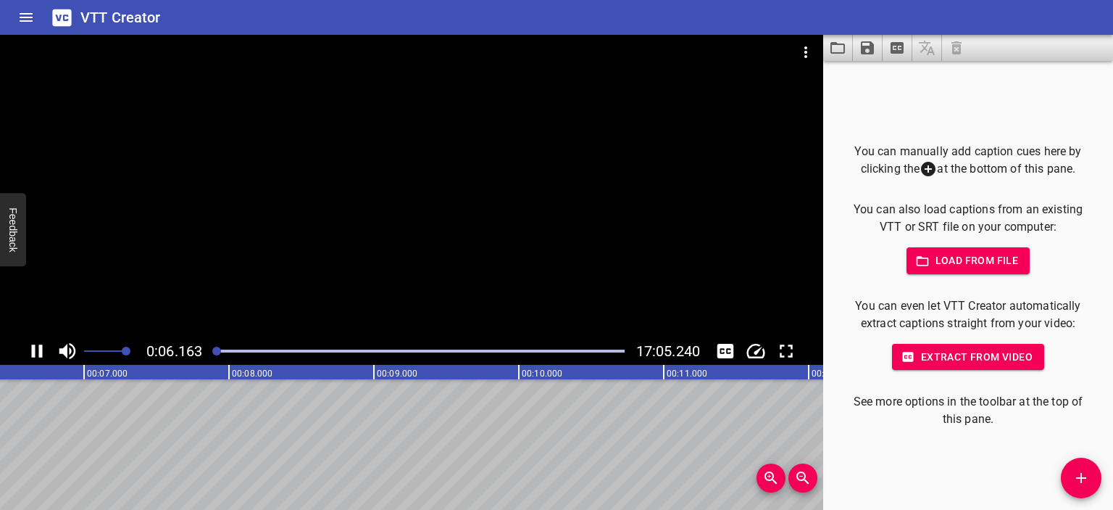
click at [370, 213] on div at bounding box center [411, 186] width 823 height 302
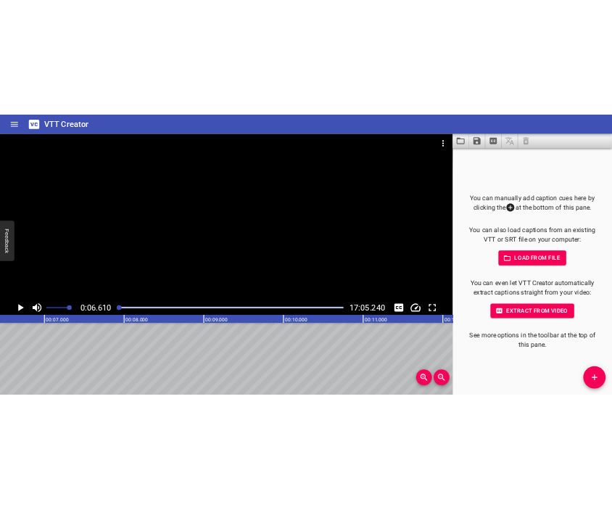
scroll to position [0, 958]
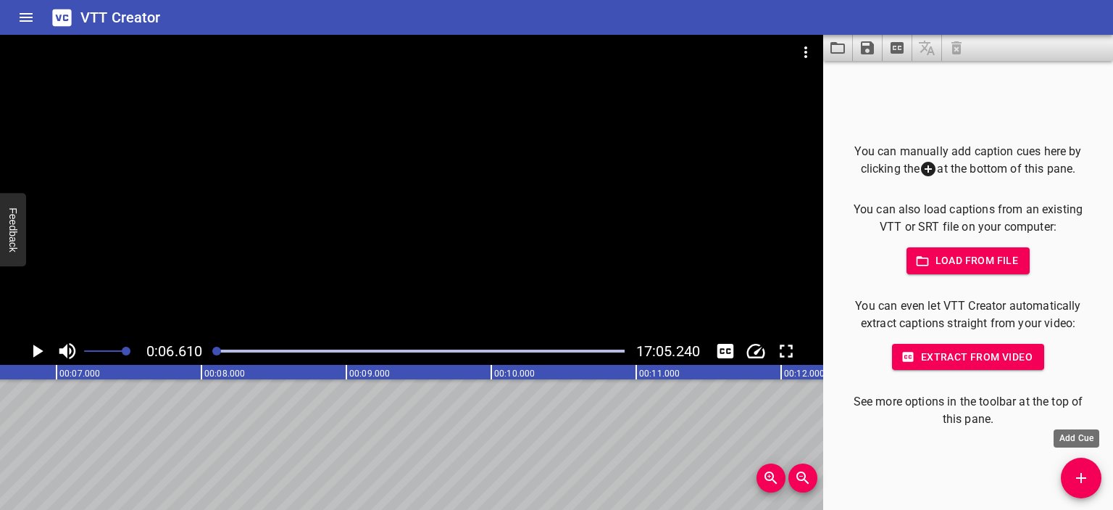
click at [1081, 470] on icon "Add Cue" at bounding box center [1081, 477] width 17 height 17
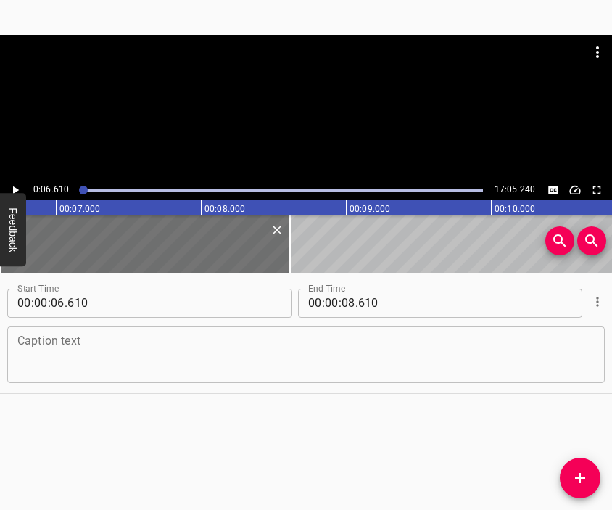
click at [272, 330] on div "Caption text" at bounding box center [305, 354] width 597 height 57
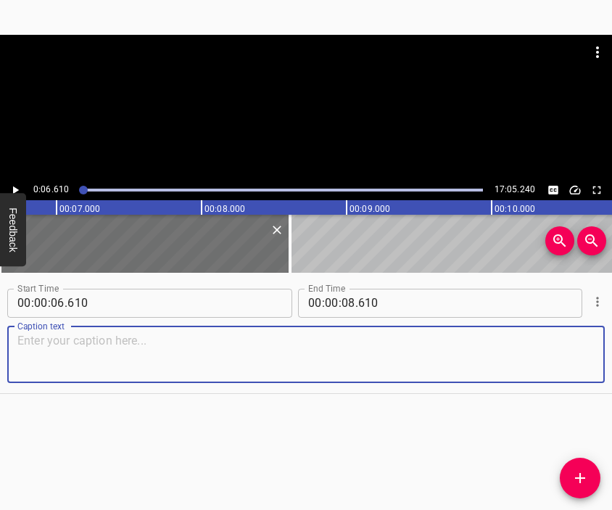
paste textarea "Everything was taken away by the war. Children... Before the war, my son, a sol…"
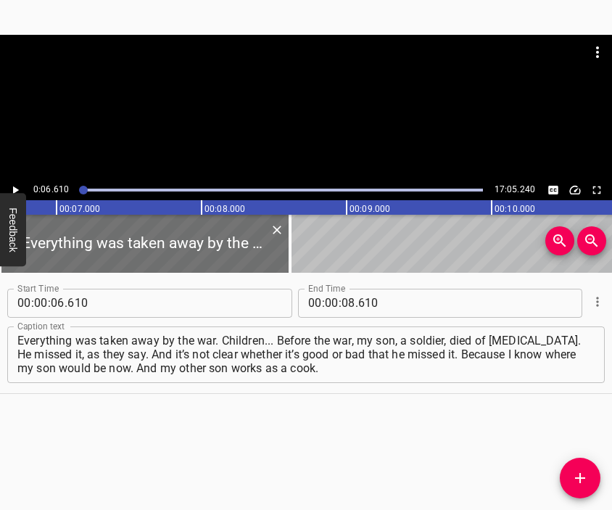
click at [289, 99] on div at bounding box center [306, 71] width 612 height 72
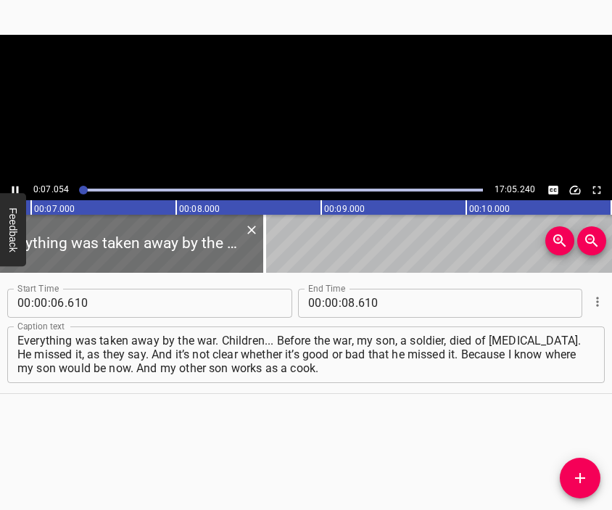
scroll to position [0, 1022]
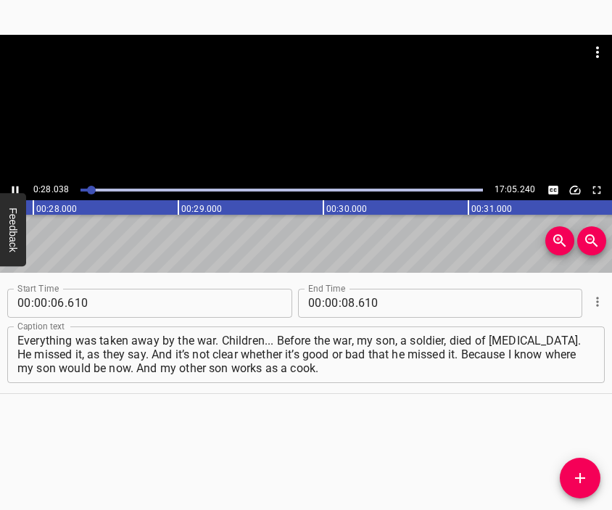
click at [303, 128] on div at bounding box center [306, 107] width 612 height 145
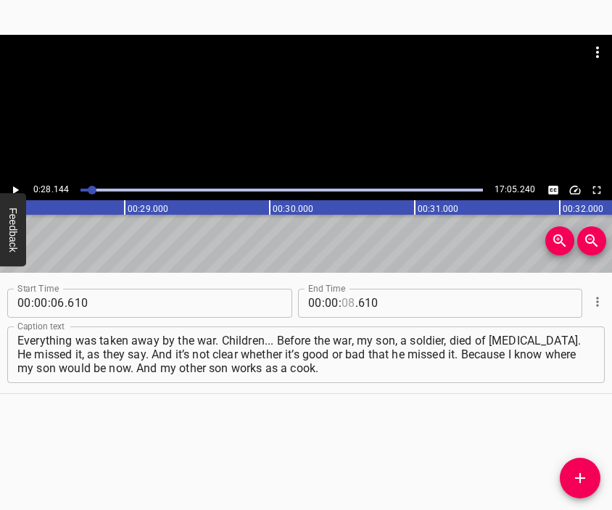
click at [342, 303] on input "number" at bounding box center [348, 302] width 14 height 29
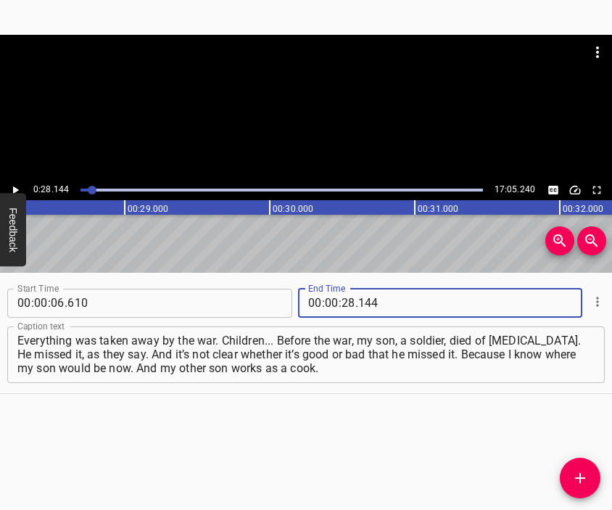
click at [583, 472] on icon "Add Cue" at bounding box center [579, 477] width 17 height 17
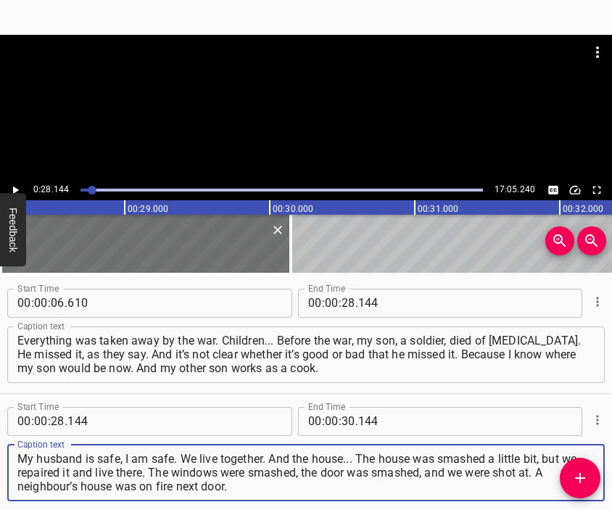
click at [286, 107] on div at bounding box center [306, 71] width 612 height 72
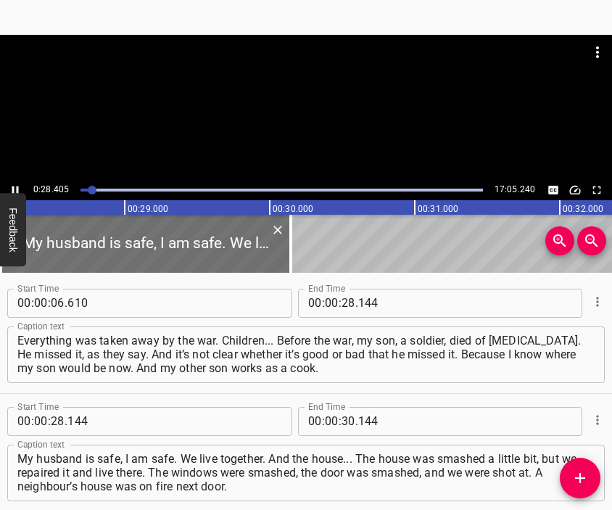
scroll to position [0, 4117]
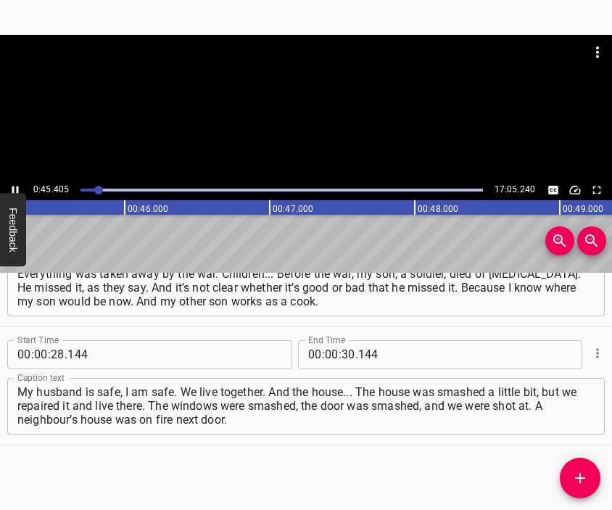
click at [303, 105] on div at bounding box center [306, 71] width 612 height 72
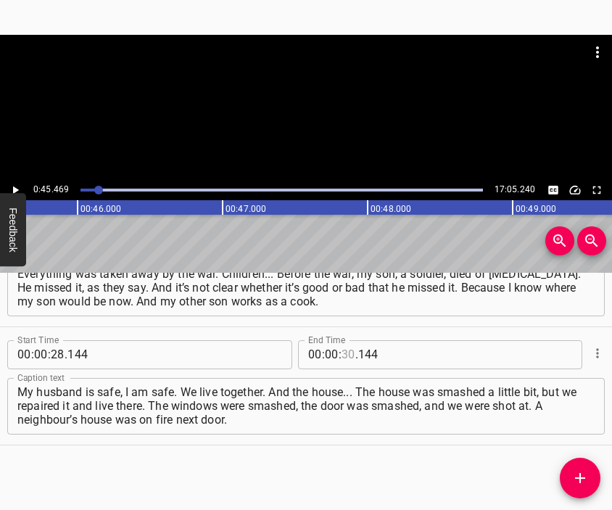
click at [341, 359] on input "number" at bounding box center [348, 354] width 14 height 29
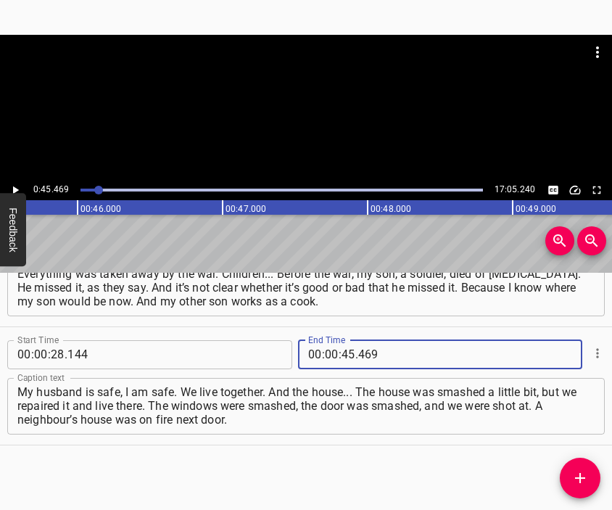
click at [584, 476] on icon "Add Cue" at bounding box center [579, 477] width 17 height 17
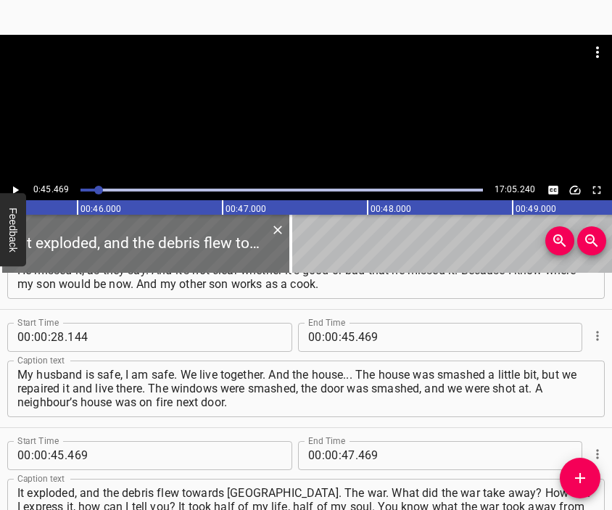
click at [283, 116] on div at bounding box center [306, 107] width 612 height 145
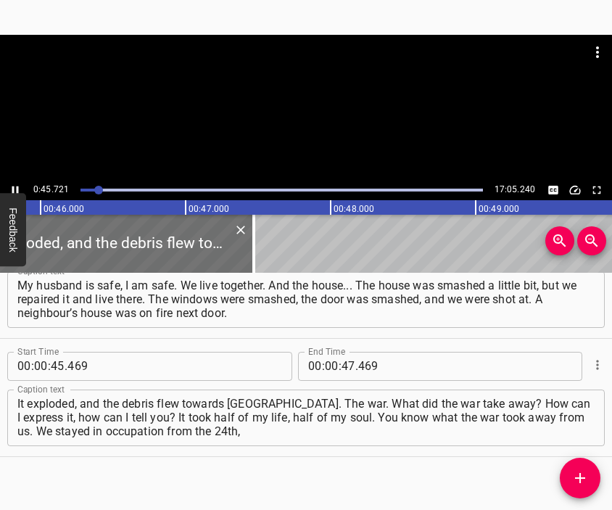
scroll to position [185, 0]
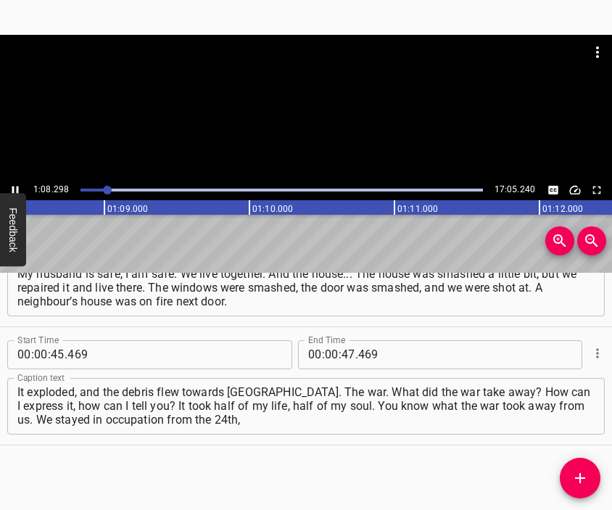
click at [336, 130] on div at bounding box center [306, 107] width 612 height 145
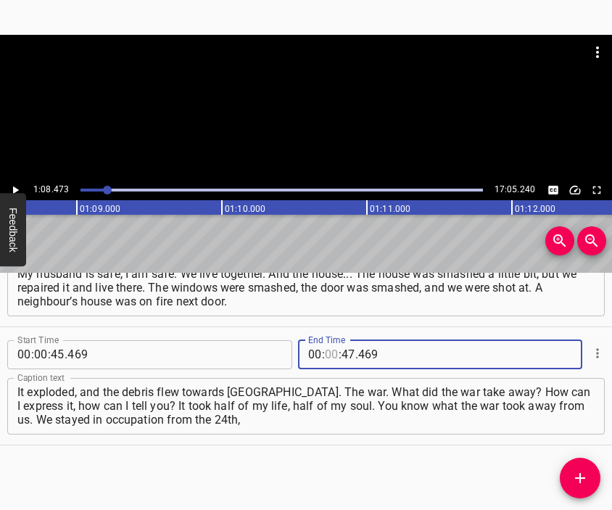
click at [325, 357] on input "number" at bounding box center [332, 354] width 14 height 29
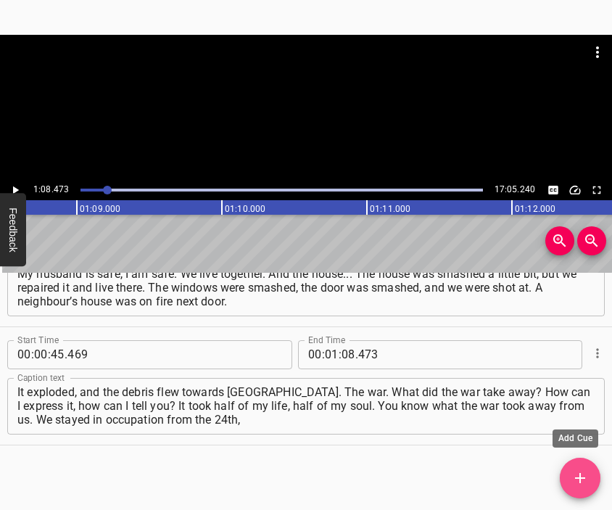
click at [581, 480] on icon "Add Cue" at bounding box center [579, 477] width 17 height 17
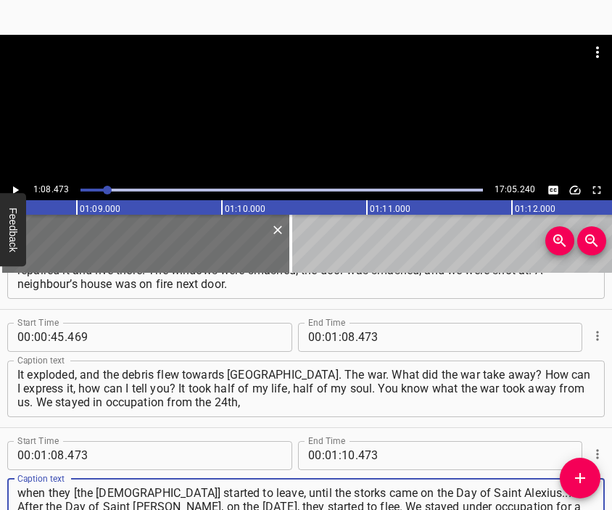
click at [283, 109] on div at bounding box center [306, 107] width 612 height 145
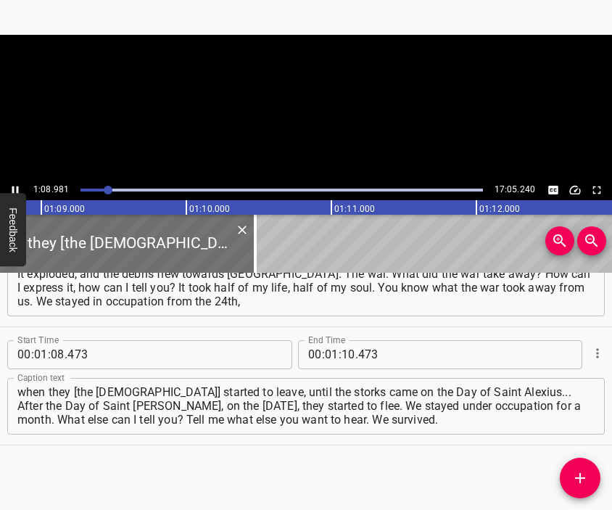
scroll to position [0, 9999]
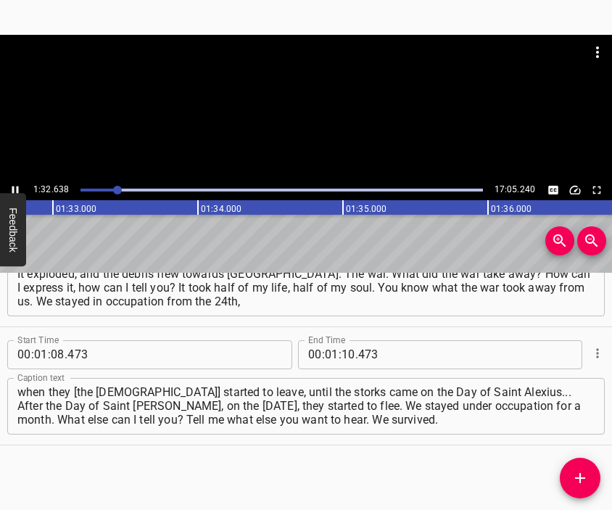
click at [319, 111] on div at bounding box center [306, 107] width 612 height 145
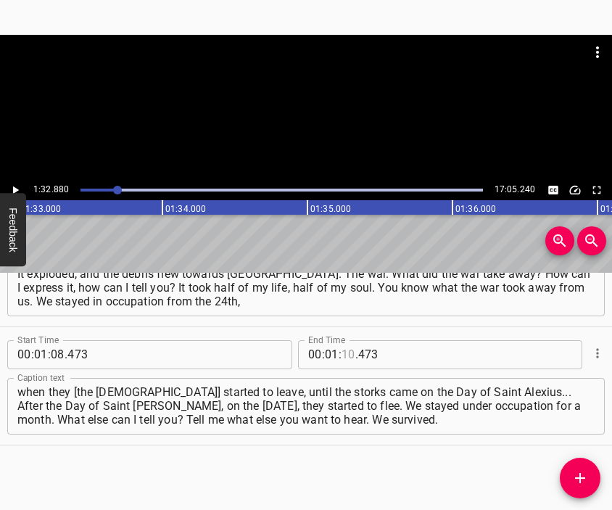
click at [342, 359] on input "number" at bounding box center [348, 354] width 14 height 29
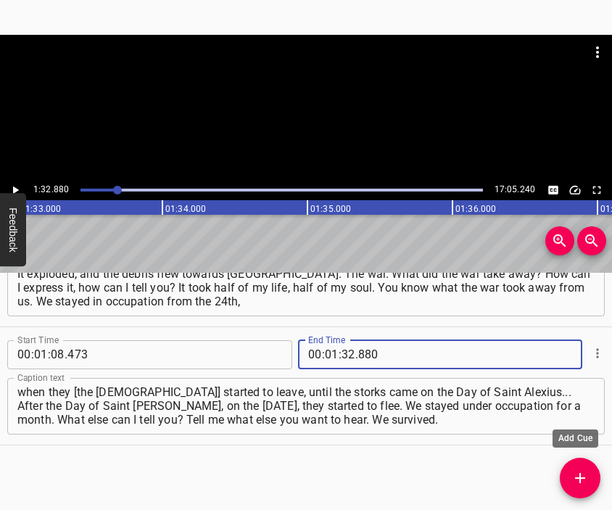
click at [585, 474] on icon "Add Cue" at bounding box center [579, 477] width 17 height 17
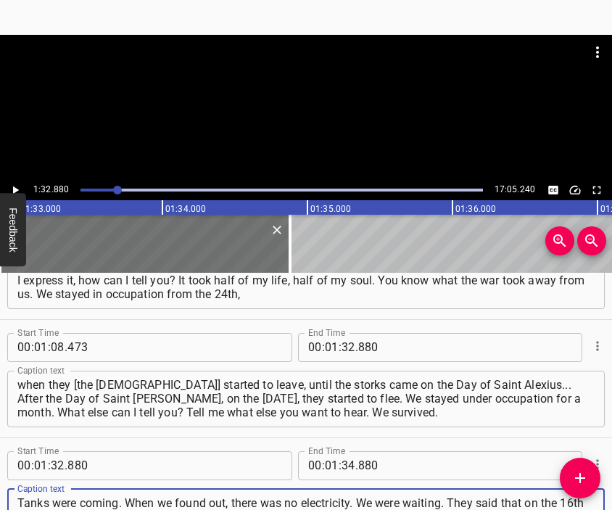
click at [314, 119] on div at bounding box center [306, 107] width 612 height 145
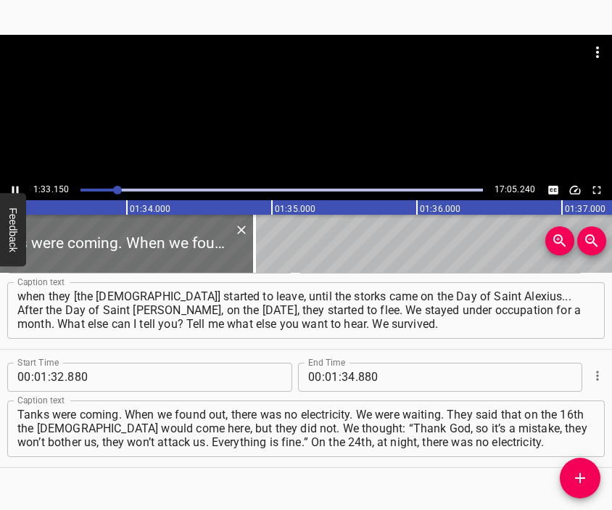
scroll to position [0, 13502]
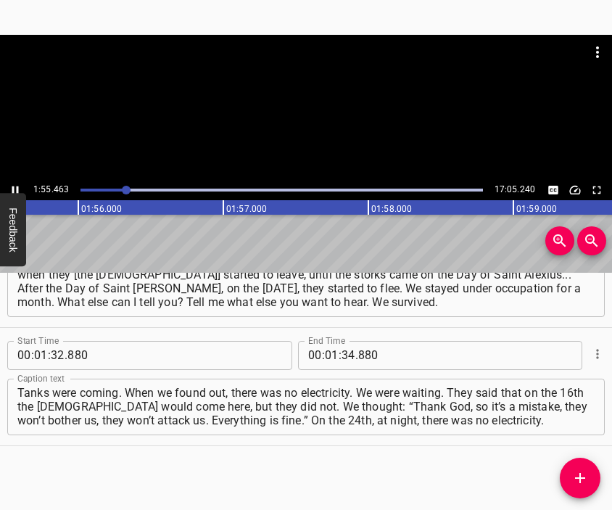
click at [309, 112] on div at bounding box center [306, 107] width 612 height 145
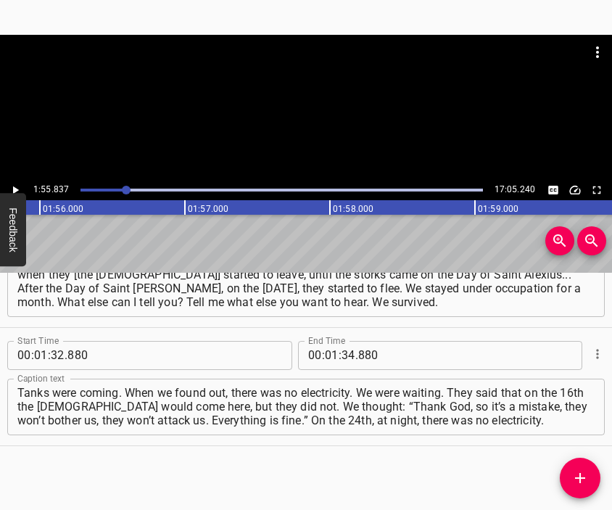
scroll to position [0, 16790]
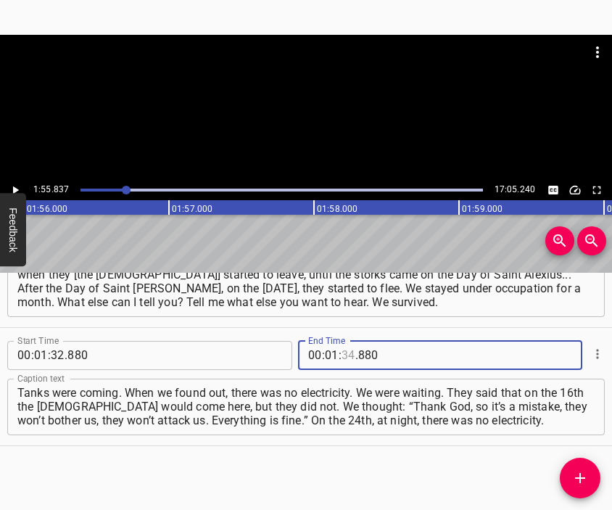
click at [343, 356] on input "number" at bounding box center [348, 355] width 14 height 29
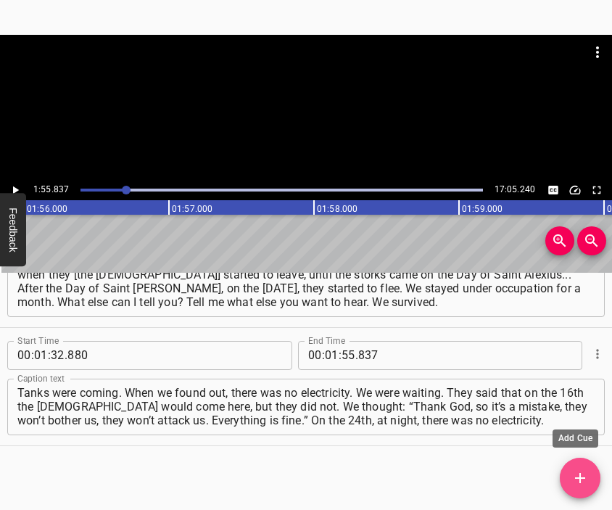
drag, startPoint x: 578, startPoint y: 470, endPoint x: 475, endPoint y: 249, distance: 244.2
click at [580, 470] on icon "Add Cue" at bounding box center [579, 477] width 17 height 17
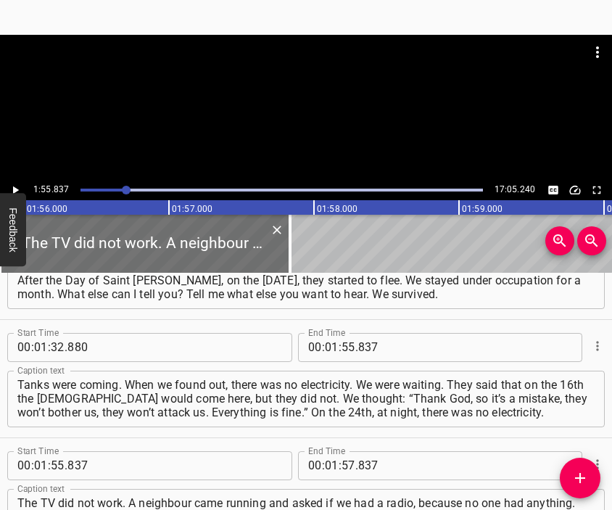
click at [353, 110] on div at bounding box center [306, 107] width 612 height 145
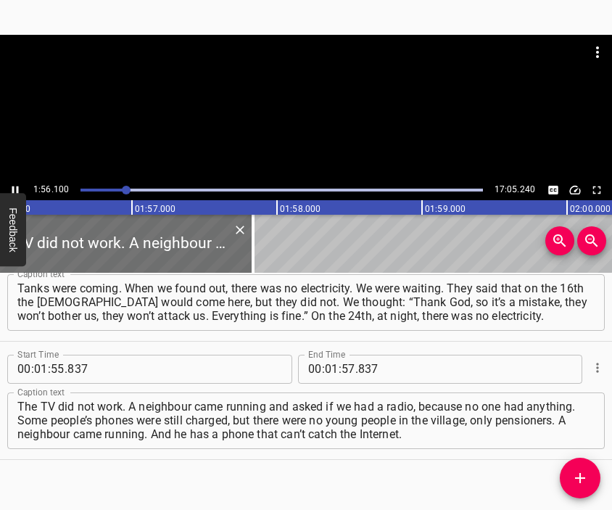
scroll to position [0, 16829]
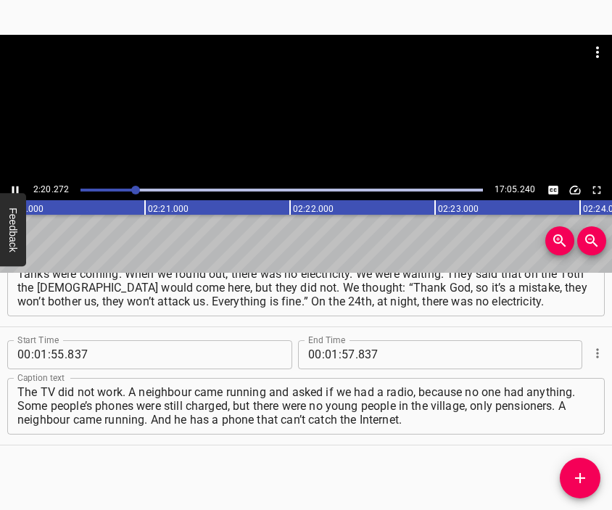
click at [330, 117] on div at bounding box center [306, 107] width 612 height 145
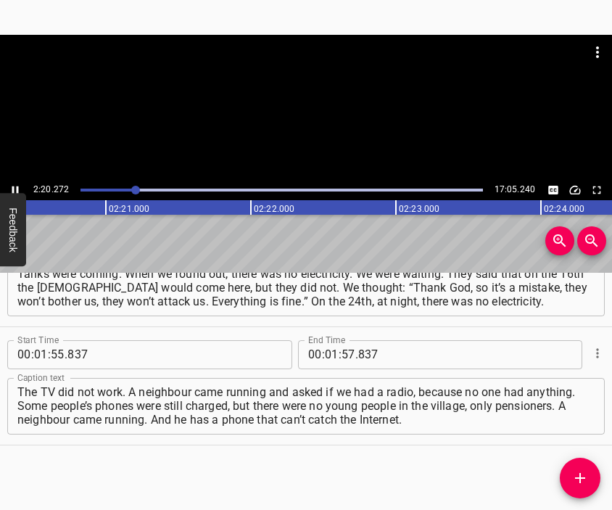
scroll to position [0, 20343]
click at [328, 361] on input "number" at bounding box center [332, 354] width 14 height 29
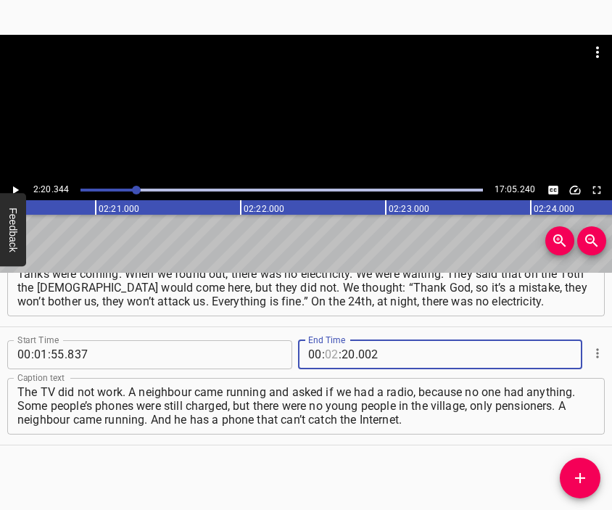
click at [328, 361] on input "number" at bounding box center [332, 354] width 14 height 29
click at [358, 355] on input "number" at bounding box center [424, 354] width 133 height 29
click at [588, 478] on icon "Add Cue" at bounding box center [579, 477] width 17 height 17
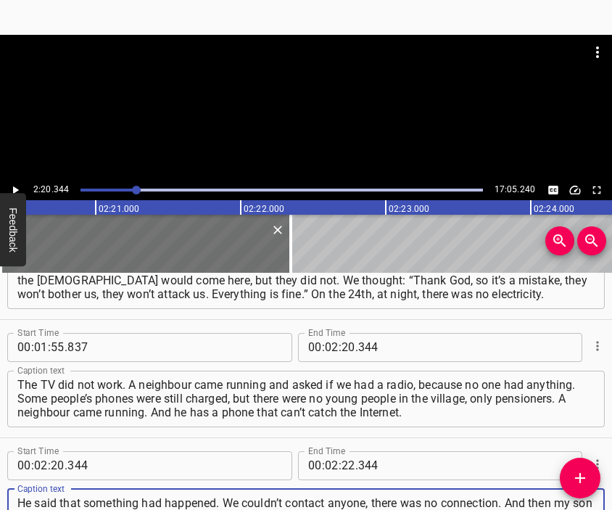
click at [262, 130] on div at bounding box center [306, 107] width 612 height 145
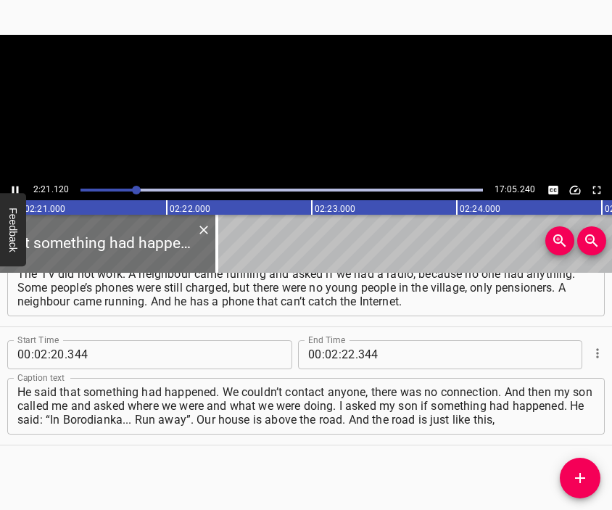
scroll to position [0, 20453]
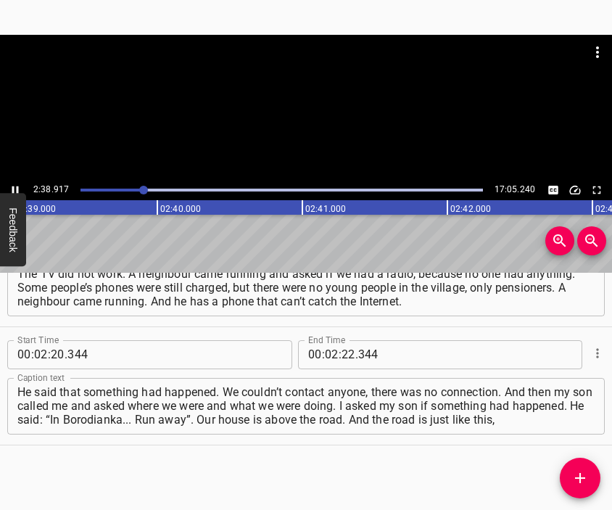
click at [312, 91] on div at bounding box center [306, 71] width 612 height 72
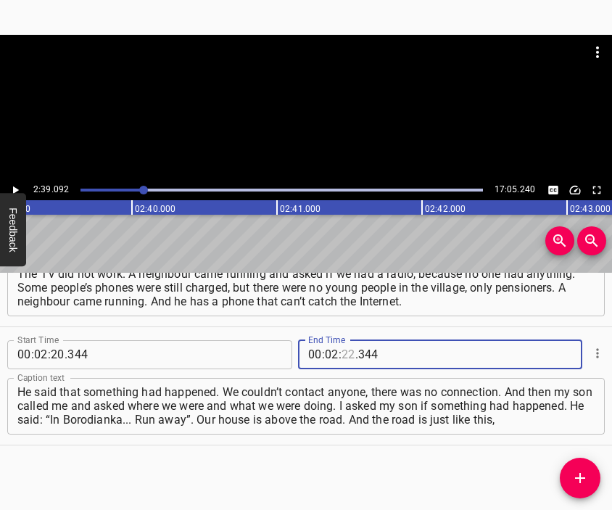
click at [346, 354] on input "number" at bounding box center [348, 354] width 14 height 29
drag, startPoint x: 573, startPoint y: 475, endPoint x: 550, endPoint y: 426, distance: 53.5
click at [572, 475] on icon "Add Cue" at bounding box center [579, 477] width 17 height 17
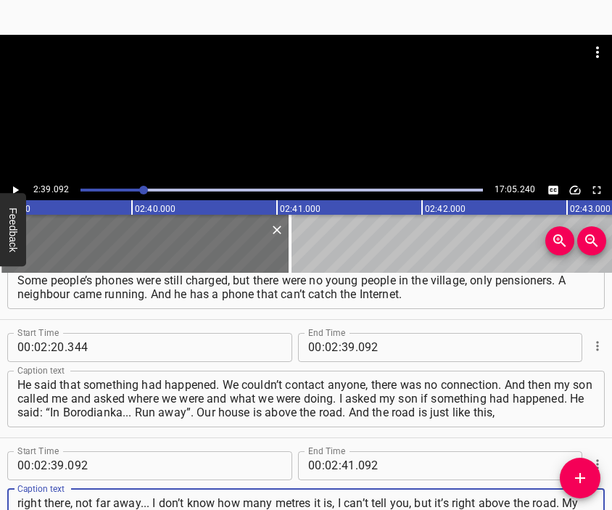
scroll to position [14, 0]
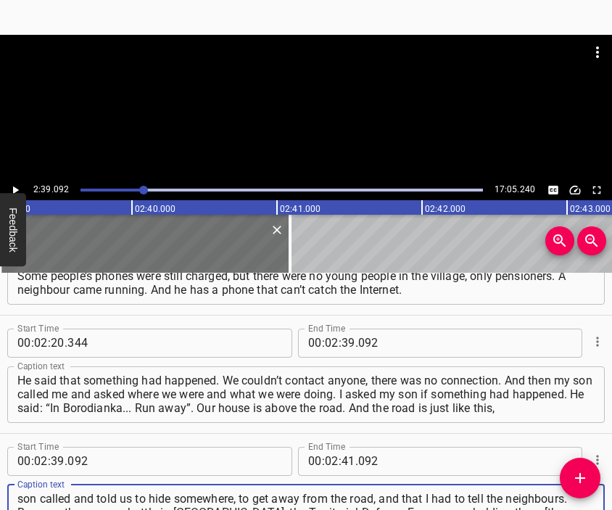
click at [307, 115] on div at bounding box center [306, 107] width 612 height 145
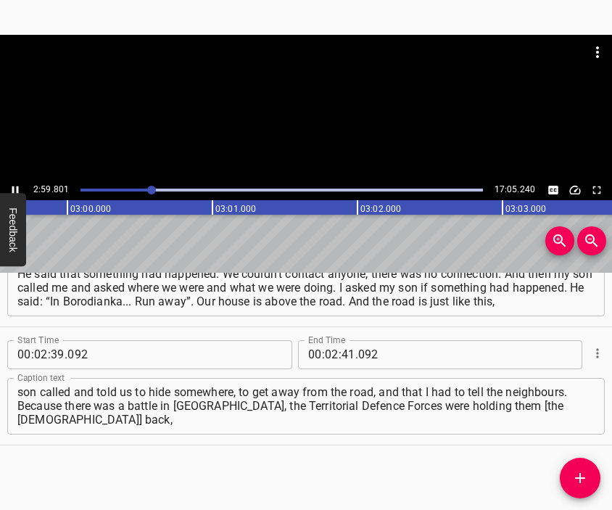
scroll to position [0, 26077]
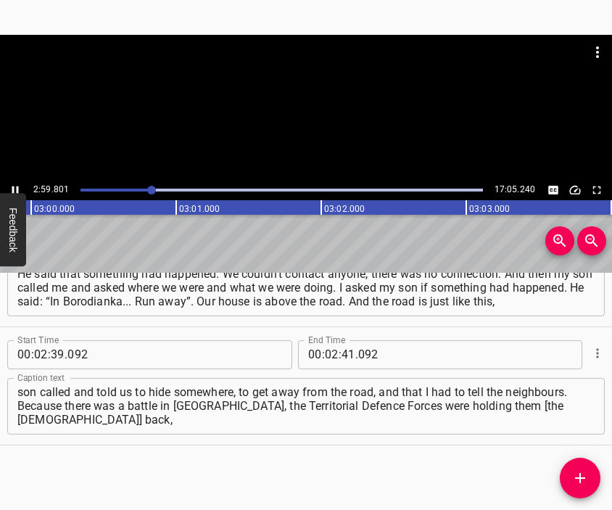
click at [307, 121] on div at bounding box center [306, 107] width 612 height 145
click at [344, 346] on input "number" at bounding box center [348, 354] width 14 height 29
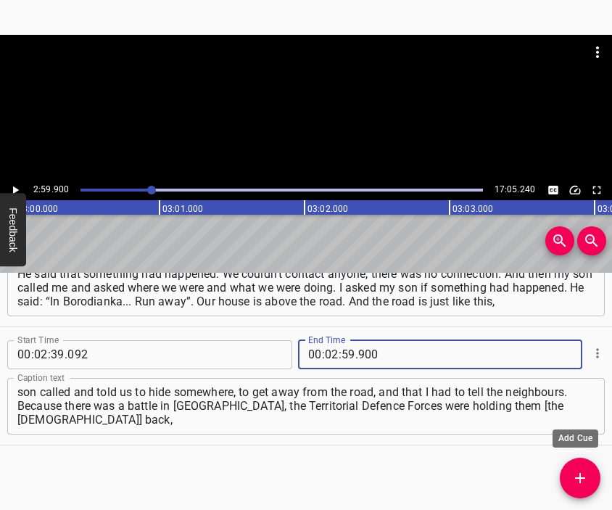
click at [581, 476] on icon "Add Cue" at bounding box center [579, 477] width 17 height 17
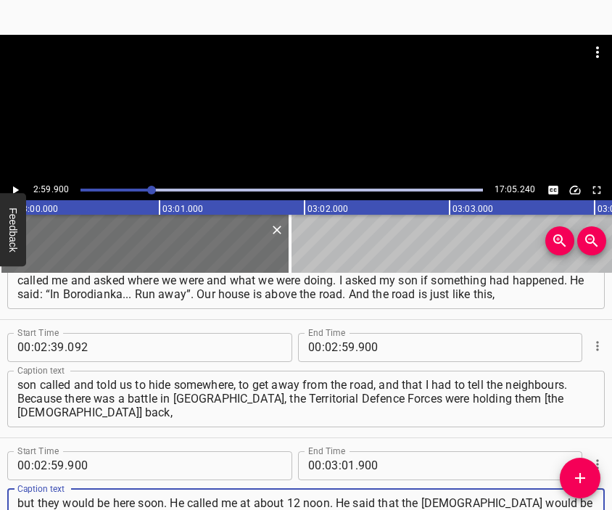
scroll to position [14, 0]
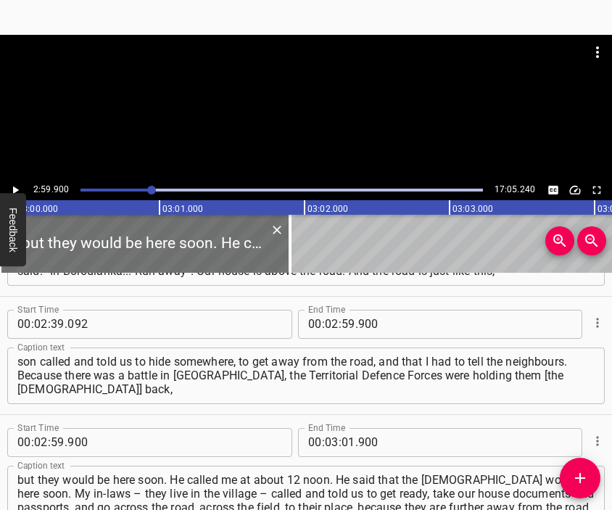
click at [278, 93] on div at bounding box center [306, 71] width 612 height 72
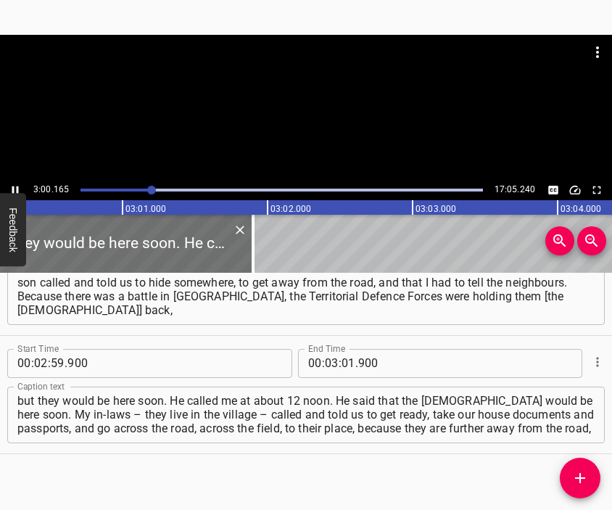
scroll to position [0, 26115]
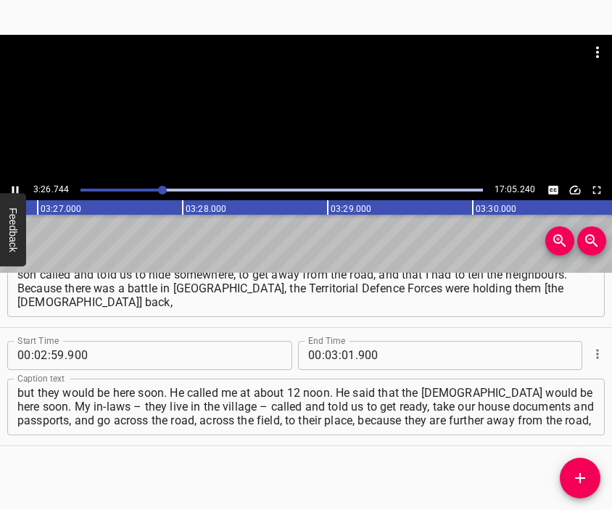
click at [296, 121] on div at bounding box center [306, 107] width 612 height 145
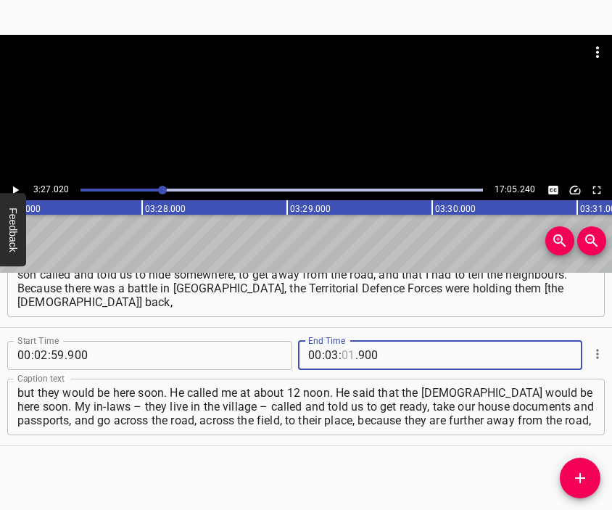
click at [341, 356] on input "number" at bounding box center [348, 355] width 14 height 29
click at [579, 471] on icon "Add Cue" at bounding box center [579, 477] width 17 height 17
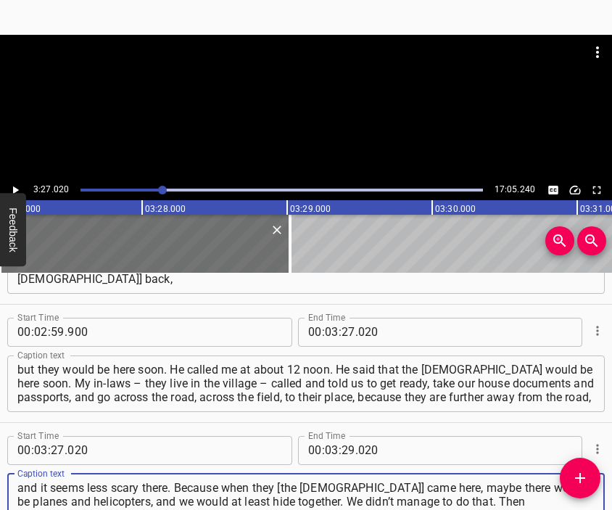
click at [252, 104] on div at bounding box center [306, 71] width 612 height 72
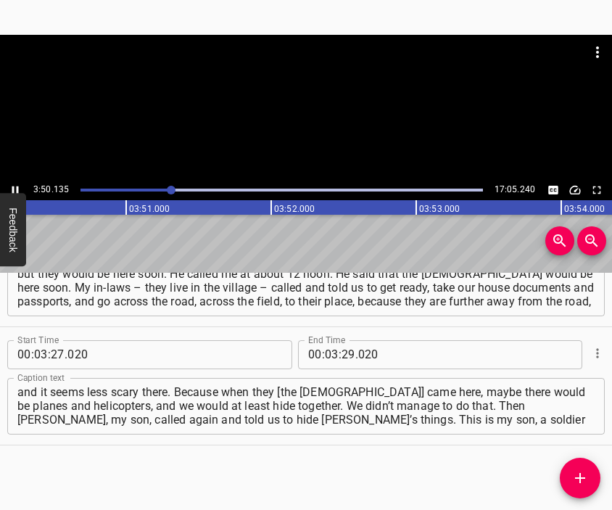
scroll to position [0, 33391]
click at [313, 112] on div at bounding box center [306, 107] width 612 height 145
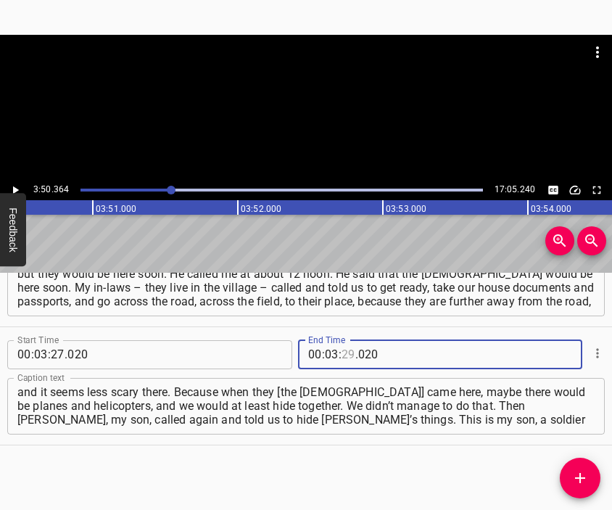
click at [341, 359] on input "number" at bounding box center [348, 354] width 14 height 29
click at [577, 469] on icon "Add Cue" at bounding box center [579, 477] width 17 height 17
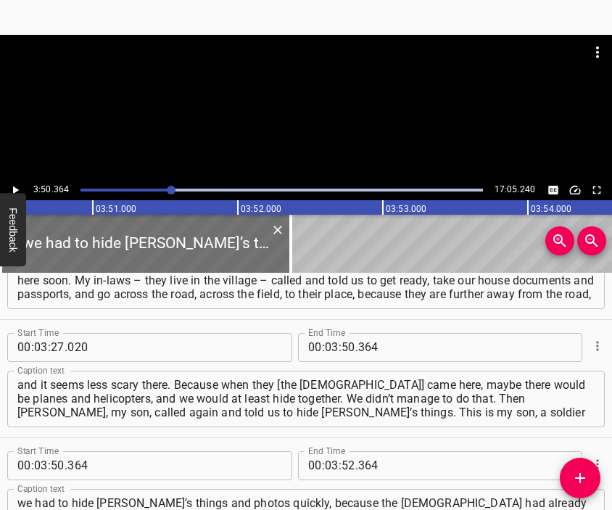
click at [315, 117] on div at bounding box center [306, 107] width 612 height 145
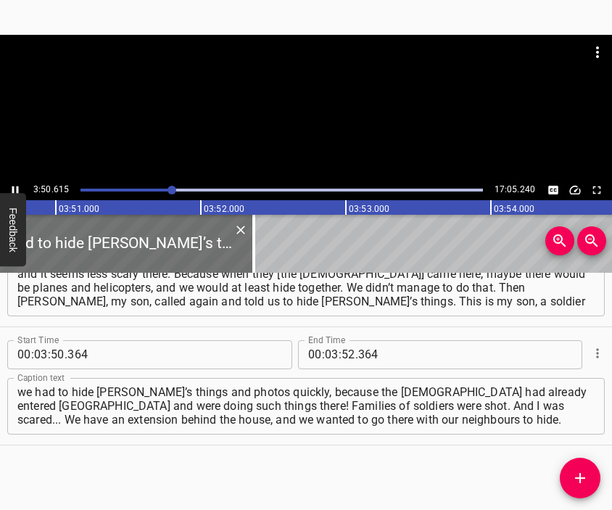
scroll to position [0, 33468]
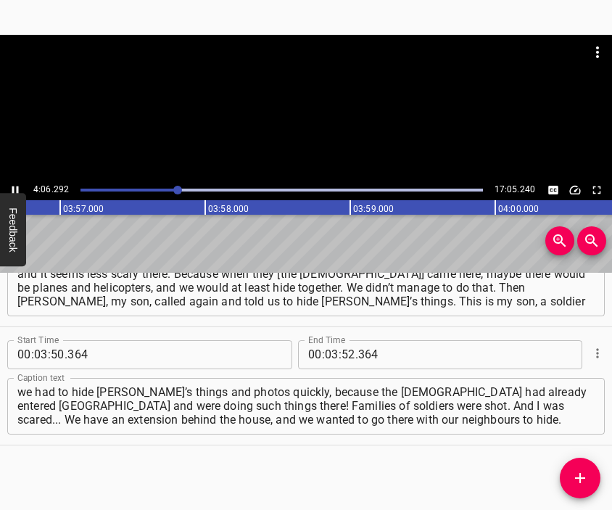
click at [336, 102] on div at bounding box center [306, 71] width 612 height 72
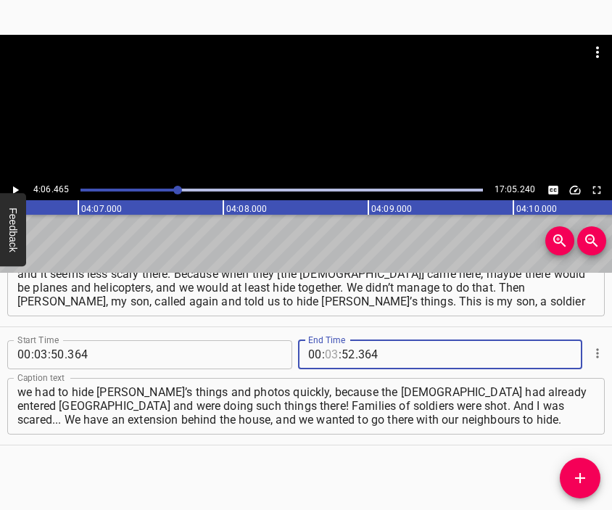
click at [325, 355] on input "number" at bounding box center [332, 354] width 14 height 29
click at [571, 475] on icon "Add Cue" at bounding box center [579, 477] width 17 height 17
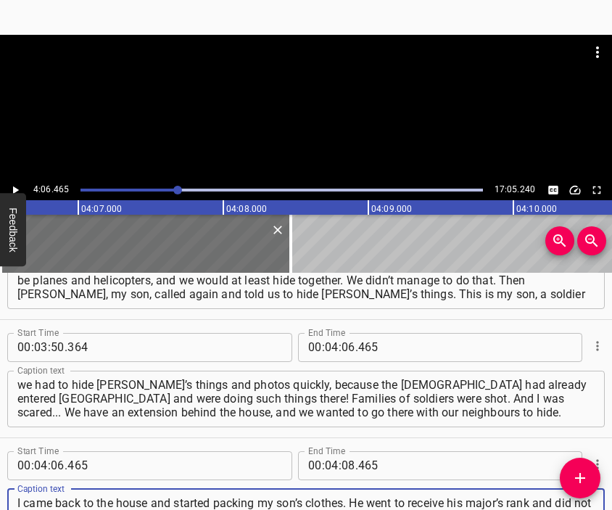
scroll to position [14, 0]
click at [264, 52] on div at bounding box center [306, 52] width 612 height 35
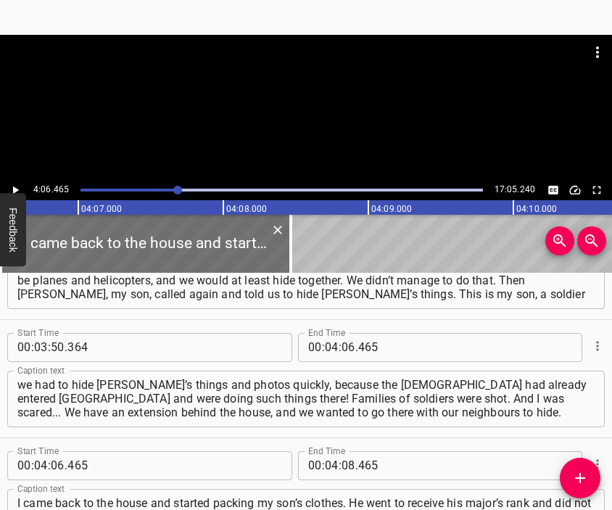
click at [310, 101] on div at bounding box center [306, 71] width 612 height 72
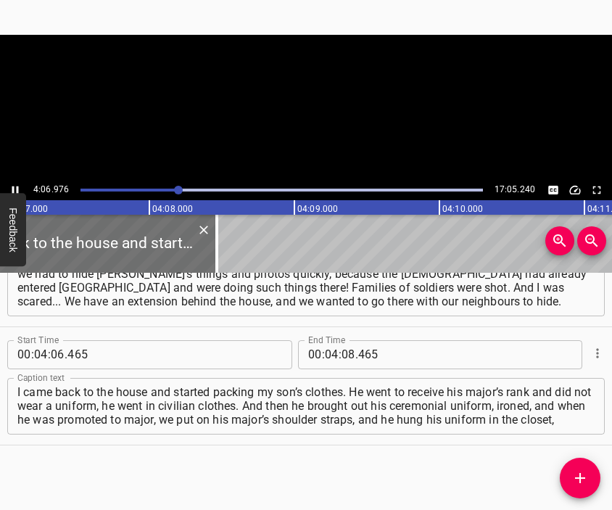
scroll to position [0, 35799]
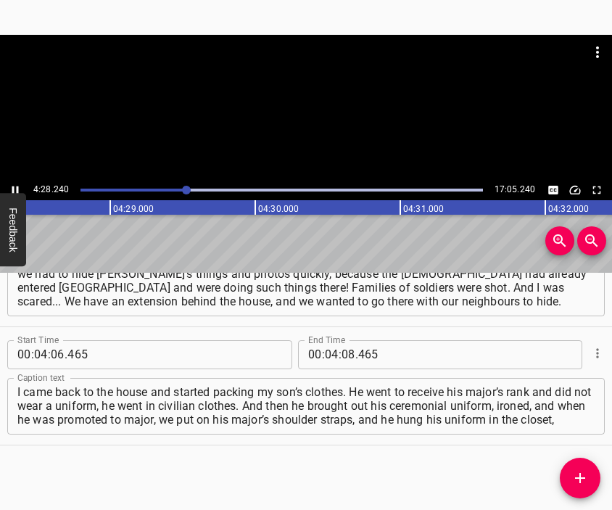
click at [336, 138] on div at bounding box center [306, 107] width 612 height 145
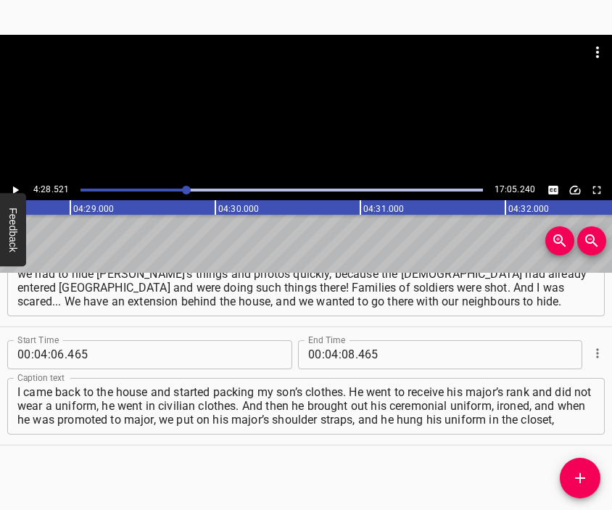
scroll to position [0, 38922]
click at [346, 353] on input "number" at bounding box center [348, 354] width 14 height 29
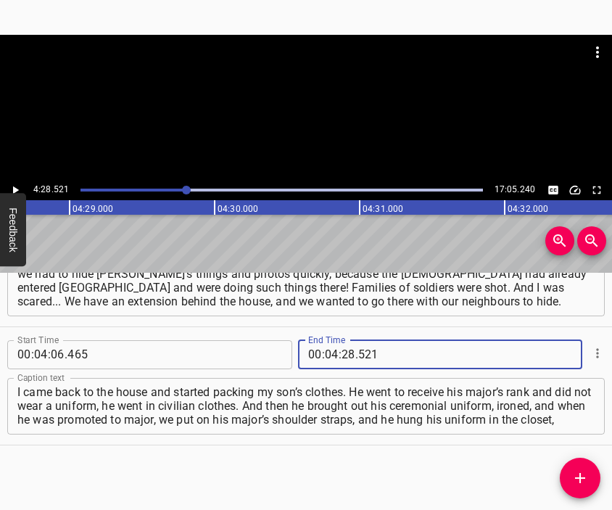
click at [581, 466] on button "Add Cue" at bounding box center [580, 477] width 41 height 41
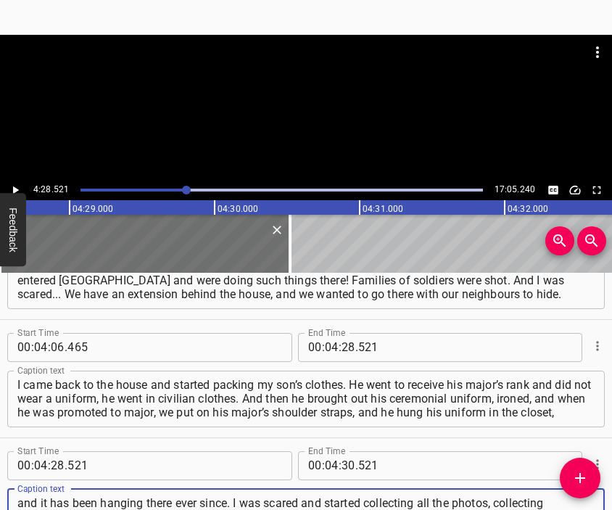
scroll to position [14, 0]
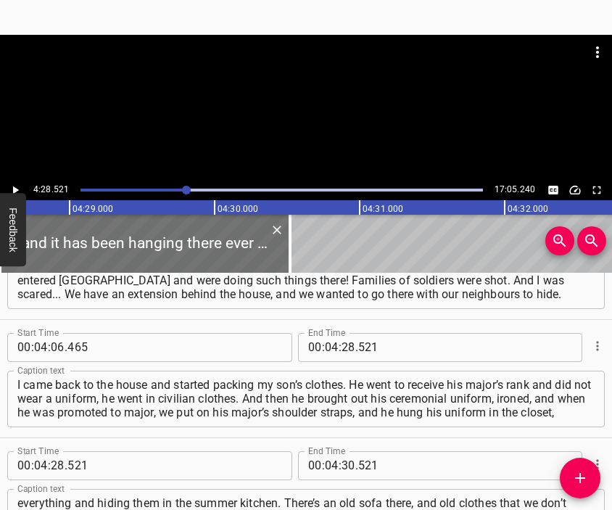
click at [308, 136] on div at bounding box center [306, 107] width 612 height 145
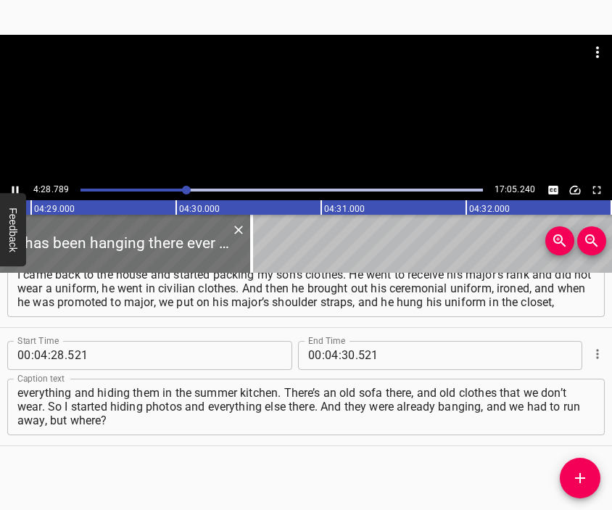
scroll to position [0, 39000]
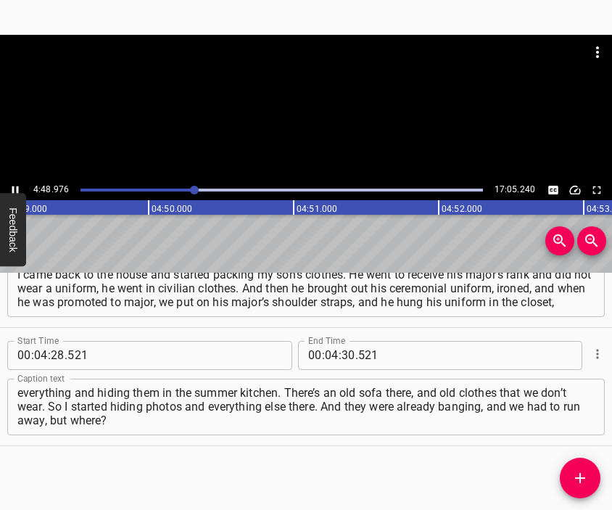
click at [323, 128] on div at bounding box center [306, 107] width 612 height 145
click at [341, 360] on input "number" at bounding box center [348, 355] width 14 height 29
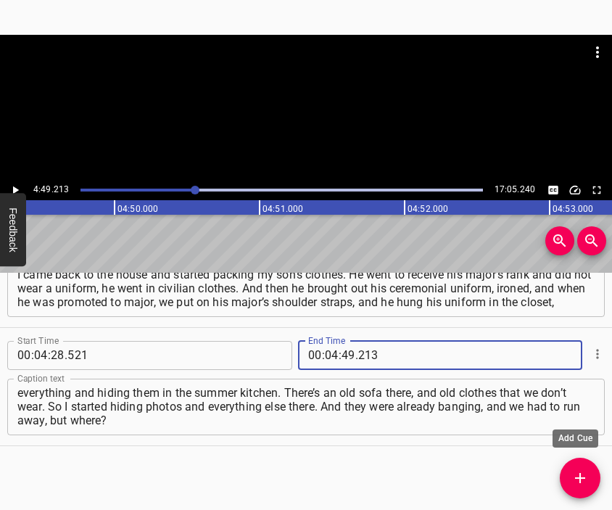
click at [583, 478] on icon "Add Cue" at bounding box center [580, 478] width 10 height 10
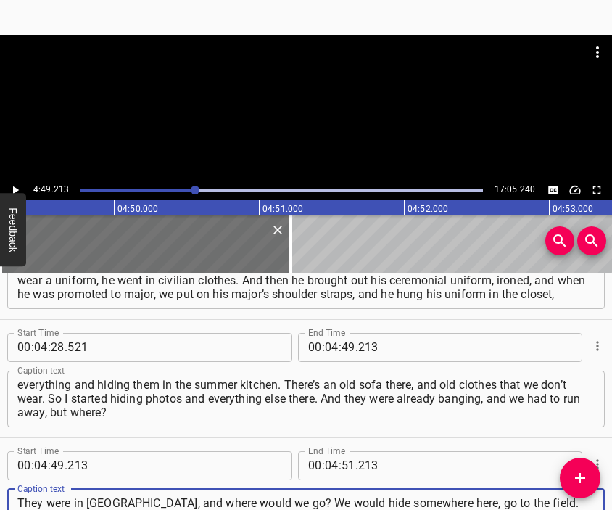
click at [275, 90] on div at bounding box center [306, 71] width 612 height 72
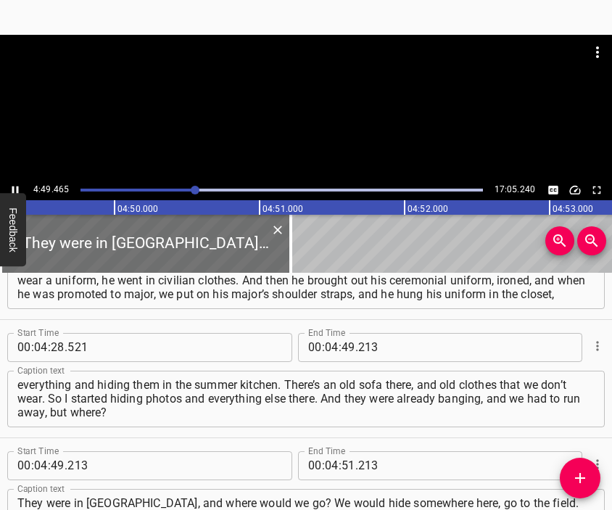
scroll to position [0, 41958]
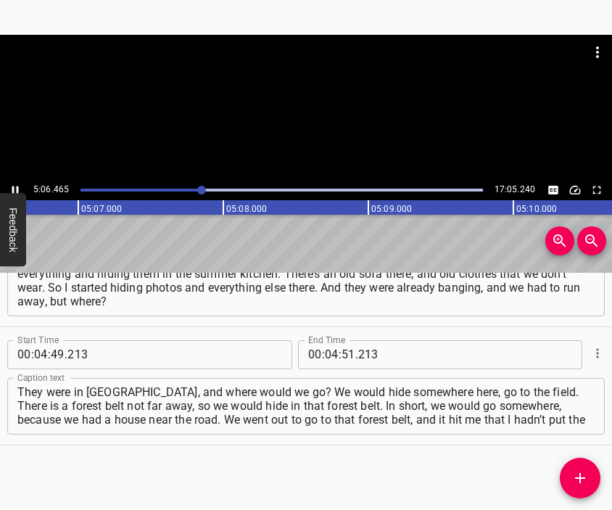
click at [286, 92] on div at bounding box center [306, 71] width 612 height 72
click at [325, 356] on input "number" at bounding box center [332, 354] width 14 height 29
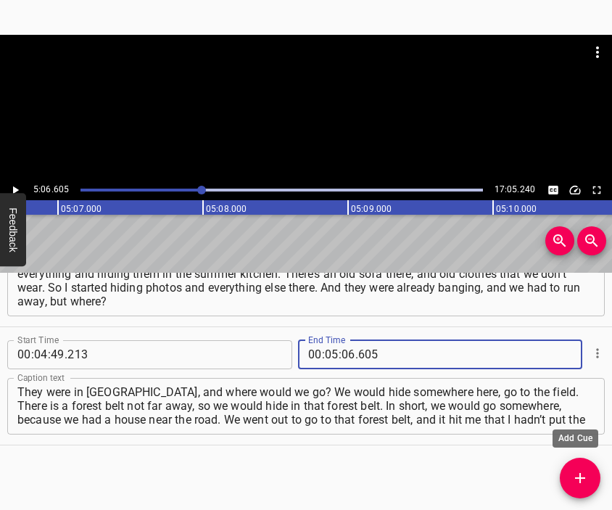
click at [584, 460] on button "Add Cue" at bounding box center [580, 477] width 41 height 41
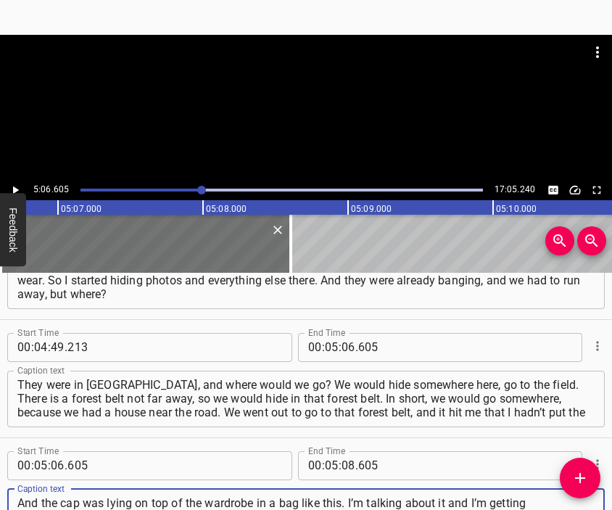
click at [349, 109] on div at bounding box center [306, 107] width 612 height 145
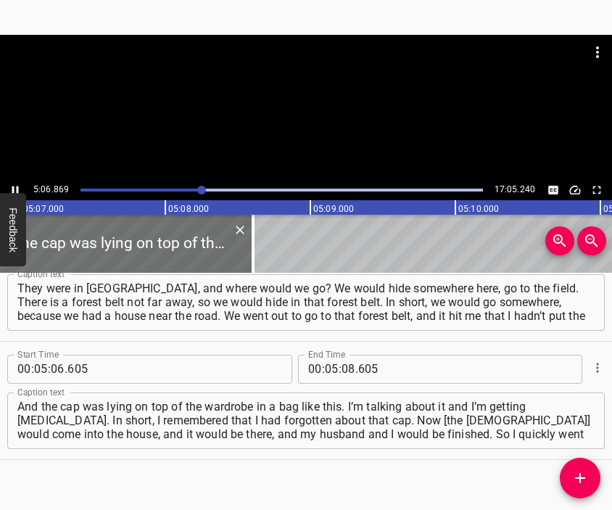
scroll to position [0, 44481]
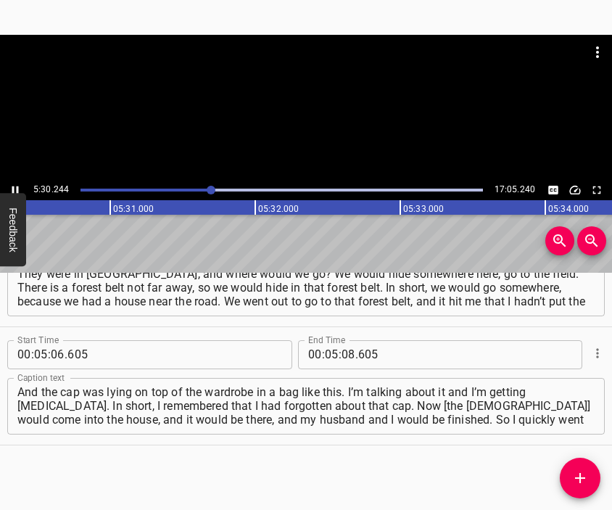
click at [320, 127] on div at bounding box center [306, 107] width 612 height 145
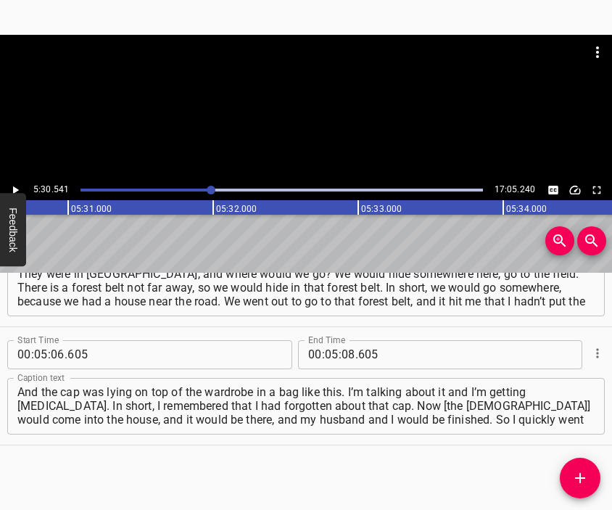
scroll to position [0, 47912]
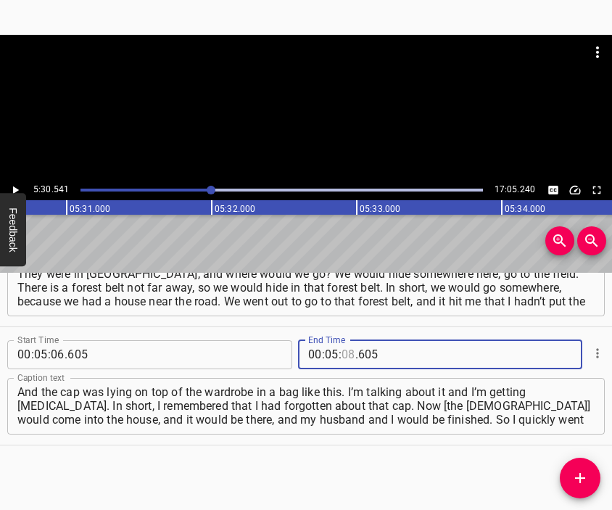
click at [342, 356] on input "number" at bounding box center [348, 354] width 14 height 29
click at [589, 473] on span "Add Cue" at bounding box center [580, 477] width 41 height 17
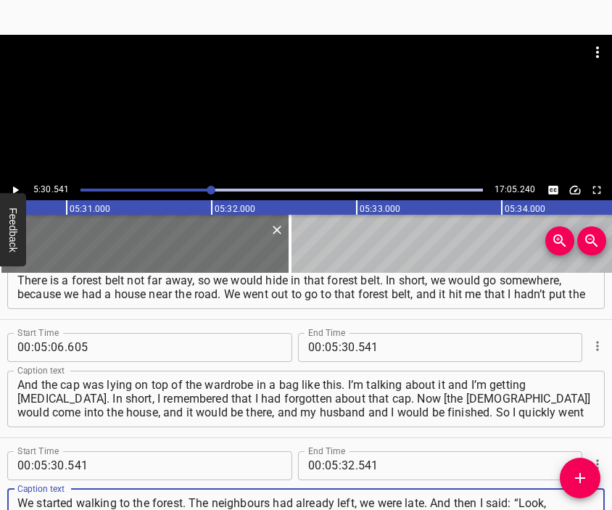
click at [281, 109] on div at bounding box center [306, 107] width 612 height 145
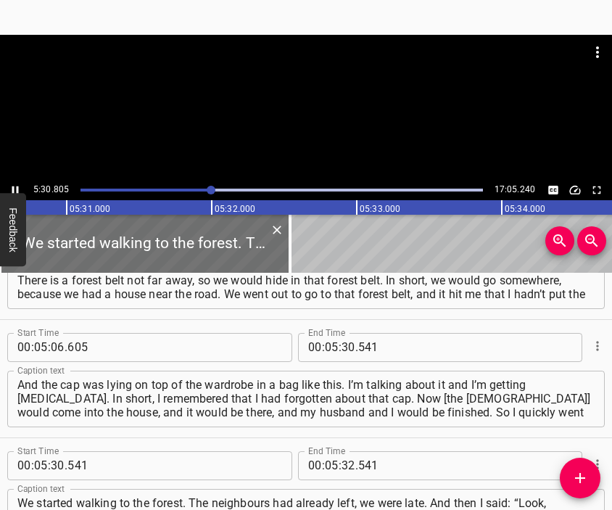
scroll to position [0, 47950]
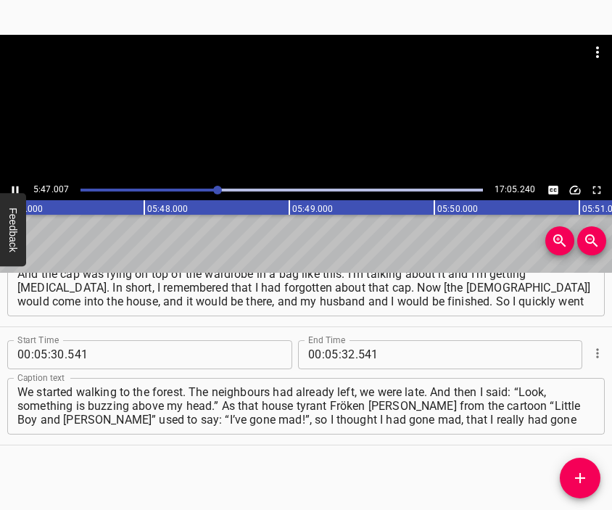
click at [315, 114] on div at bounding box center [306, 107] width 612 height 145
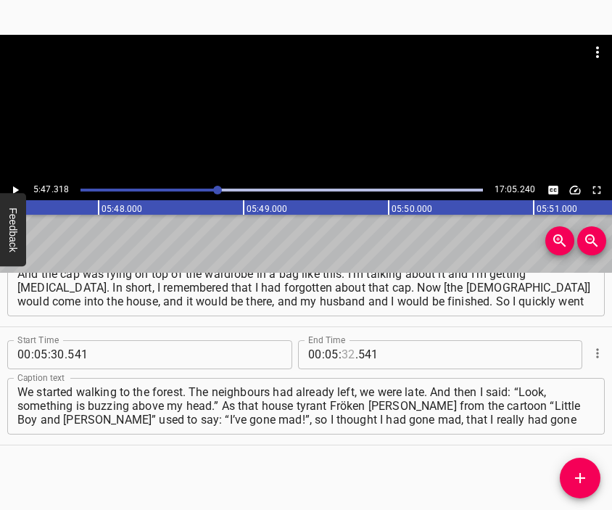
click at [344, 357] on input "number" at bounding box center [348, 354] width 14 height 29
click at [579, 469] on icon "Add Cue" at bounding box center [579, 477] width 17 height 17
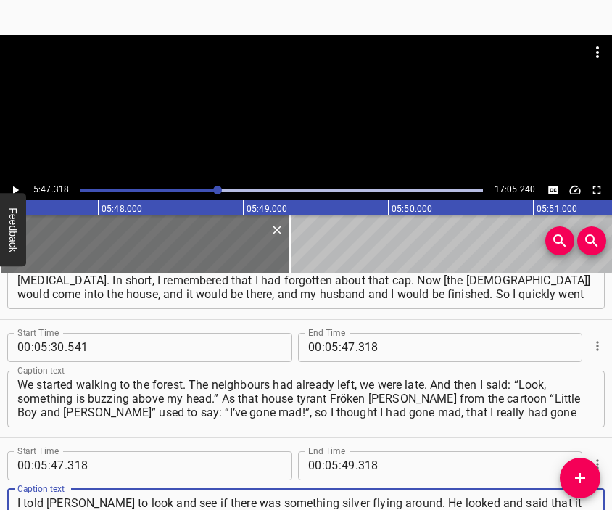
scroll to position [14, 0]
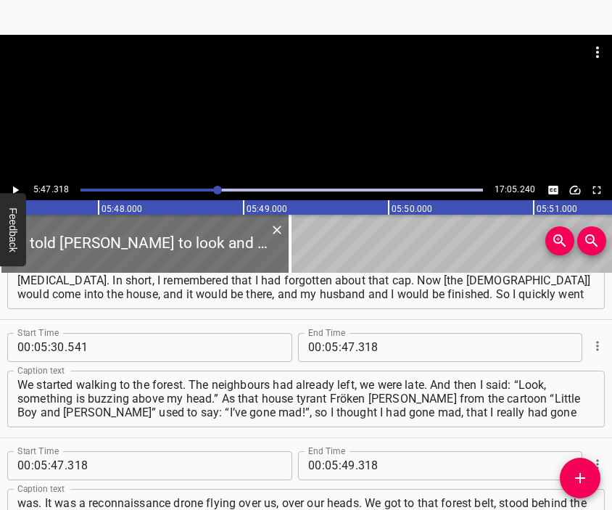
drag, startPoint x: 349, startPoint y: 93, endPoint x: 340, endPoint y: 107, distance: 15.7
click at [342, 104] on div at bounding box center [306, 71] width 612 height 72
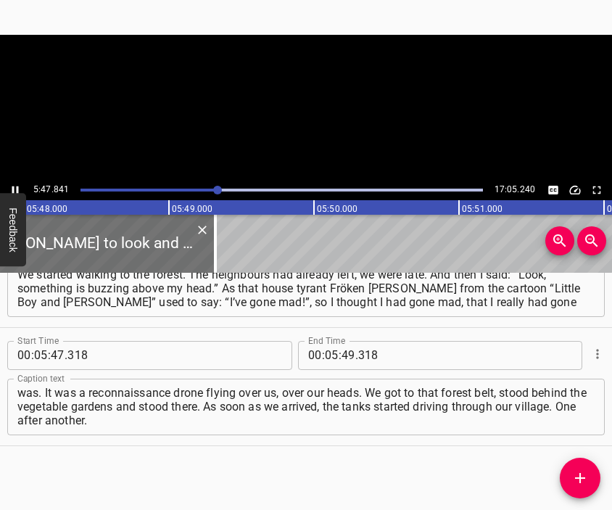
scroll to position [0, 50420]
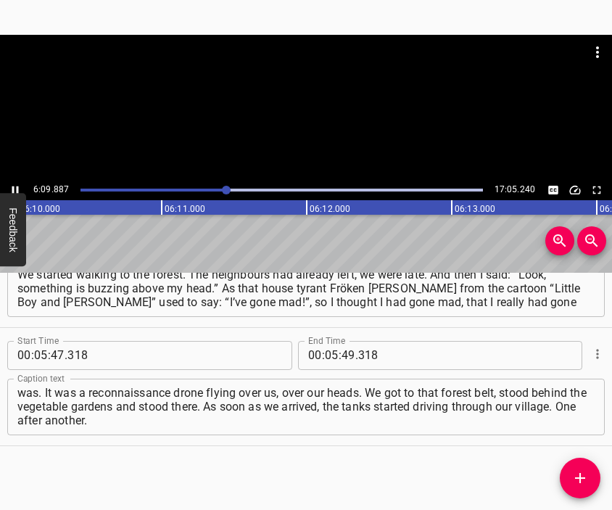
click at [330, 106] on div at bounding box center [306, 71] width 612 height 72
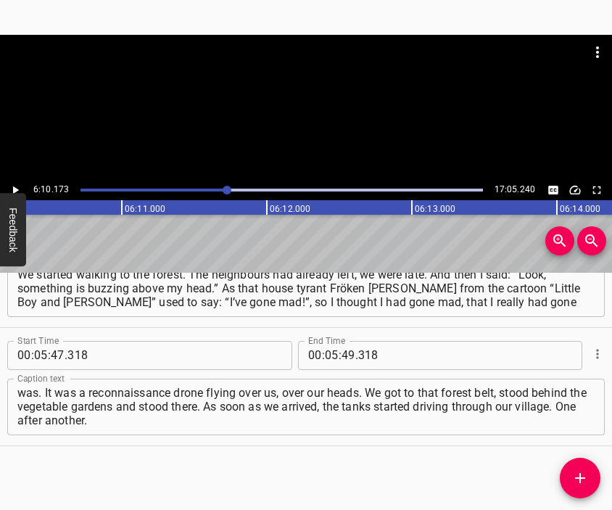
scroll to position [0, 53657]
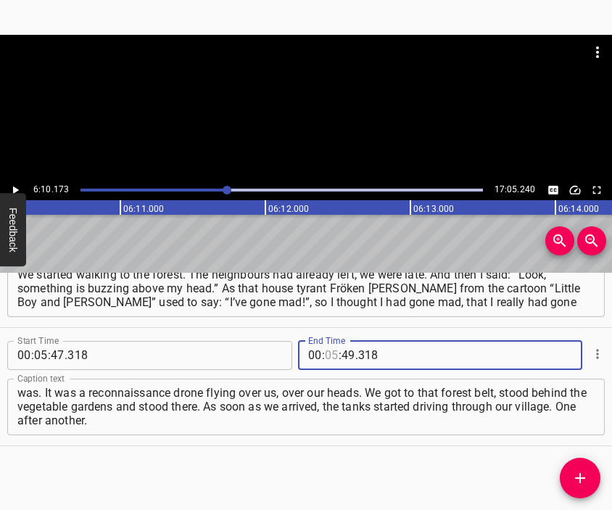
click at [325, 357] on input "number" at bounding box center [332, 355] width 14 height 29
click at [582, 474] on icon "Add Cue" at bounding box center [579, 477] width 17 height 17
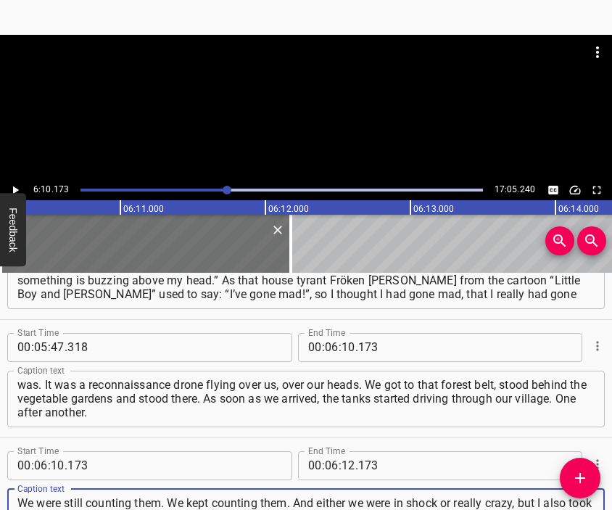
scroll to position [13, 0]
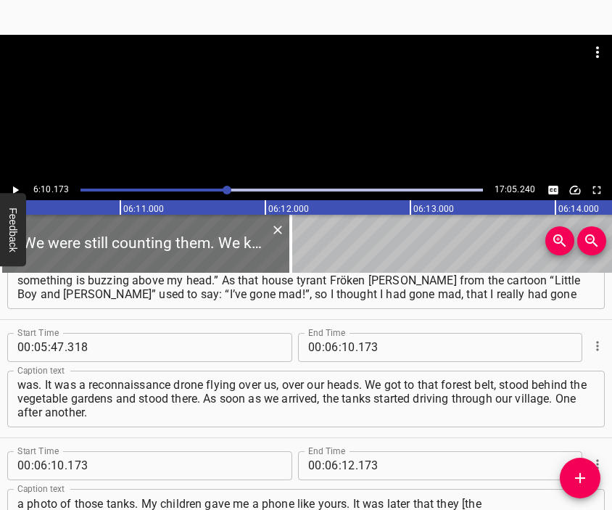
click at [374, 114] on div at bounding box center [306, 107] width 612 height 145
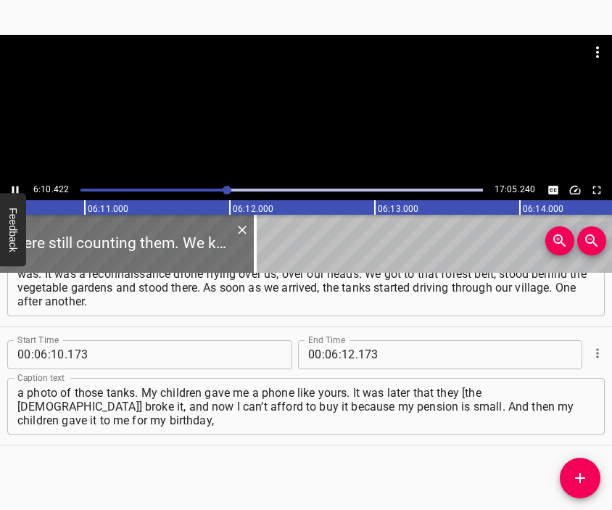
scroll to position [0, 53693]
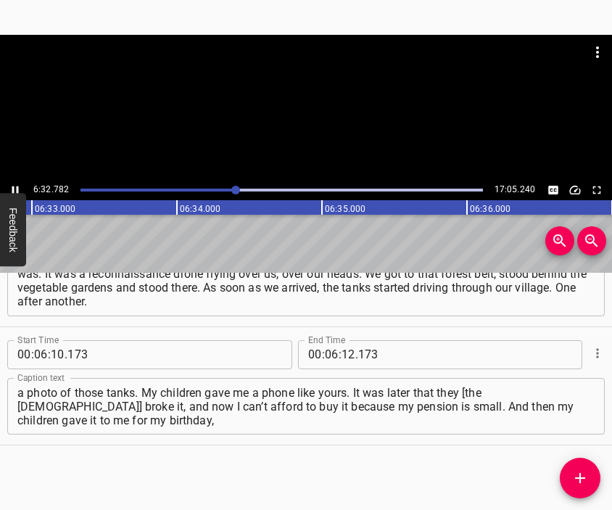
click at [337, 107] on div at bounding box center [306, 71] width 612 height 72
click at [341, 354] on input "number" at bounding box center [348, 354] width 14 height 29
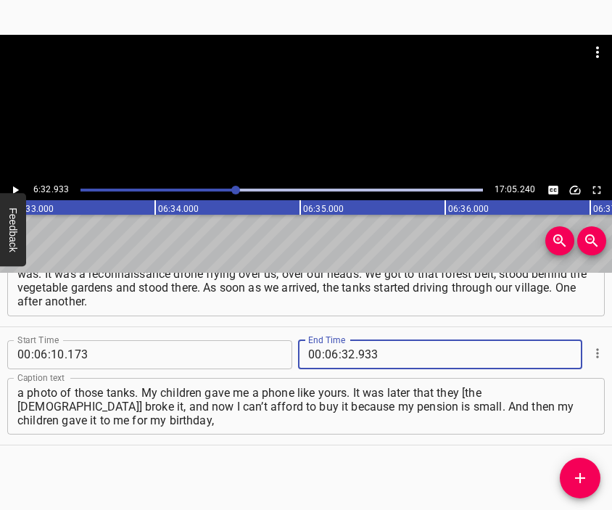
click at [575, 481] on icon "Add Cue" at bounding box center [579, 477] width 17 height 17
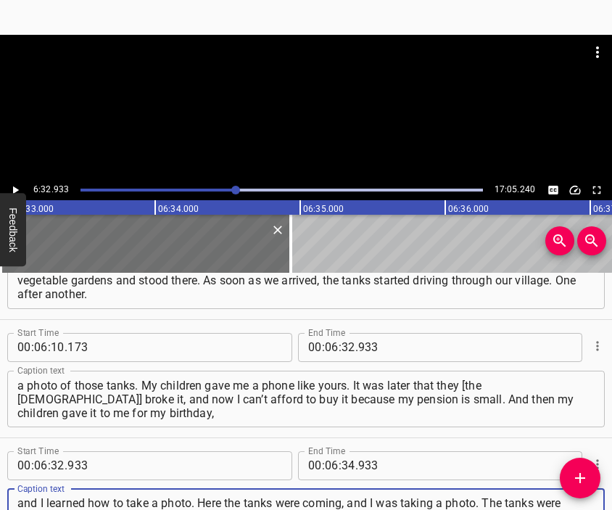
click at [310, 84] on div at bounding box center [306, 107] width 612 height 145
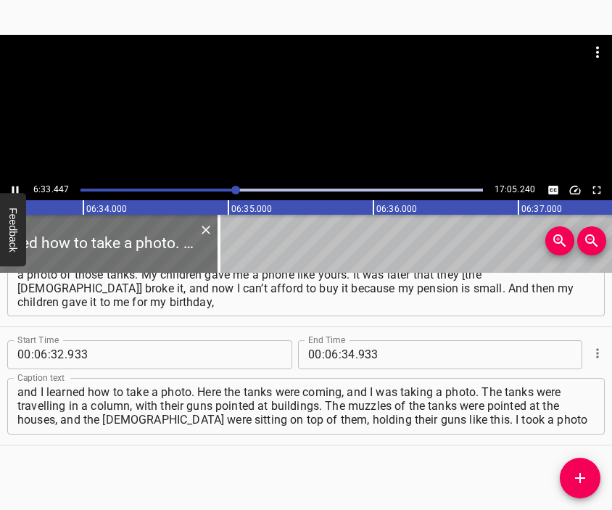
scroll to position [0, 57031]
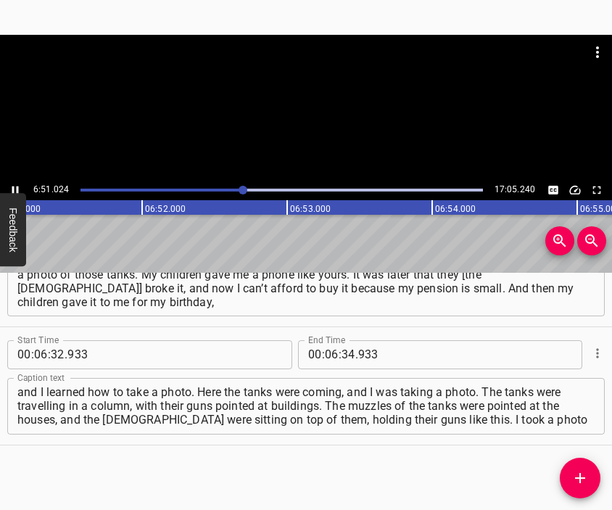
click at [299, 121] on div at bounding box center [306, 107] width 612 height 145
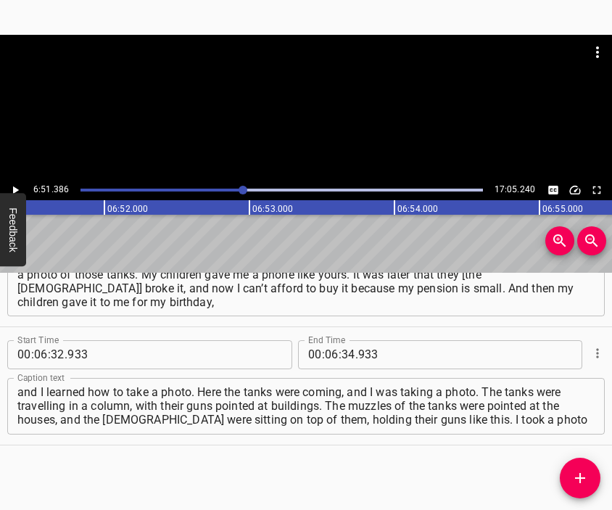
scroll to position [0, 59631]
click at [342, 351] on input "number" at bounding box center [348, 354] width 14 height 29
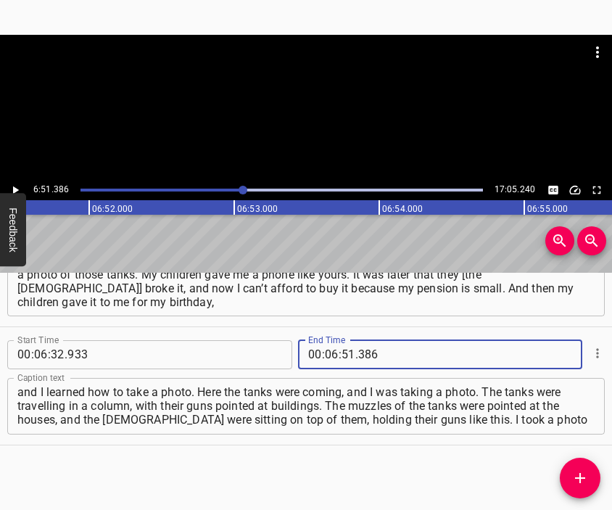
click at [571, 475] on icon "Add Cue" at bounding box center [579, 477] width 17 height 17
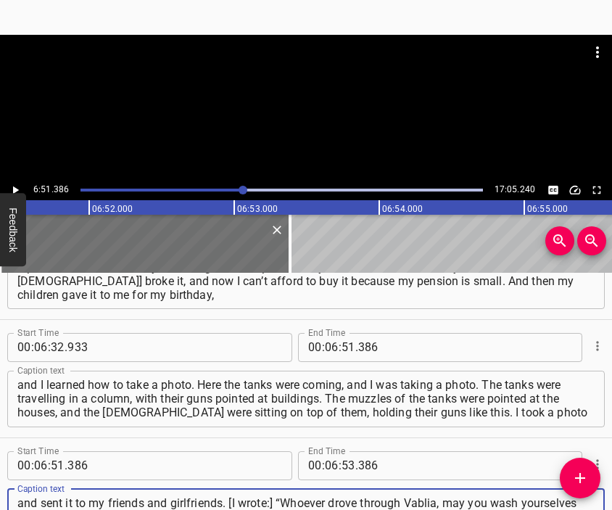
click at [322, 98] on div at bounding box center [306, 71] width 612 height 72
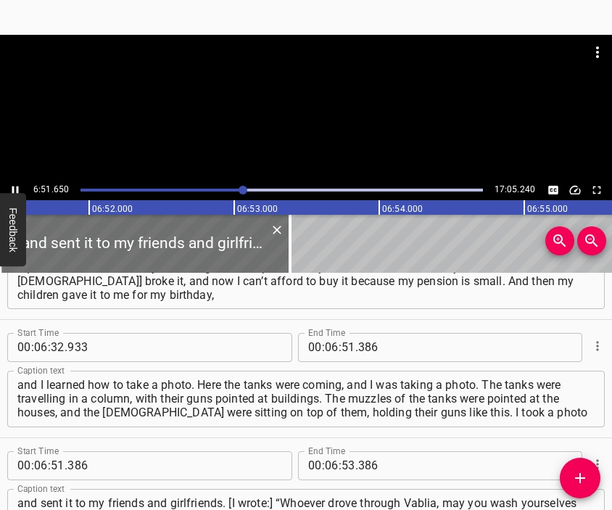
scroll to position [0, 59669]
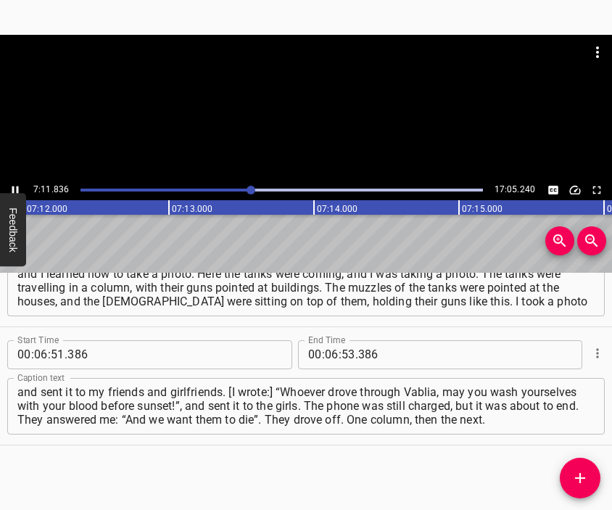
click at [318, 124] on div at bounding box center [306, 107] width 612 height 145
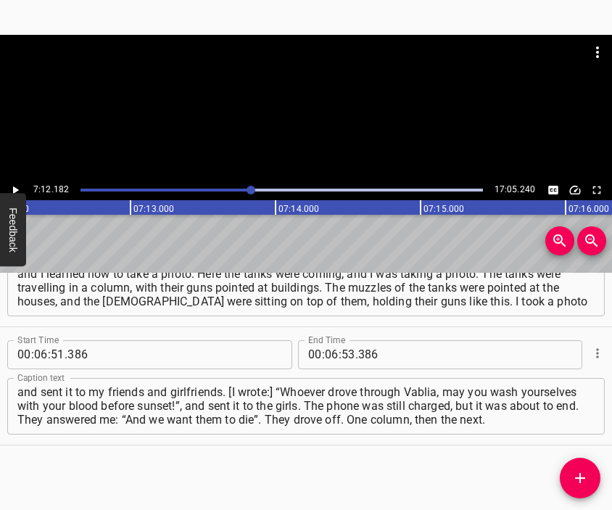
scroll to position [0, 62645]
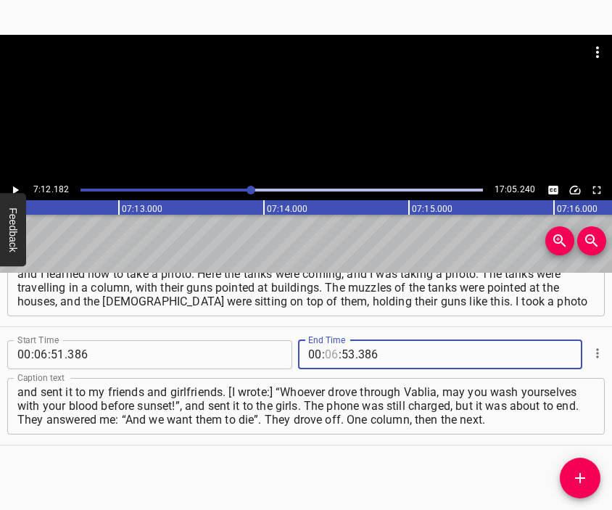
click at [325, 354] on input "number" at bounding box center [332, 354] width 14 height 29
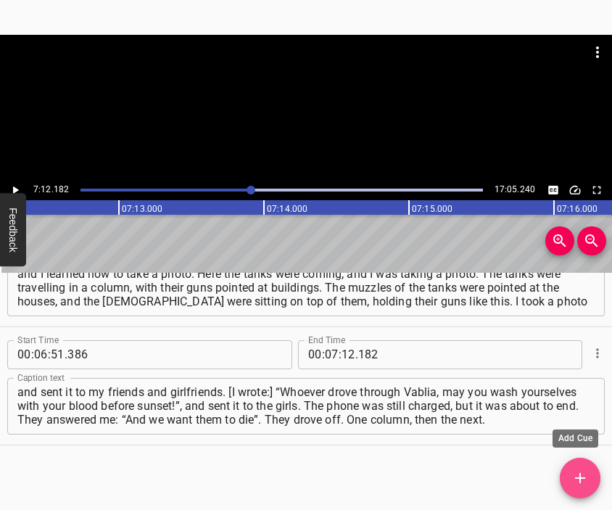
click at [576, 474] on icon "Add Cue" at bounding box center [579, 477] width 17 height 17
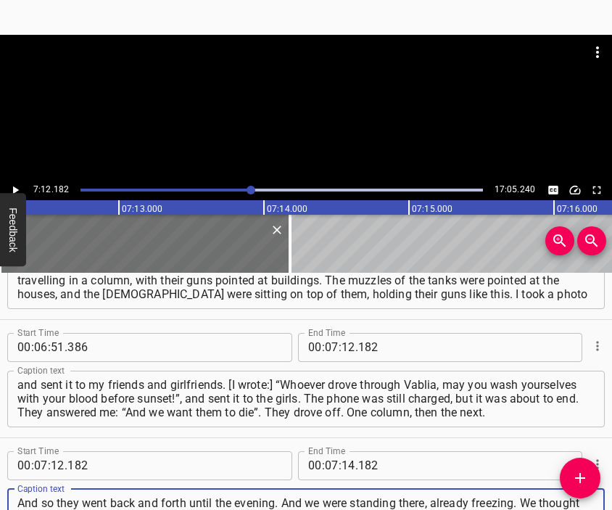
click at [275, 121] on div at bounding box center [306, 107] width 612 height 145
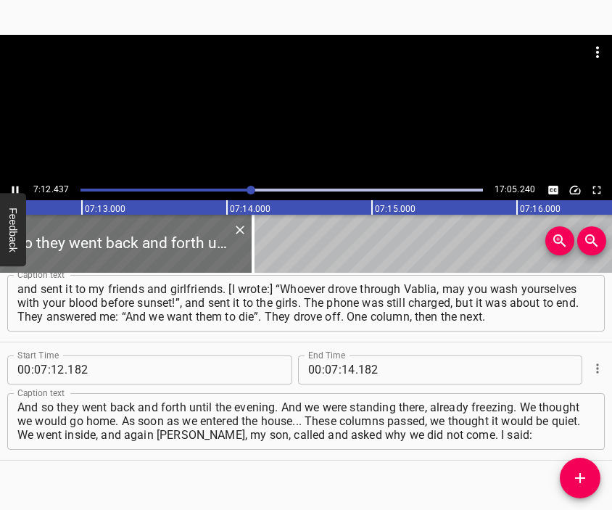
scroll to position [2311, 0]
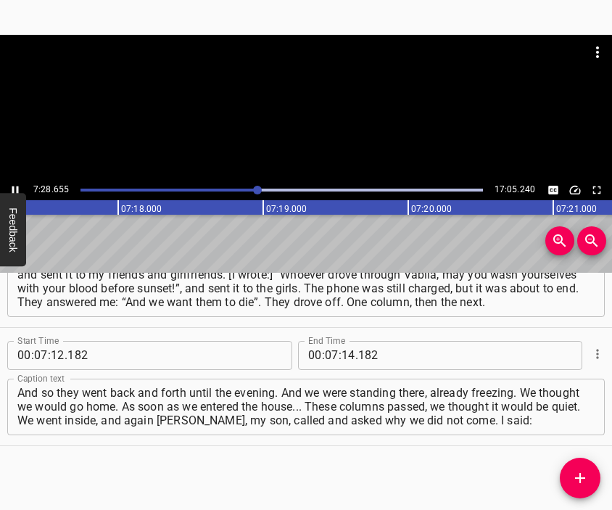
click at [325, 97] on div at bounding box center [306, 71] width 612 height 72
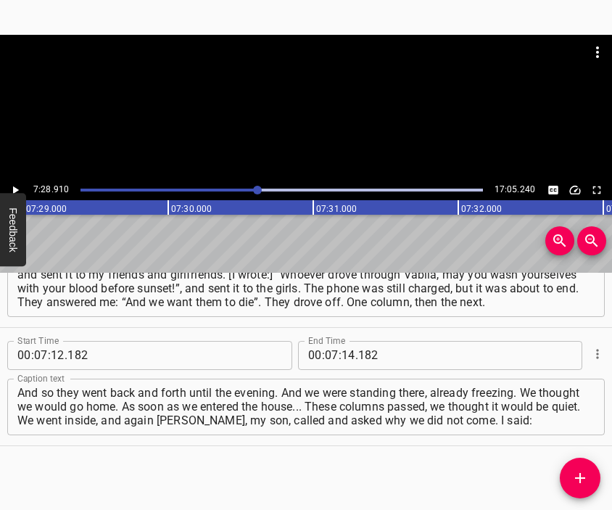
scroll to position [0, 65070]
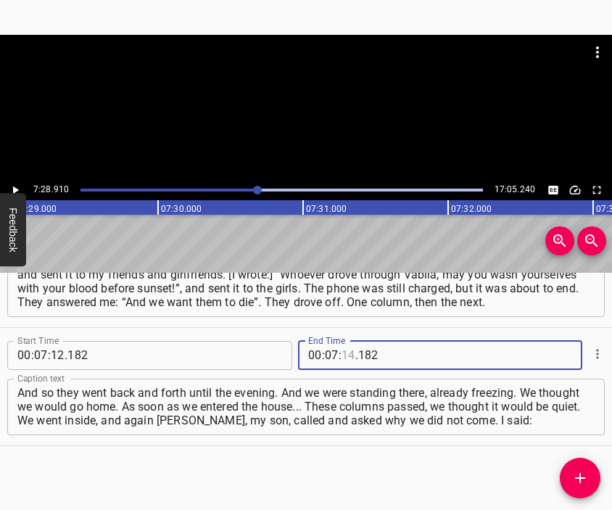
click at [341, 353] on input "number" at bounding box center [348, 355] width 14 height 29
click at [591, 470] on span "Add Cue" at bounding box center [580, 477] width 41 height 17
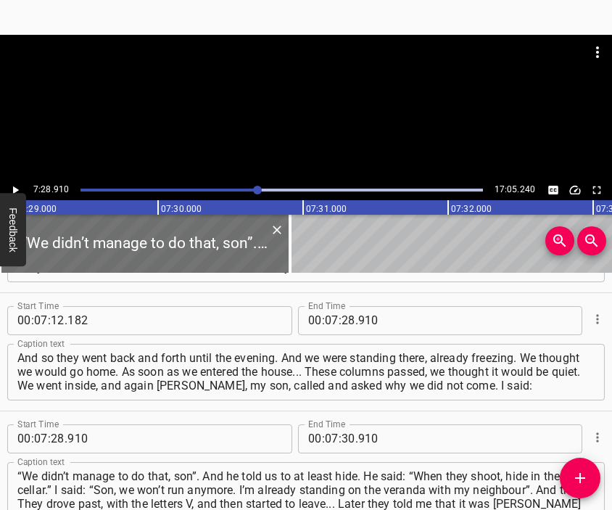
click at [283, 95] on div at bounding box center [306, 71] width 612 height 72
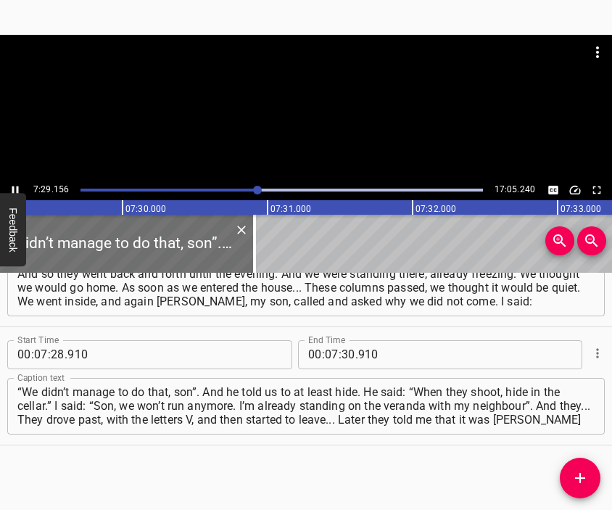
scroll to position [0, 65144]
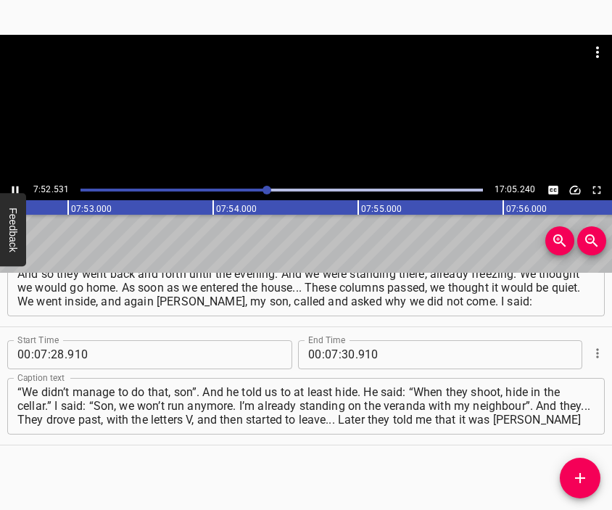
click at [334, 127] on div at bounding box center [306, 107] width 612 height 145
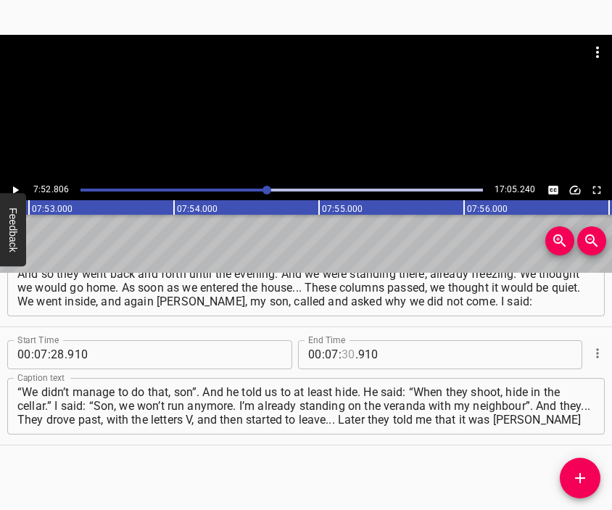
click at [344, 359] on input "number" at bounding box center [348, 354] width 14 height 29
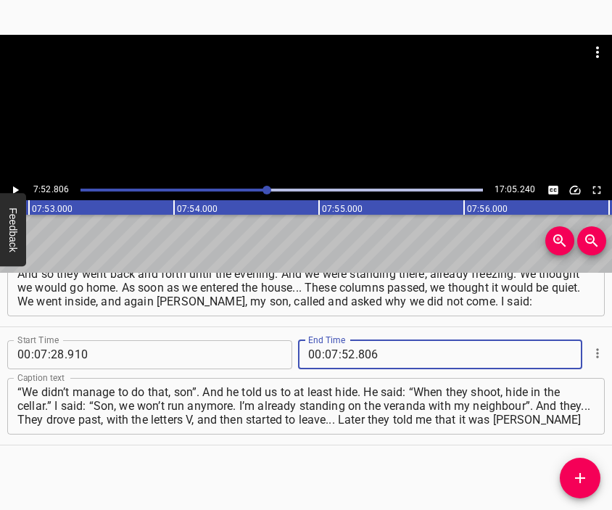
click at [574, 473] on icon "Add Cue" at bounding box center [579, 477] width 17 height 17
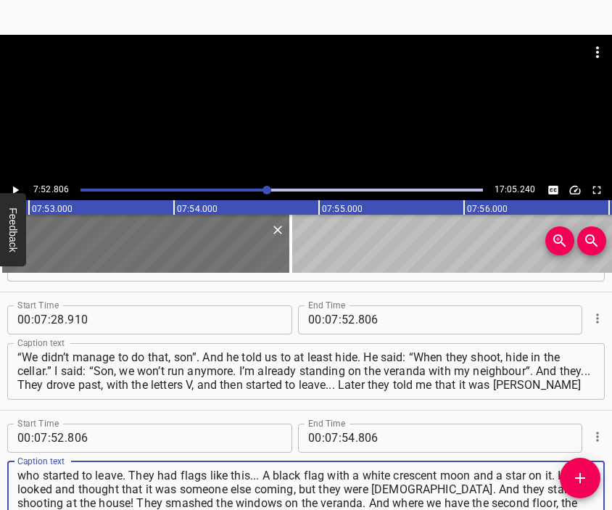
click at [328, 104] on div at bounding box center [306, 71] width 612 height 72
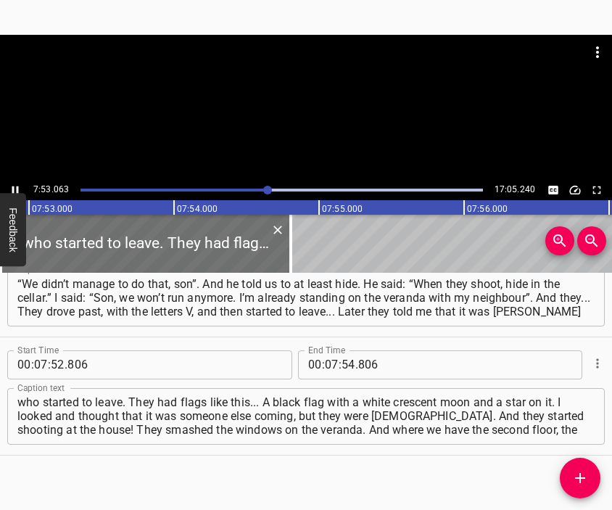
scroll to position [0, 68571]
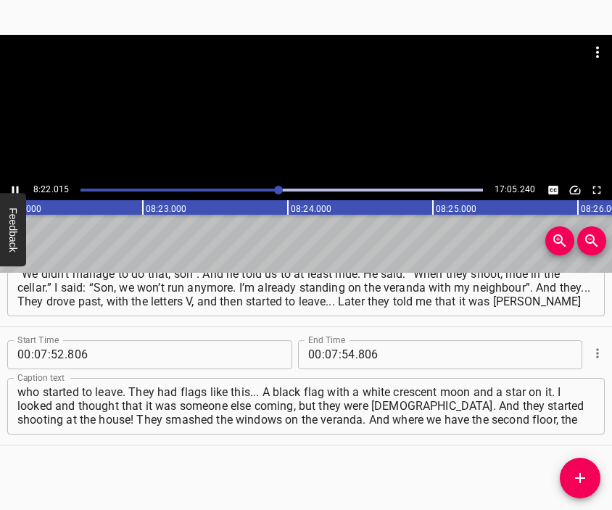
click at [333, 120] on div at bounding box center [306, 107] width 612 height 145
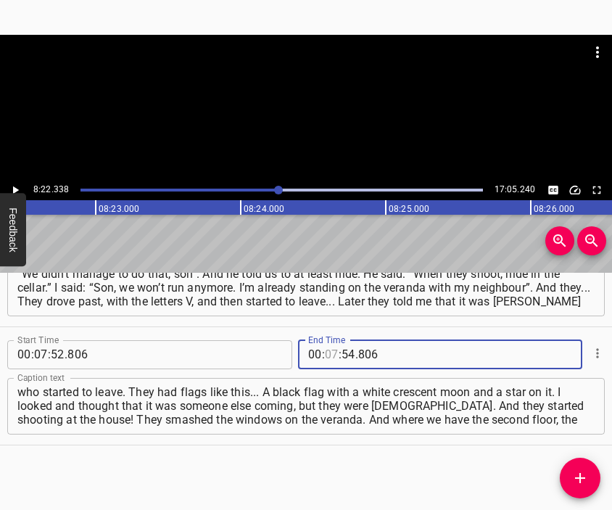
click at [325, 354] on input "number" at bounding box center [332, 354] width 14 height 29
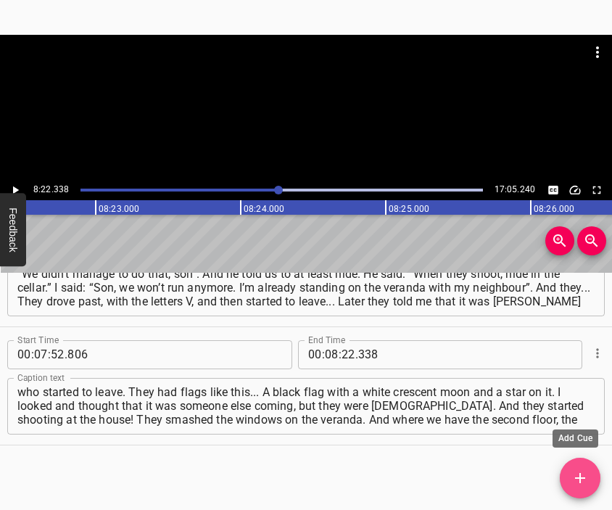
click at [571, 478] on icon "Add Cue" at bounding box center [579, 477] width 17 height 17
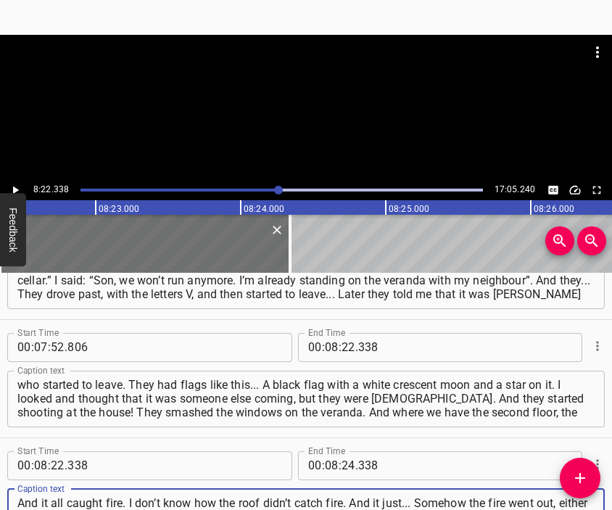
scroll to position [13, 0]
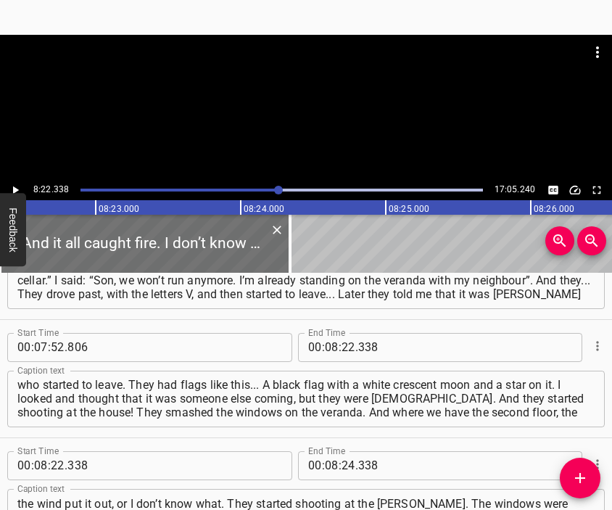
click at [310, 99] on div at bounding box center [306, 71] width 612 height 72
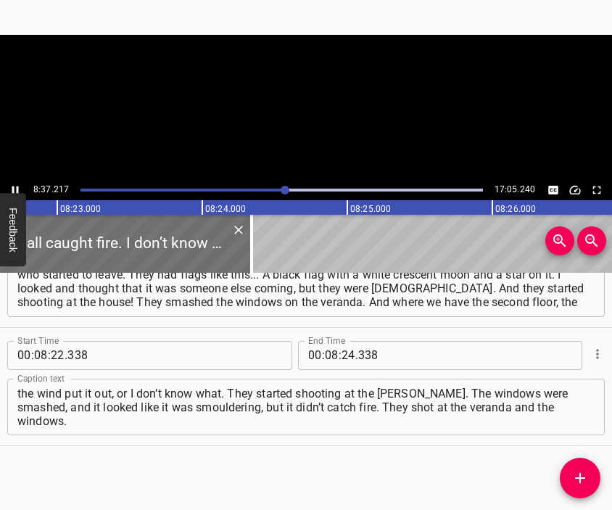
scroll to position [2666, 0]
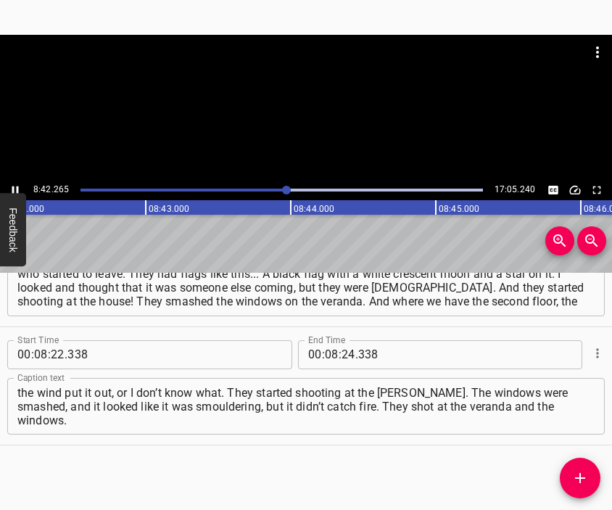
click at [322, 136] on div at bounding box center [306, 107] width 612 height 145
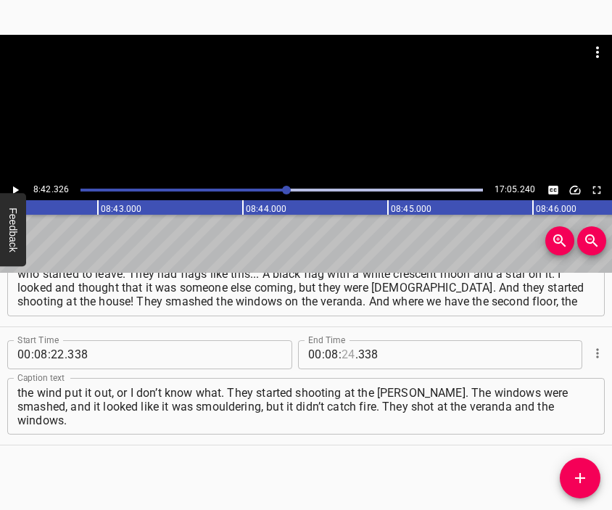
click at [341, 351] on input "number" at bounding box center [348, 354] width 14 height 29
click at [572, 471] on icon "Add Cue" at bounding box center [579, 477] width 17 height 17
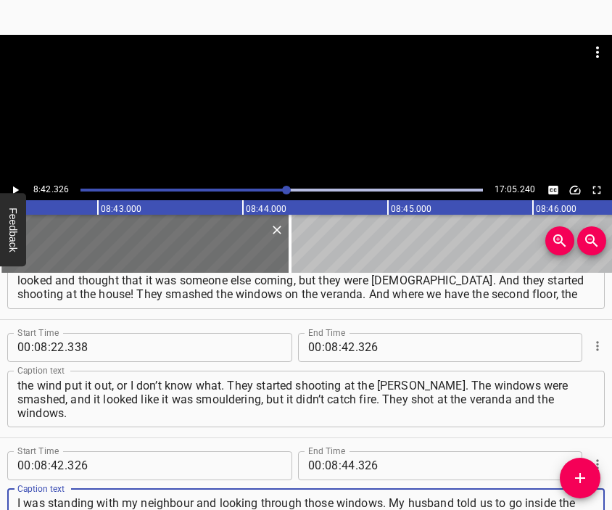
click at [306, 78] on div at bounding box center [306, 71] width 612 height 72
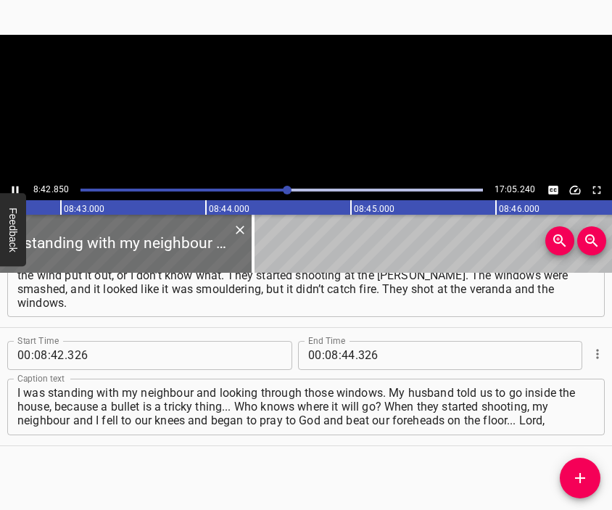
scroll to position [2783, 0]
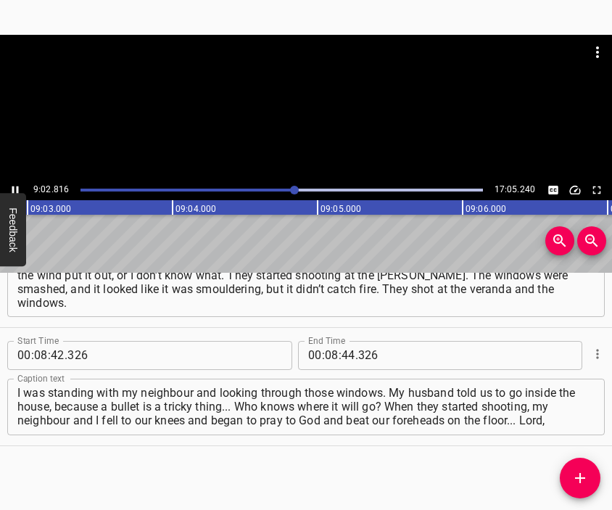
drag, startPoint x: 325, startPoint y: 101, endPoint x: 330, endPoint y: 114, distance: 14.0
click at [328, 101] on div at bounding box center [306, 71] width 612 height 72
click at [325, 364] on input "number" at bounding box center [332, 355] width 14 height 29
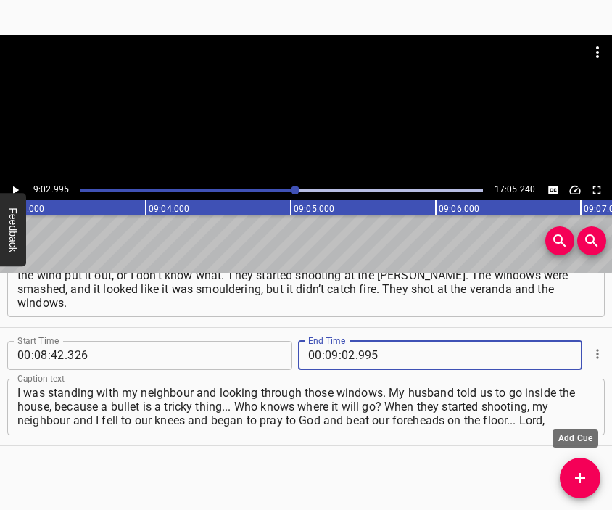
click at [586, 472] on button "Add Cue" at bounding box center [580, 477] width 41 height 41
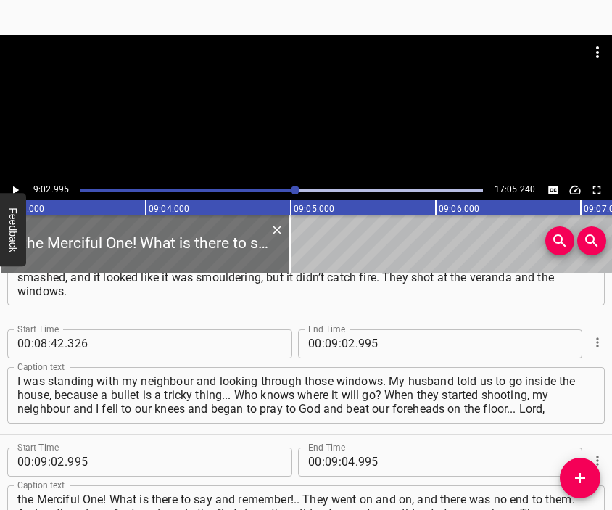
click at [328, 105] on div at bounding box center [306, 71] width 612 height 72
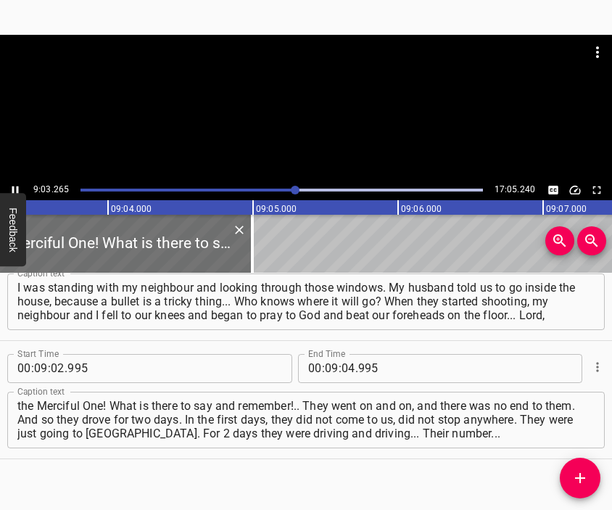
scroll to position [0, 78746]
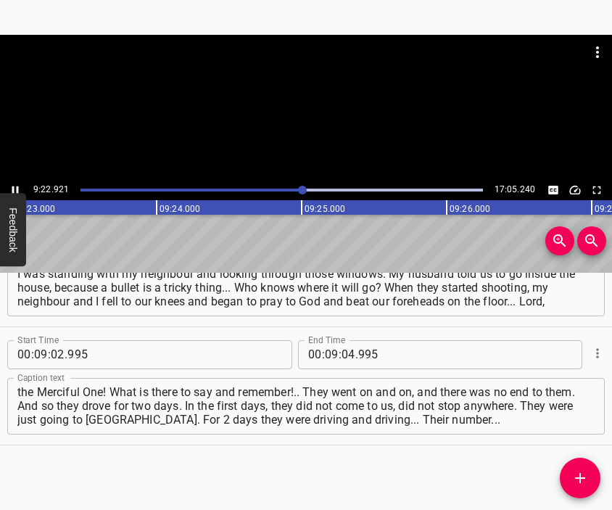
click at [311, 130] on div at bounding box center [306, 107] width 612 height 145
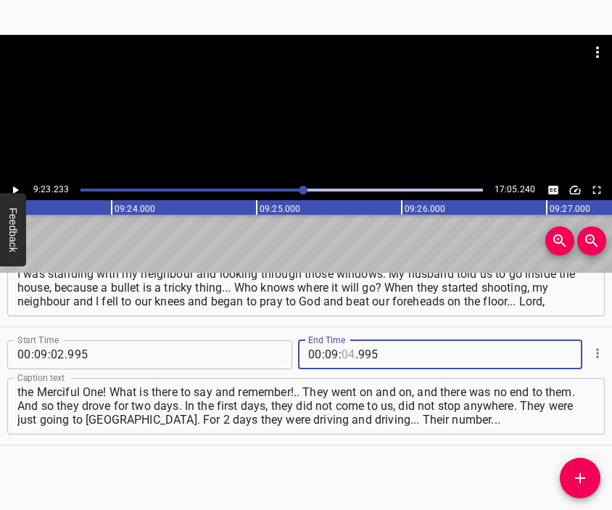
click at [341, 355] on input "number" at bounding box center [348, 354] width 14 height 29
click at [586, 473] on icon "Add Cue" at bounding box center [579, 477] width 17 height 17
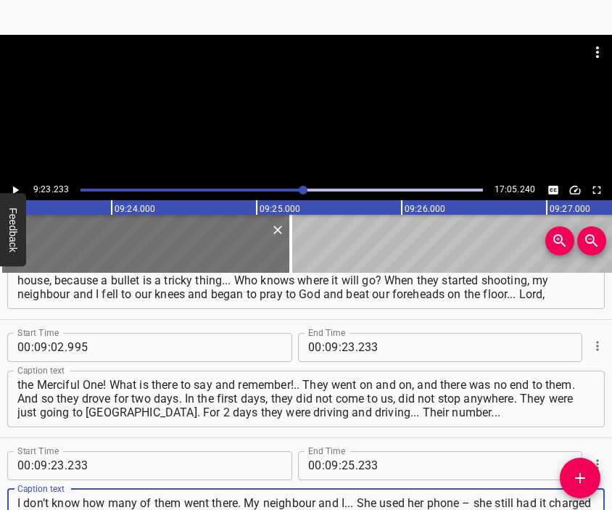
scroll to position [14, 0]
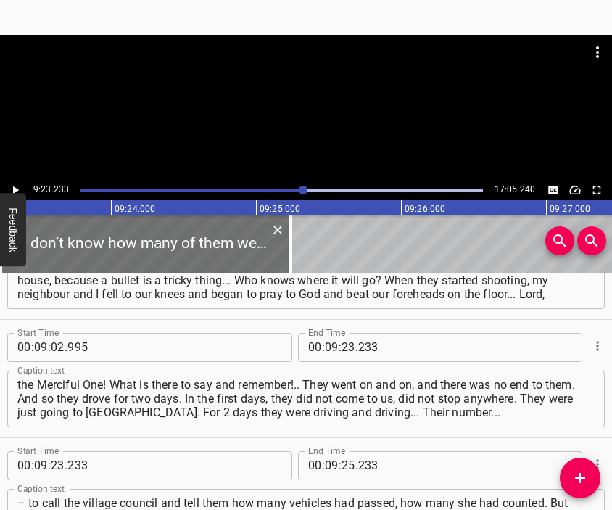
click at [355, 108] on div at bounding box center [306, 107] width 612 height 145
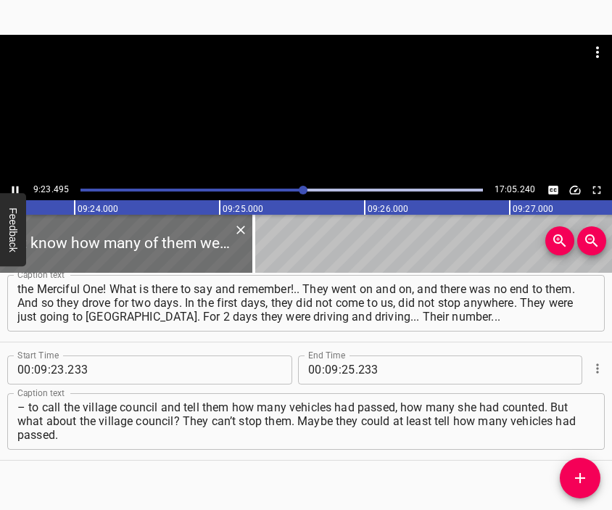
scroll to position [0, 81680]
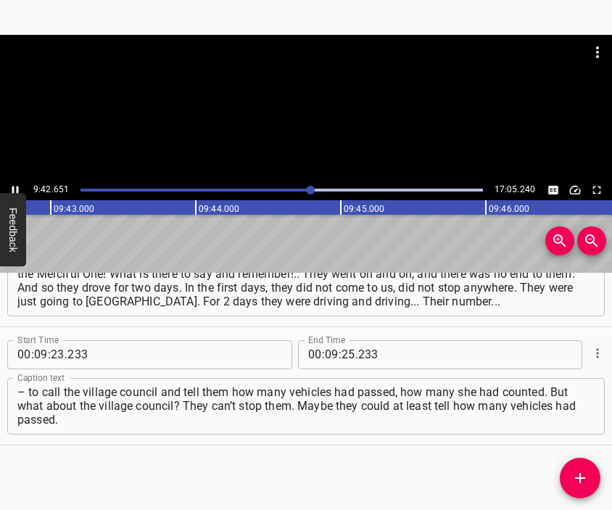
click at [332, 121] on div at bounding box center [306, 107] width 612 height 145
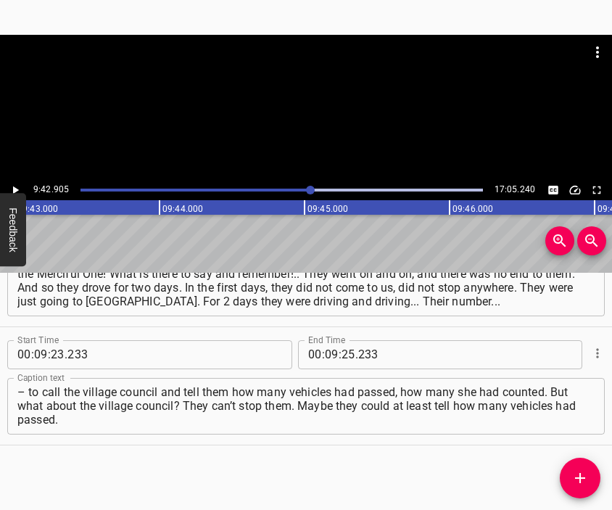
scroll to position [0, 84492]
click at [344, 354] on input "number" at bounding box center [348, 354] width 14 height 29
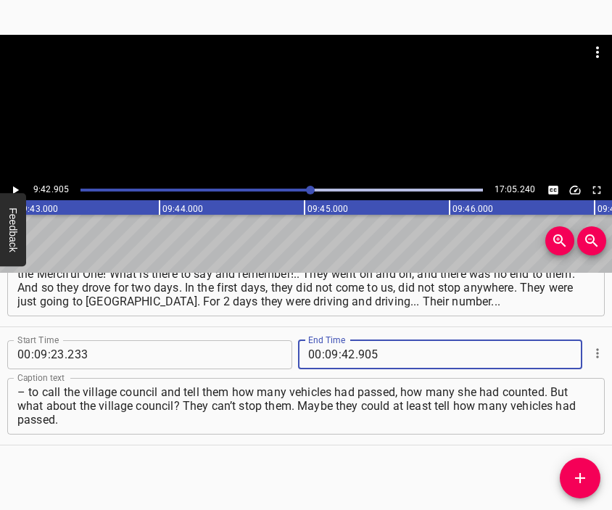
click at [580, 481] on icon "Add Cue" at bounding box center [580, 478] width 10 height 10
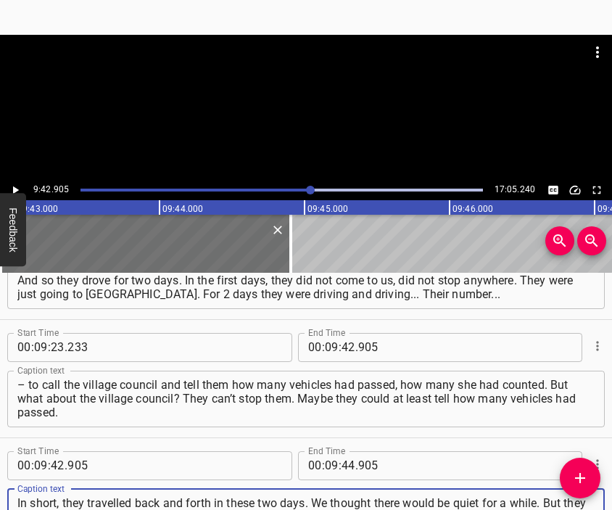
click at [301, 99] on div at bounding box center [306, 71] width 612 height 72
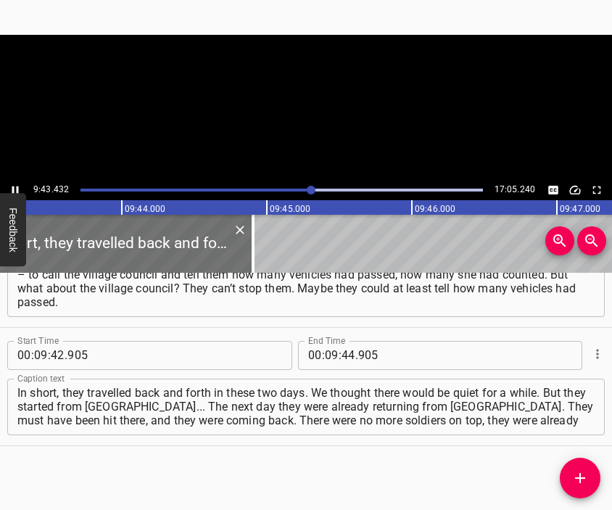
scroll to position [3138, 0]
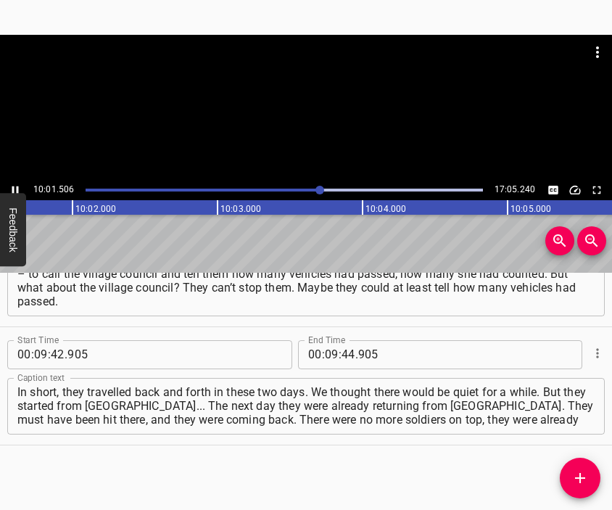
click at [326, 119] on div at bounding box center [306, 107] width 612 height 145
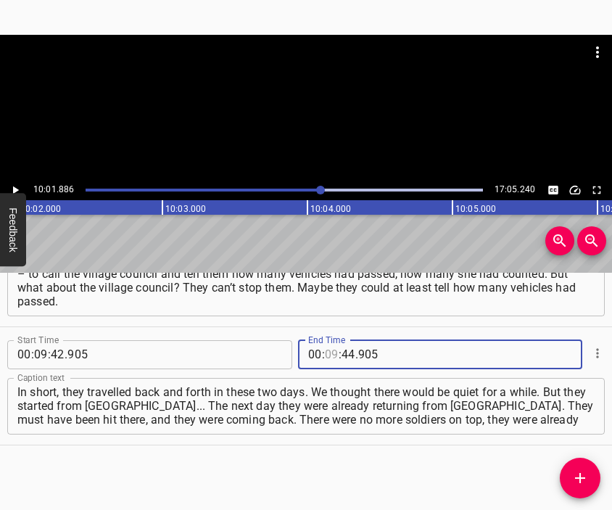
click at [325, 354] on input "number" at bounding box center [332, 354] width 14 height 29
click at [583, 474] on icon "Add Cue" at bounding box center [579, 477] width 17 height 17
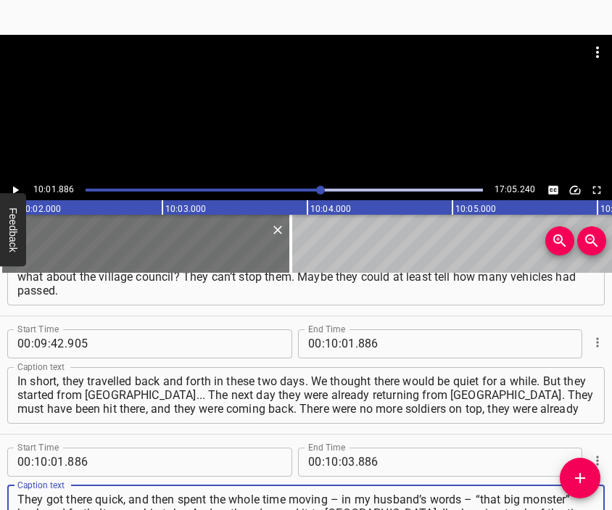
click at [294, 107] on div at bounding box center [306, 71] width 612 height 72
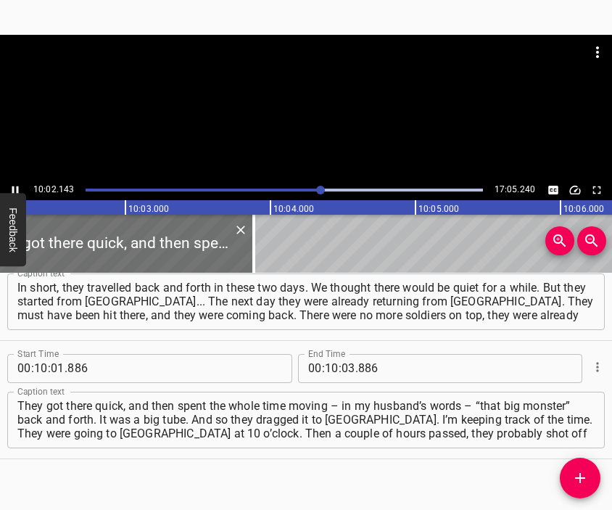
scroll to position [0, 87281]
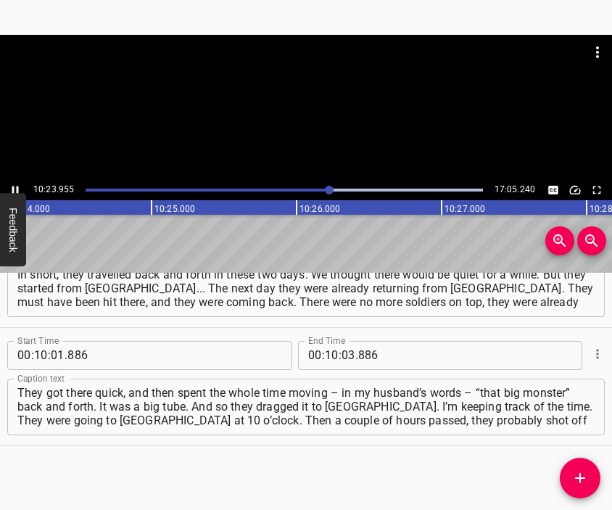
click at [365, 115] on div at bounding box center [306, 107] width 612 height 145
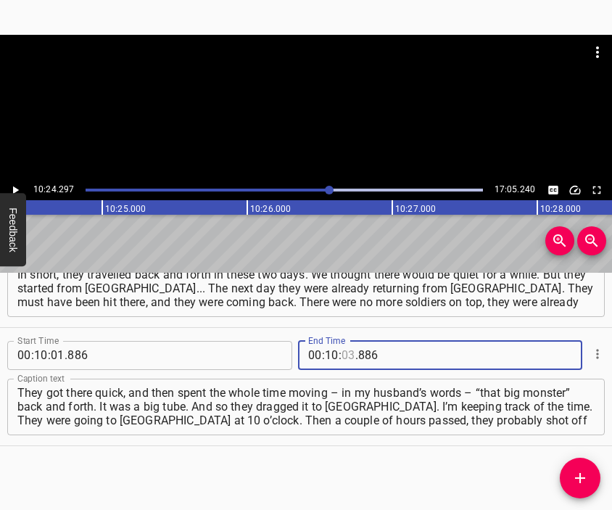
click at [341, 354] on input "number" at bounding box center [348, 355] width 14 height 29
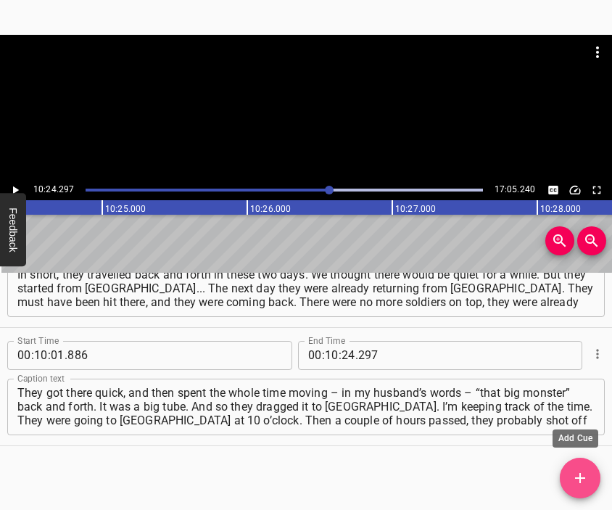
click at [583, 475] on icon "Add Cue" at bounding box center [579, 477] width 17 height 17
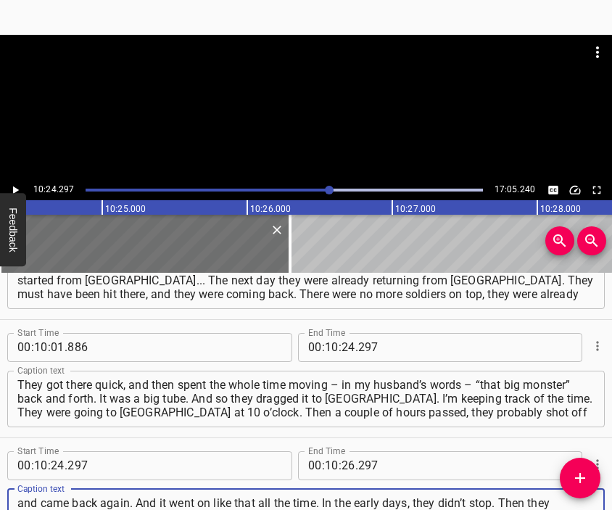
scroll to position [14, 0]
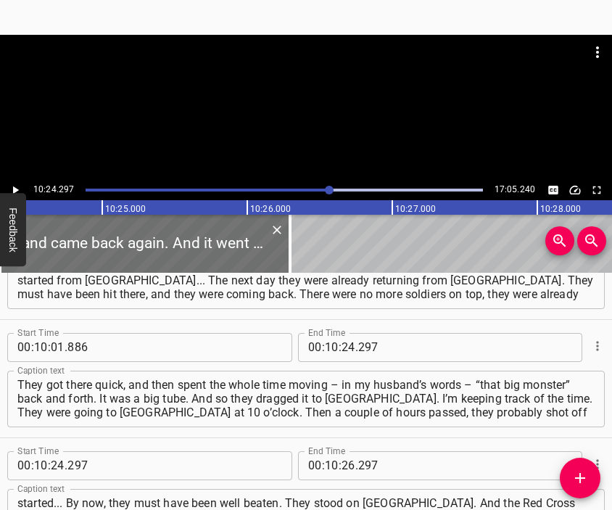
click at [279, 88] on div at bounding box center [306, 71] width 612 height 72
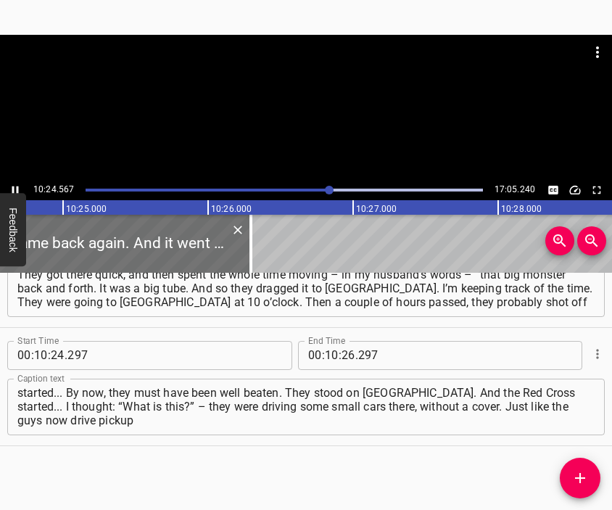
scroll to position [3374, 0]
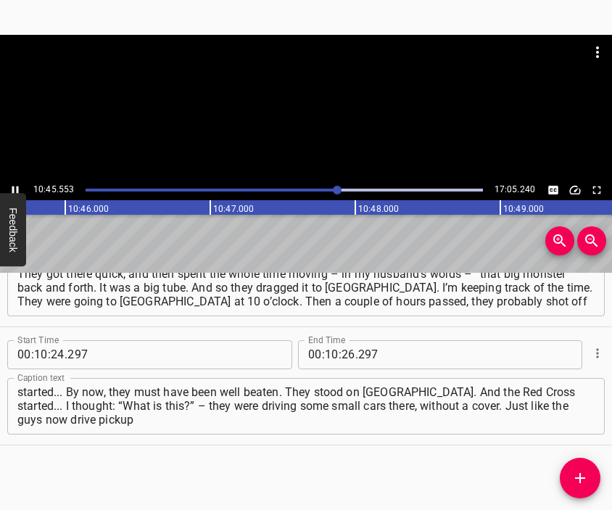
click at [345, 112] on div at bounding box center [306, 107] width 612 height 145
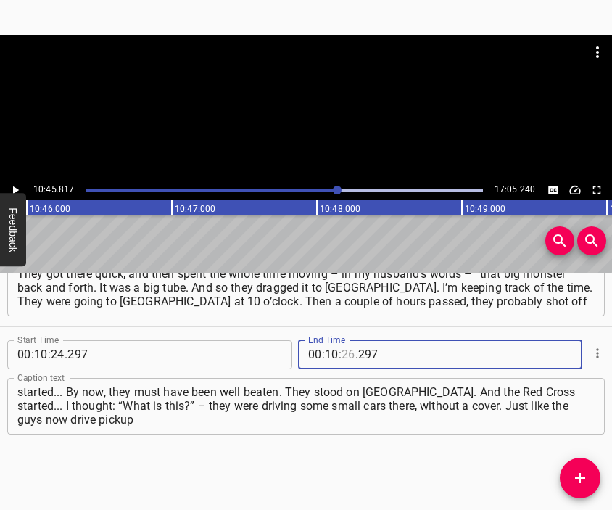
click at [341, 354] on input "number" at bounding box center [348, 354] width 14 height 29
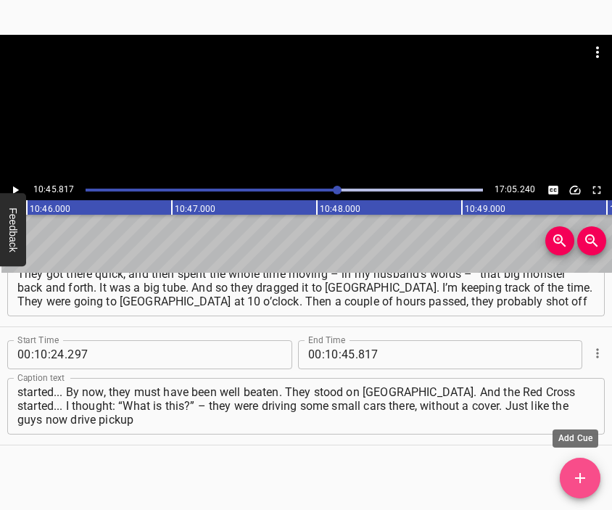
click at [572, 470] on span "Add Cue" at bounding box center [580, 477] width 41 height 17
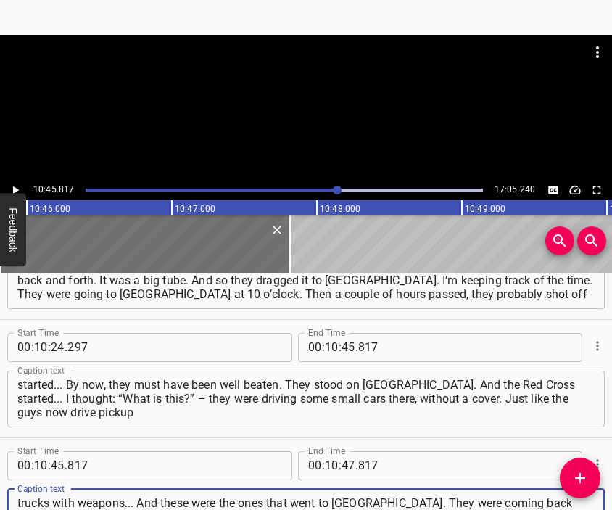
scroll to position [13, 0]
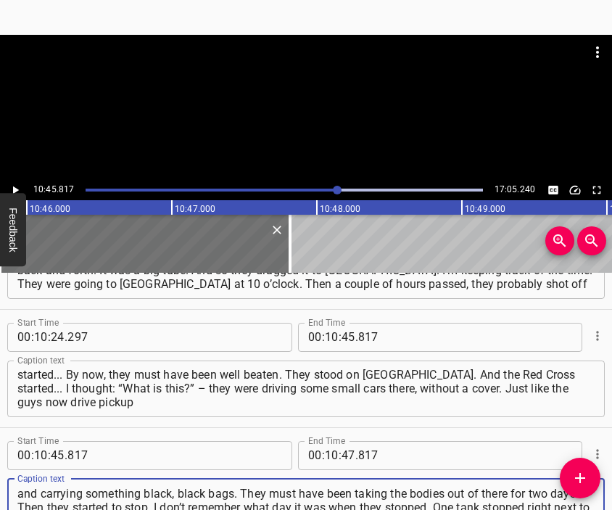
click at [310, 113] on div at bounding box center [306, 107] width 612 height 145
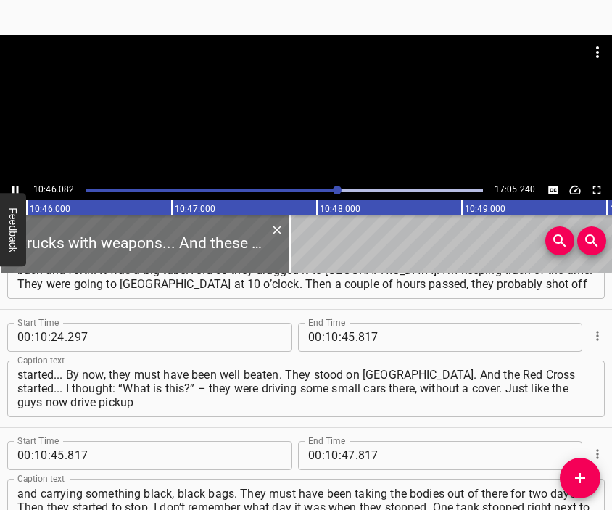
scroll to position [0, 93650]
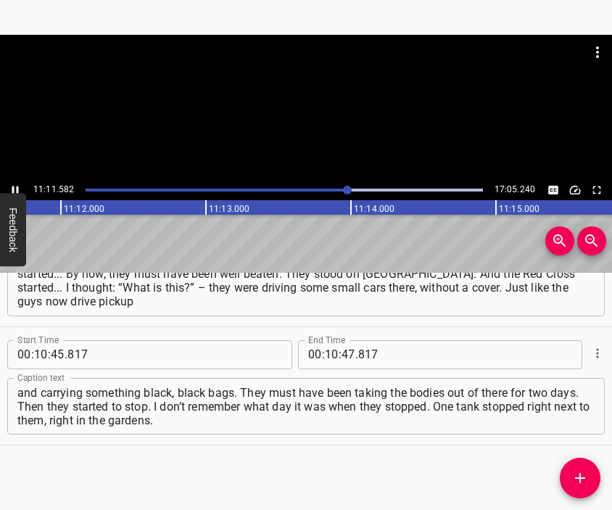
click at [321, 119] on div at bounding box center [306, 107] width 612 height 145
click at [327, 353] on input "number" at bounding box center [332, 354] width 14 height 29
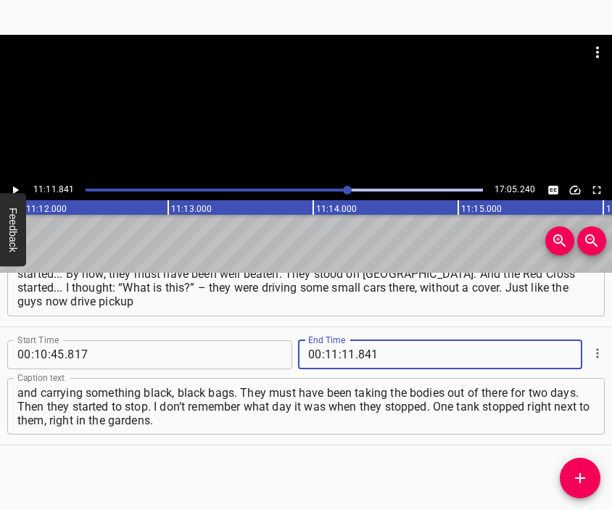
click at [586, 463] on button "Add Cue" at bounding box center [580, 477] width 41 height 41
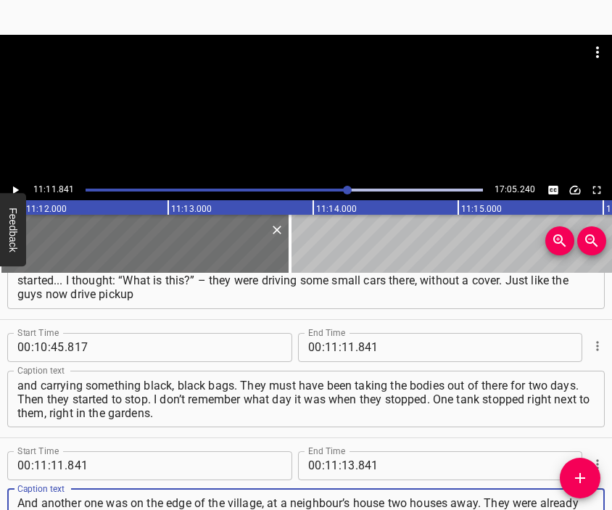
scroll to position [13, 0]
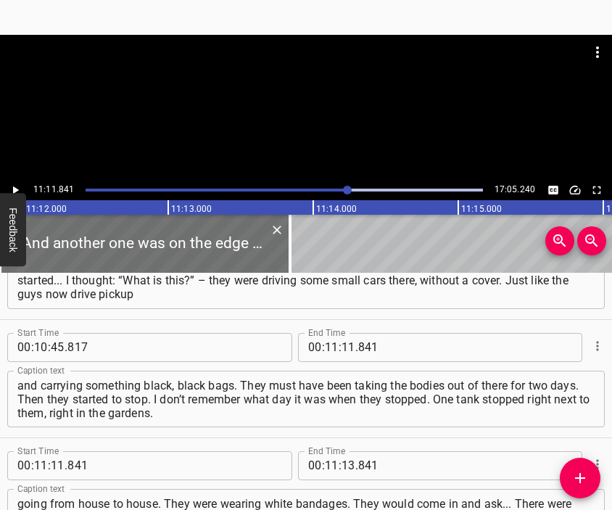
click at [278, 105] on div at bounding box center [306, 71] width 612 height 72
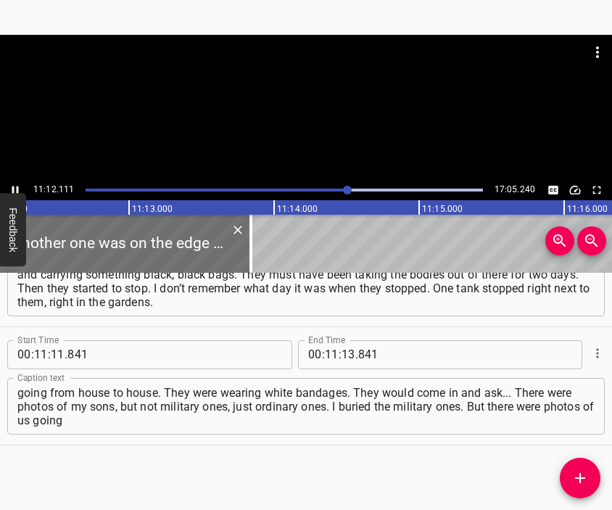
scroll to position [0, 97462]
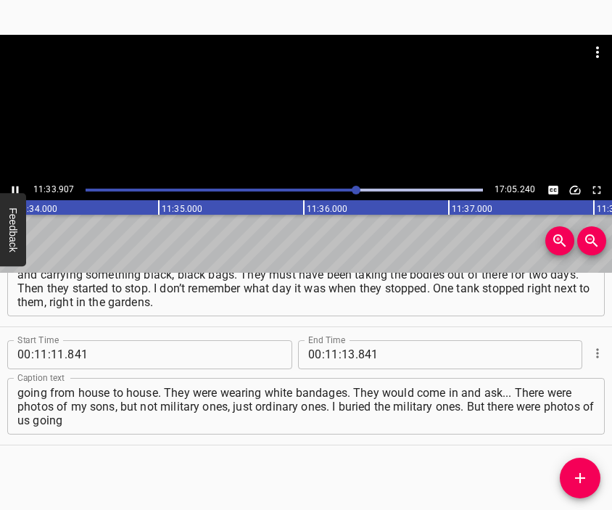
click at [354, 113] on div at bounding box center [306, 107] width 612 height 145
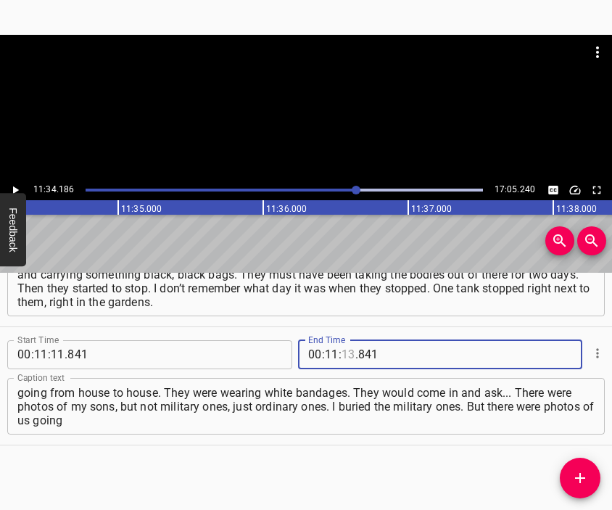
click at [342, 352] on input "number" at bounding box center [348, 354] width 14 height 29
click at [575, 486] on button "Add Cue" at bounding box center [580, 477] width 41 height 41
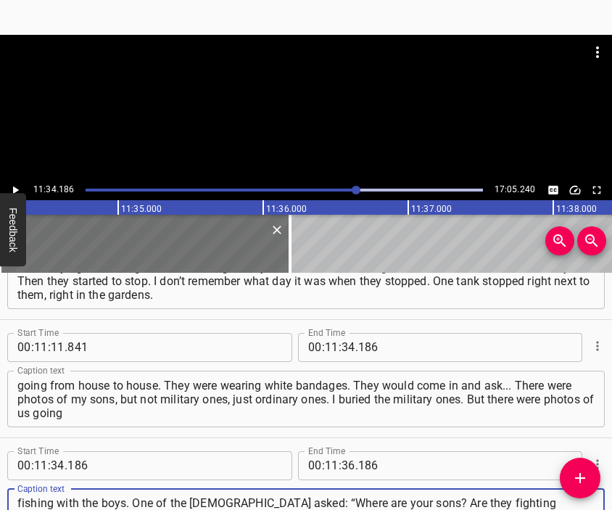
scroll to position [14, 0]
click at [302, 108] on div at bounding box center [306, 107] width 612 height 145
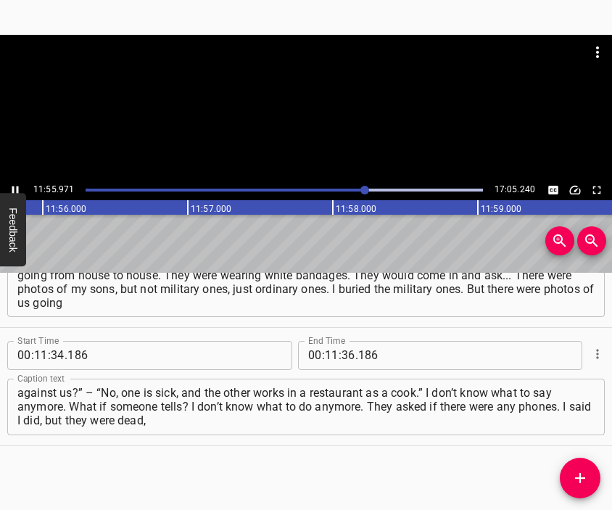
scroll to position [0, 103780]
click at [301, 115] on div at bounding box center [306, 107] width 612 height 145
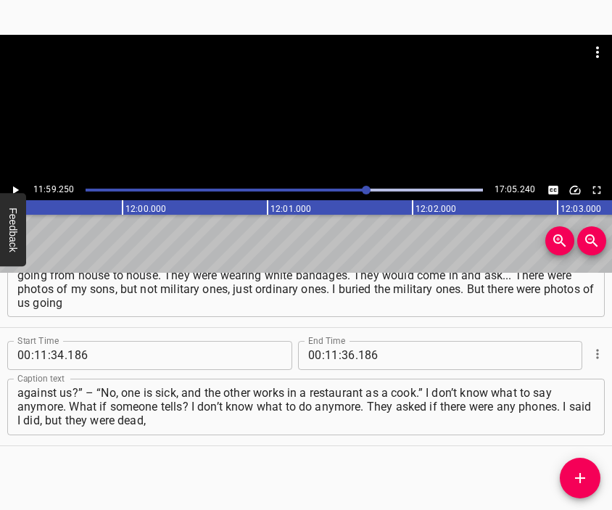
scroll to position [0, 104256]
click at [341, 353] on input "number" at bounding box center [348, 355] width 14 height 29
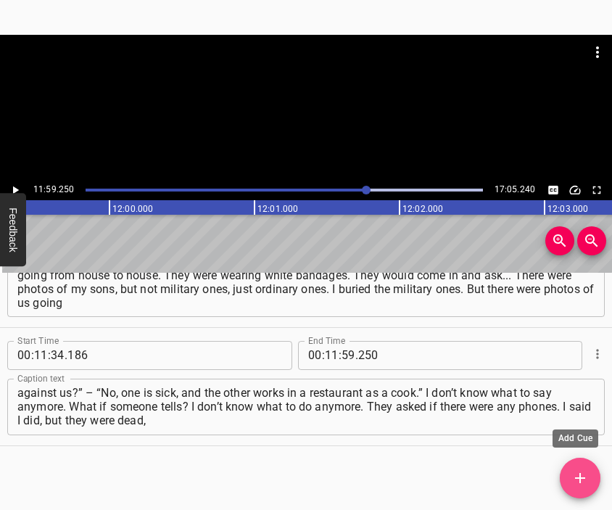
click at [588, 470] on span "Add Cue" at bounding box center [580, 477] width 41 height 17
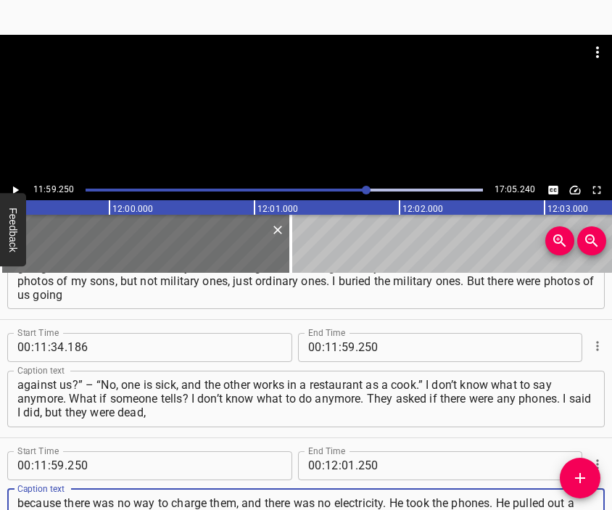
click at [341, 101] on div at bounding box center [306, 71] width 612 height 72
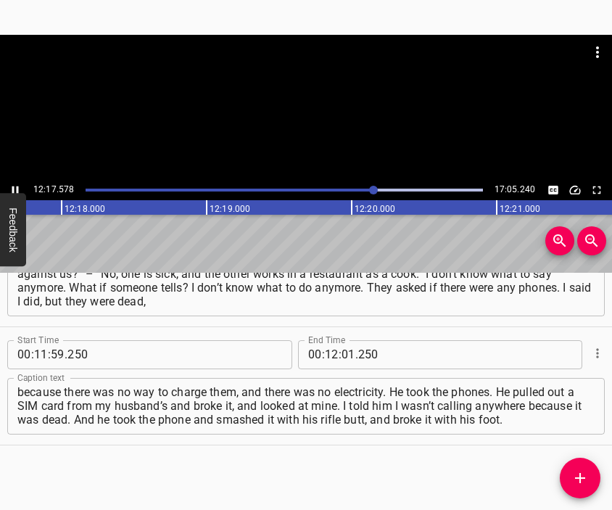
scroll to position [0, 106950]
click at [323, 124] on div at bounding box center [306, 107] width 612 height 145
click at [338, 353] on span ":" at bounding box center [339, 354] width 3 height 29
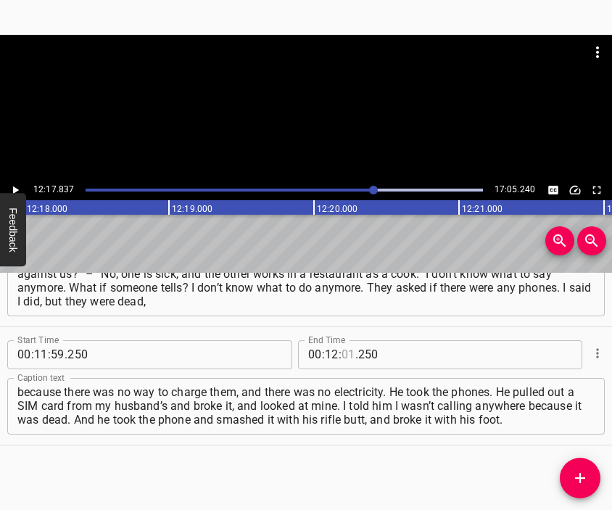
click at [341, 354] on input "number" at bounding box center [348, 354] width 14 height 29
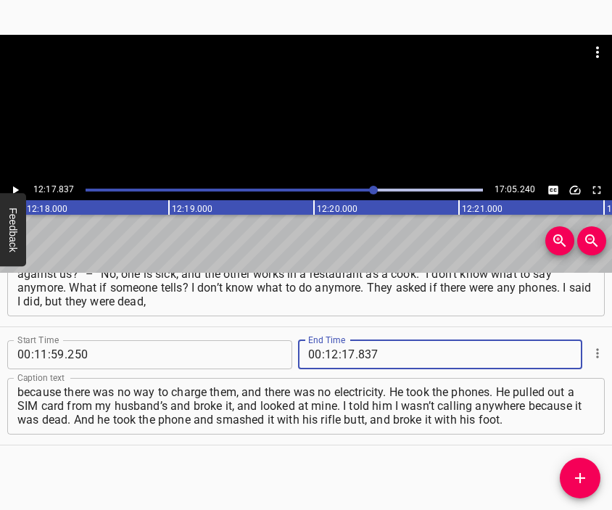
click at [577, 471] on icon "Add Cue" at bounding box center [579, 477] width 17 height 17
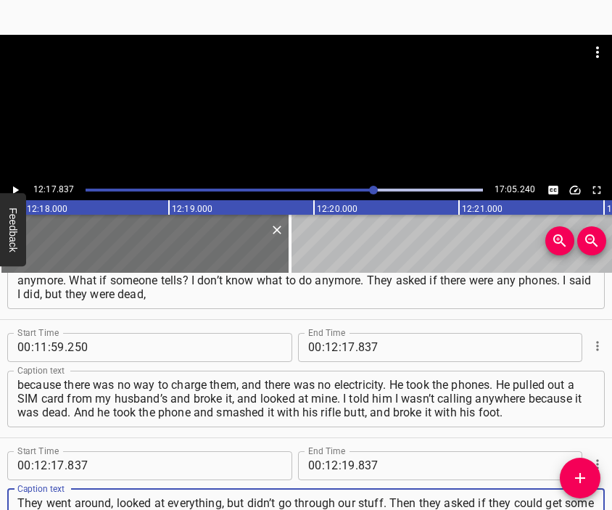
click at [311, 101] on div at bounding box center [306, 71] width 612 height 72
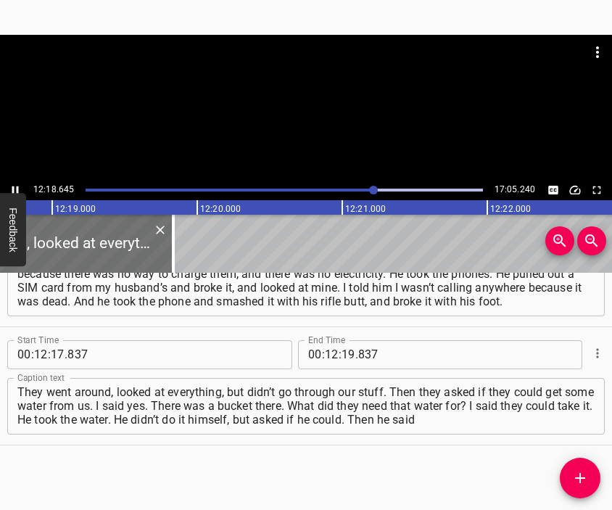
scroll to position [0, 107106]
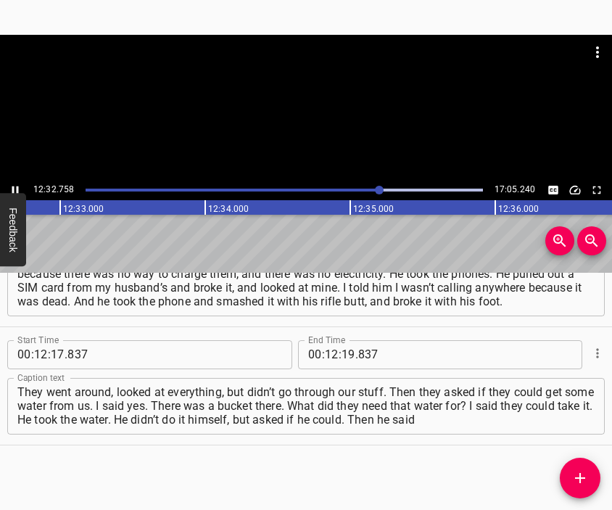
click at [285, 112] on div at bounding box center [306, 107] width 612 height 145
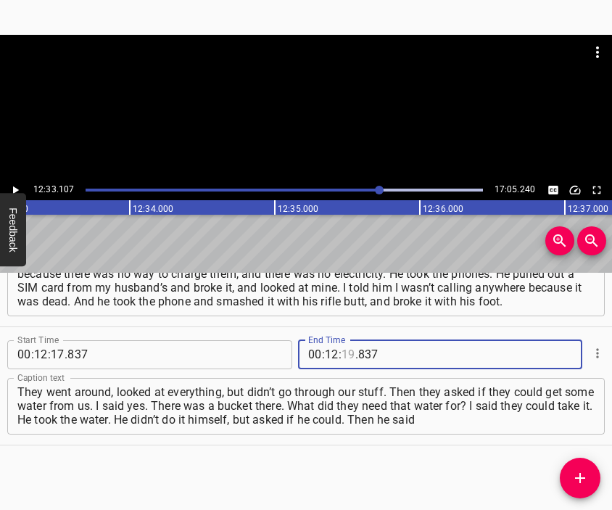
click at [341, 353] on input "number" at bounding box center [348, 354] width 14 height 29
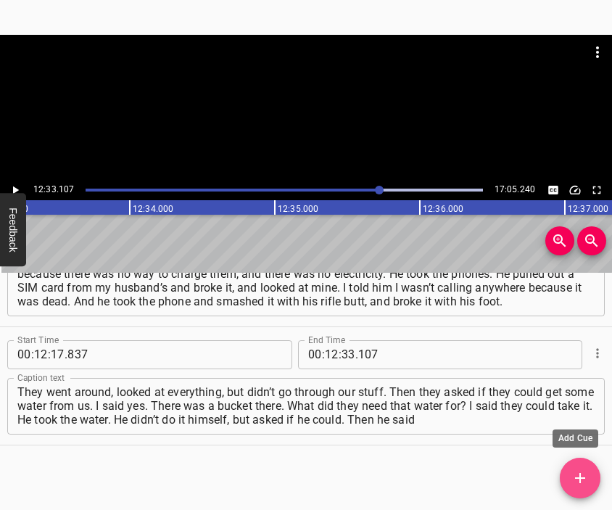
click at [582, 475] on icon "Add Cue" at bounding box center [579, 477] width 17 height 17
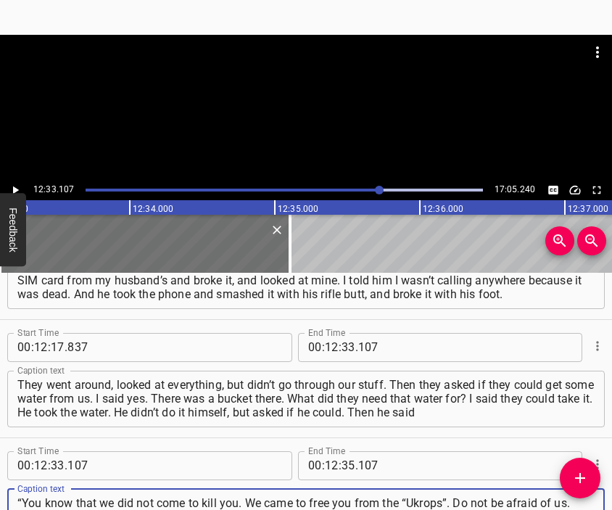
scroll to position [14, 0]
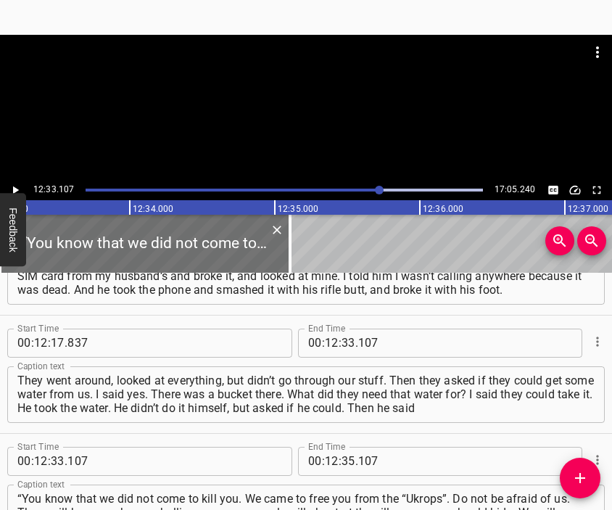
click at [318, 113] on div at bounding box center [306, 107] width 612 height 145
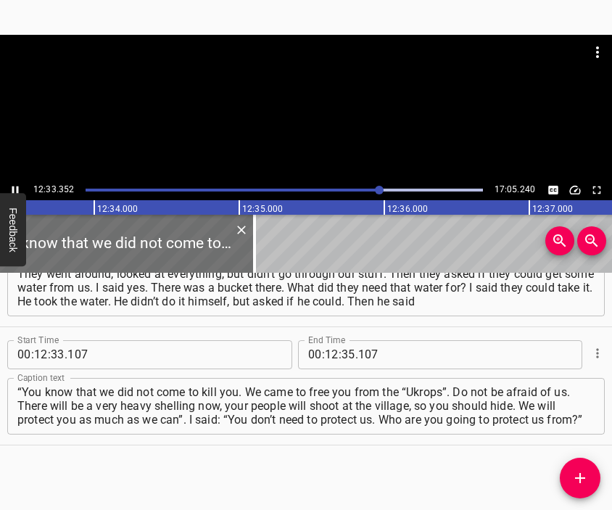
scroll to position [0, 109238]
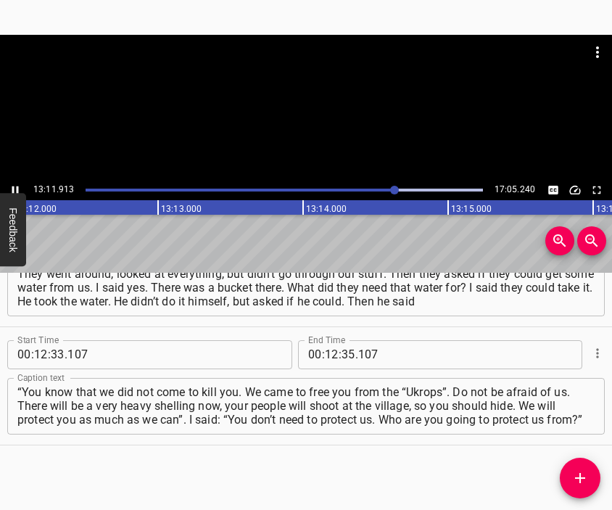
click at [305, 115] on div at bounding box center [306, 107] width 612 height 145
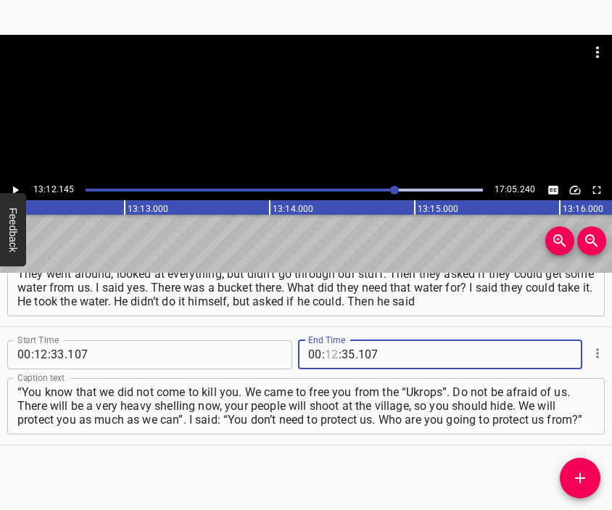
click at [325, 351] on input "number" at bounding box center [332, 354] width 14 height 29
click at [586, 472] on icon "Add Cue" at bounding box center [579, 477] width 17 height 17
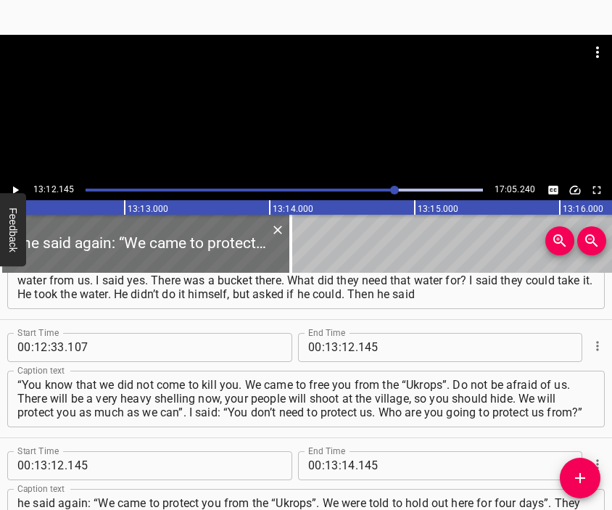
click at [334, 120] on div at bounding box center [306, 107] width 612 height 145
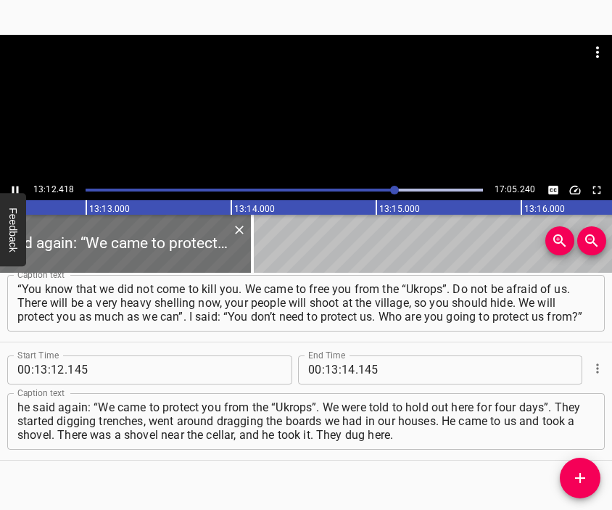
scroll to position [0, 114862]
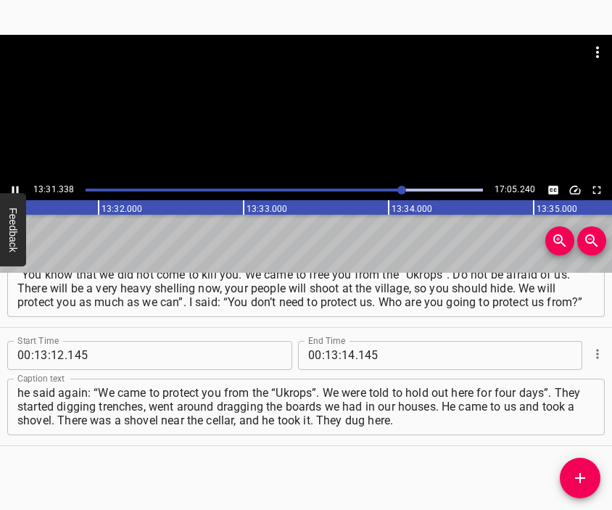
click at [320, 118] on div at bounding box center [306, 107] width 612 height 145
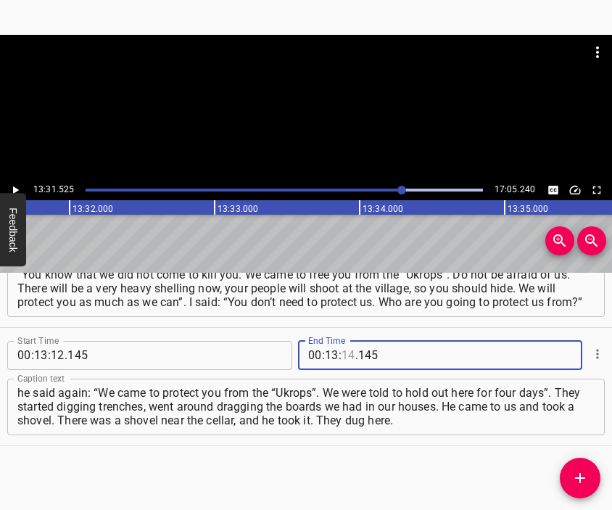
click at [344, 360] on input "number" at bounding box center [348, 355] width 14 height 29
click at [586, 480] on icon "Add Cue" at bounding box center [579, 477] width 17 height 17
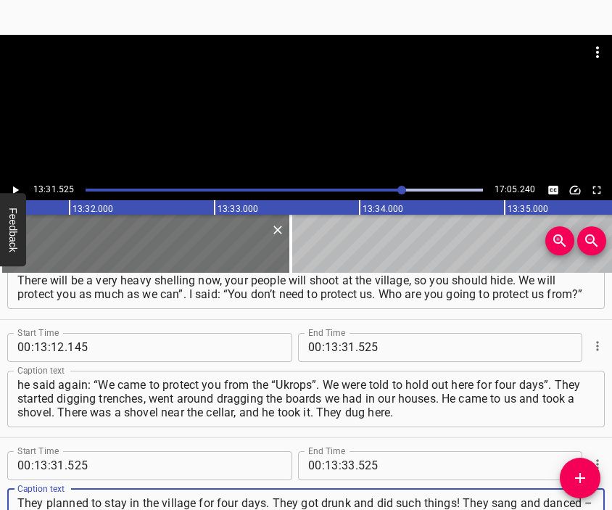
scroll to position [14, 0]
click at [285, 95] on div at bounding box center [306, 71] width 612 height 72
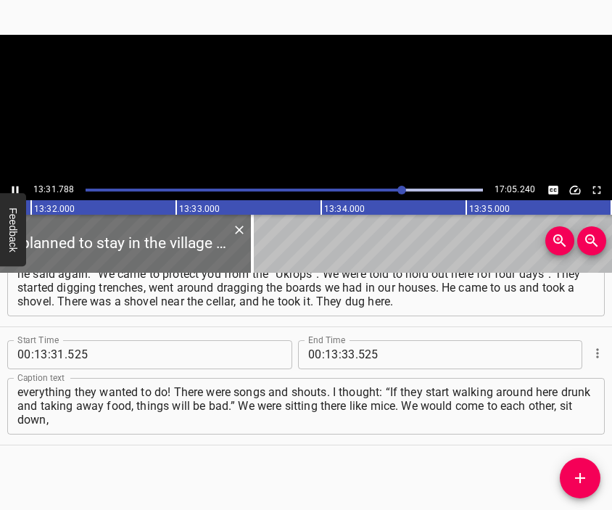
scroll to position [0, 117709]
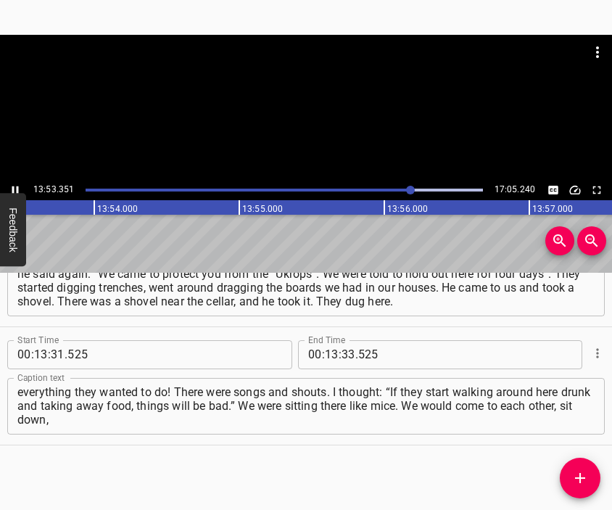
click at [330, 109] on div at bounding box center [306, 107] width 612 height 145
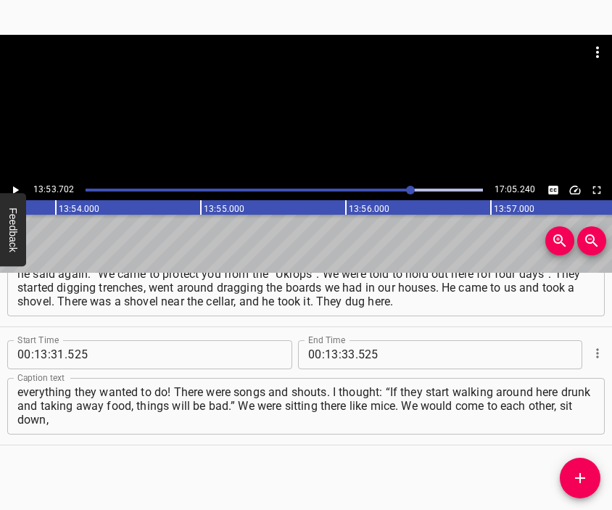
scroll to position [0, 120846]
click at [343, 357] on input "number" at bounding box center [348, 354] width 14 height 29
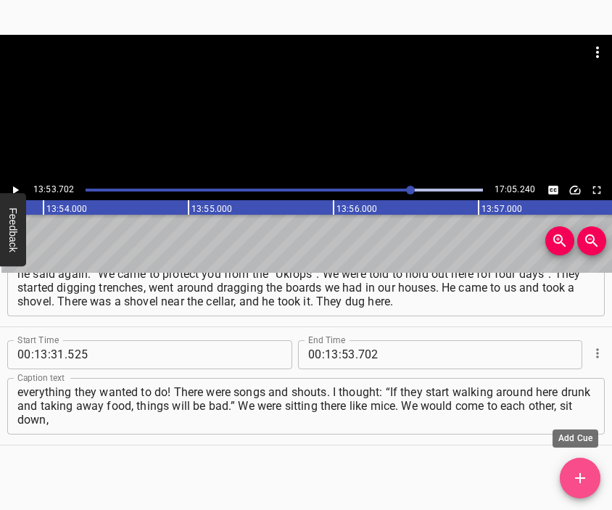
click at [578, 475] on icon "Add Cue" at bounding box center [579, 477] width 17 height 17
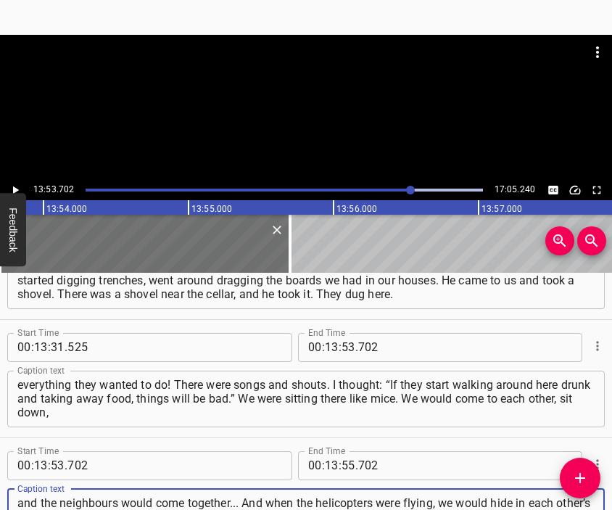
scroll to position [14, 0]
click at [340, 89] on div at bounding box center [306, 71] width 612 height 72
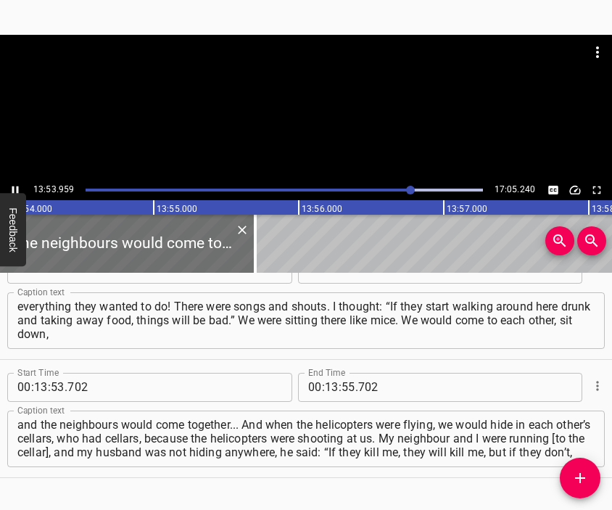
scroll to position [0, 120884]
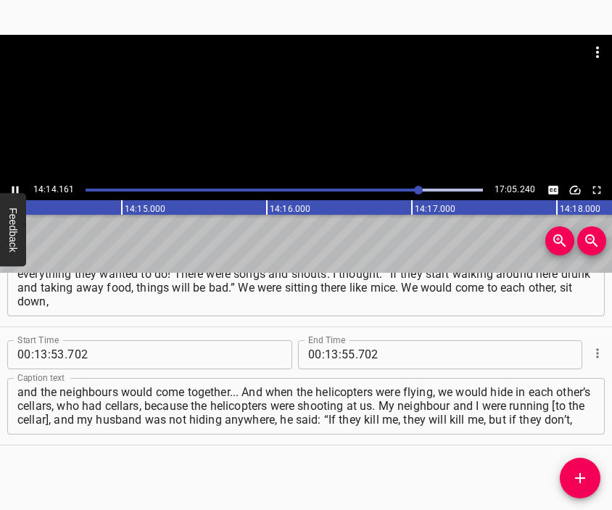
click at [325, 96] on div at bounding box center [306, 71] width 612 height 72
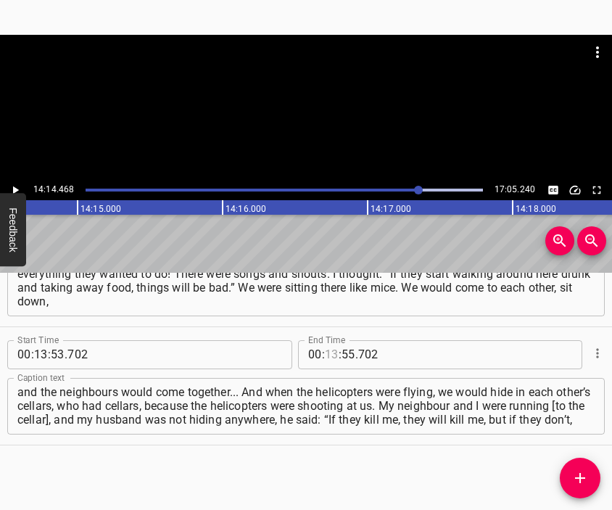
click at [325, 354] on input "number" at bounding box center [332, 354] width 14 height 29
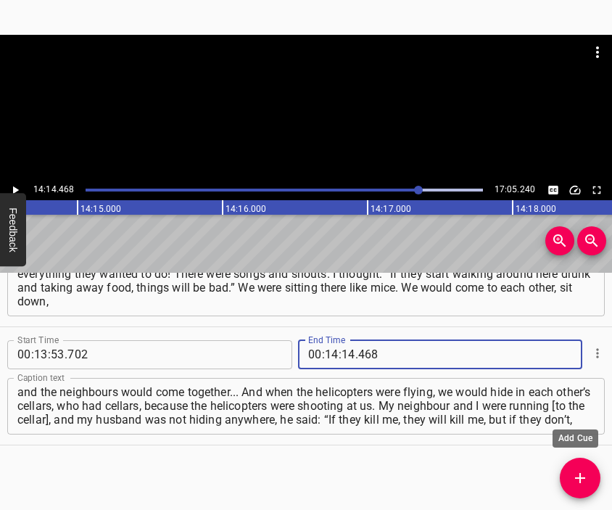
click at [572, 465] on button "Add Cue" at bounding box center [580, 477] width 41 height 41
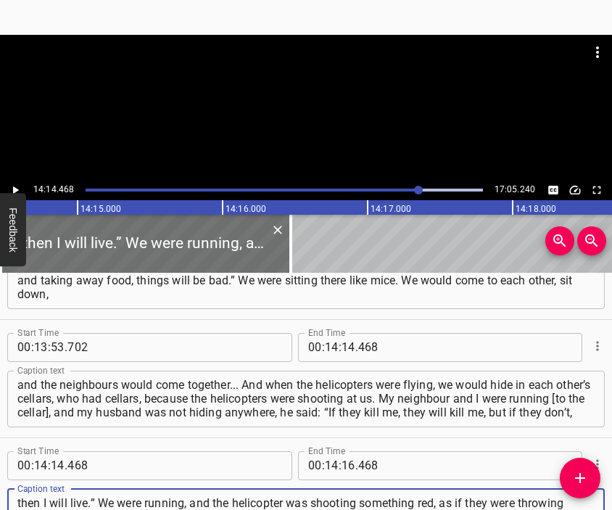
click at [298, 117] on div at bounding box center [306, 107] width 612 height 145
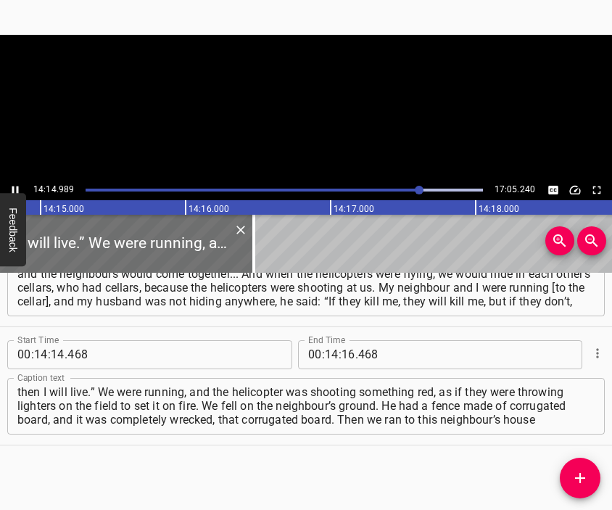
scroll to position [0, 123932]
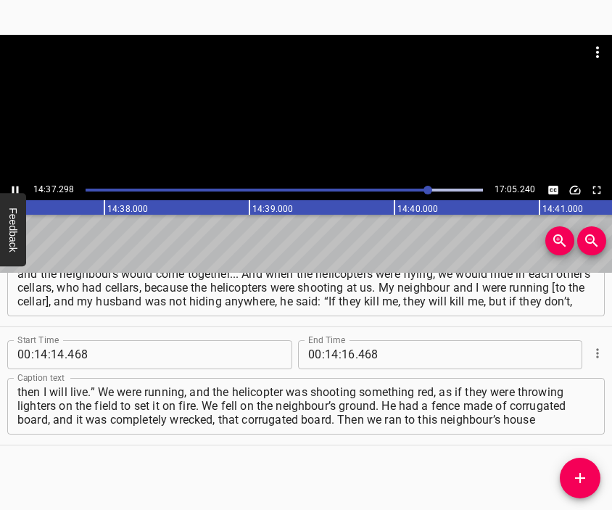
click at [313, 109] on div at bounding box center [306, 107] width 612 height 145
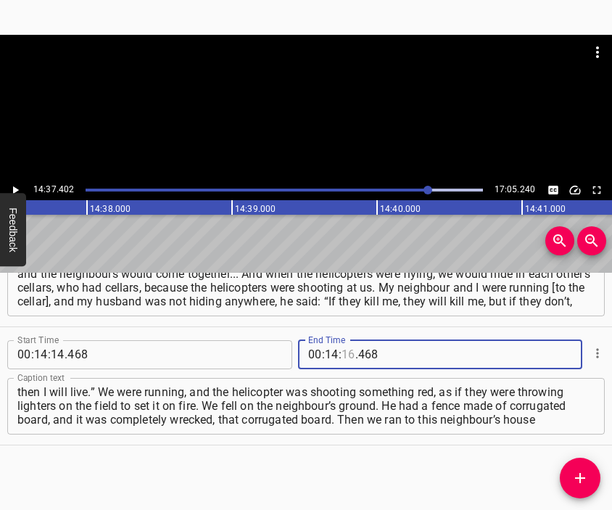
click at [342, 353] on input "number" at bounding box center [348, 354] width 14 height 29
click at [579, 472] on icon "Add Cue" at bounding box center [579, 477] width 17 height 17
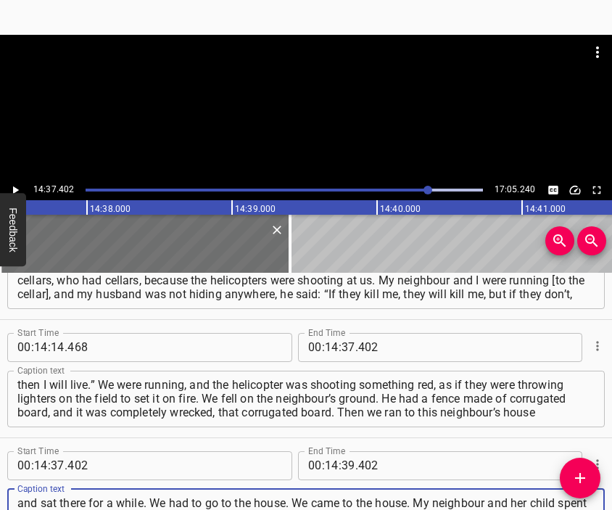
scroll to position [14, 0]
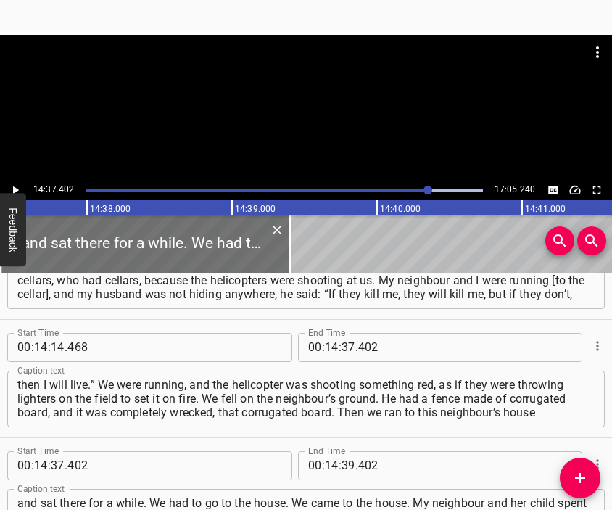
click at [316, 131] on div at bounding box center [306, 107] width 612 height 145
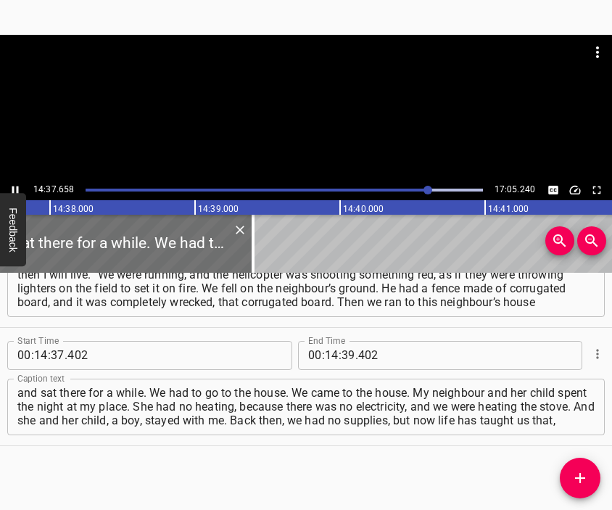
scroll to position [4673, 0]
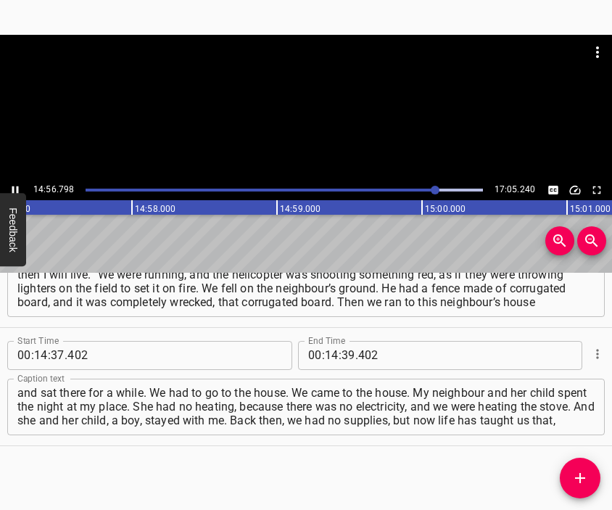
click at [298, 101] on div at bounding box center [306, 71] width 612 height 72
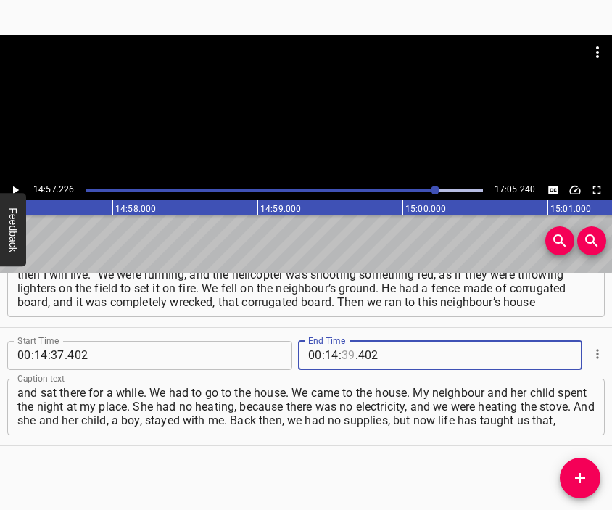
click at [342, 350] on input "number" at bounding box center [348, 355] width 14 height 29
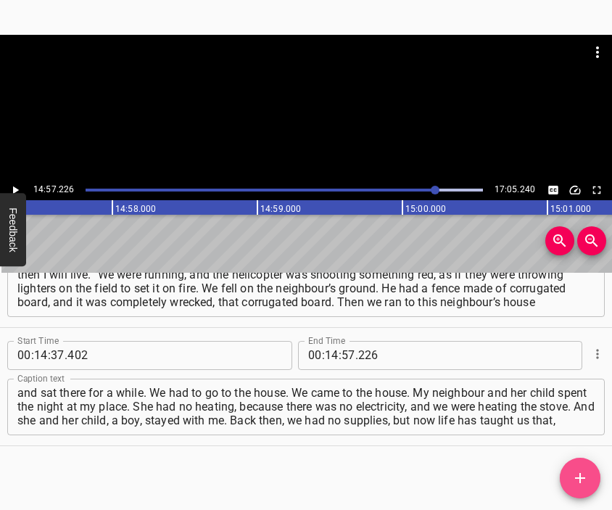
click at [570, 481] on span "Add Cue" at bounding box center [580, 477] width 41 height 17
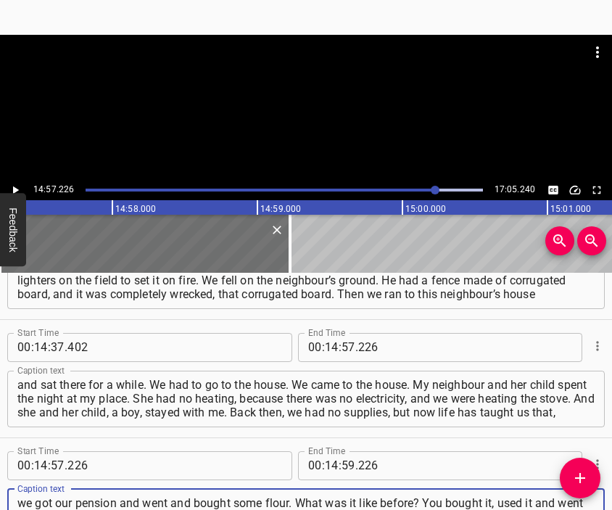
scroll to position [14, 0]
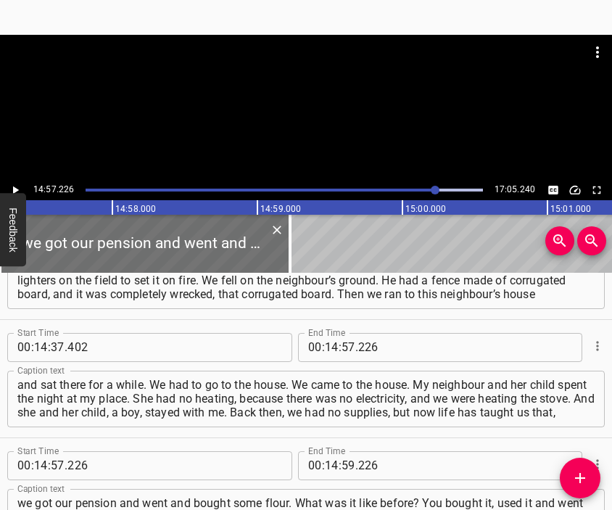
click at [328, 107] on div at bounding box center [306, 71] width 612 height 72
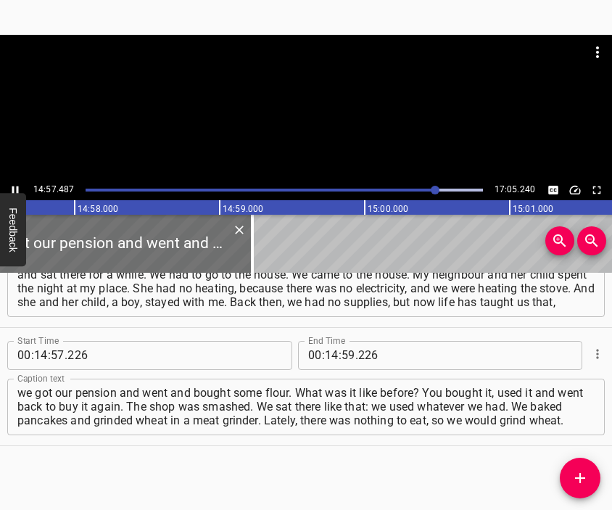
scroll to position [4792, 0]
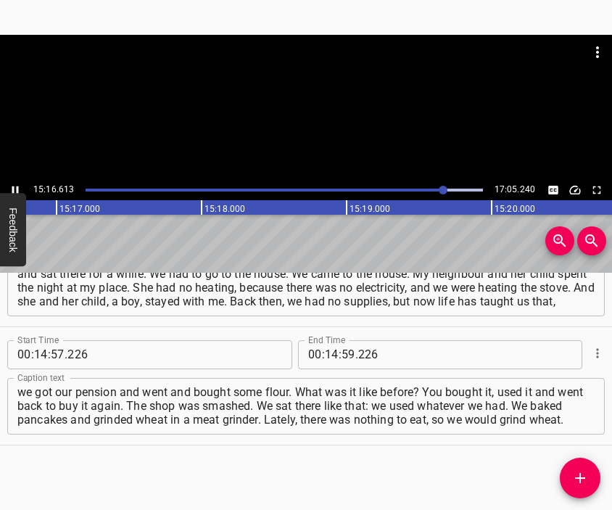
click at [309, 114] on div at bounding box center [306, 107] width 612 height 145
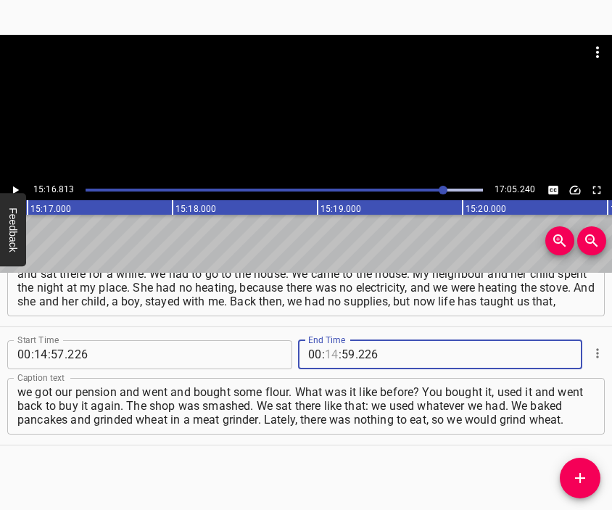
click at [326, 357] on input "number" at bounding box center [332, 354] width 14 height 29
click at [578, 471] on icon "Add Cue" at bounding box center [579, 477] width 17 height 17
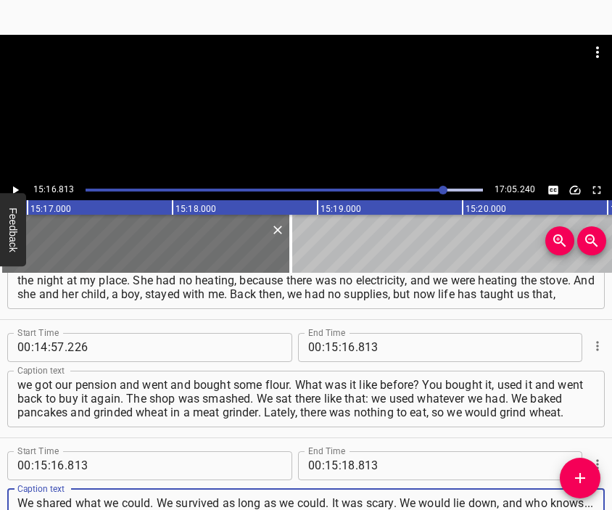
scroll to position [13, 0]
click at [354, 128] on div at bounding box center [306, 107] width 612 height 145
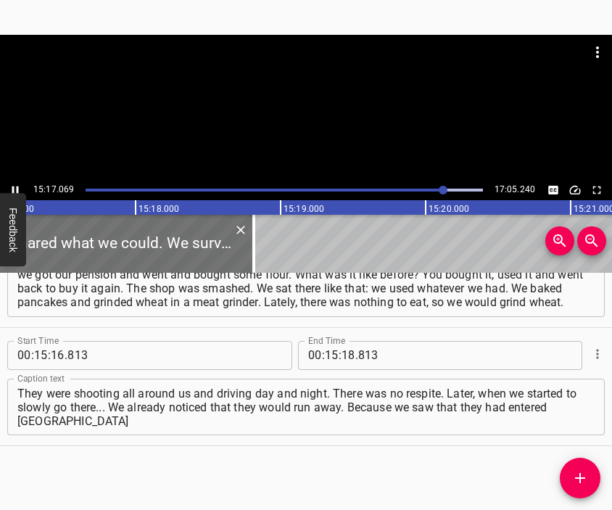
scroll to position [4910, 0]
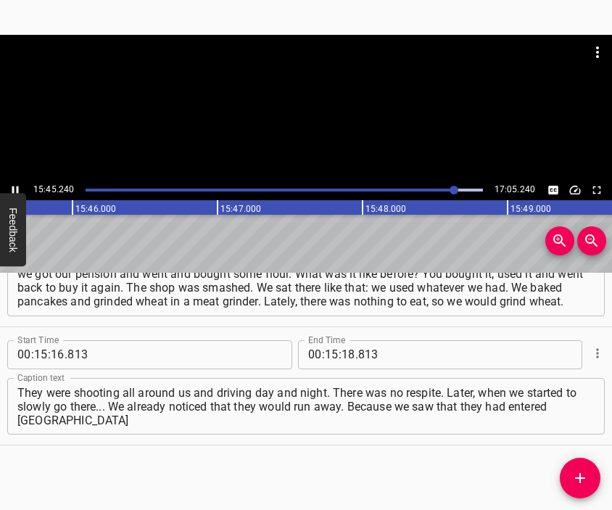
click at [308, 92] on div at bounding box center [306, 71] width 612 height 72
click at [341, 352] on input "number" at bounding box center [348, 354] width 14 height 29
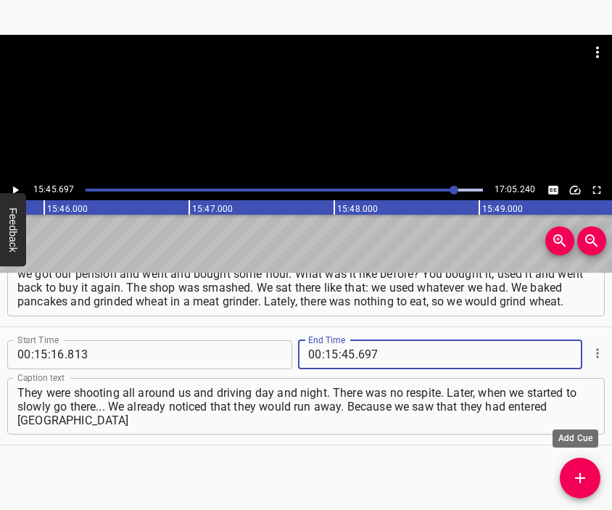
click at [572, 474] on icon "Add Cue" at bounding box center [579, 477] width 17 height 17
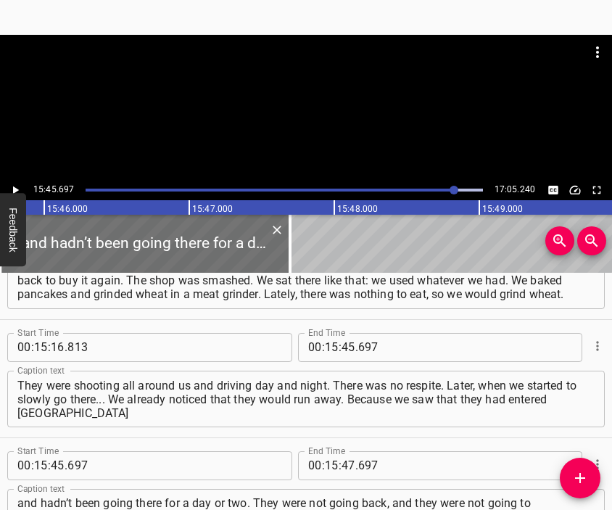
click at [310, 107] on div at bounding box center [306, 107] width 612 height 145
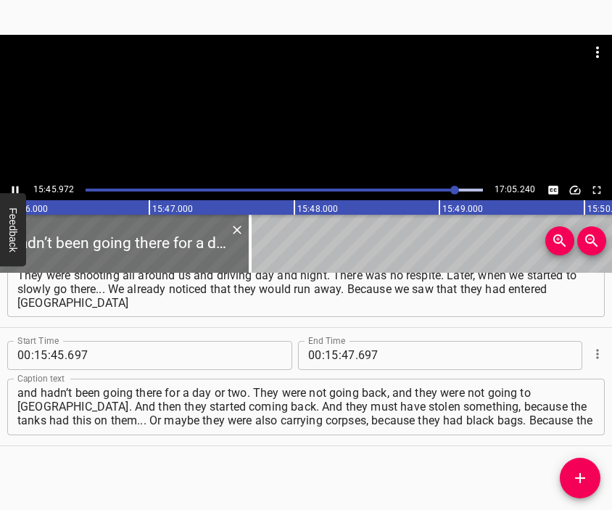
scroll to position [5028, 0]
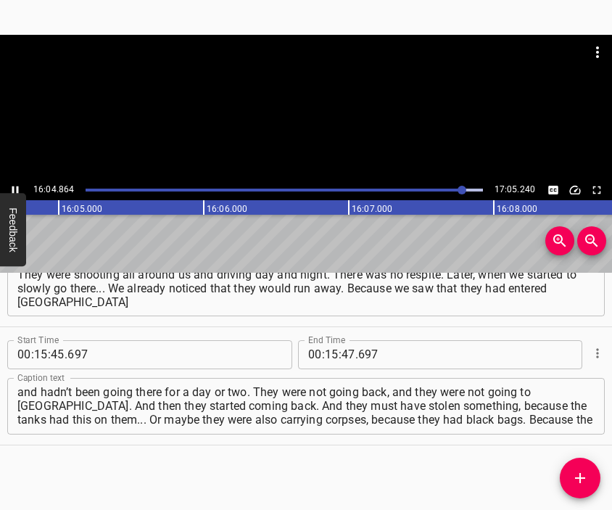
click at [334, 107] on div at bounding box center [306, 71] width 612 height 72
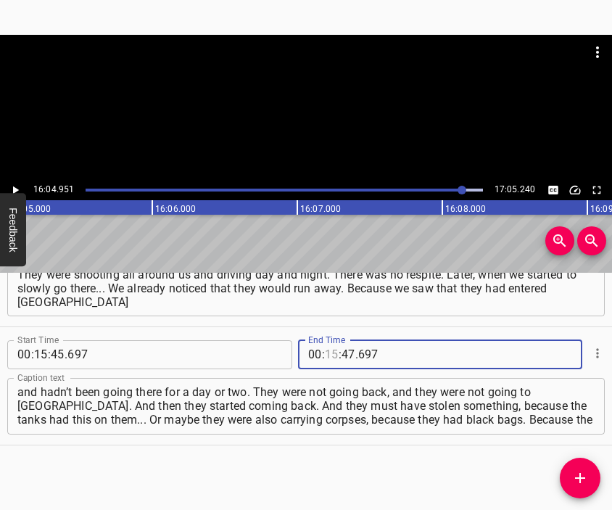
click at [330, 354] on input "number" at bounding box center [332, 354] width 14 height 29
click at [574, 476] on icon "Add Cue" at bounding box center [579, 477] width 17 height 17
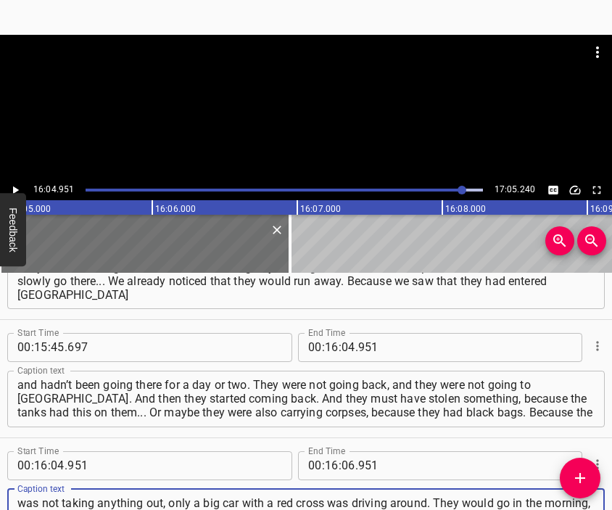
scroll to position [14, 0]
click at [331, 91] on div at bounding box center [306, 71] width 612 height 72
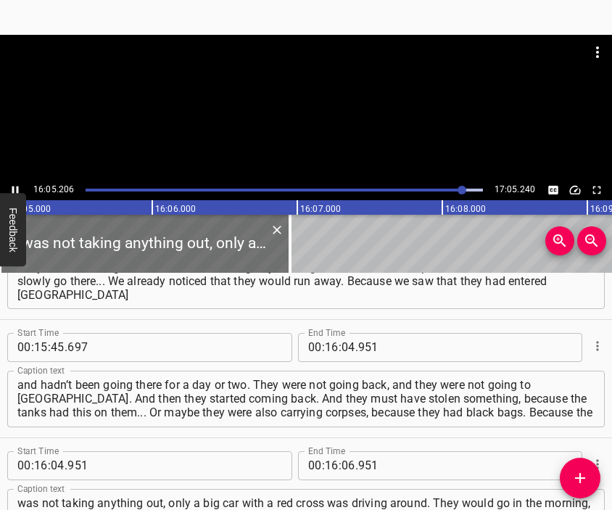
scroll to position [0, 139907]
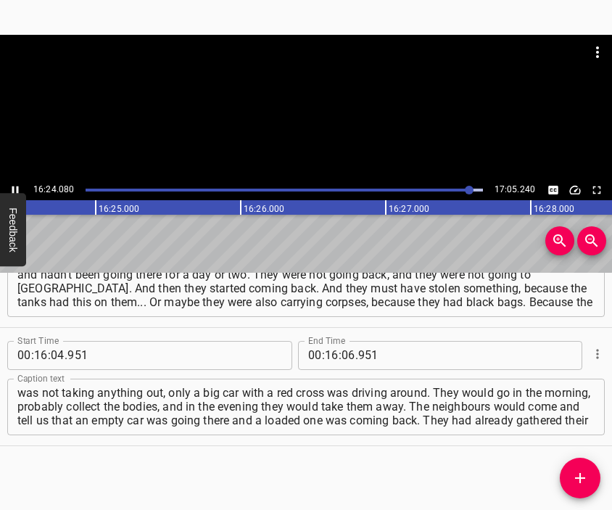
click at [330, 114] on div at bounding box center [306, 107] width 612 height 145
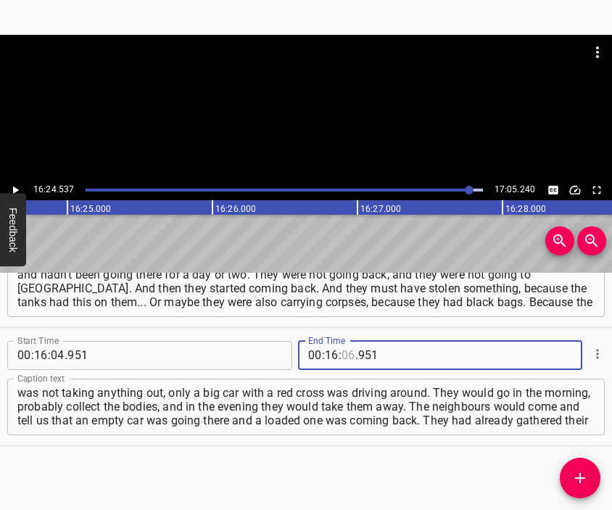
click at [342, 355] on input "number" at bounding box center [348, 355] width 14 height 29
click at [584, 473] on icon "Add Cue" at bounding box center [579, 477] width 17 height 17
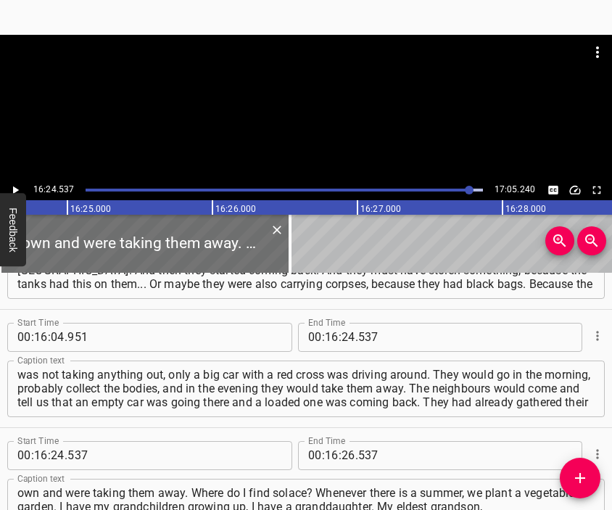
click at [322, 99] on div at bounding box center [306, 71] width 612 height 72
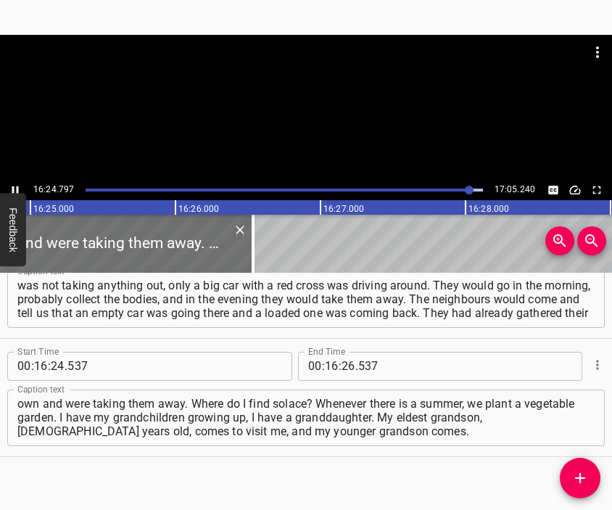
scroll to position [0, 142748]
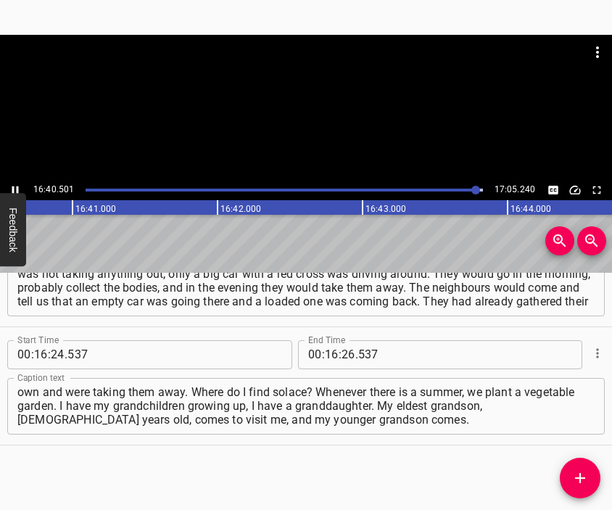
click at [331, 109] on div at bounding box center [306, 107] width 612 height 145
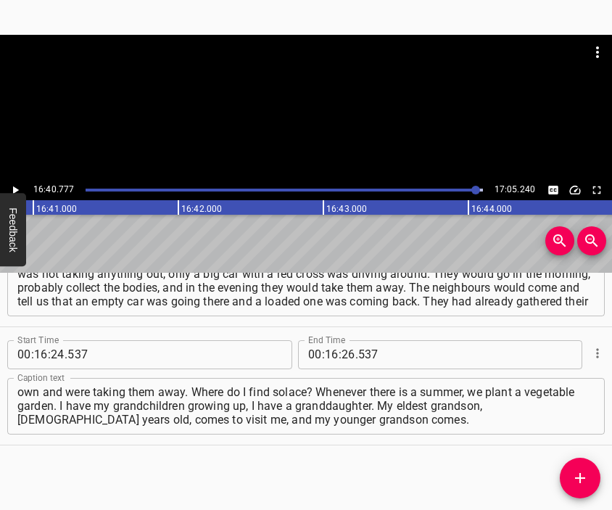
scroll to position [0, 145064]
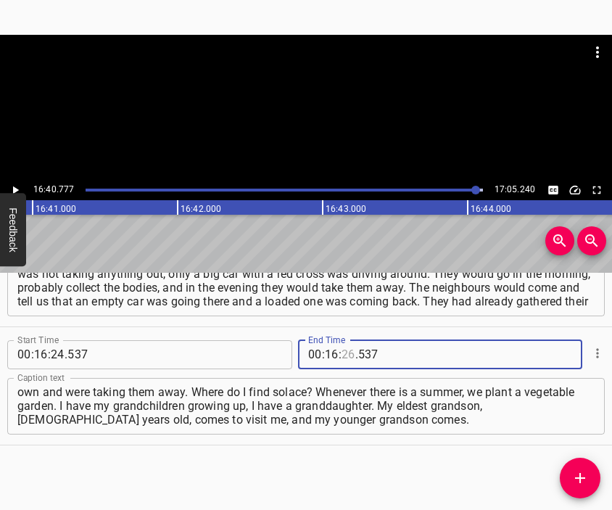
drag, startPoint x: 340, startPoint y: 359, endPoint x: 332, endPoint y: 355, distance: 8.8
click at [341, 359] on input "number" at bounding box center [348, 354] width 14 height 29
click at [577, 473] on icon "Add Cue" at bounding box center [579, 477] width 17 height 17
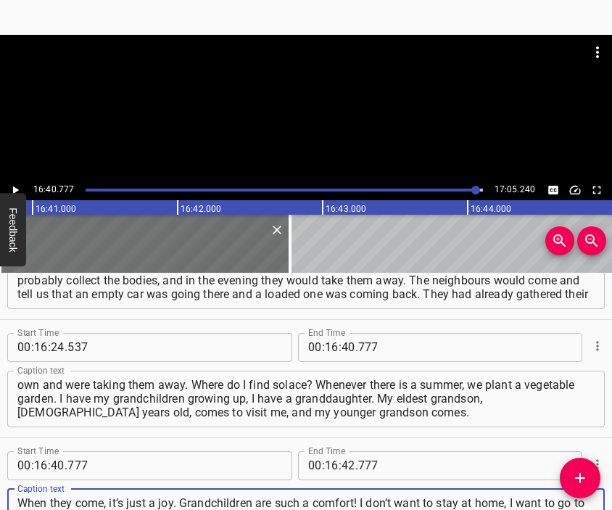
click at [302, 153] on div at bounding box center [306, 107] width 612 height 145
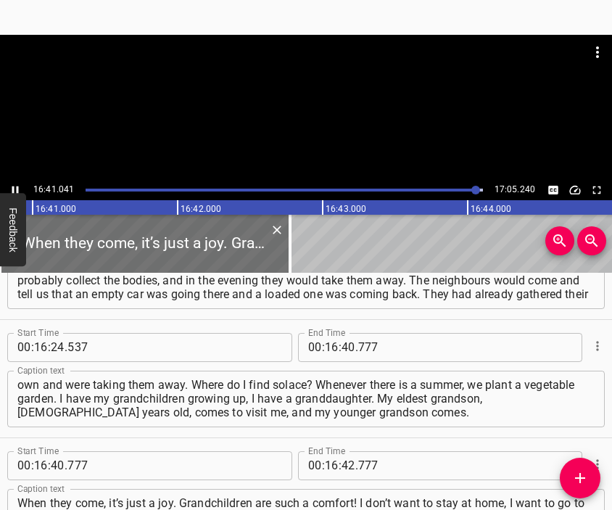
scroll to position [5383, 0]
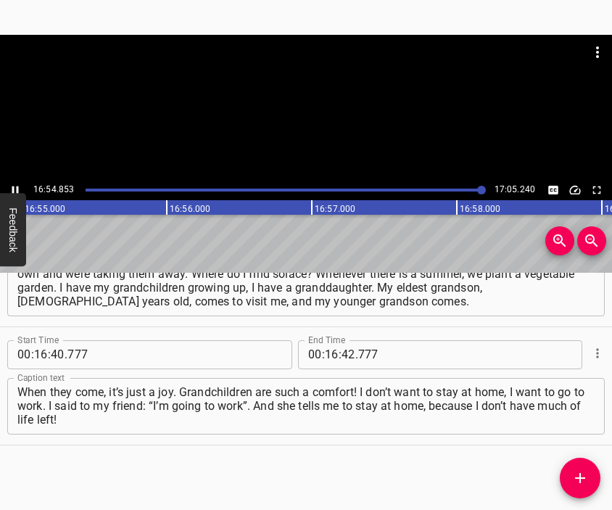
click at [291, 120] on div at bounding box center [306, 107] width 612 height 145
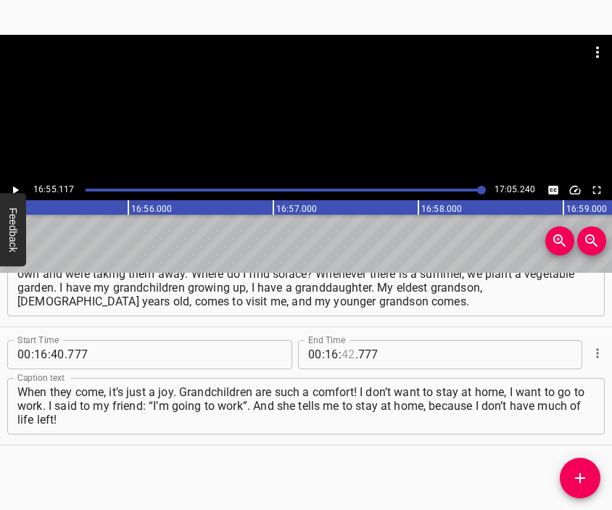
click at [344, 354] on input "number" at bounding box center [348, 354] width 14 height 29
click at [441, 428] on div "When they come, it’s just a joy. Grandchildren are such a comfort! I don’t want…" at bounding box center [305, 406] width 597 height 57
click at [360, 69] on div at bounding box center [306, 52] width 612 height 35
click at [304, 68] on div at bounding box center [306, 52] width 612 height 35
click at [312, 109] on div at bounding box center [306, 107] width 612 height 145
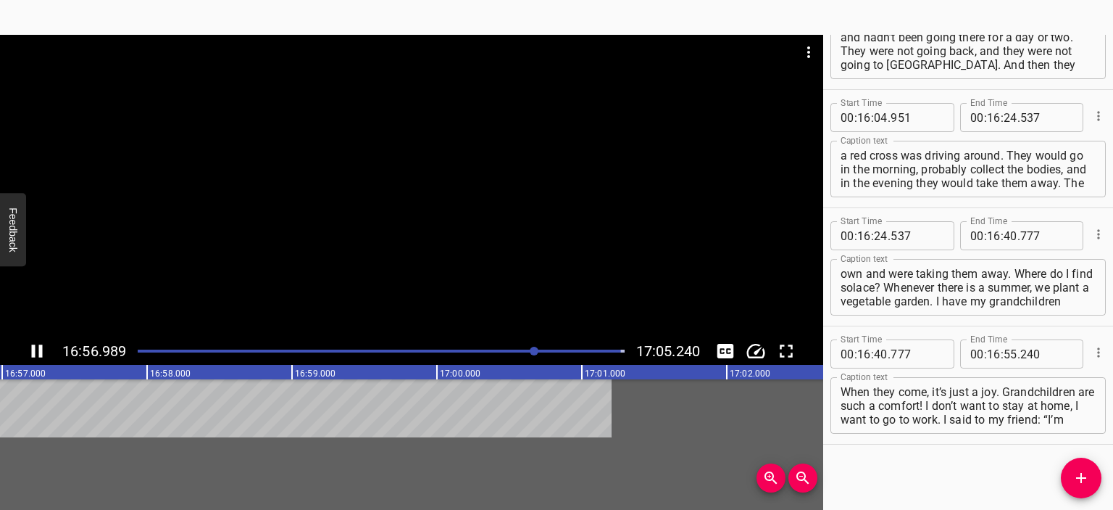
scroll to position [5172, 0]
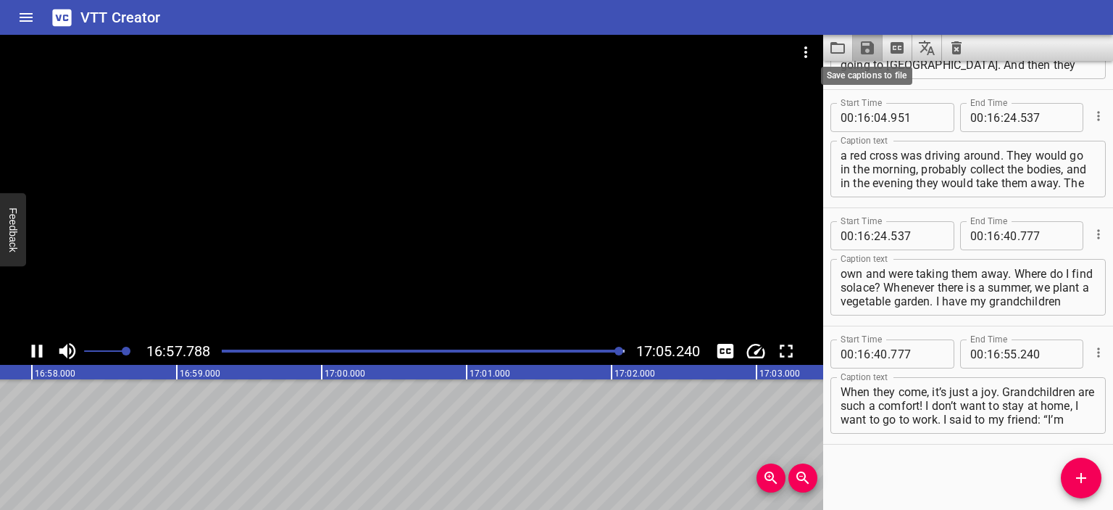
click at [861, 43] on icon "Save captions to file" at bounding box center [867, 47] width 13 height 13
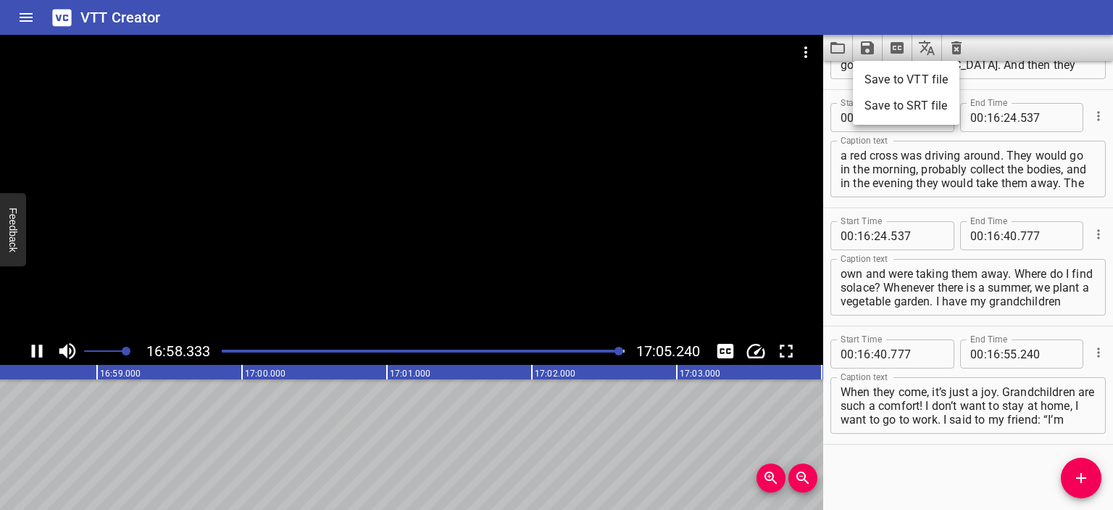
click at [884, 78] on li "Save to VTT file" at bounding box center [906, 80] width 107 height 26
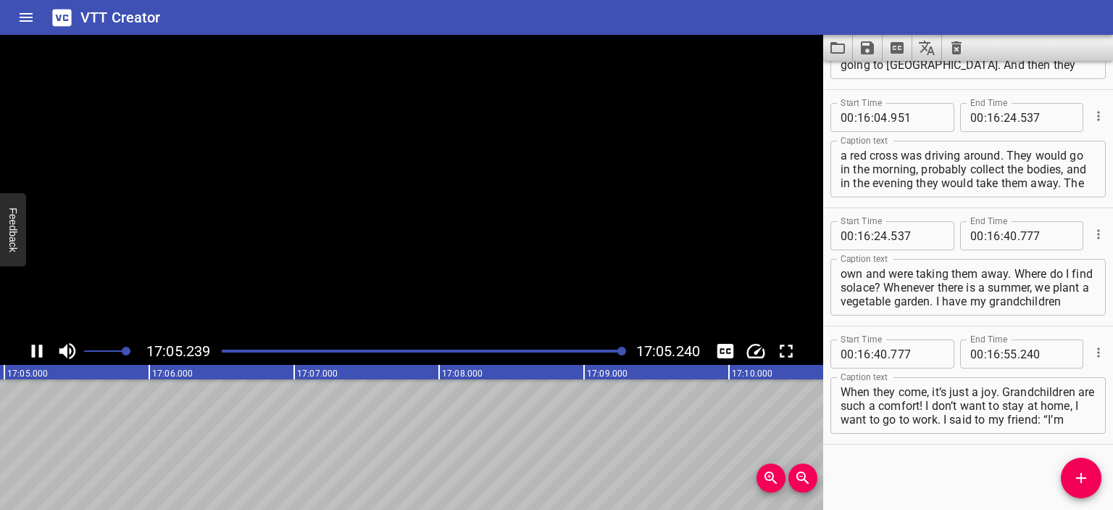
scroll to position [0, 148610]
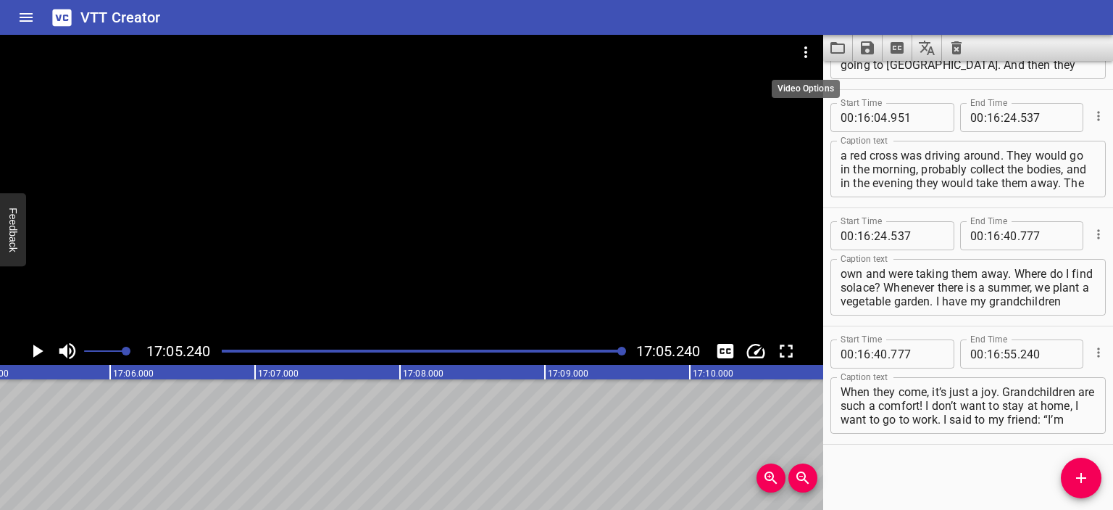
click at [807, 45] on icon "Video Options" at bounding box center [805, 51] width 17 height 17
click at [807, 45] on li "Select New Video File..." at bounding box center [861, 54] width 144 height 26
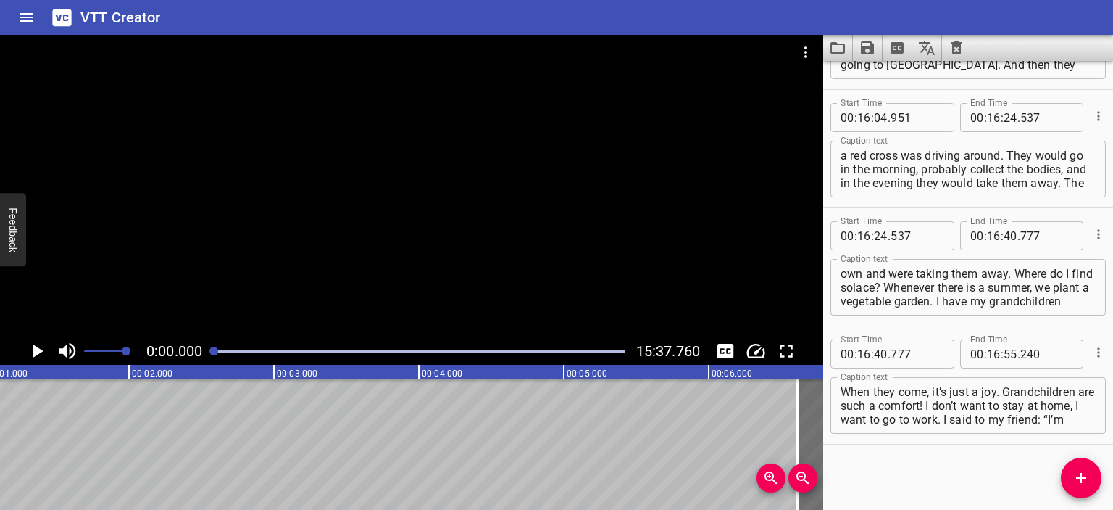
scroll to position [0, 0]
click at [38, 350] on icon "Play/Pause" at bounding box center [38, 350] width 10 height 13
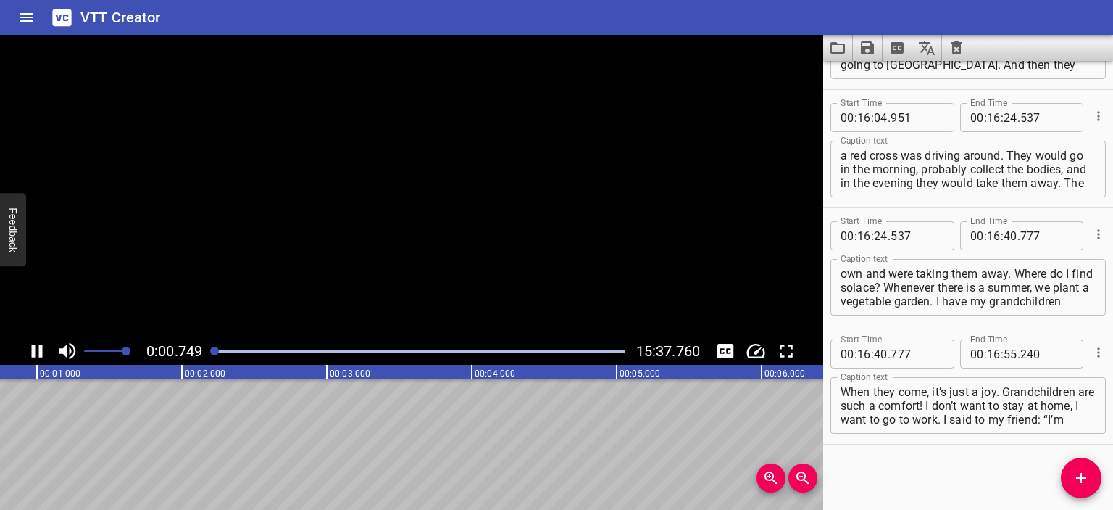
click at [952, 43] on icon "Clear captions" at bounding box center [957, 47] width 10 height 13
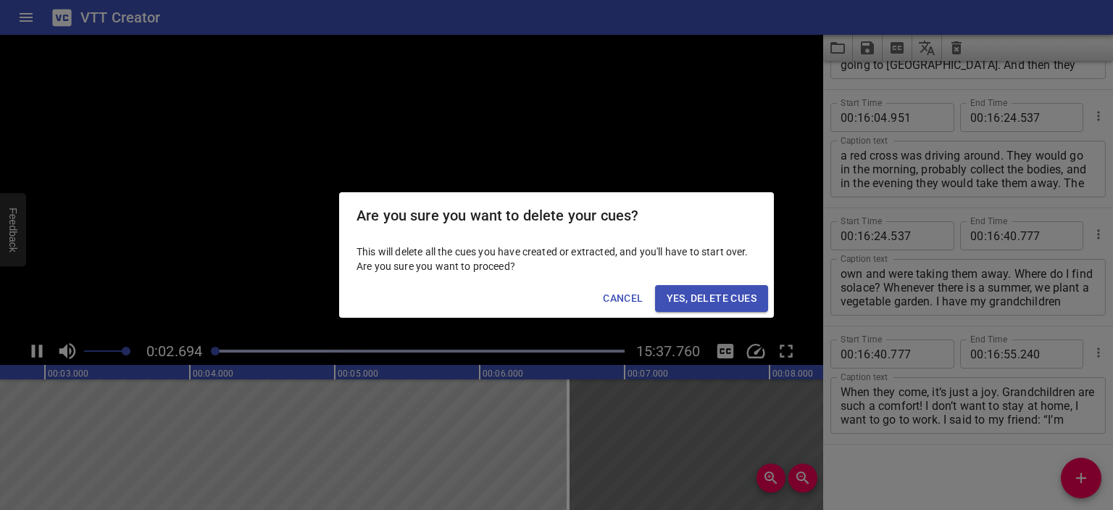
click at [686, 292] on span "Yes, Delete Cues" at bounding box center [712, 298] width 90 height 18
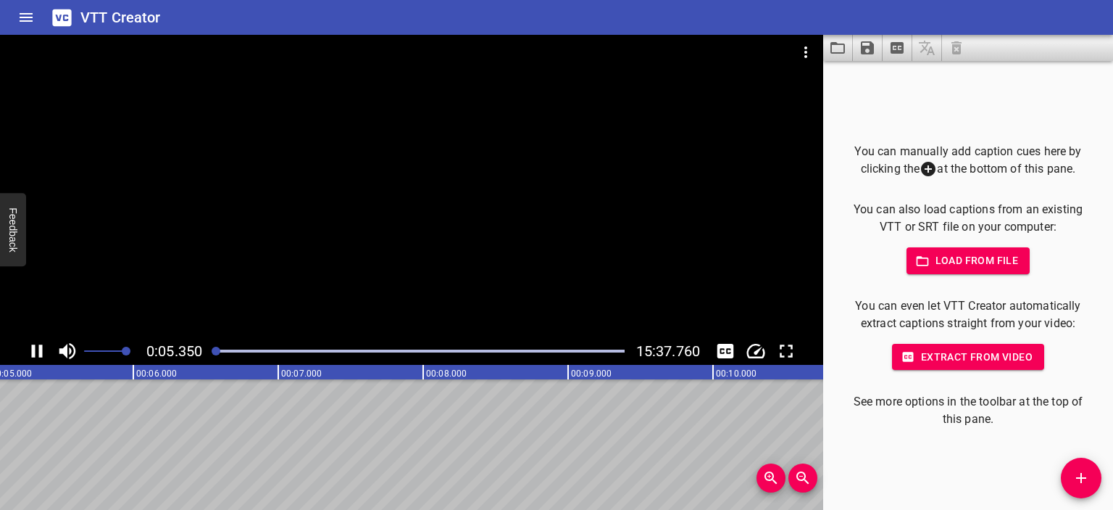
click at [431, 194] on div at bounding box center [411, 186] width 823 height 302
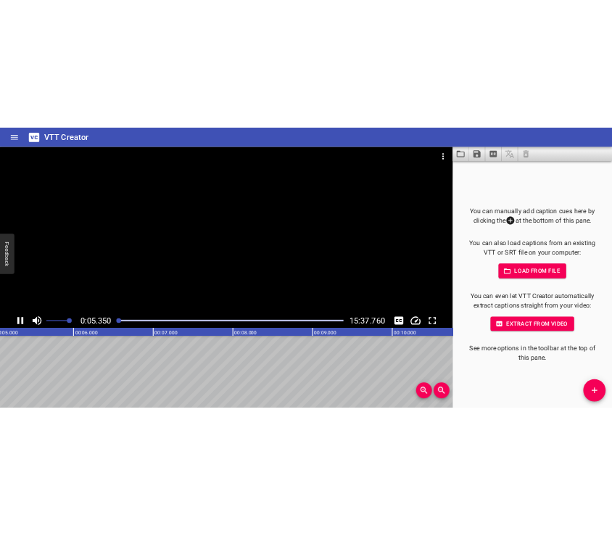
scroll to position [0, 787]
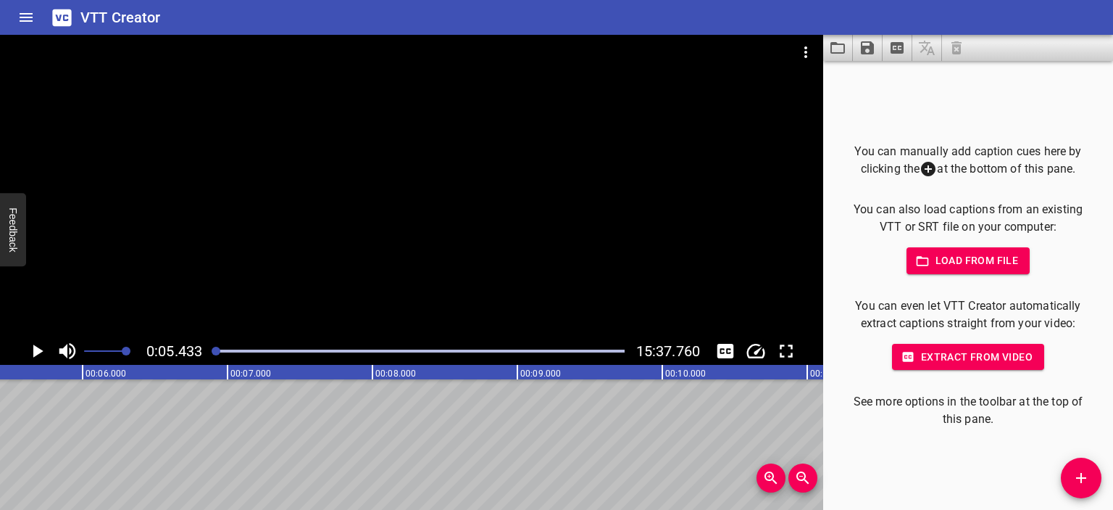
click at [1084, 483] on icon "Add Cue" at bounding box center [1081, 477] width 17 height 17
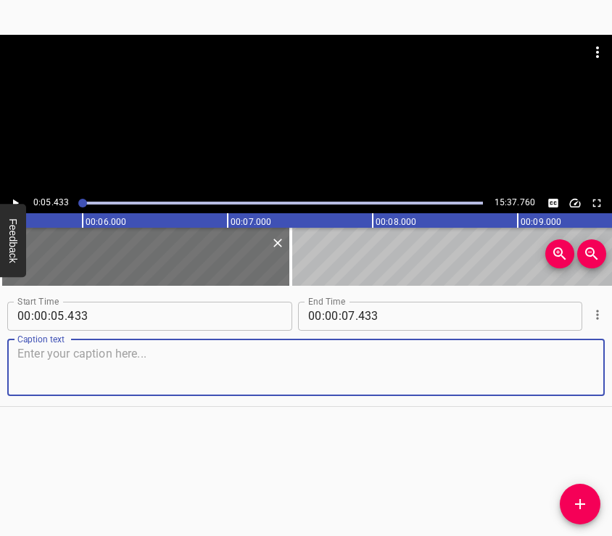
click at [300, 362] on textarea at bounding box center [305, 366] width 577 height 41
paste textarea "I work at the [GEOGRAPHIC_DATA] and Life of [GEOGRAPHIC_DATA]. I have been work…"
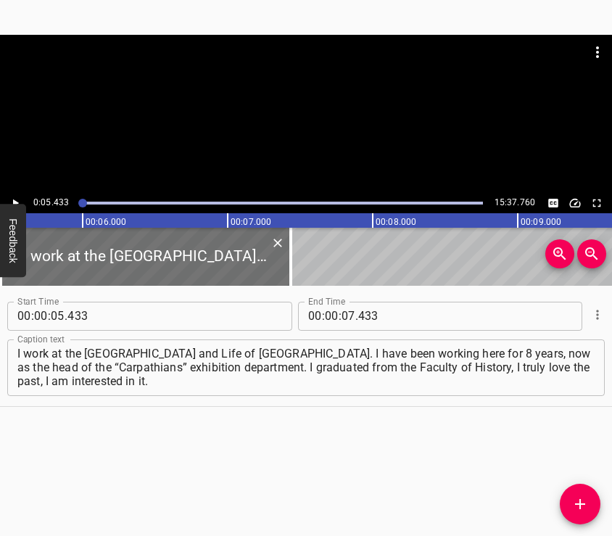
click at [303, 112] on div at bounding box center [306, 114] width 612 height 158
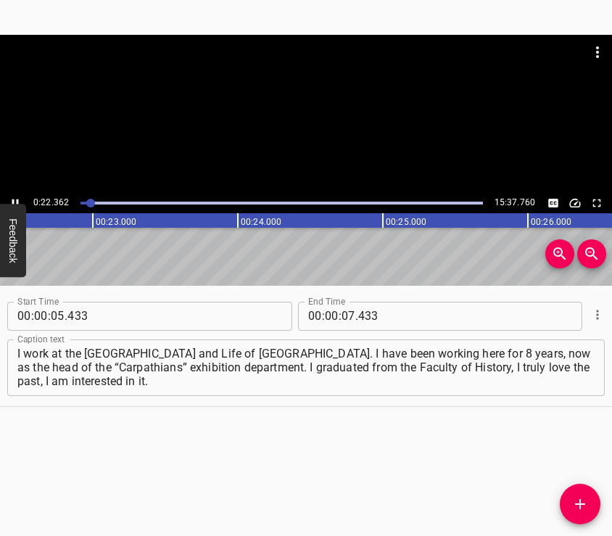
click at [302, 122] on div at bounding box center [306, 114] width 612 height 158
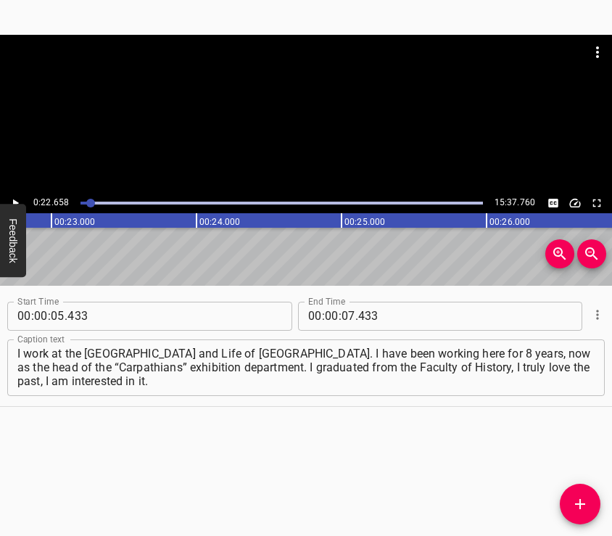
scroll to position [0, 3284]
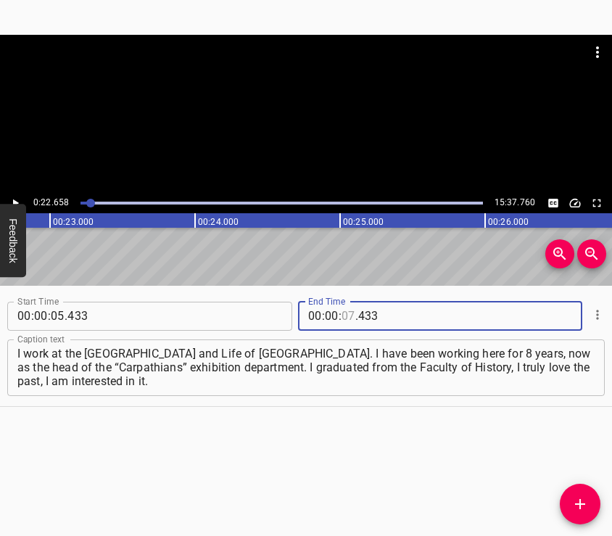
click at [344, 316] on input "number" at bounding box center [348, 315] width 14 height 29
click at [581, 503] on icon "Add Cue" at bounding box center [580, 504] width 10 height 10
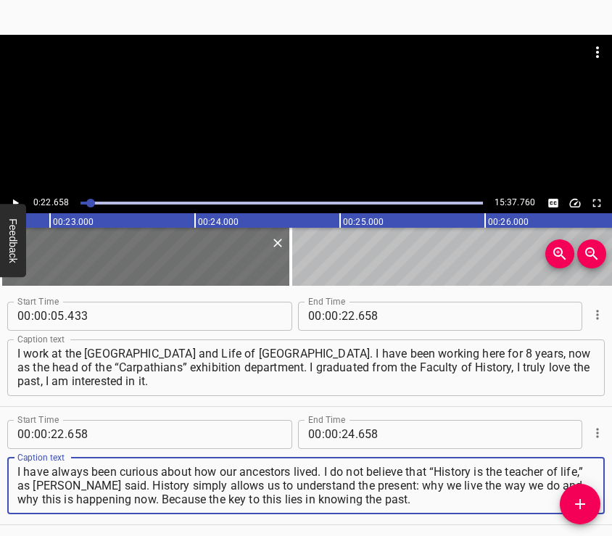
click at [292, 86] on div at bounding box center [306, 71] width 612 height 72
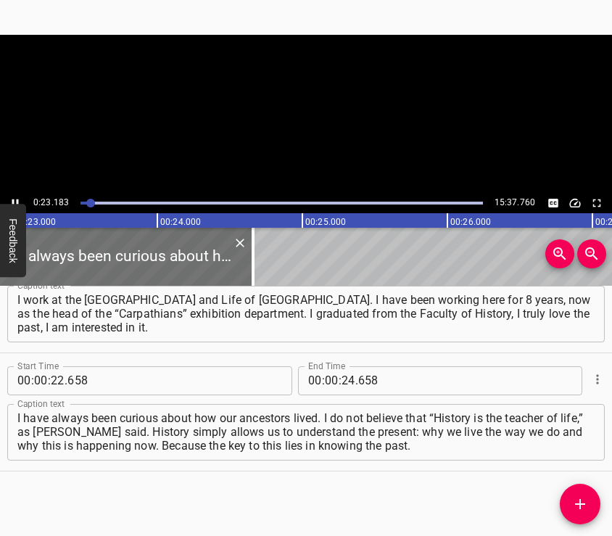
scroll to position [0, 3360]
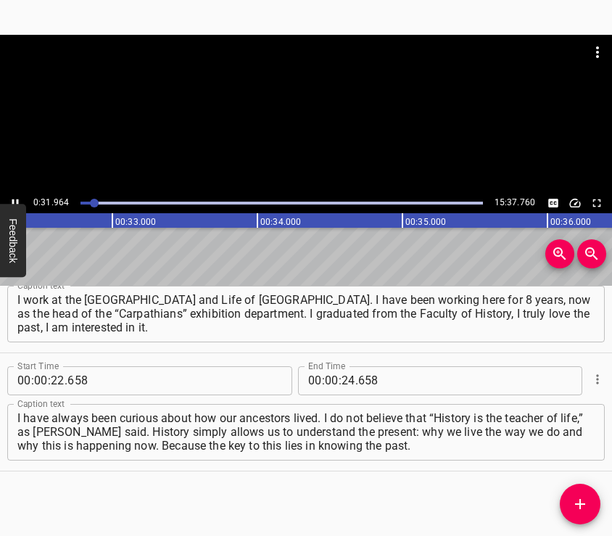
click at [270, 133] on div at bounding box center [306, 114] width 612 height 158
